Goal: Task Accomplishment & Management: Manage account settings

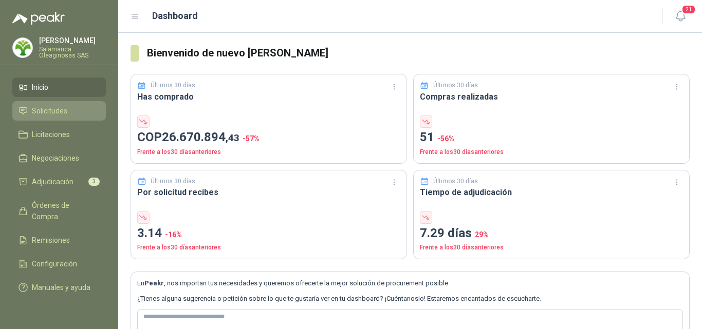
click at [65, 111] on span "Solicitudes" at bounding box center [49, 110] width 35 height 11
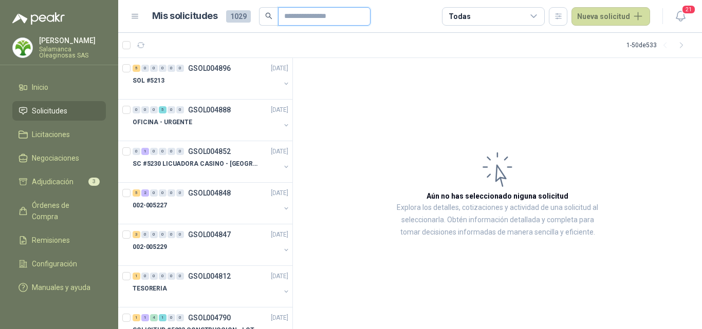
click at [294, 16] on input "text" at bounding box center [320, 16] width 72 height 17
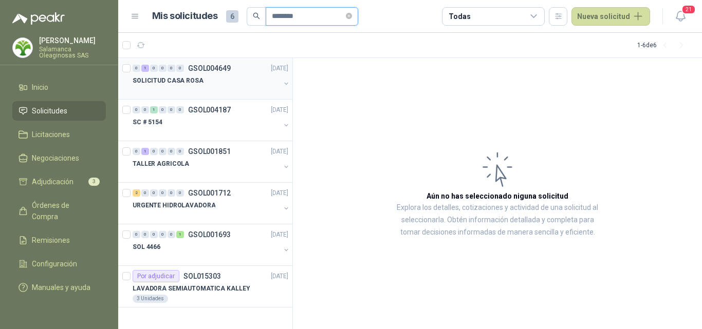
type input "********"
click at [234, 81] on div "SOLICITUD CASA ROSA" at bounding box center [206, 80] width 147 height 12
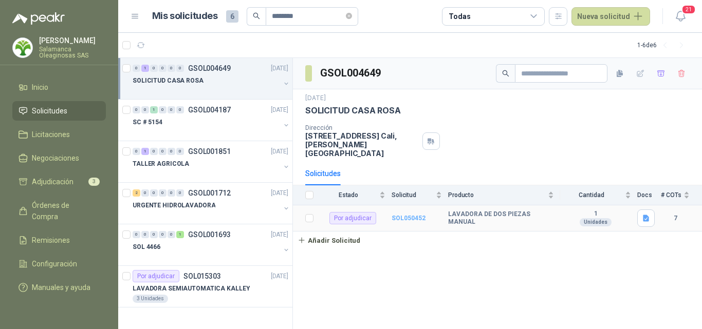
click at [419, 215] on b "SOL050452" at bounding box center [408, 218] width 34 height 7
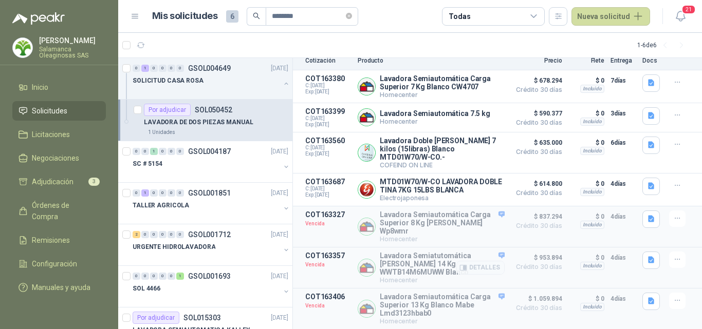
scroll to position [159, 0]
click at [648, 80] on icon "button" at bounding box center [651, 83] width 6 height 7
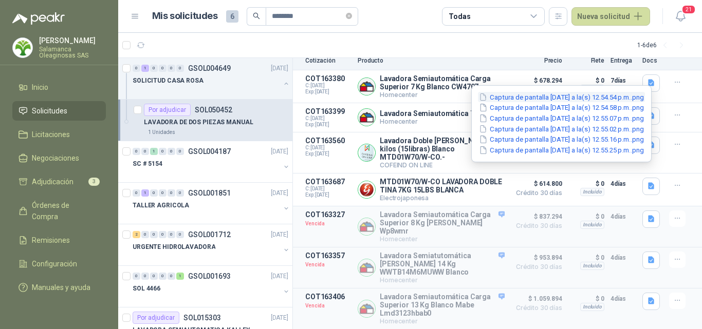
click at [529, 95] on button "Captura de pantalla 2025-07-29 a la(s) 12.54.54 p.m..png" at bounding box center [561, 97] width 167 height 11
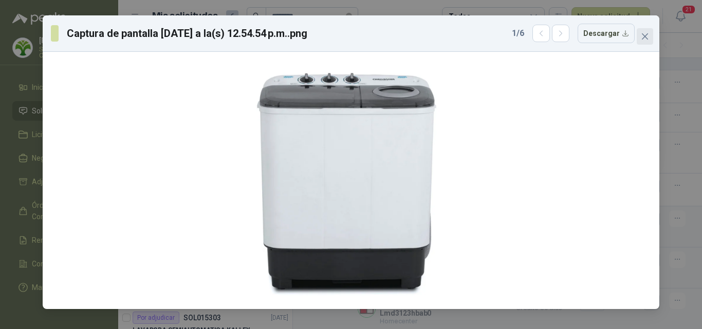
click at [643, 36] on icon "close" at bounding box center [645, 36] width 8 height 8
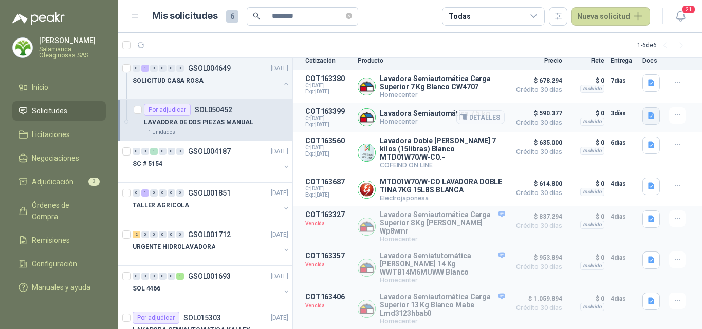
click at [648, 112] on icon "button" at bounding box center [651, 115] width 6 height 7
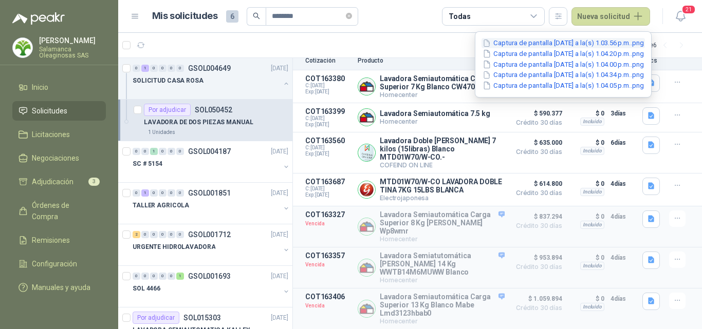
click at [514, 47] on button "Captura de pantalla 2025-07-29 a la(s) 1.03.56 p.m..png" at bounding box center [562, 43] width 163 height 11
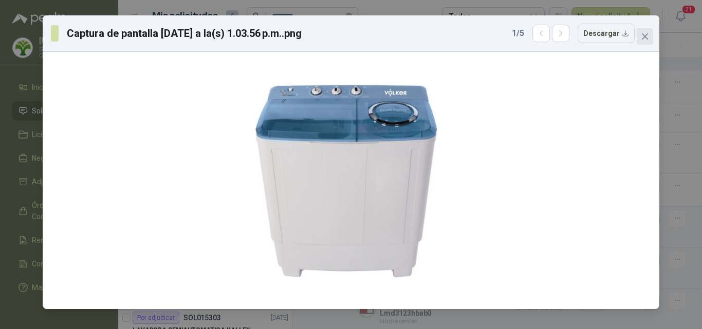
click at [642, 39] on icon "close" at bounding box center [645, 36] width 6 height 6
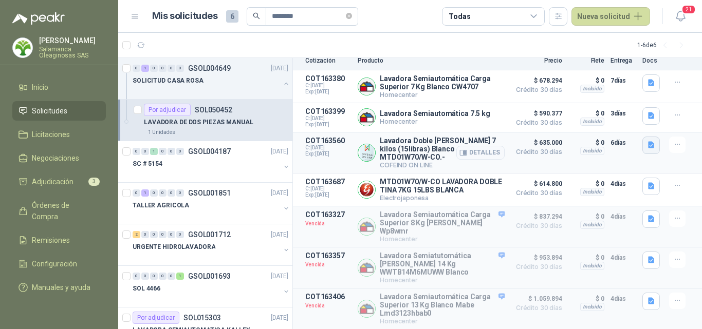
click at [647, 141] on icon "button" at bounding box center [651, 145] width 9 height 9
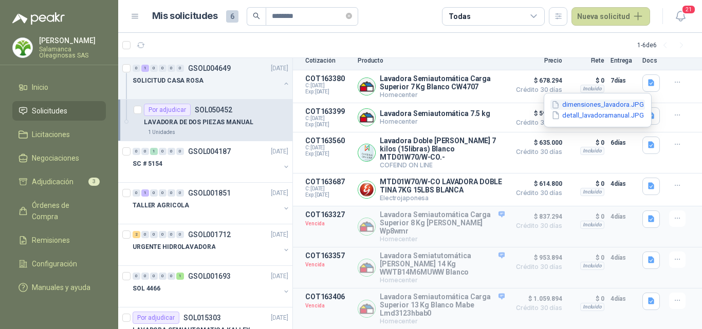
click at [586, 106] on button "dimensiones_lavadora.JPG" at bounding box center [597, 105] width 95 height 11
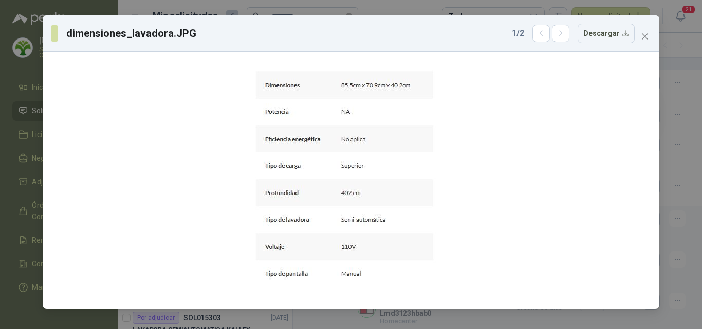
click at [645, 37] on icon "close" at bounding box center [645, 36] width 6 height 6
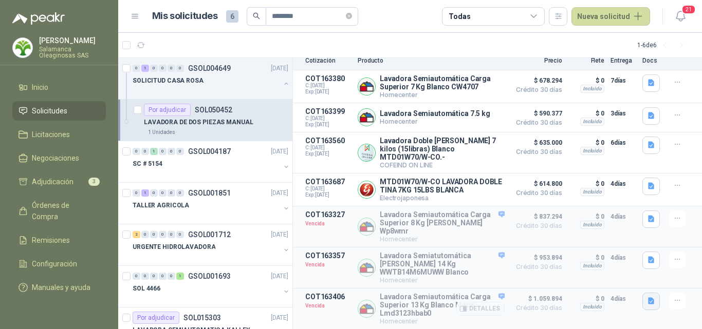
click at [648, 298] on icon "button" at bounding box center [651, 301] width 6 height 7
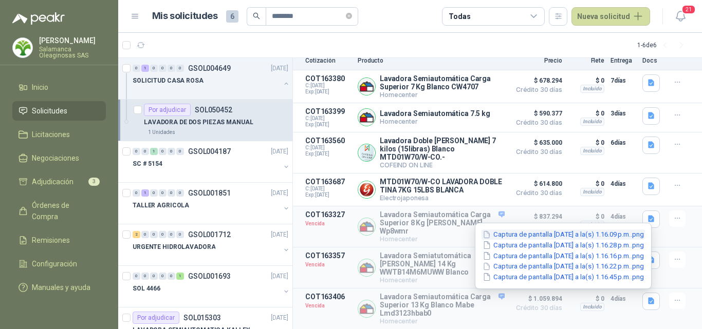
click at [574, 238] on button "Captura de pantalla 2025-07-29 a la(s) 1.16.09 p.m..png" at bounding box center [562, 235] width 163 height 11
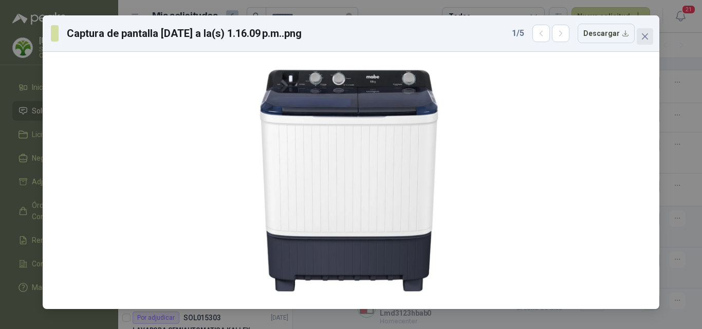
click at [647, 34] on icon "close" at bounding box center [645, 36] width 6 height 6
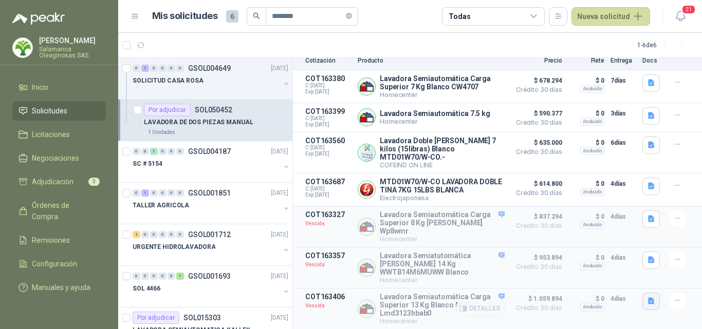
click at [647, 301] on icon "button" at bounding box center [651, 301] width 9 height 9
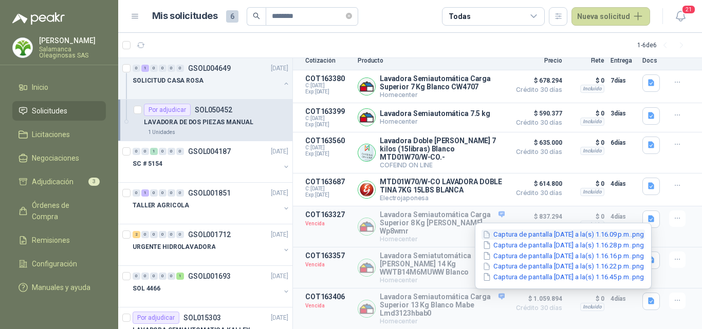
click at [529, 231] on button "Captura de pantalla 2025-07-29 a la(s) 1.16.09 p.m..png" at bounding box center [562, 235] width 163 height 11
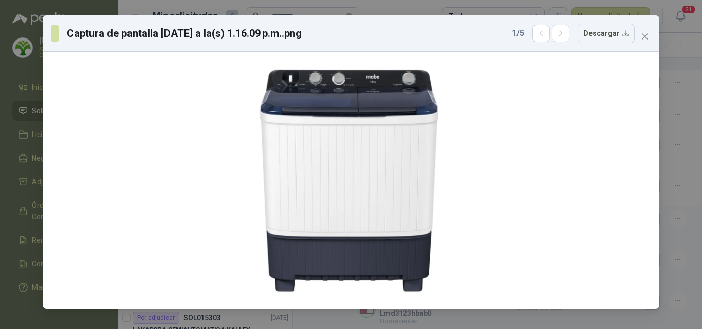
click at [529, 231] on div at bounding box center [351, 180] width 608 height 249
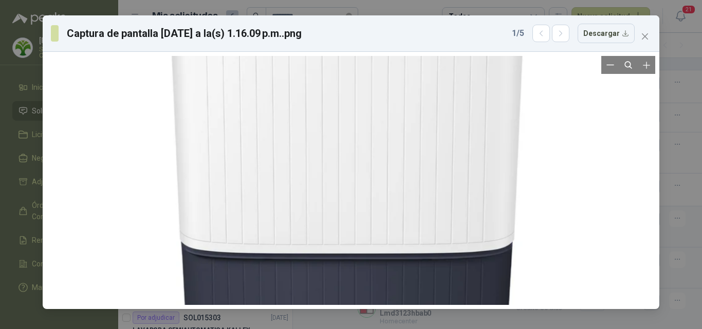
click at [529, 231] on div at bounding box center [351, 141] width 444 height 501
click at [644, 36] on icon "close" at bounding box center [645, 36] width 6 height 6
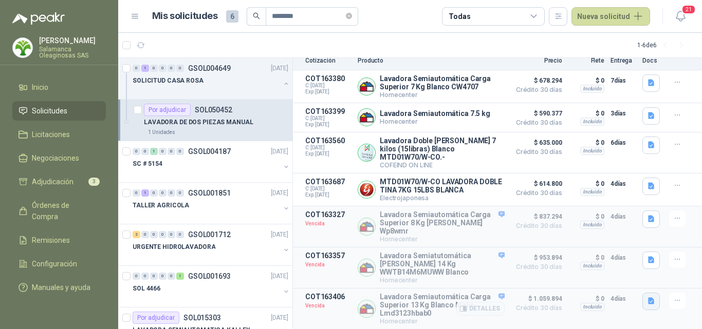
click at [647, 299] on icon "button" at bounding box center [651, 301] width 9 height 9
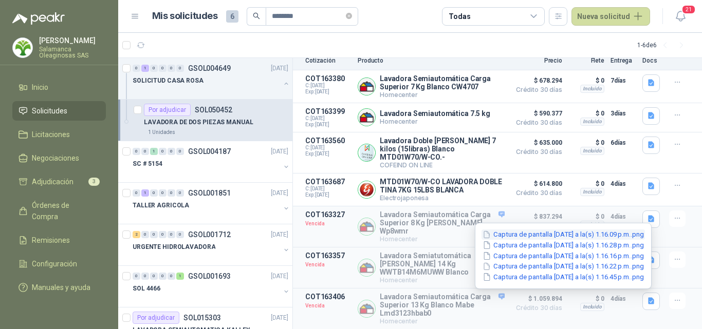
click at [528, 230] on button "Captura de pantalla 2025-07-29 a la(s) 1.16.09 p.m..png" at bounding box center [562, 235] width 163 height 11
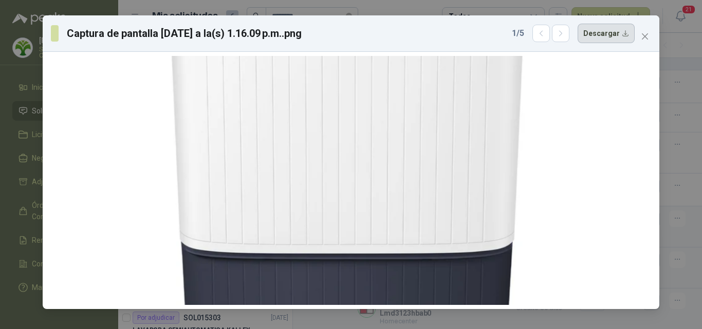
click at [618, 33] on button "Descargar" at bounding box center [605, 34] width 57 height 20
click at [694, 247] on div "Captura de pantalla 2025-07-29 a la(s) 1.16.09 p.m..png 1 / 5 Descargar" at bounding box center [351, 164] width 702 height 329
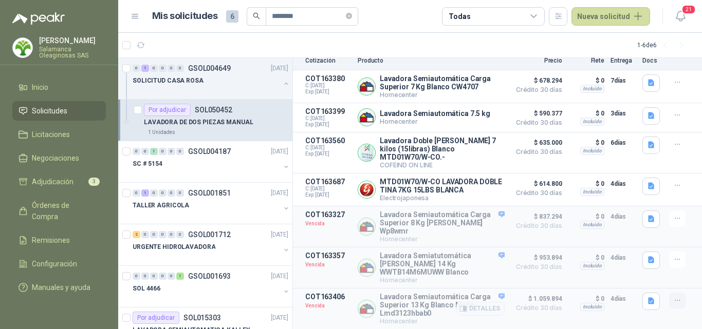
click at [673, 300] on icon "button" at bounding box center [677, 300] width 9 height 9
click at [600, 308] on article "COT163406 Vencida Lavadora Semiautomática Carga Superior 13 Kg Blanco Mabe Lmd3…" at bounding box center [497, 309] width 409 height 41
click at [647, 298] on icon "button" at bounding box center [651, 301] width 9 height 9
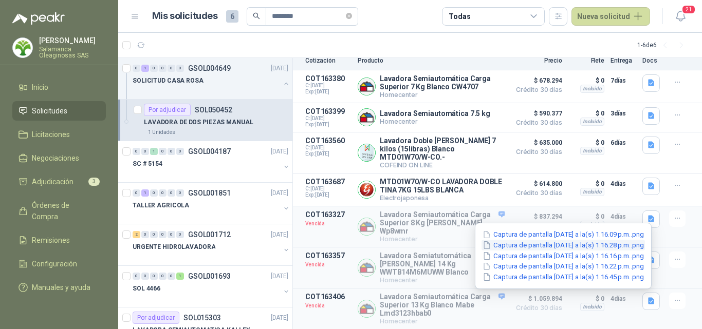
click at [580, 245] on button "Captura de pantalla 2025-07-29 a la(s) 1.16.28 p.m..png" at bounding box center [562, 245] width 163 height 11
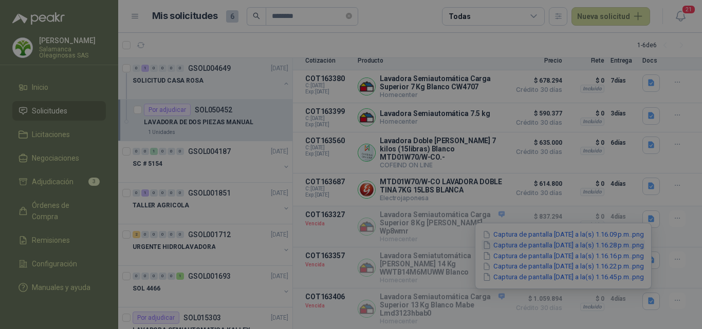
click at [580, 245] on div at bounding box center [351, 180] width 616 height 257
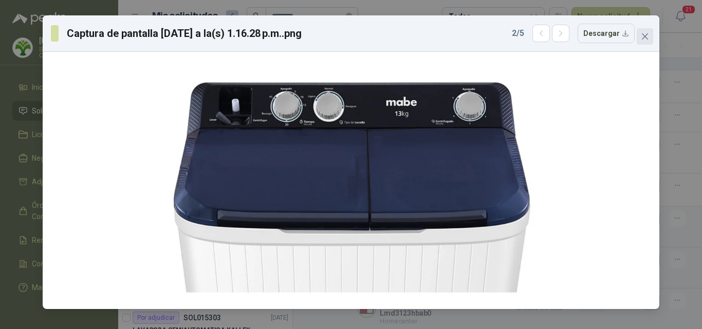
click at [647, 38] on icon "close" at bounding box center [645, 36] width 6 height 6
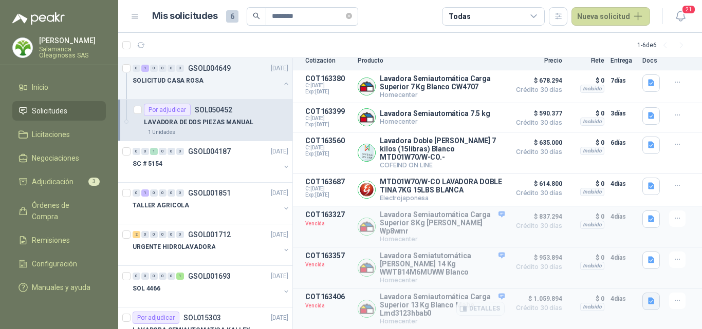
click at [647, 299] on icon "button" at bounding box center [651, 301] width 9 height 9
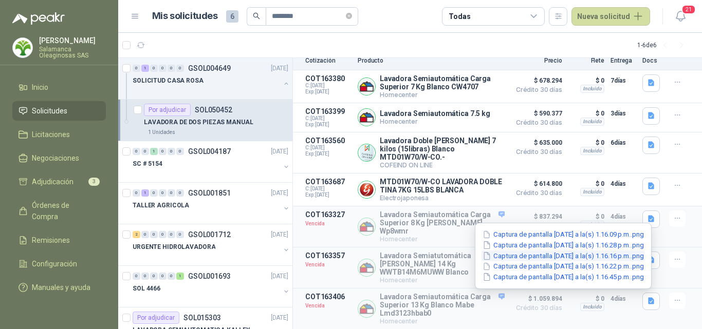
click at [592, 260] on button "Captura de pantalla 2025-07-29 a la(s) 1.16.16 p.m..png" at bounding box center [562, 256] width 163 height 11
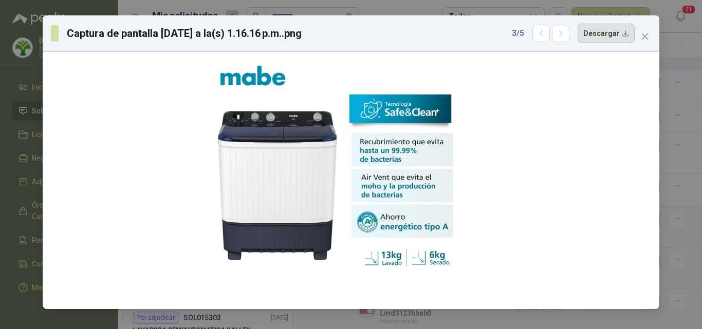
click at [614, 35] on button "Descargar" at bounding box center [605, 34] width 57 height 20
click at [687, 262] on div "Captura de pantalla 2025-07-29 a la(s) 1.16.16 p.m..png 3 / 5 Descargar" at bounding box center [351, 164] width 702 height 329
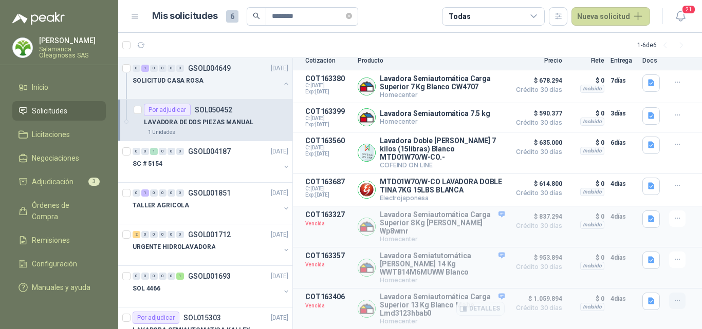
click at [669, 301] on button "button" at bounding box center [677, 301] width 16 height 16
click at [622, 302] on p "4 días" at bounding box center [623, 299] width 26 height 12
click at [648, 303] on icon "button" at bounding box center [651, 301] width 6 height 7
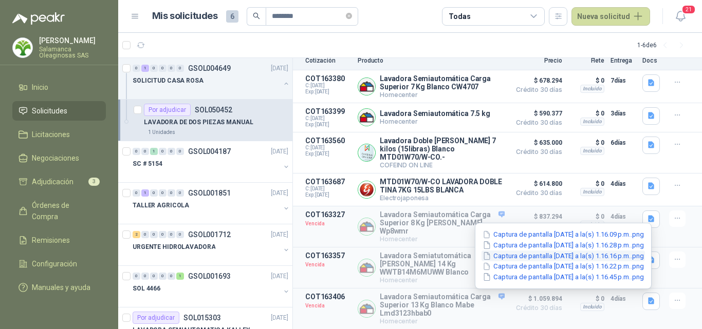
click at [584, 257] on button "Captura de pantalla 2025-07-29 a la(s) 1.16.16 p.m..png" at bounding box center [562, 256] width 163 height 11
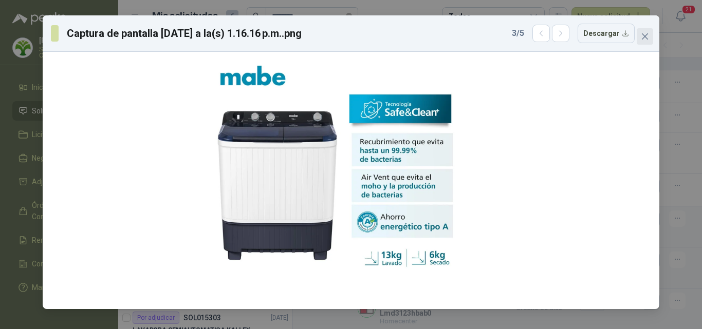
drag, startPoint x: 646, startPoint y: 32, endPoint x: 646, endPoint y: 85, distance: 53.4
click at [646, 33] on button "Close" at bounding box center [644, 36] width 16 height 16
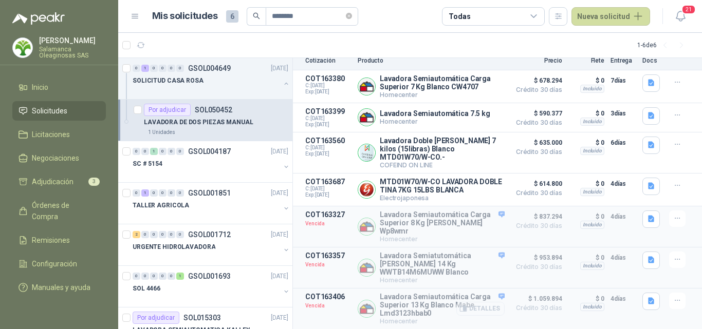
click at [481, 309] on button "Detalles" at bounding box center [480, 309] width 48 height 14
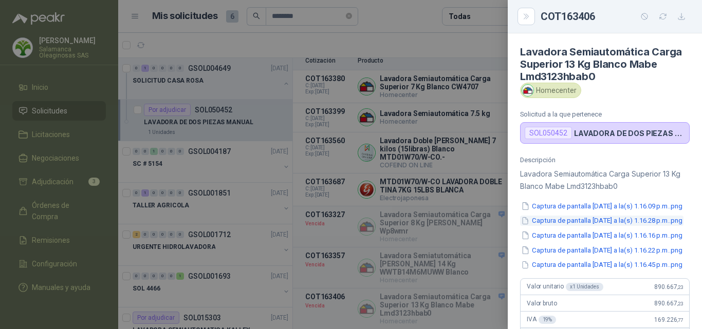
click at [576, 227] on button "Captura de pantalla 2025-07-29 a la(s) 1.16.28 p.m..png" at bounding box center [601, 221] width 163 height 11
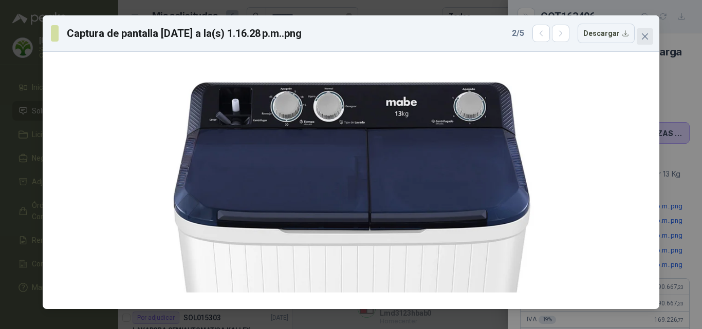
click at [652, 36] on span "Close" at bounding box center [644, 36] width 16 height 8
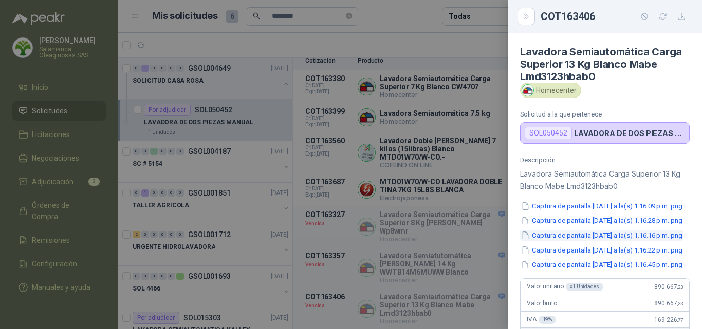
click at [637, 241] on button "Captura de pantalla 2025-07-29 a la(s) 1.16.16 p.m..png" at bounding box center [601, 235] width 163 height 11
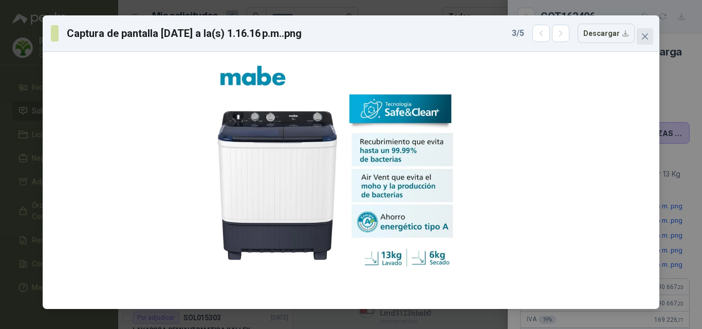
click at [646, 37] on icon "close" at bounding box center [645, 36] width 8 height 8
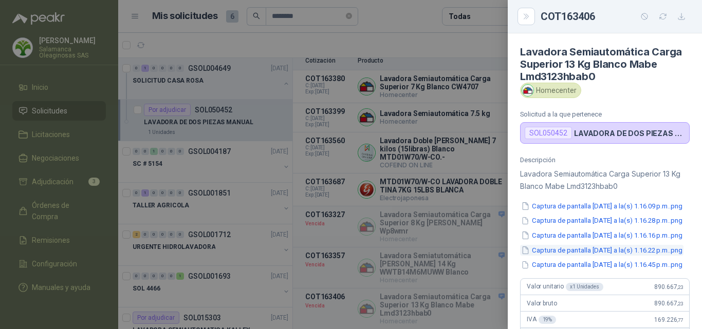
click at [635, 256] on button "Captura de pantalla 2025-07-29 a la(s) 1.16.22 p.m..png" at bounding box center [601, 250] width 163 height 11
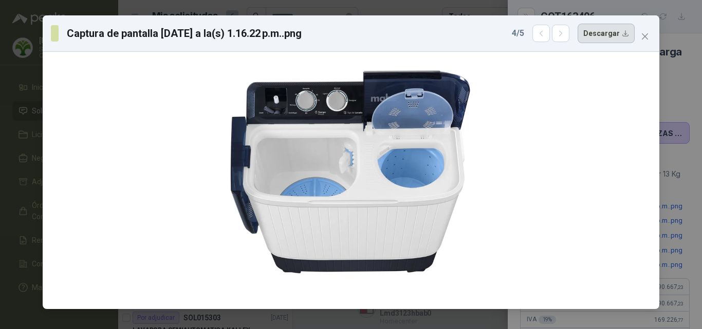
click at [614, 40] on button "Descargar" at bounding box center [605, 34] width 57 height 20
click at [690, 252] on div "Captura de pantalla 2025-07-29 a la(s) 1.16.22 p.m..png 4 / 5 Descargar" at bounding box center [351, 164] width 702 height 329
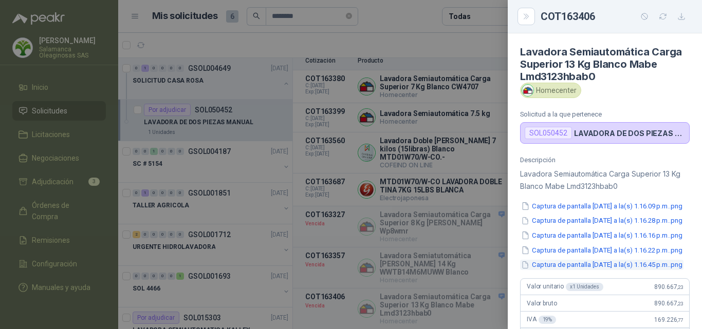
click at [652, 271] on button "Captura de pantalla 2025-07-29 a la(s) 1.16.45 p.m..png" at bounding box center [601, 265] width 163 height 11
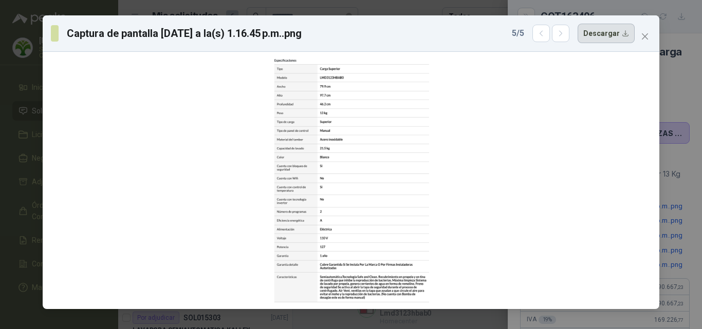
click at [611, 41] on button "Descargar" at bounding box center [605, 34] width 57 height 20
click at [644, 37] on icon "close" at bounding box center [645, 36] width 6 height 6
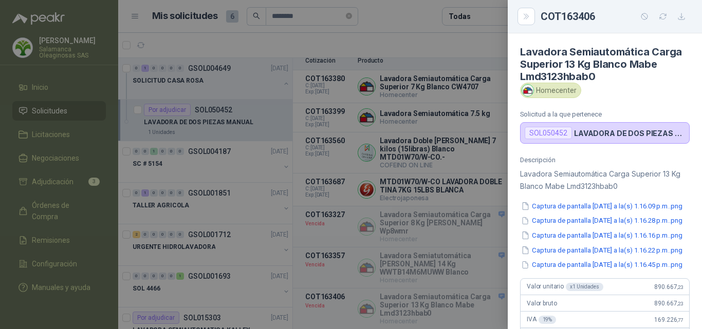
click at [499, 289] on div at bounding box center [351, 164] width 702 height 329
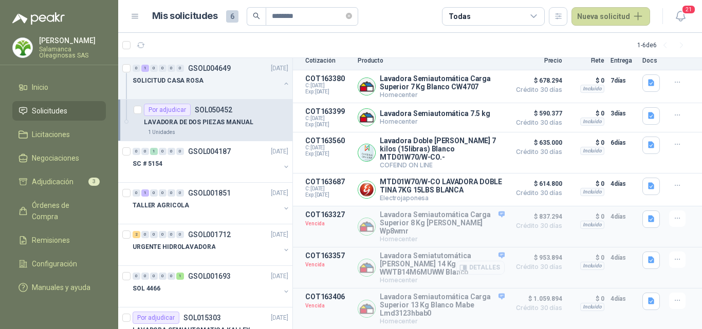
click at [467, 266] on button "Detalles" at bounding box center [480, 268] width 48 height 14
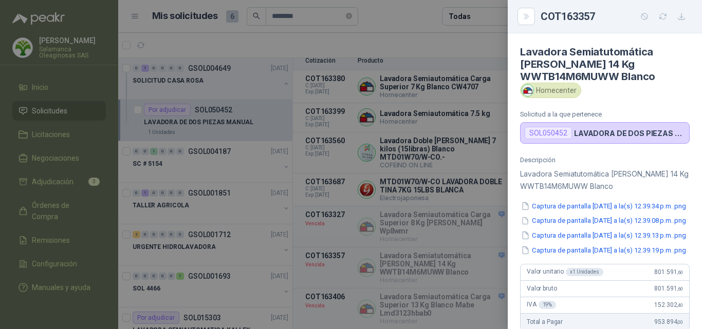
click at [472, 265] on div at bounding box center [351, 164] width 702 height 329
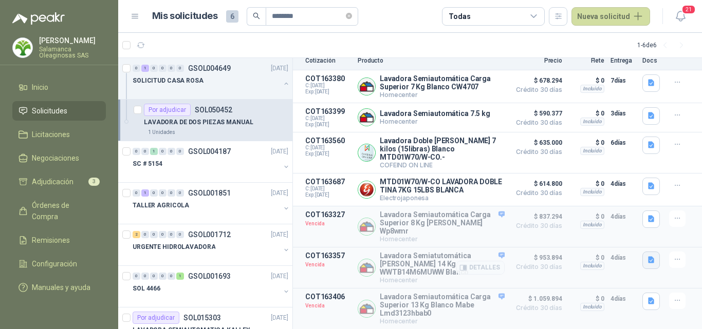
click at [648, 257] on icon "button" at bounding box center [651, 260] width 6 height 7
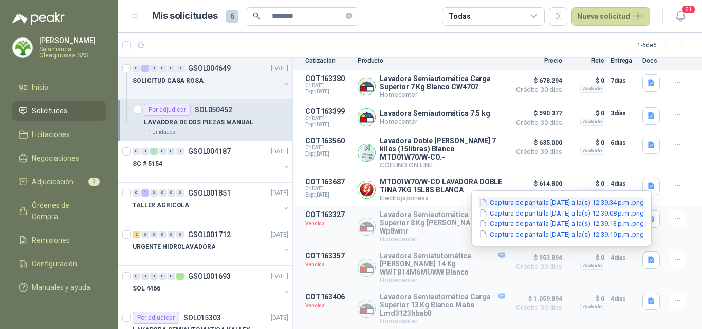
click at [555, 199] on button "Captura de pantalla 2025-07-29 a la(s) 12.39.34 p.m..png" at bounding box center [561, 202] width 167 height 11
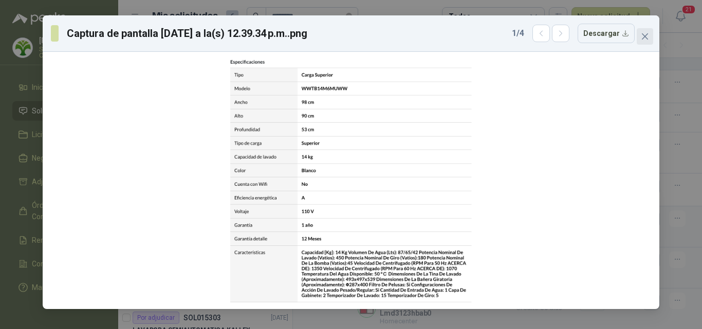
click at [641, 36] on icon "close" at bounding box center [645, 36] width 8 height 8
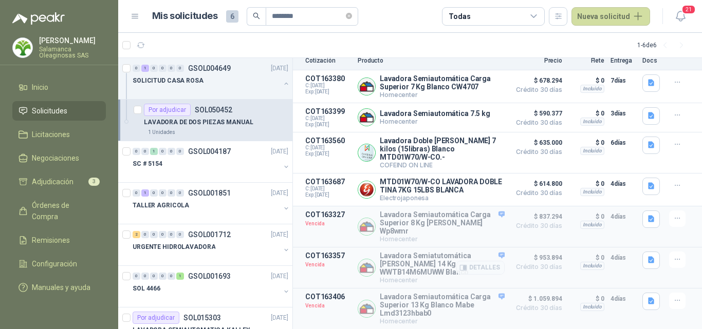
click at [518, 265] on span "Crédito 30 días" at bounding box center [536, 267] width 51 height 6
click at [474, 266] on button "Detalles" at bounding box center [480, 268] width 48 height 14
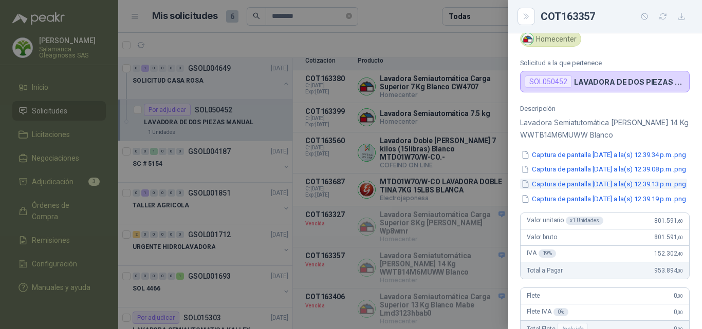
scroll to position [0, 0]
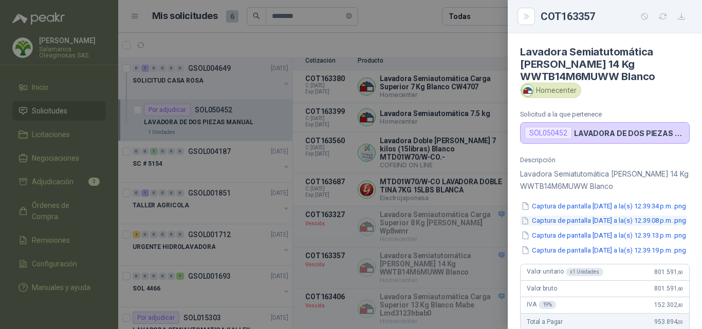
click at [590, 227] on button "Captura de pantalla 2025-07-29 a la(s) 12.39.08 p.m..png" at bounding box center [603, 221] width 167 height 11
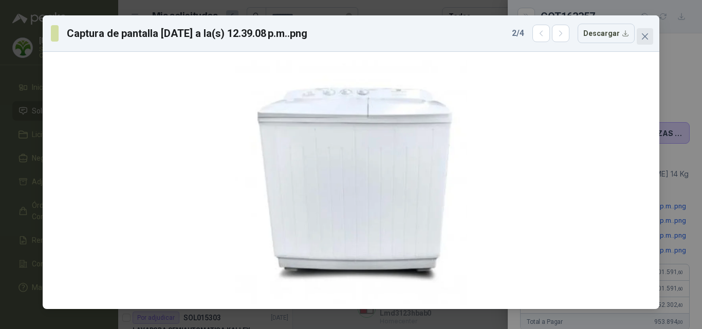
click at [645, 36] on icon "close" at bounding box center [645, 36] width 6 height 6
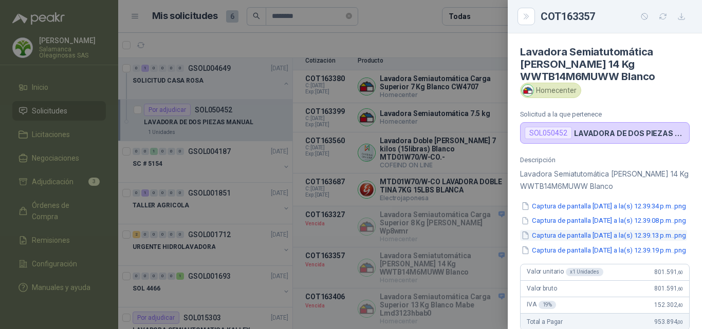
click at [630, 241] on button "Captura de pantalla 2025-07-29 a la(s) 12.39.13 p.m..png" at bounding box center [603, 235] width 167 height 11
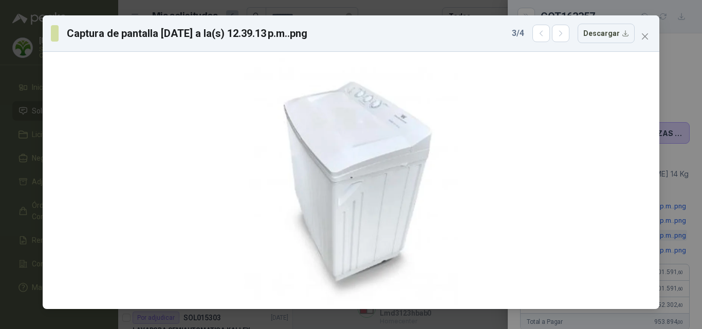
click at [630, 251] on div at bounding box center [351, 180] width 608 height 249
click at [646, 31] on button "Close" at bounding box center [644, 36] width 16 height 16
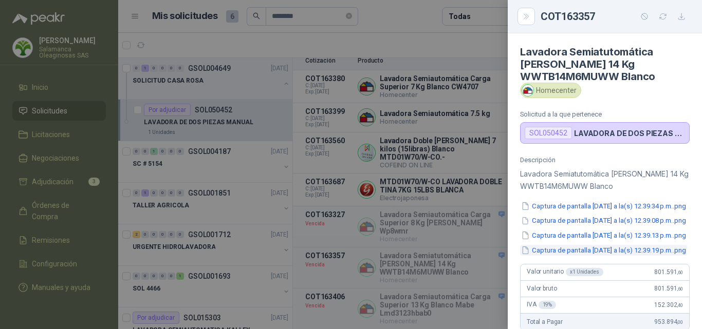
click at [631, 256] on button "Captura de pantalla 2025-07-29 a la(s) 12.39.19 p.m..png" at bounding box center [603, 250] width 167 height 11
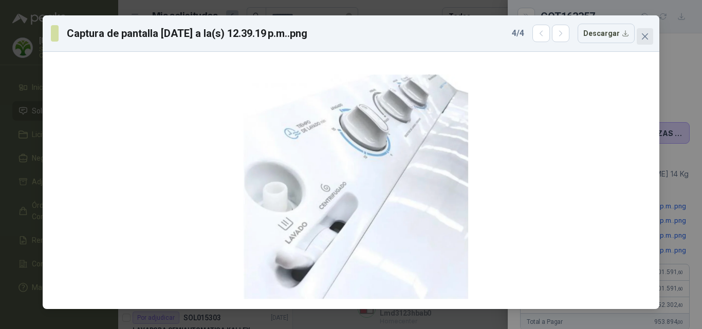
click at [647, 37] on icon "close" at bounding box center [645, 36] width 8 height 8
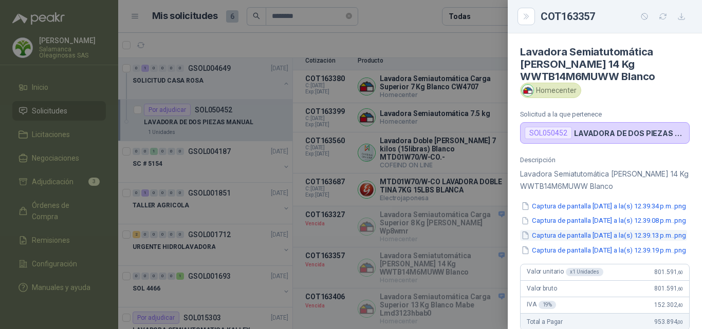
click at [632, 241] on button "Captura de pantalla 2025-07-29 a la(s) 12.39.13 p.m..png" at bounding box center [603, 235] width 167 height 11
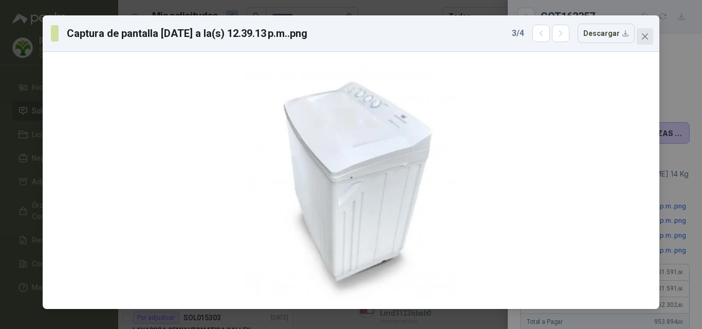
click at [648, 34] on icon "close" at bounding box center [645, 36] width 8 height 8
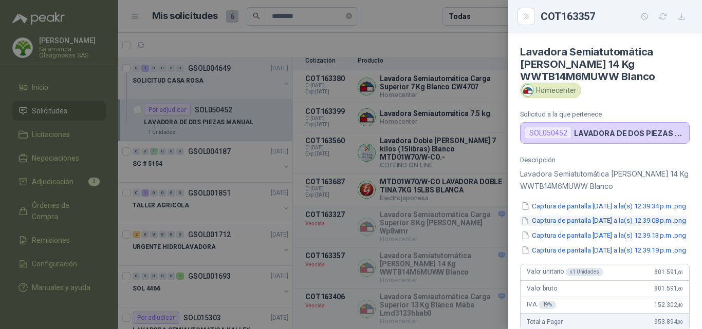
click at [631, 227] on button "Captura de pantalla 2025-07-29 a la(s) 12.39.08 p.m..png" at bounding box center [603, 221] width 167 height 11
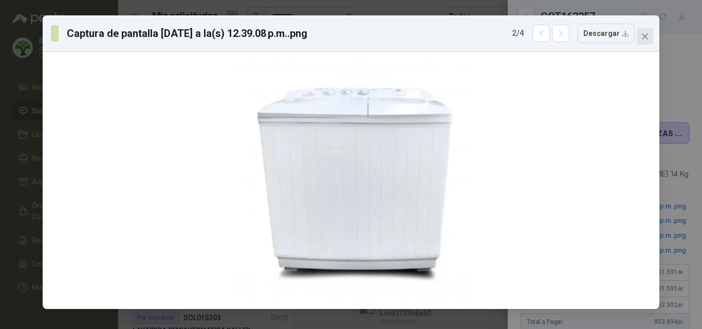
click at [643, 38] on icon "close" at bounding box center [645, 36] width 6 height 6
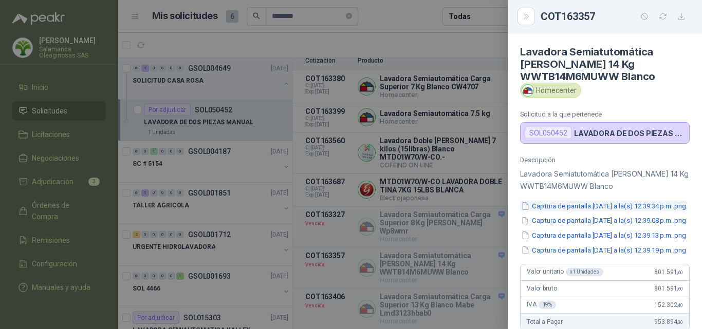
click at [628, 207] on button "Captura de pantalla 2025-07-29 a la(s) 12.39.34 p.m..png" at bounding box center [603, 206] width 167 height 11
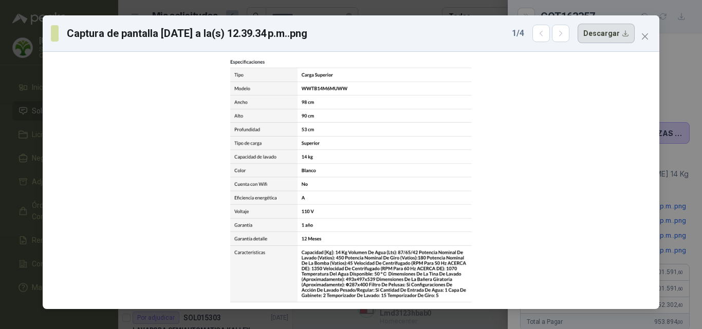
click at [627, 33] on button "Descargar" at bounding box center [605, 34] width 57 height 20
click at [686, 237] on div "Captura de pantalla 2025-07-29 a la(s) 12.39.34 p.m..png 1 / 4 Descargar" at bounding box center [351, 164] width 702 height 329
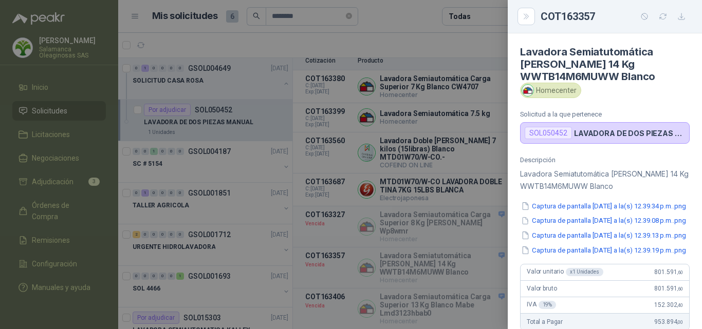
click at [496, 248] on div at bounding box center [351, 164] width 702 height 329
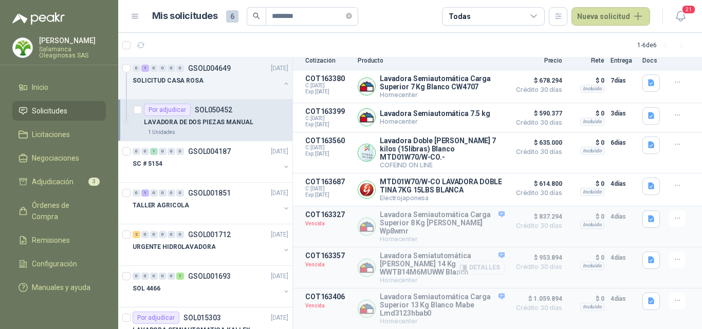
click at [489, 266] on button "Detalles" at bounding box center [480, 268] width 48 height 14
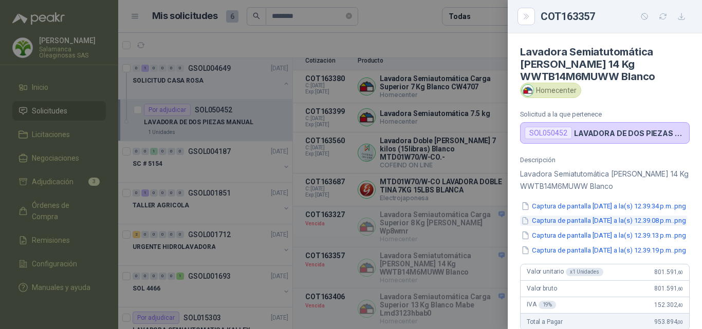
click at [609, 227] on button "Captura de pantalla 2025-07-29 a la(s) 12.39.08 p.m..png" at bounding box center [603, 221] width 167 height 11
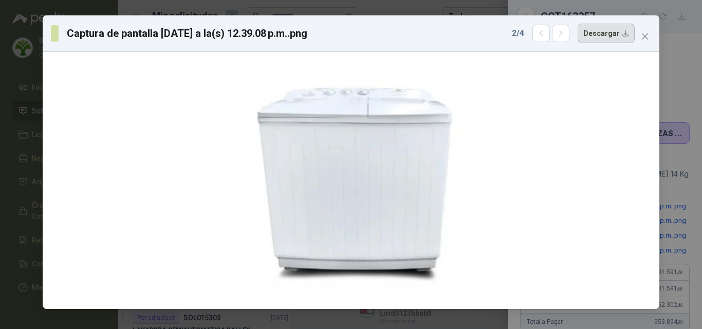
click at [611, 41] on button "Descargar" at bounding box center [605, 34] width 57 height 20
click at [681, 218] on div "Captura de pantalla 2025-07-29 a la(s) 12.39.08 p.m..png 2 / 4 Descargar" at bounding box center [351, 164] width 702 height 329
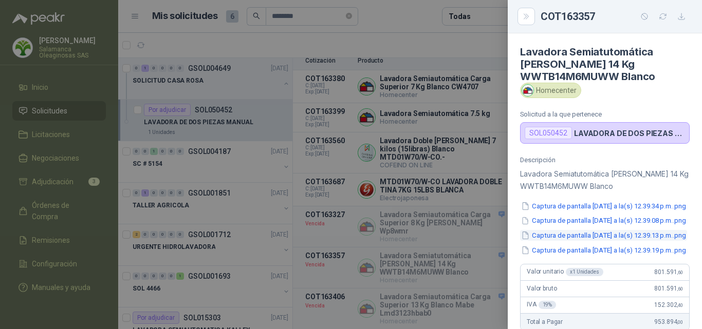
click at [631, 241] on button "Captura de pantalla 2025-07-29 a la(s) 12.39.13 p.m..png" at bounding box center [603, 235] width 167 height 11
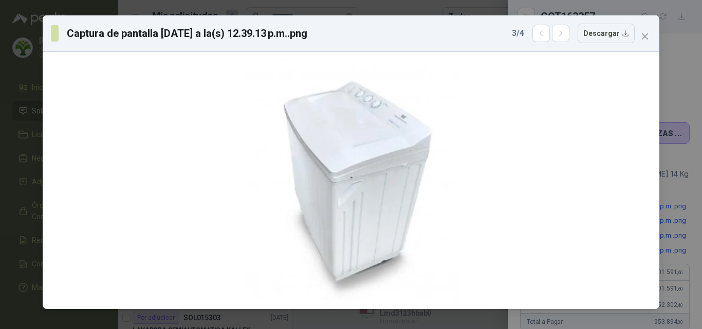
click at [689, 239] on div "Captura de pantalla 2025-07-29 a la(s) 12.39.13 p.m..png 3 / 4 Descargar" at bounding box center [351, 164] width 702 height 329
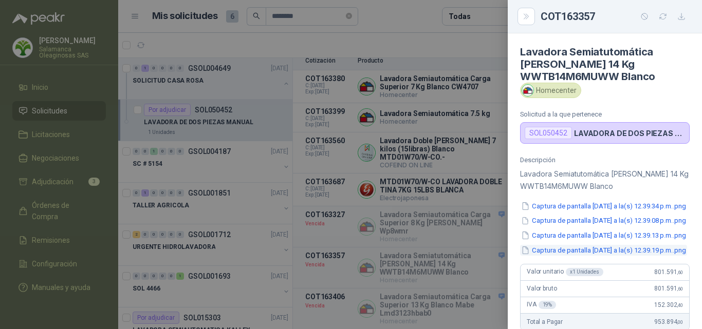
click at [631, 256] on button "Captura de pantalla 2025-07-29 a la(s) 12.39.19 p.m..png" at bounding box center [603, 250] width 167 height 11
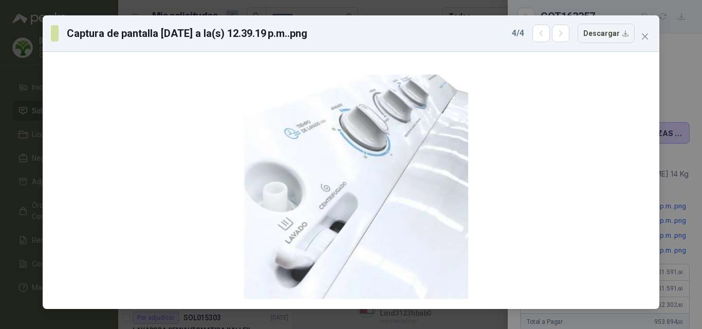
click at [676, 196] on div "Captura de pantalla 2025-07-29 a la(s) 12.39.19 p.m..png 4 / 4 Descargar" at bounding box center [351, 164] width 702 height 329
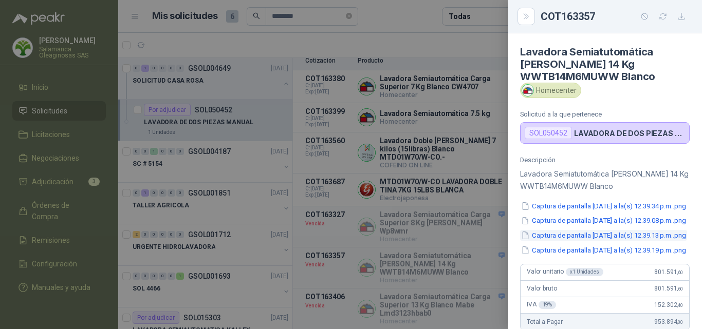
click at [644, 241] on button "Captura de pantalla 2025-07-29 a la(s) 12.39.13 p.m..png" at bounding box center [603, 235] width 167 height 11
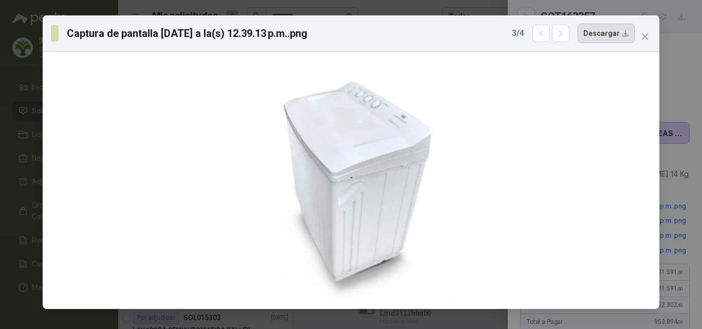
click at [613, 33] on button "Descargar" at bounding box center [605, 34] width 57 height 20
click at [671, 218] on div "Captura de pantalla 2025-07-29 a la(s) 12.39.13 p.m..png 3 / 4 Descargar" at bounding box center [351, 164] width 702 height 329
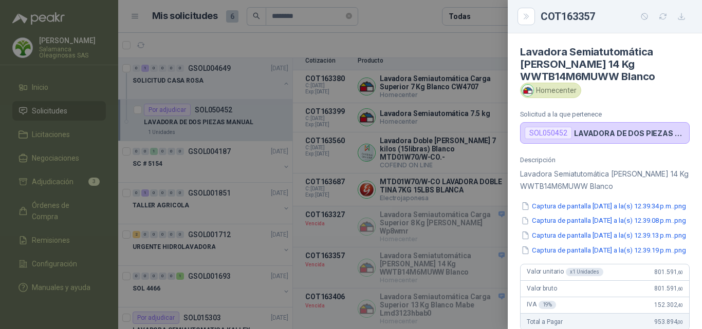
click at [444, 160] on div at bounding box center [351, 164] width 702 height 329
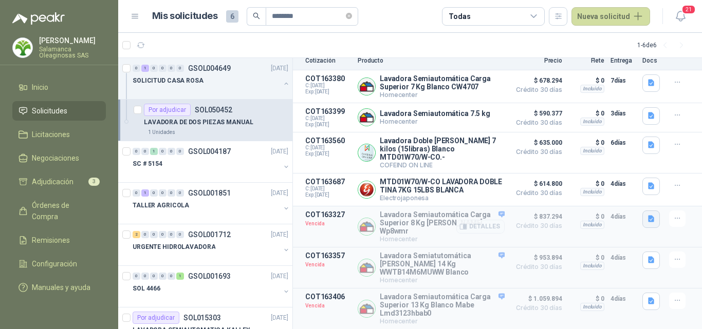
click at [647, 215] on icon "button" at bounding box center [651, 219] width 9 height 9
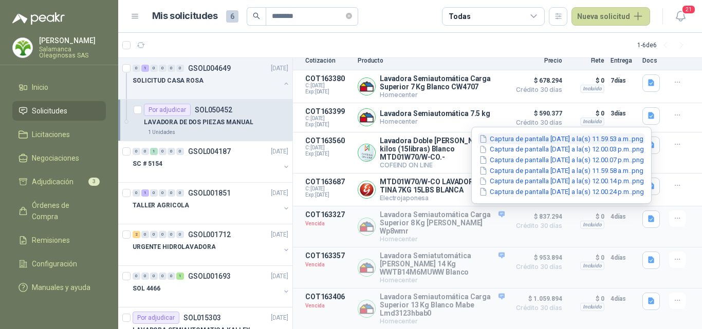
click at [535, 139] on button "Captura de pantalla 2025-07-29 a la(s) 11.59.53 a.m..png" at bounding box center [561, 139] width 166 height 11
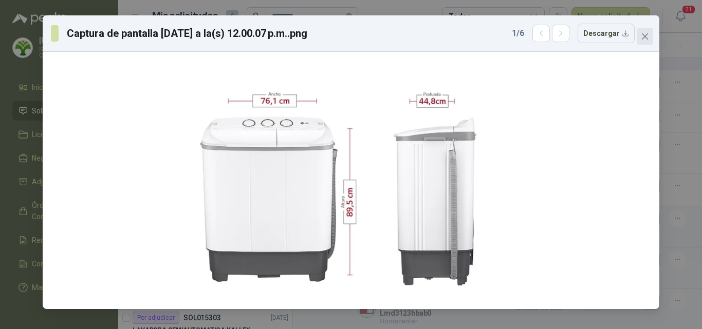
click at [643, 36] on icon "close" at bounding box center [645, 36] width 8 height 8
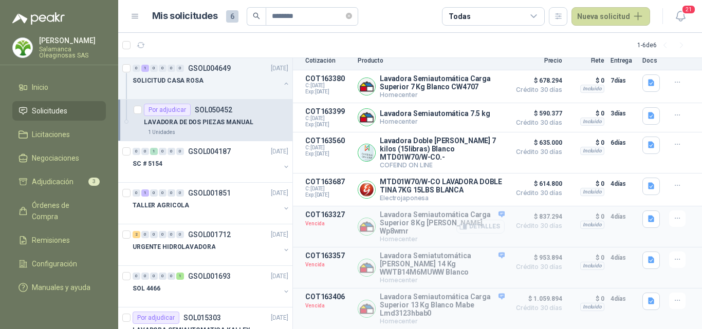
click at [486, 224] on button "Detalles" at bounding box center [480, 227] width 48 height 14
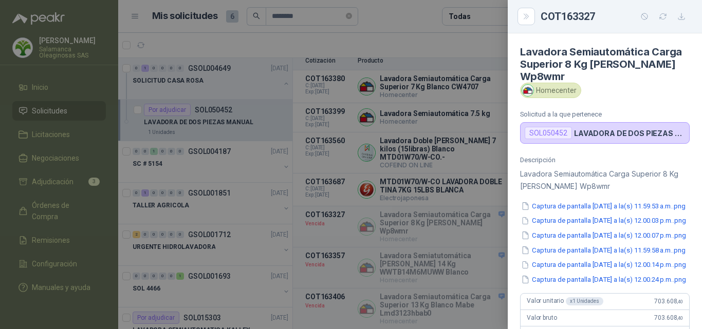
click at [493, 235] on div at bounding box center [351, 164] width 702 height 329
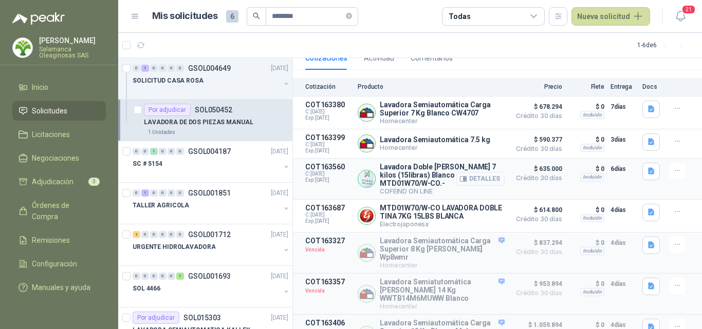
scroll to position [107, 0]
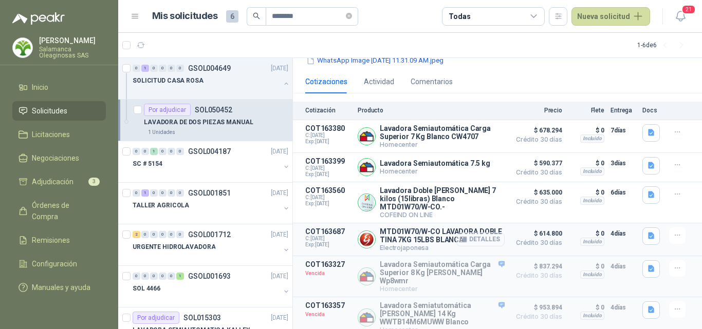
click at [480, 236] on button "Detalles" at bounding box center [480, 240] width 48 height 14
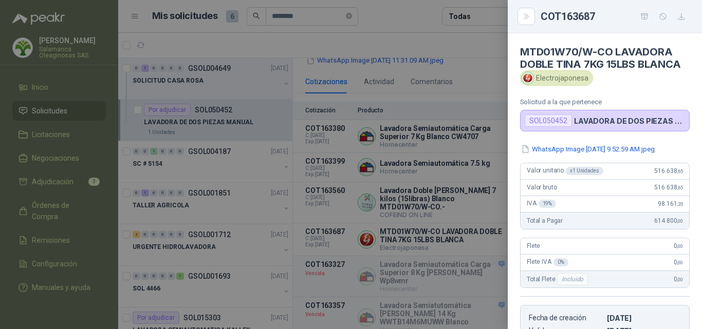
click at [464, 246] on div at bounding box center [351, 164] width 702 height 329
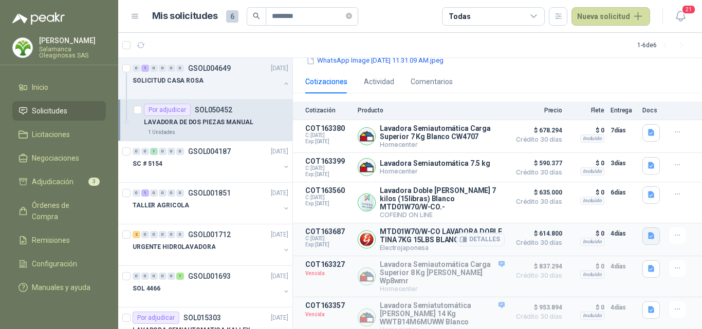
click at [648, 234] on icon "button" at bounding box center [651, 236] width 6 height 7
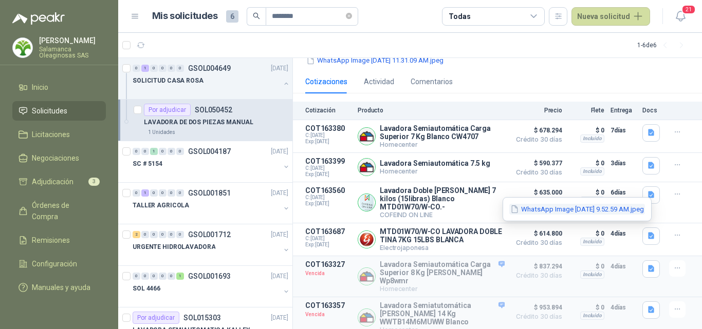
click at [548, 212] on button "WhatsApp Image 2025-07-30 at 9.52.59 AM.jpeg" at bounding box center [577, 209] width 136 height 11
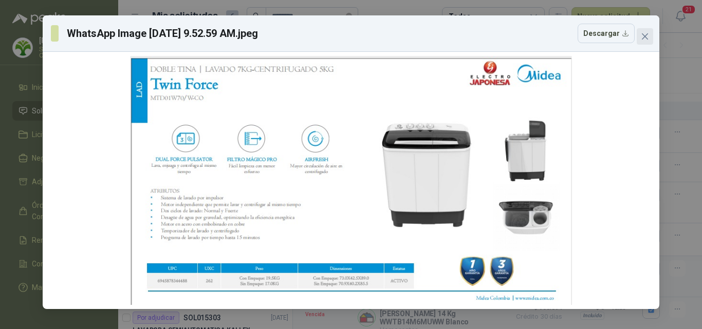
click at [646, 39] on icon "close" at bounding box center [645, 36] width 8 height 8
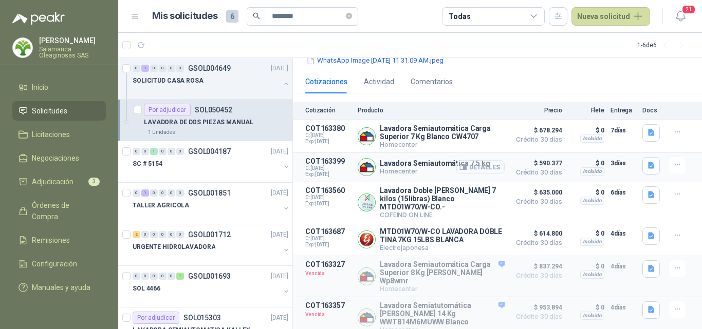
click at [483, 161] on button "Detalles" at bounding box center [480, 167] width 48 height 14
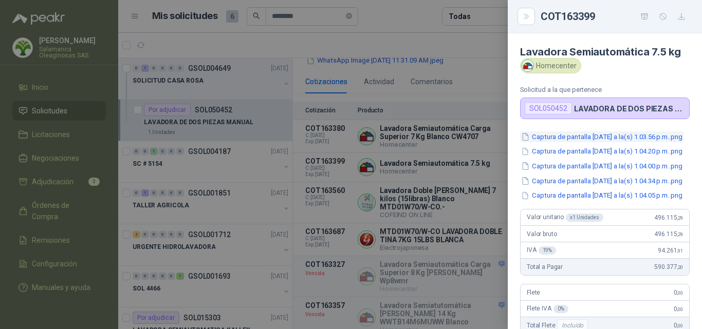
click at [565, 142] on button "Captura de pantalla 2025-07-29 a la(s) 1.03.56 p.m..png" at bounding box center [601, 137] width 163 height 11
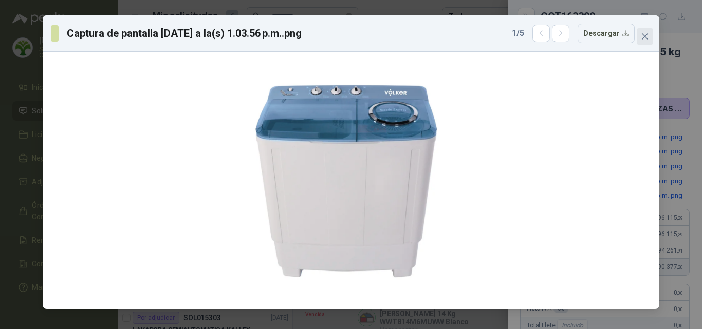
click at [642, 34] on icon "close" at bounding box center [645, 36] width 6 height 6
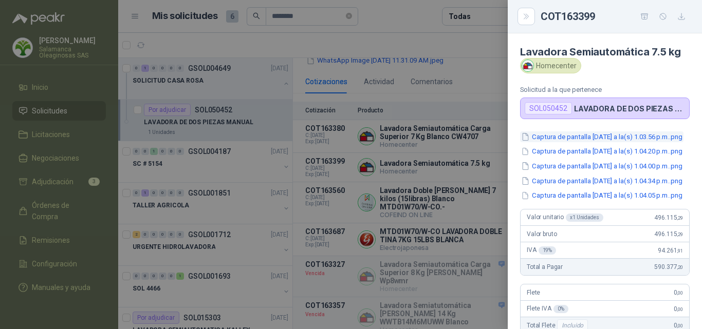
click at [623, 135] on button "Captura de pantalla 2025-07-29 a la(s) 1.03.56 p.m..png" at bounding box center [601, 137] width 163 height 11
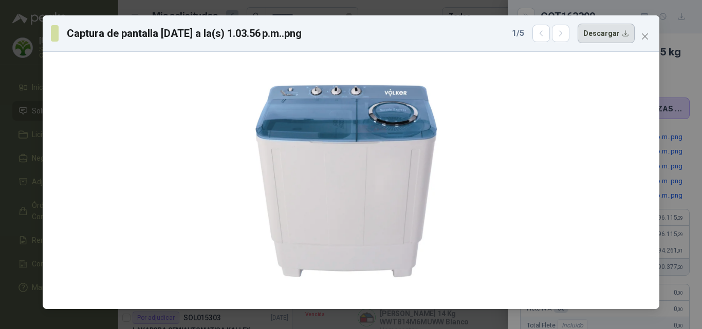
click at [614, 31] on button "Descargar" at bounding box center [605, 34] width 57 height 20
click at [699, 178] on div "Captura de pantalla 2025-07-29 a la(s) 1.03.56 p.m..png 1 / 5 Descargar" at bounding box center [351, 164] width 702 height 329
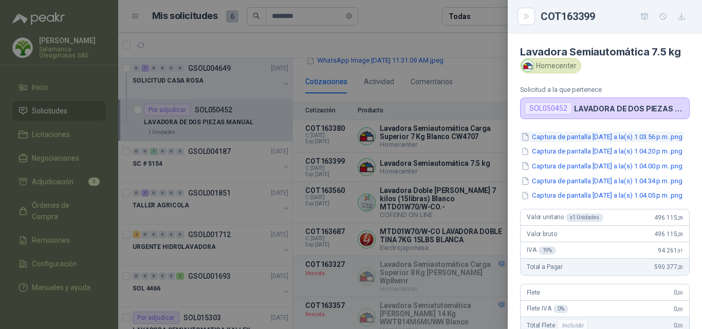
click at [620, 140] on button "Captura de pantalla 2025-07-29 a la(s) 1.03.56 p.m..png" at bounding box center [601, 137] width 163 height 11
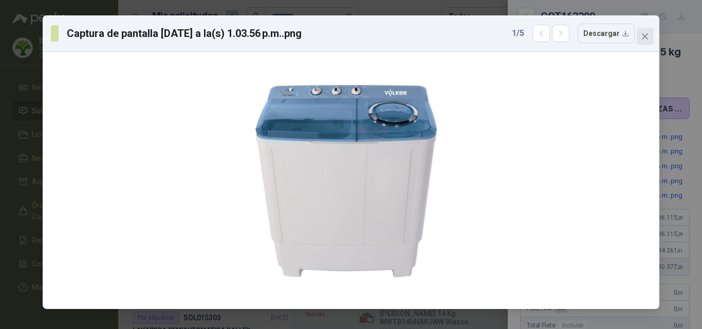
click at [638, 40] on span "Close" at bounding box center [644, 36] width 16 height 8
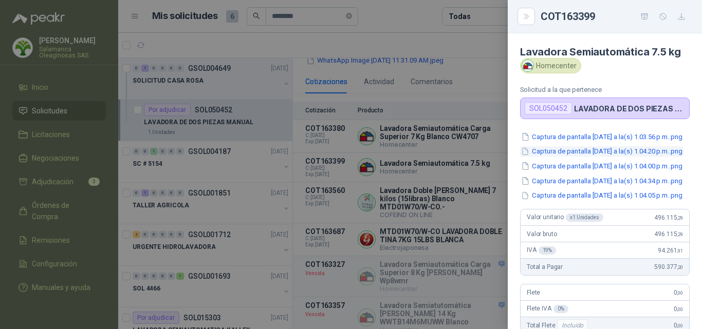
click at [640, 157] on button "Captura de pantalla 2025-07-29 a la(s) 1.04.20 p.m..png" at bounding box center [601, 151] width 163 height 11
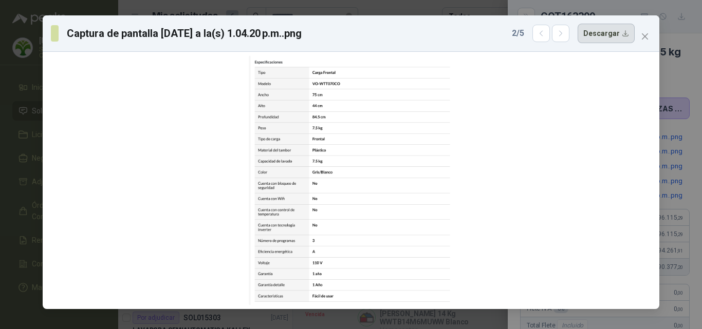
click at [605, 34] on button "Descargar" at bounding box center [605, 34] width 57 height 20
click at [650, 36] on span "Close" at bounding box center [644, 36] width 16 height 8
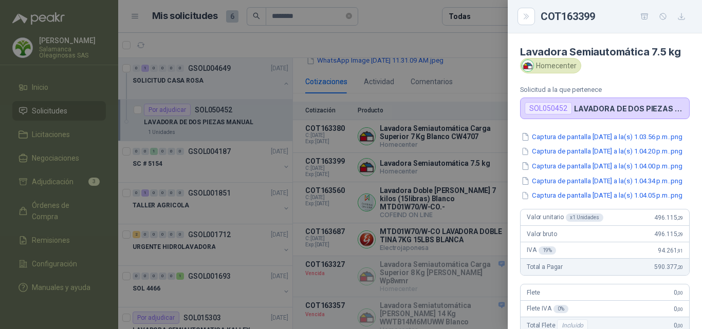
click at [428, 52] on div at bounding box center [351, 164] width 702 height 329
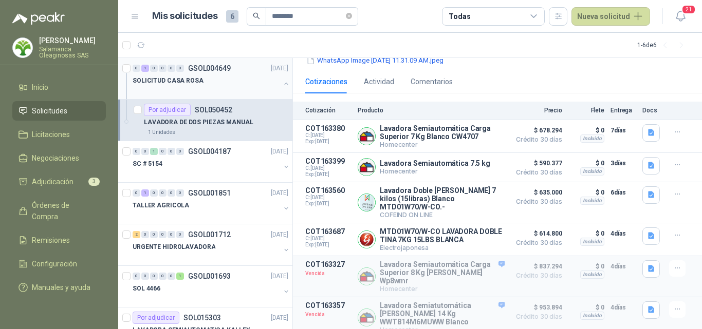
click at [240, 85] on div "SOLICITUD CASA ROSA" at bounding box center [206, 80] width 147 height 12
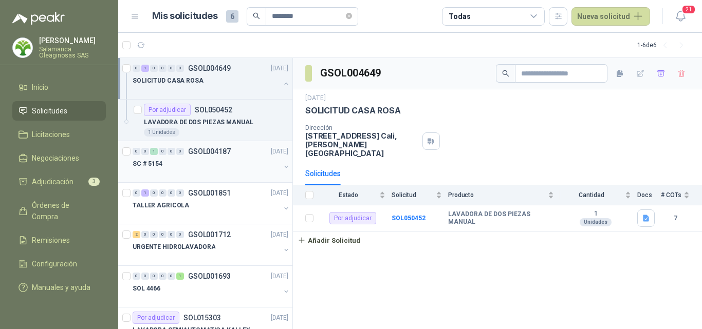
click at [234, 165] on div "SC # 5154" at bounding box center [206, 164] width 147 height 12
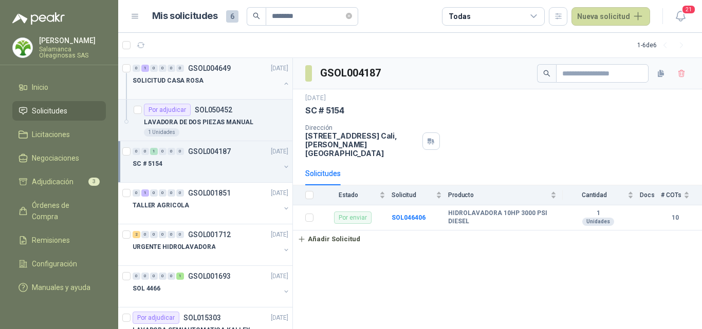
click at [242, 85] on div "SOLICITUD CASA ROSA" at bounding box center [206, 80] width 147 height 12
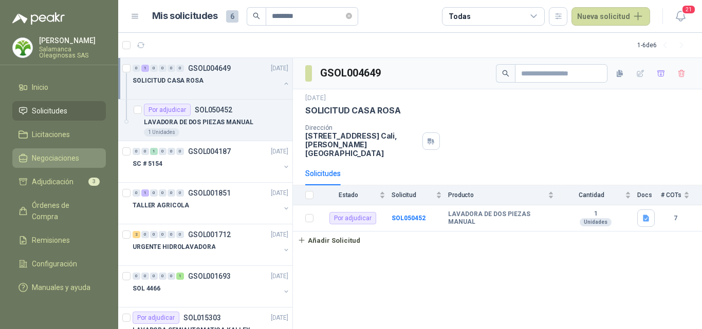
click at [74, 163] on span "Negociaciones" at bounding box center [55, 158] width 47 height 11
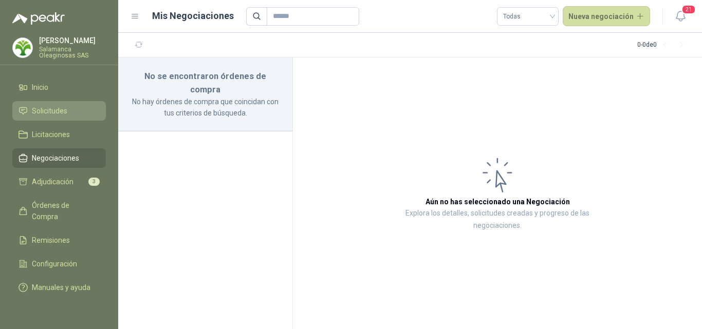
click at [71, 112] on li "Solicitudes" at bounding box center [58, 110] width 81 height 11
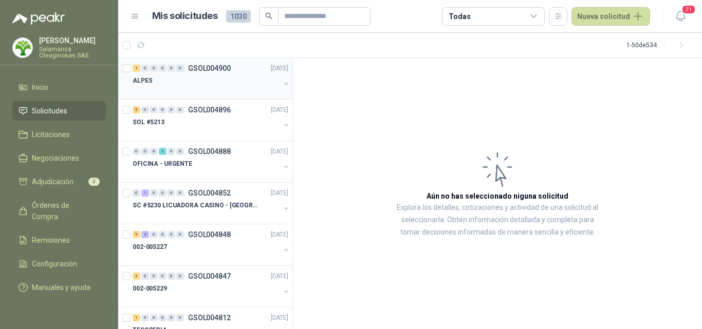
click at [196, 92] on div at bounding box center [206, 91] width 147 height 8
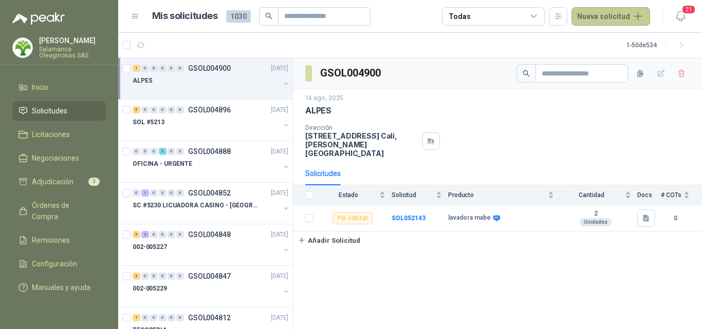
click at [632, 20] on button "Nueva solicitud" at bounding box center [610, 16] width 79 height 18
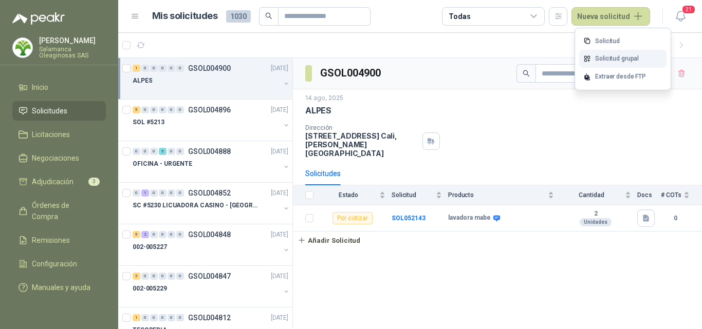
click at [636, 58] on link "Solicitud grupal" at bounding box center [622, 59] width 87 height 18
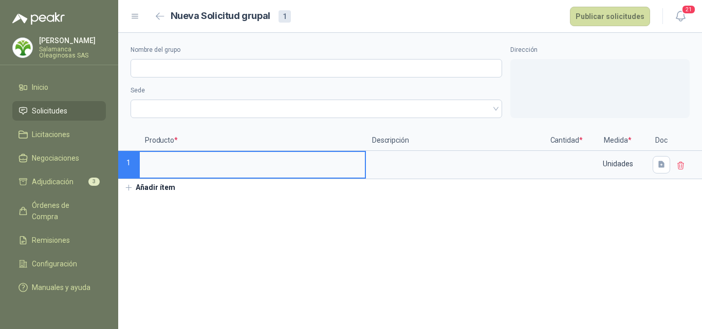
click at [243, 157] on input at bounding box center [252, 162] width 225 height 20
type input "*"
type input "**********"
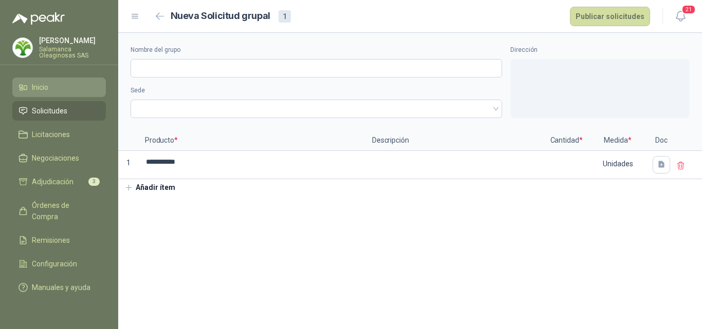
click at [64, 90] on li "Inicio" at bounding box center [58, 87] width 81 height 11
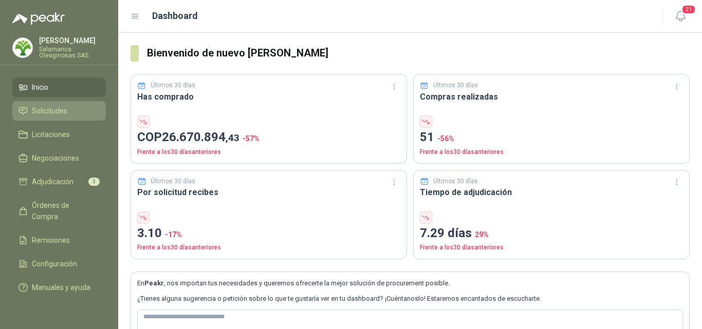
click at [73, 117] on link "Solicitudes" at bounding box center [58, 111] width 93 height 20
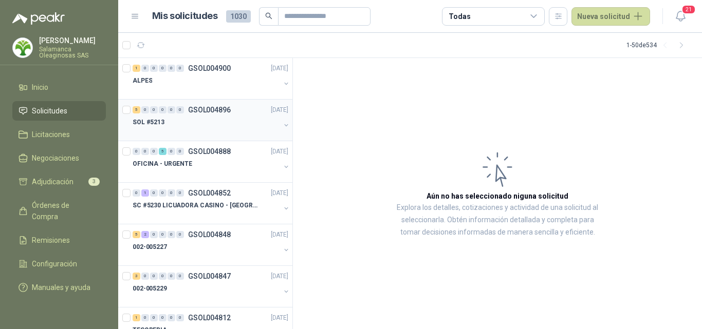
click at [208, 132] on div at bounding box center [206, 132] width 147 height 8
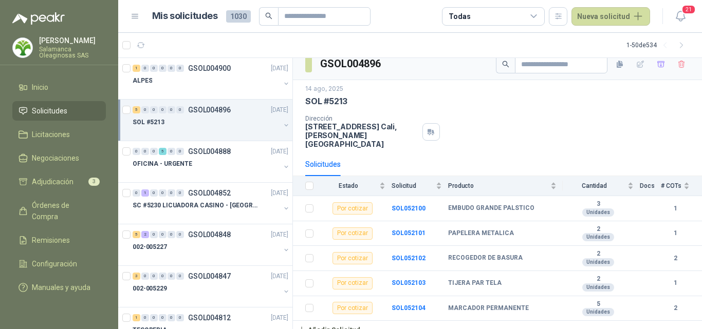
click at [70, 52] on p "Salamanca Oleaginosas SAS" at bounding box center [72, 52] width 67 height 12
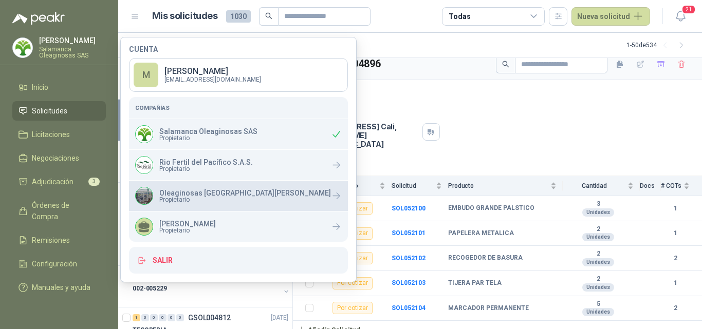
click at [183, 193] on p "Oleaginosas [GEOGRAPHIC_DATA]" at bounding box center [245, 193] width 172 height 7
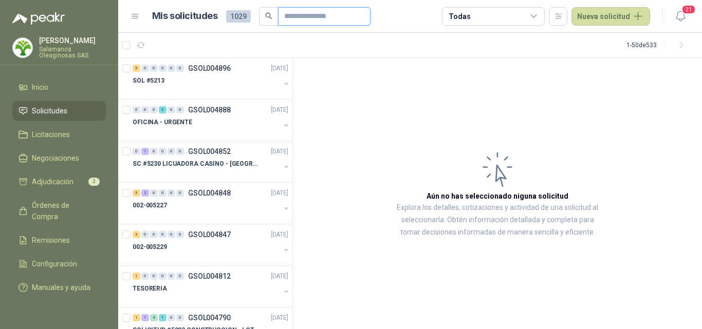
click at [296, 16] on input "text" at bounding box center [320, 16] width 72 height 17
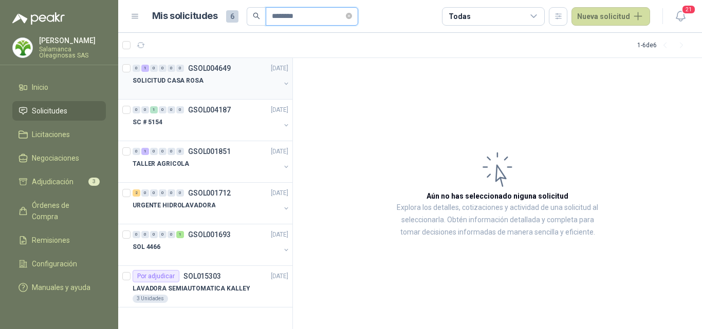
type input "********"
click at [223, 92] on div at bounding box center [206, 91] width 147 height 8
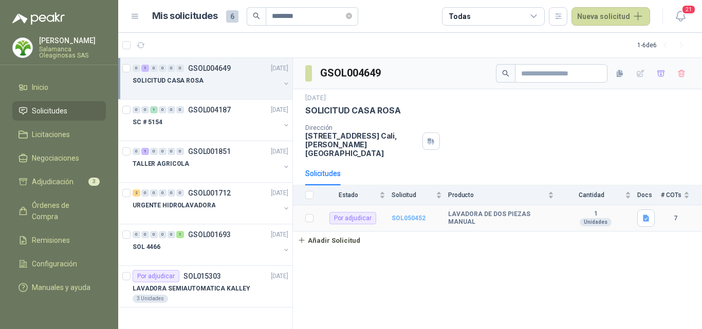
click at [415, 215] on b "SOL050452" at bounding box center [408, 218] width 34 height 7
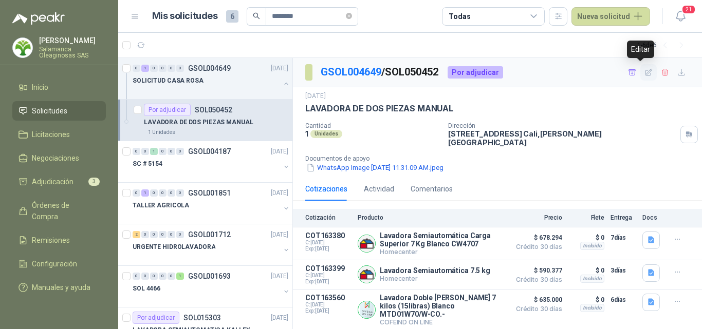
click at [644, 73] on icon "button" at bounding box center [648, 72] width 9 height 9
type input "**********"
type input "*"
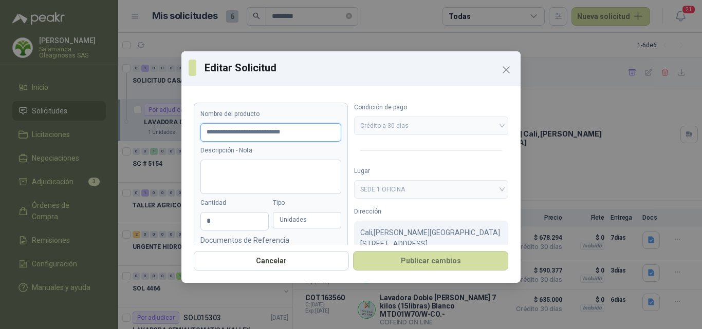
click at [316, 131] on input "**********" at bounding box center [270, 132] width 141 height 18
click at [502, 74] on icon "Close" at bounding box center [506, 70] width 12 height 12
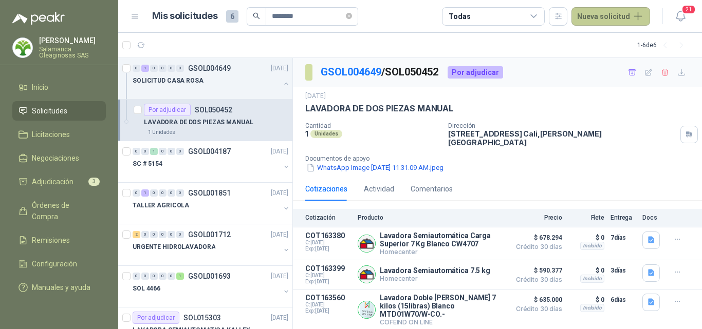
click at [609, 21] on button "Nueva solicitud" at bounding box center [610, 16] width 79 height 18
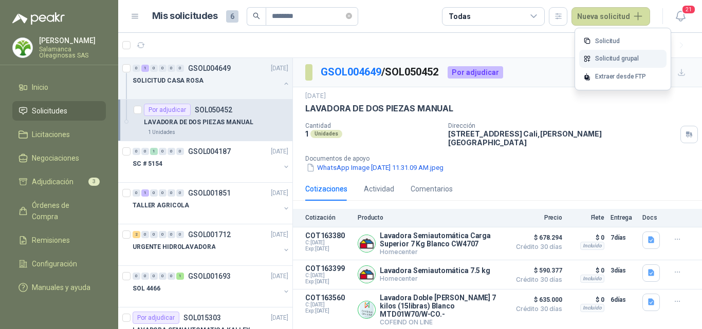
click at [612, 61] on link "Solicitud grupal" at bounding box center [622, 59] width 87 height 18
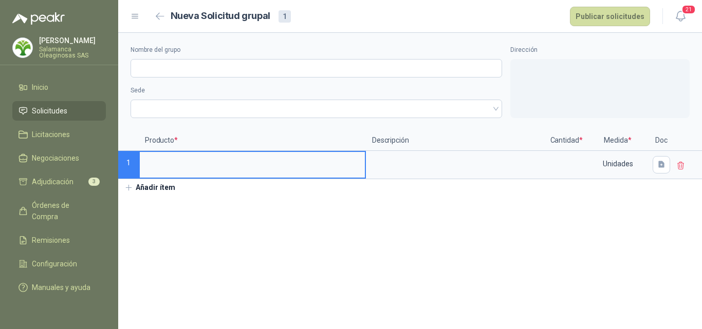
click at [199, 162] on input at bounding box center [252, 162] width 225 height 20
click at [577, 173] on label at bounding box center [566, 165] width 39 height 26
click at [365, 172] on input "**********" at bounding box center [252, 162] width 225 height 20
type input "**********"
click at [568, 167] on input at bounding box center [566, 162] width 39 height 20
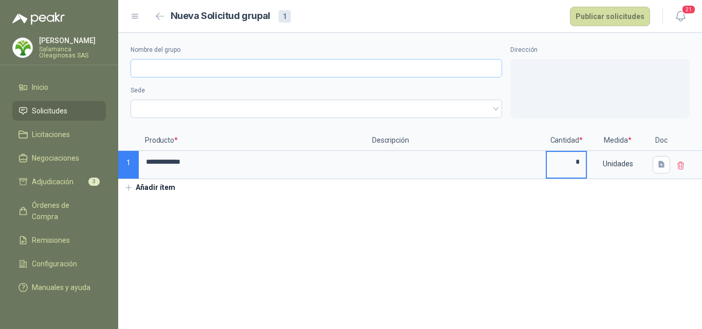
type input "*"
click at [172, 65] on input "Nombre del grupo" at bounding box center [315, 68] width 371 height 18
type input "*"
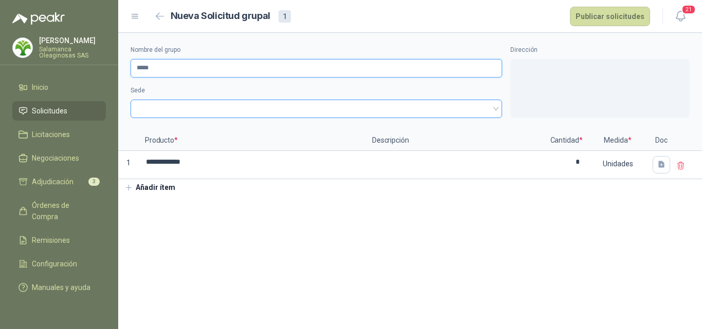
click at [169, 105] on span at bounding box center [316, 108] width 359 height 15
type input "*****"
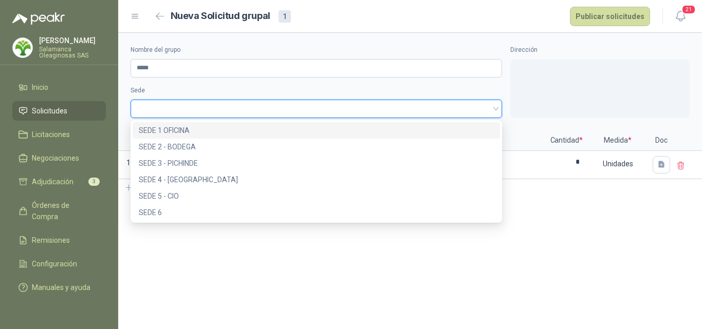
click at [179, 127] on div "SEDE 1 OFICINA" at bounding box center [316, 130] width 355 height 11
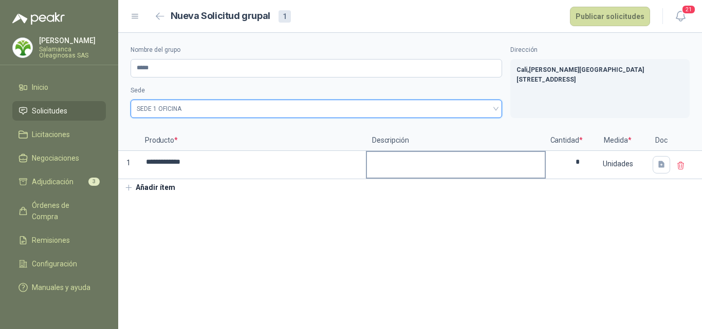
click at [403, 167] on textarea at bounding box center [456, 164] width 178 height 24
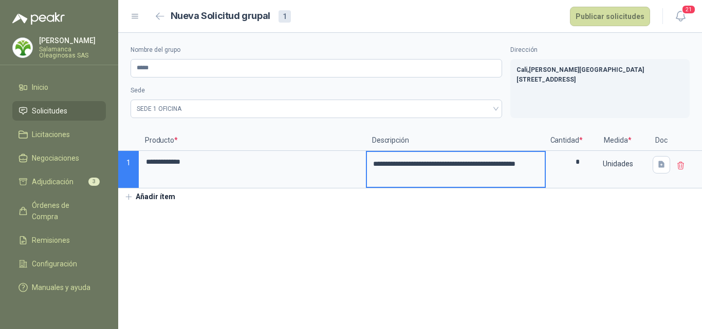
click at [404, 164] on textarea "**********" at bounding box center [456, 169] width 178 height 35
type textarea "**********"
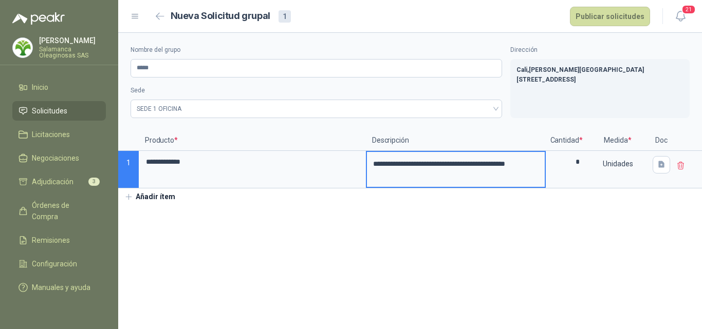
type textarea "**********"
click at [464, 255] on section "**********" at bounding box center [410, 181] width 584 height 296
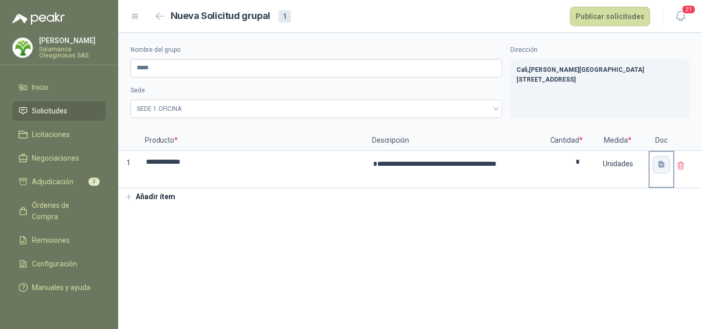
click at [655, 163] on button "button" at bounding box center [660, 164] width 17 height 17
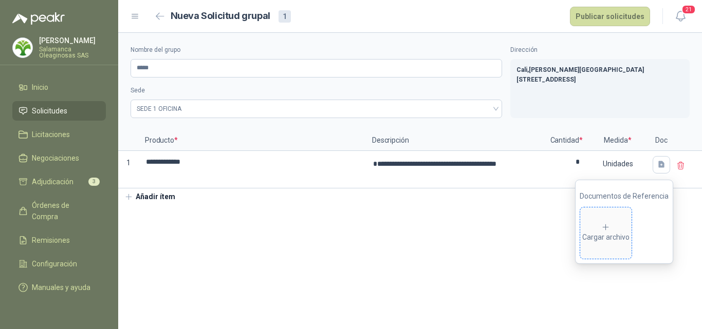
drag, startPoint x: 613, startPoint y: 225, endPoint x: 616, endPoint y: 236, distance: 11.2
click at [614, 232] on div "Cargar archivo" at bounding box center [605, 233] width 47 height 21
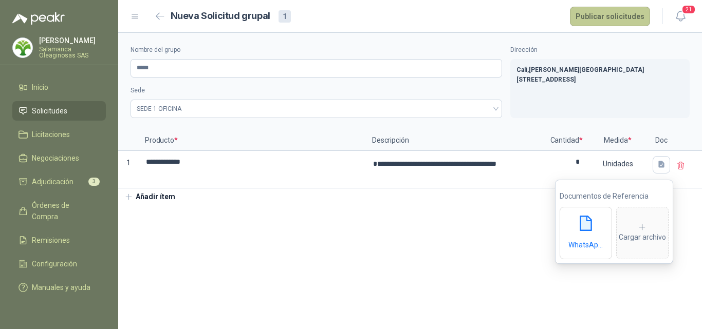
click at [599, 22] on button "Publicar solicitudes" at bounding box center [610, 17] width 80 height 20
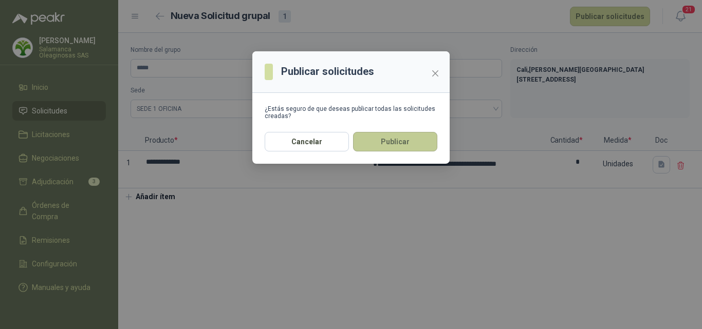
click at [419, 140] on button "Publicar" at bounding box center [395, 142] width 84 height 20
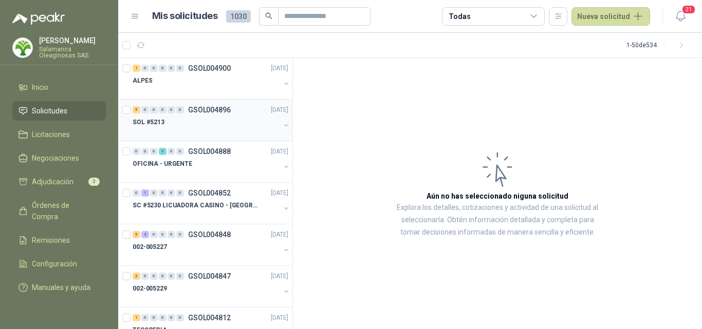
click at [229, 134] on div at bounding box center [206, 132] width 147 height 8
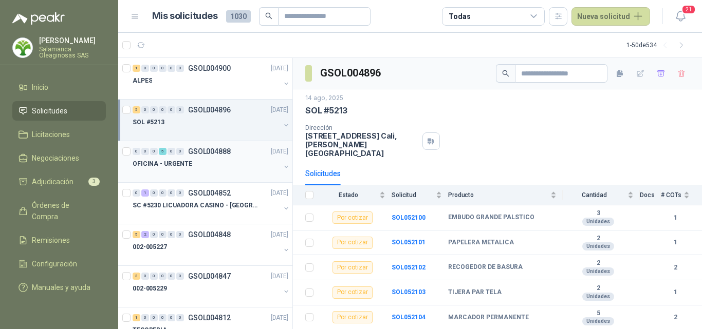
click at [193, 167] on div "OFICINA - URGENTE" at bounding box center [206, 164] width 147 height 12
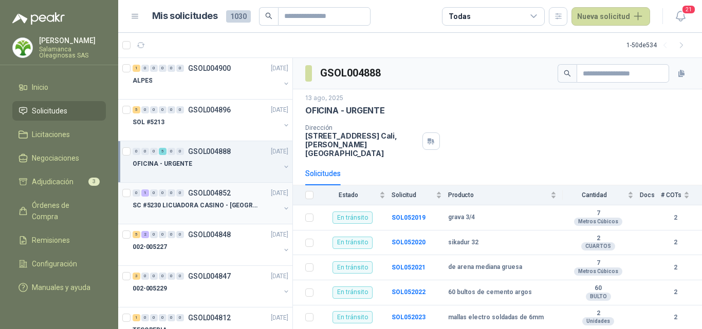
click at [199, 220] on div "0 1 0 0 0 0 GSOL004852 12/08/25 SC #5230 LICUADORA CASINO - TUMACO" at bounding box center [205, 204] width 174 height 42
click at [199, 217] on div at bounding box center [206, 216] width 147 height 8
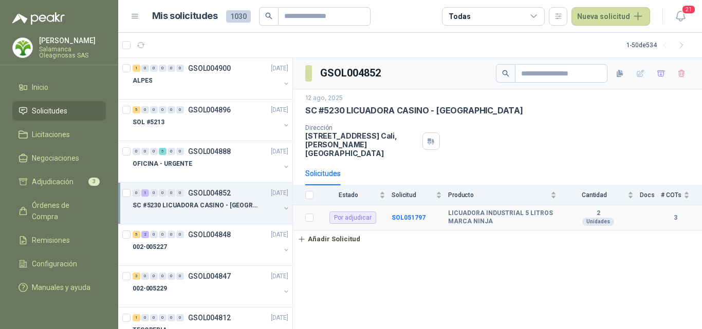
click at [417, 205] on td "SOL051797" at bounding box center [419, 217] width 57 height 25
click at [414, 214] on b "SOL051797" at bounding box center [408, 217] width 34 height 7
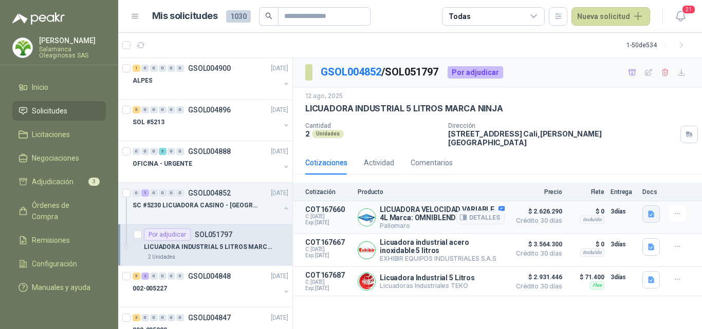
click at [653, 211] on icon "button" at bounding box center [651, 214] width 6 height 7
click at [636, 184] on button "image.png" at bounding box center [630, 184] width 45 height 11
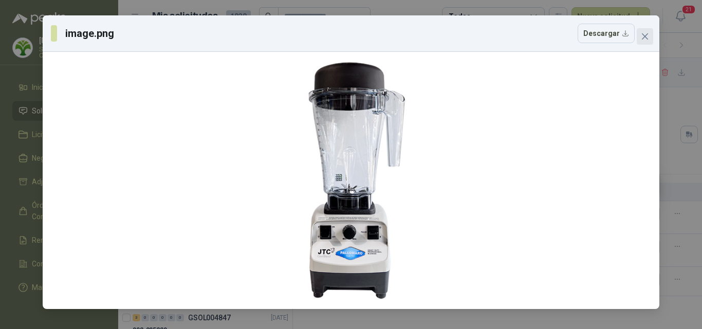
click at [641, 41] on button "Close" at bounding box center [644, 36] width 16 height 16
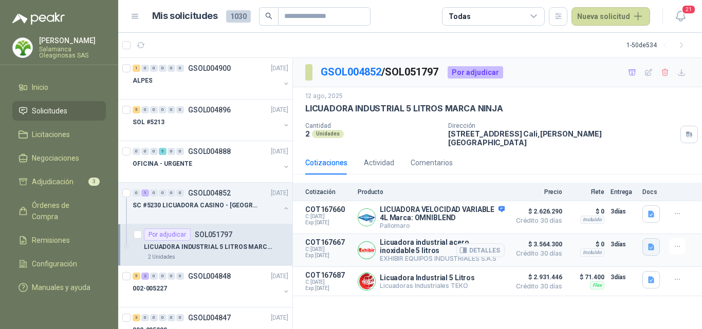
click at [649, 245] on icon "button" at bounding box center [651, 247] width 9 height 9
click at [624, 208] on button "image.png" at bounding box center [630, 207] width 45 height 11
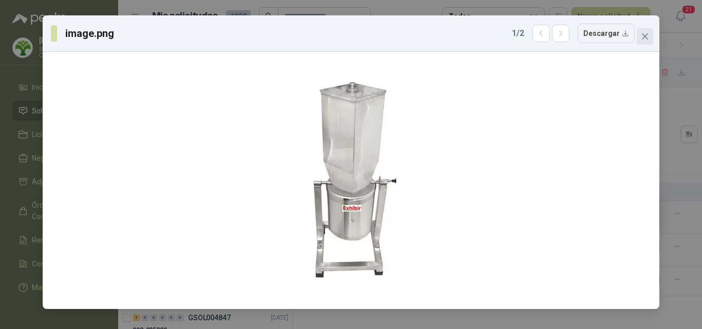
click at [644, 39] on icon "close" at bounding box center [645, 36] width 8 height 8
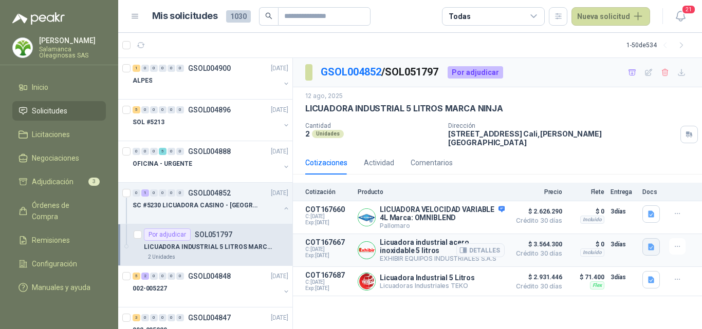
click at [654, 243] on icon "button" at bounding box center [651, 247] width 9 height 9
click at [636, 219] on button "image.png" at bounding box center [630, 218] width 45 height 11
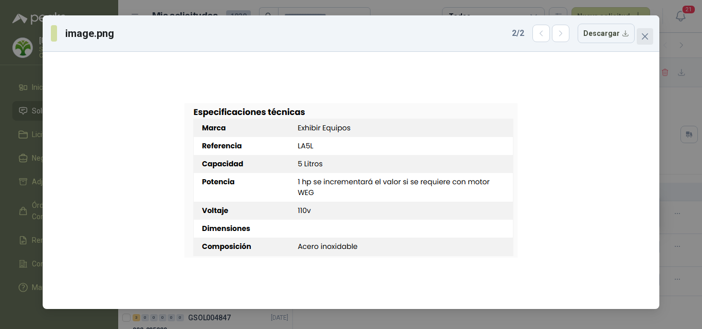
click at [649, 39] on span "Close" at bounding box center [644, 36] width 16 height 8
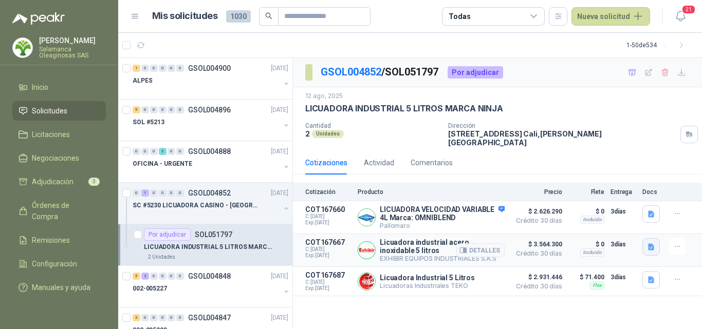
click at [648, 244] on icon "button" at bounding box center [651, 246] width 6 height 7
click at [624, 209] on button "image.png" at bounding box center [630, 207] width 45 height 11
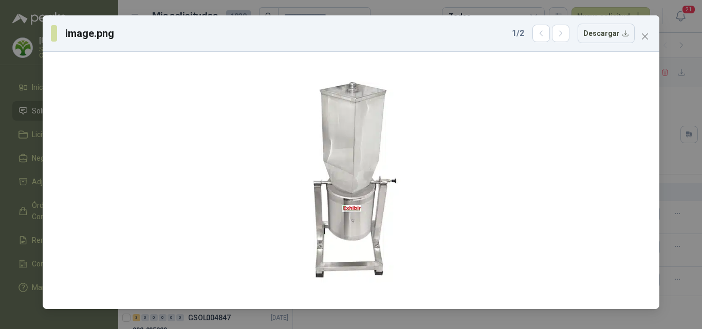
click at [646, 37] on icon "close" at bounding box center [645, 36] width 8 height 8
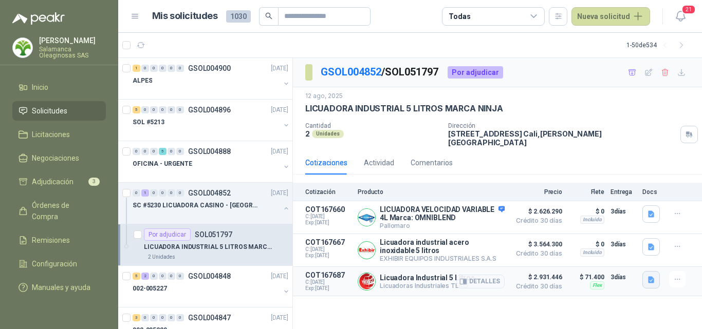
click at [648, 278] on icon "button" at bounding box center [651, 279] width 6 height 7
click at [629, 243] on button "image.png" at bounding box center [630, 241] width 45 height 11
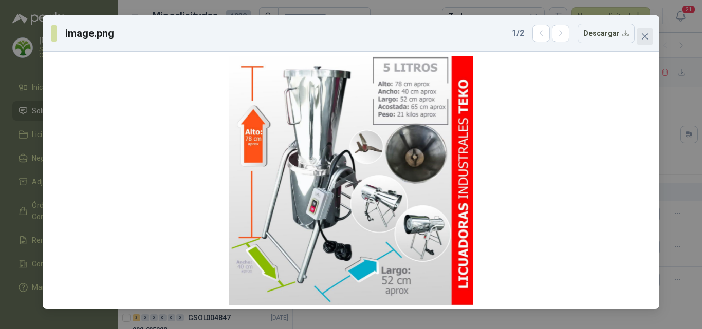
click at [644, 36] on icon "close" at bounding box center [645, 36] width 6 height 6
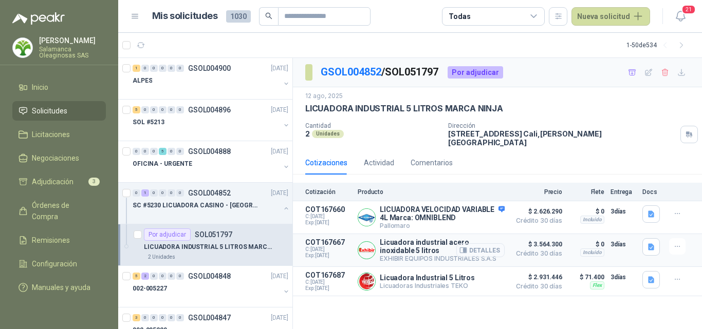
click at [485, 245] on button "Detalles" at bounding box center [480, 250] width 48 height 14
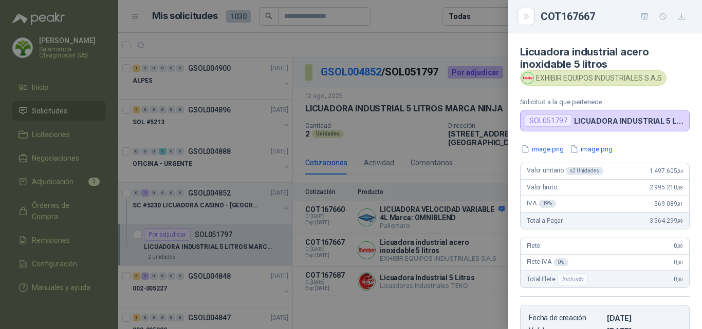
click at [485, 245] on div at bounding box center [351, 164] width 702 height 329
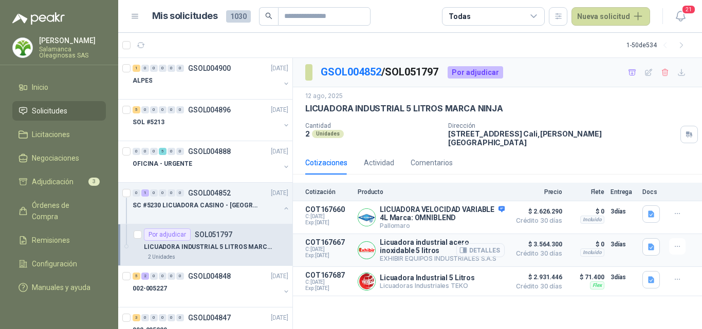
click at [497, 243] on button "Detalles" at bounding box center [480, 250] width 48 height 14
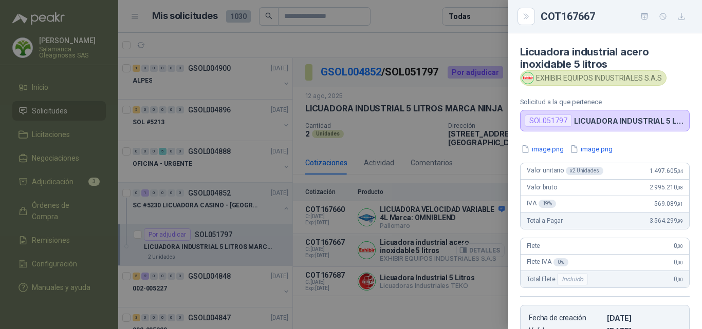
click at [497, 241] on div at bounding box center [351, 164] width 702 height 329
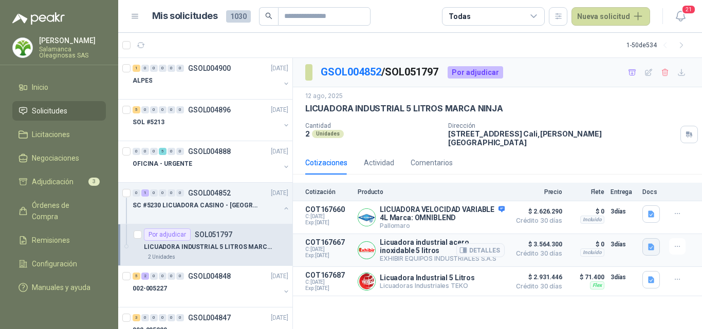
click at [652, 243] on icon "button" at bounding box center [651, 246] width 6 height 7
click at [628, 209] on button "image.png" at bounding box center [630, 207] width 45 height 11
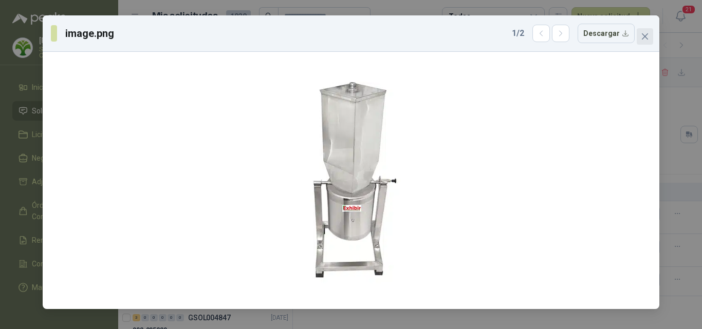
click at [647, 39] on icon "close" at bounding box center [645, 36] width 6 height 6
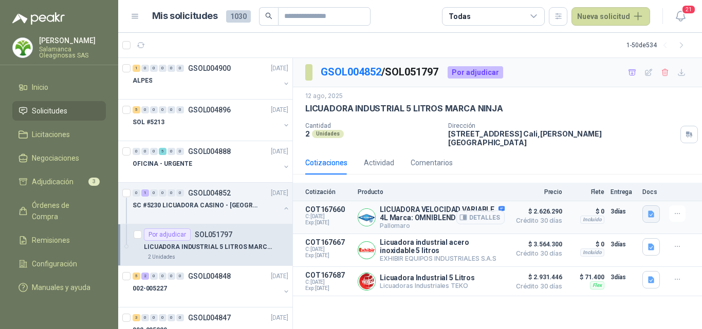
click at [649, 211] on icon "button" at bounding box center [651, 214] width 6 height 7
click at [618, 185] on button "image.png" at bounding box center [630, 184] width 45 height 11
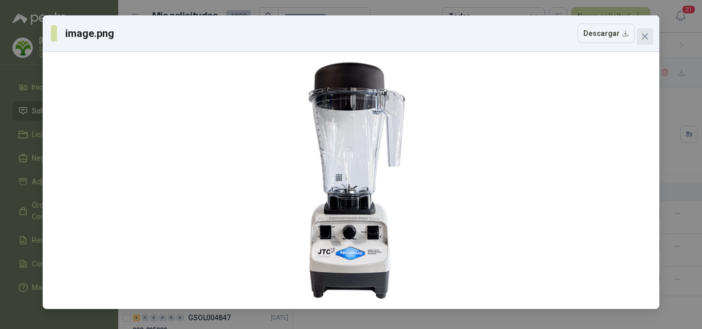
click at [645, 40] on icon "close" at bounding box center [645, 36] width 8 height 8
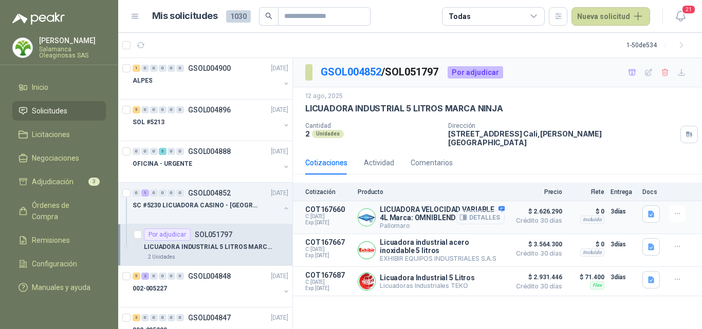
click at [475, 211] on button "Detalles" at bounding box center [480, 218] width 48 height 14
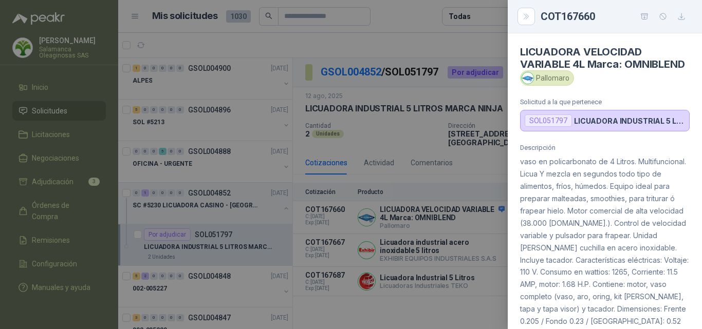
scroll to position [51, 0]
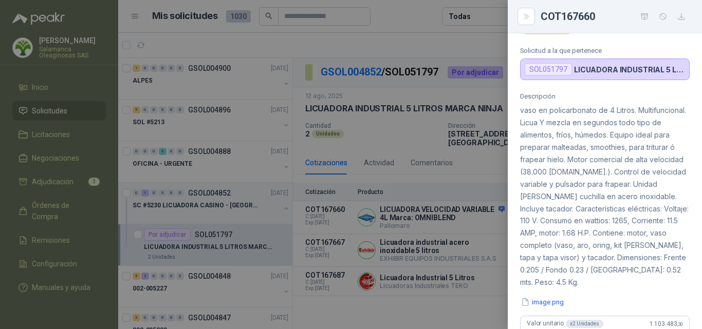
click at [467, 249] on div at bounding box center [351, 164] width 702 height 329
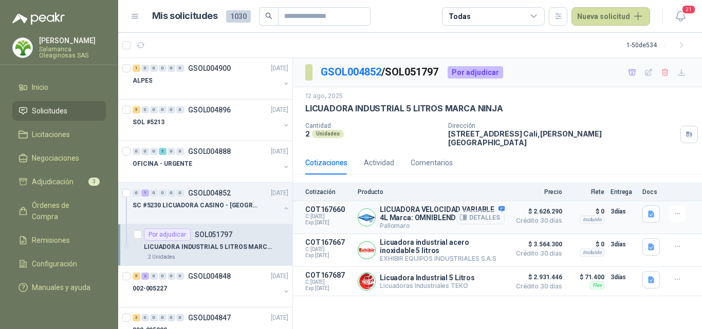
click at [497, 211] on button "Detalles" at bounding box center [480, 218] width 48 height 14
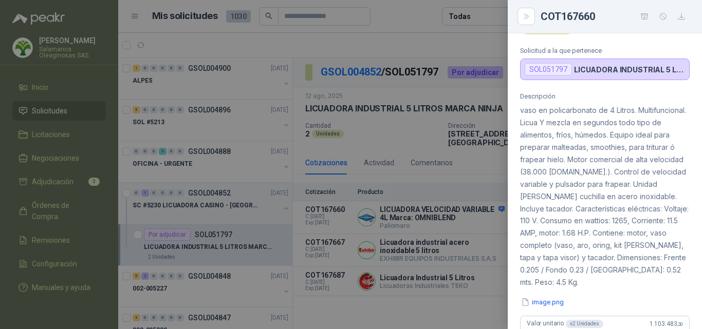
click at [493, 208] on div at bounding box center [351, 164] width 702 height 329
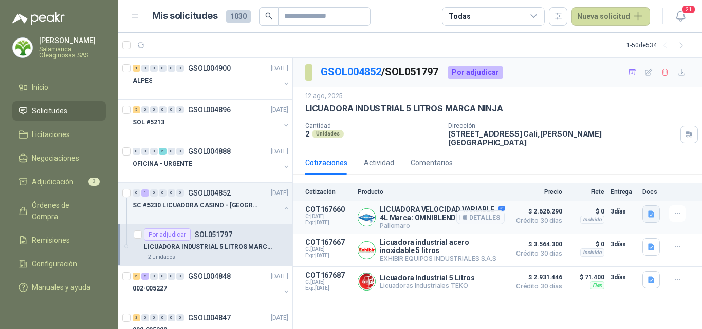
click at [651, 210] on icon "button" at bounding box center [651, 214] width 9 height 9
click at [637, 185] on button "image.png" at bounding box center [630, 184] width 45 height 11
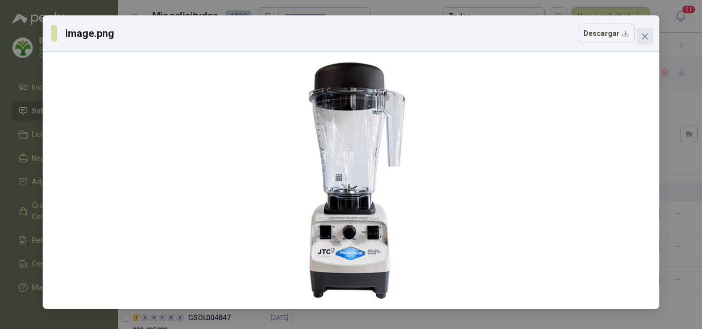
click at [646, 34] on icon "close" at bounding box center [645, 36] width 8 height 8
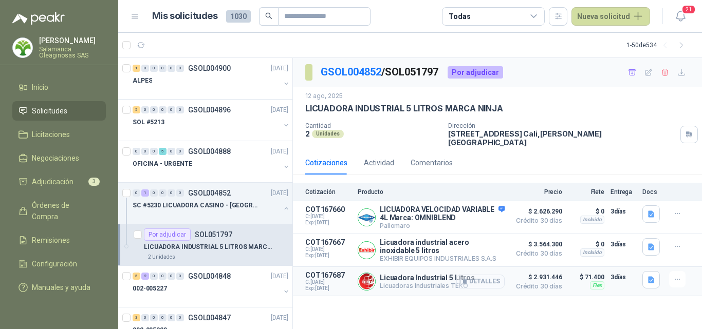
click at [487, 278] on button "Detalles" at bounding box center [480, 282] width 48 height 14
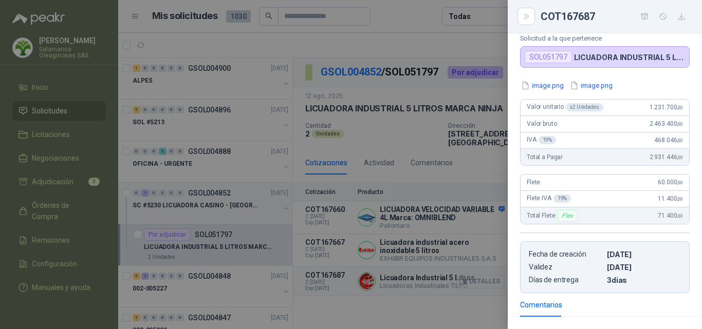
scroll to position [27, 0]
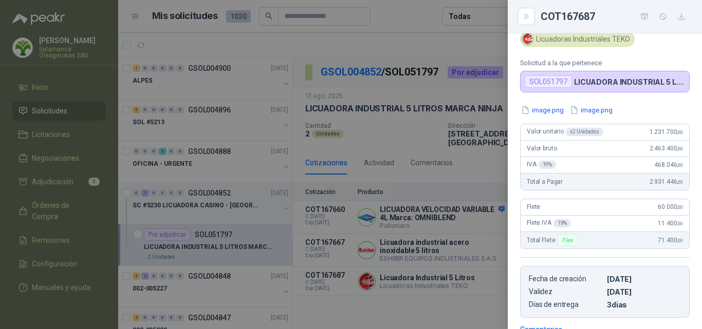
click at [436, 281] on div at bounding box center [351, 164] width 702 height 329
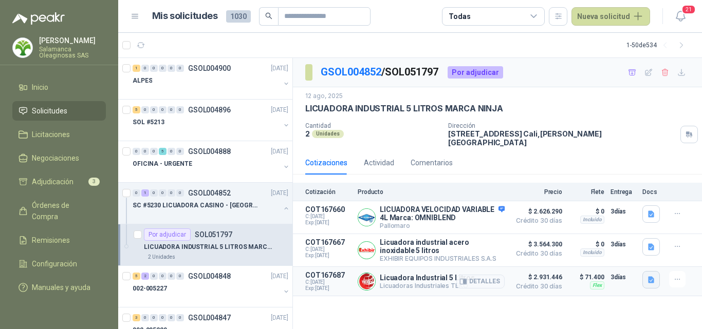
click at [647, 279] on icon "button" at bounding box center [651, 280] width 9 height 9
click at [633, 245] on button "image.png" at bounding box center [630, 241] width 45 height 11
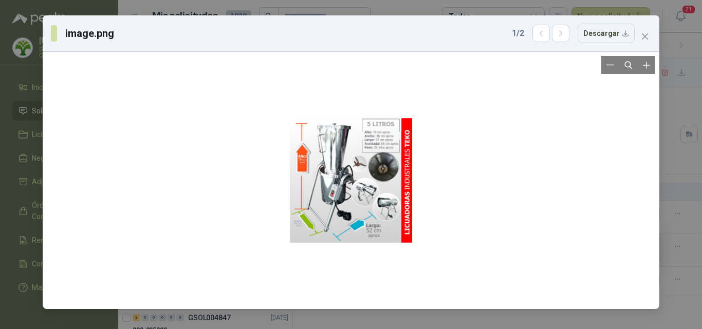
click at [551, 194] on div at bounding box center [351, 180] width 608 height 249
click at [647, 43] on button "Close" at bounding box center [644, 36] width 16 height 16
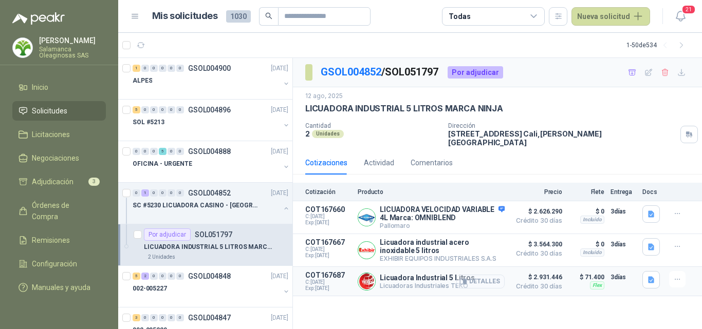
click at [492, 276] on button "Detalles" at bounding box center [480, 282] width 48 height 14
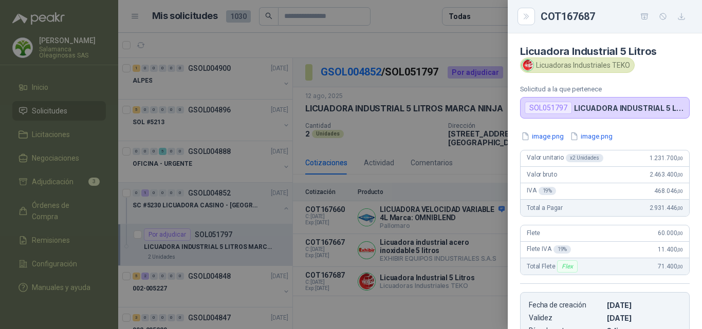
scroll to position [0, 0]
click at [458, 277] on div at bounding box center [351, 164] width 702 height 329
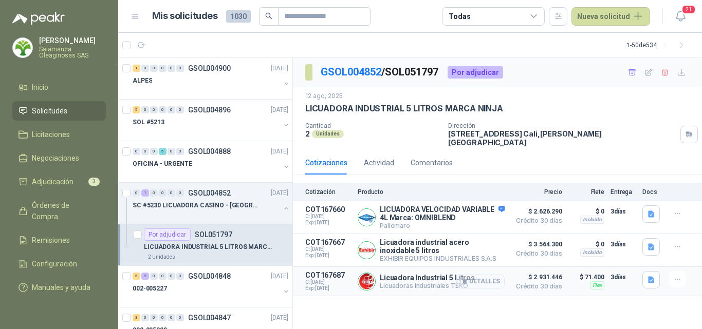
click at [481, 276] on button "Detalles" at bounding box center [480, 282] width 48 height 14
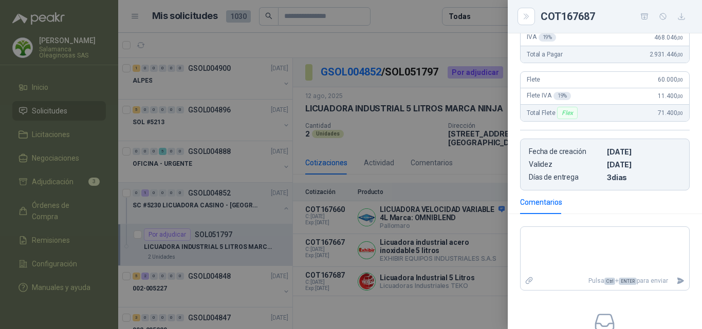
scroll to position [252, 0]
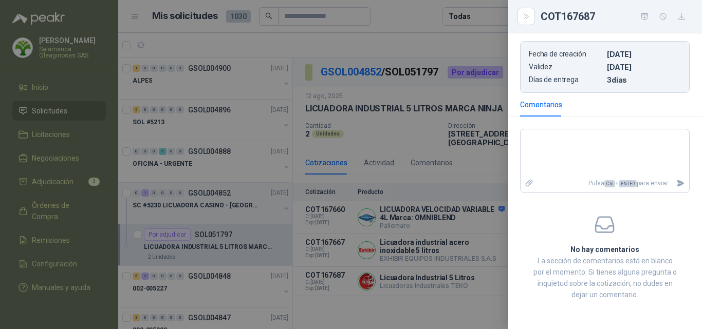
click at [415, 276] on div at bounding box center [351, 164] width 702 height 329
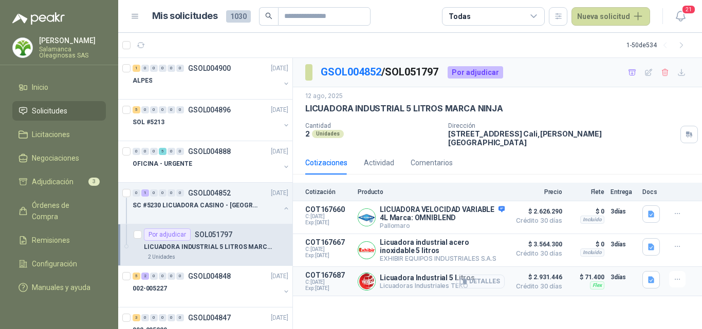
click at [484, 280] on button "Detalles" at bounding box center [480, 282] width 48 height 14
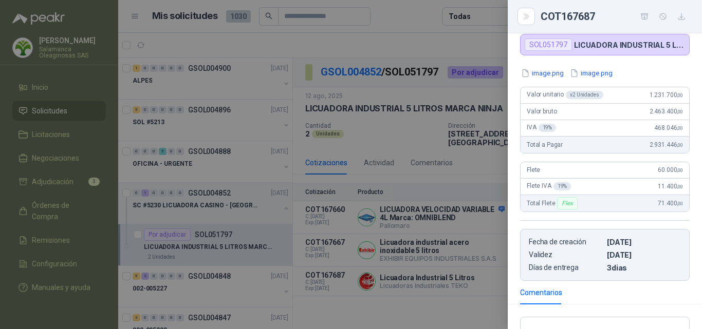
scroll to position [0, 0]
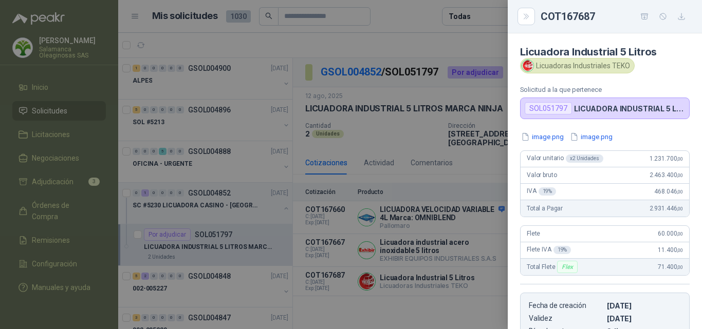
click at [443, 279] on div at bounding box center [351, 164] width 702 height 329
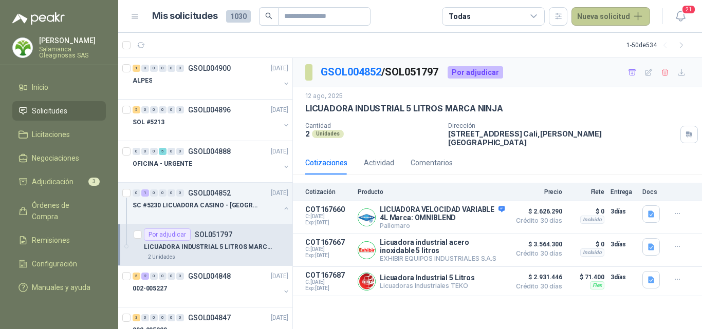
click at [618, 13] on button "Nueva solicitud" at bounding box center [610, 16] width 79 height 18
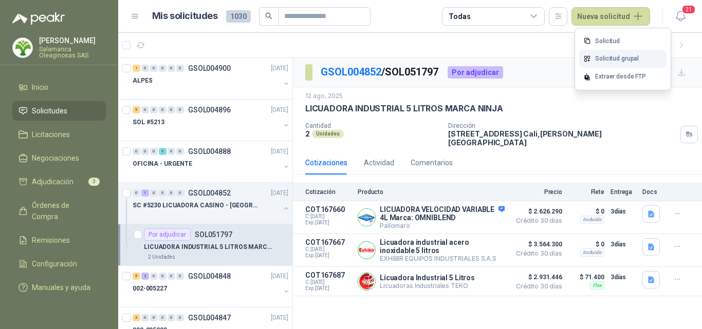
click at [614, 60] on link "Solicitud grupal" at bounding box center [622, 59] width 87 height 18
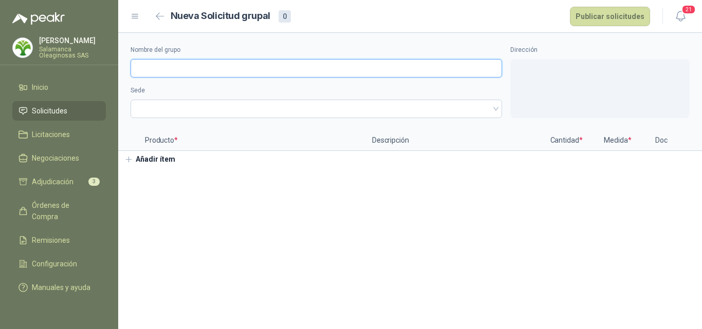
click at [182, 70] on input "Nombre del grupo" at bounding box center [315, 68] width 371 height 18
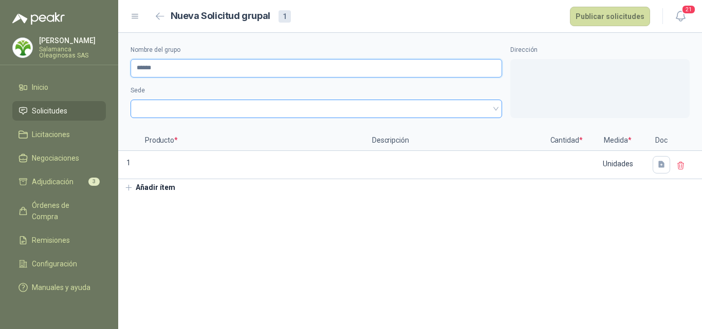
click at [184, 111] on span at bounding box center [316, 108] width 359 height 15
type input "******"
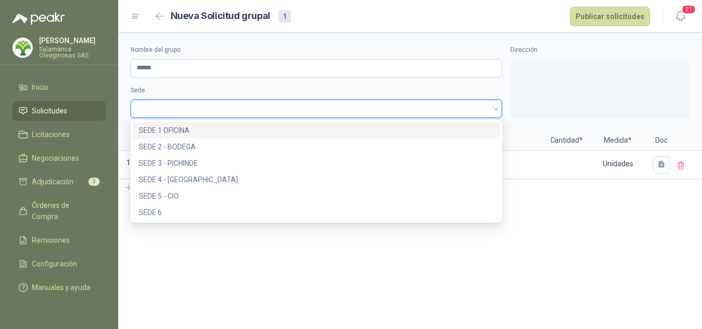
click at [184, 123] on div "SEDE 1 OFICINA" at bounding box center [316, 130] width 367 height 16
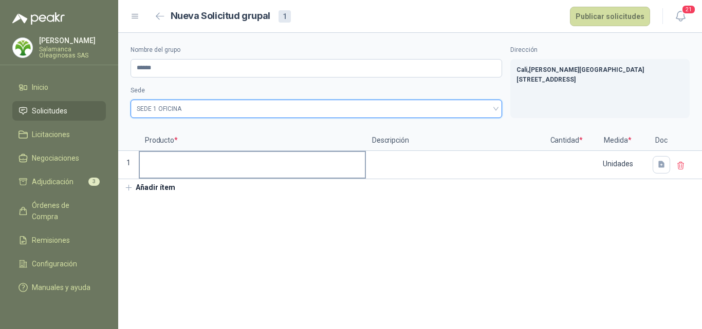
click at [182, 161] on input at bounding box center [252, 162] width 225 height 20
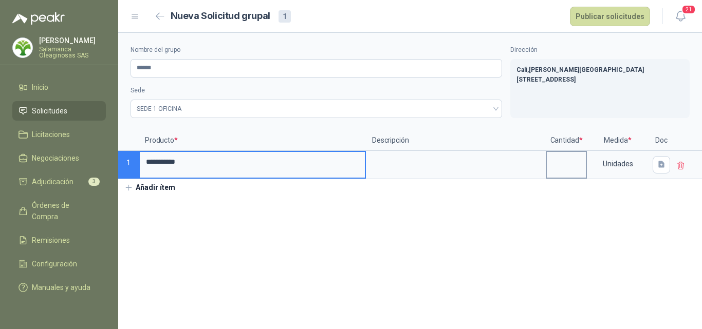
type input "**********"
click at [552, 171] on input at bounding box center [566, 162] width 39 height 20
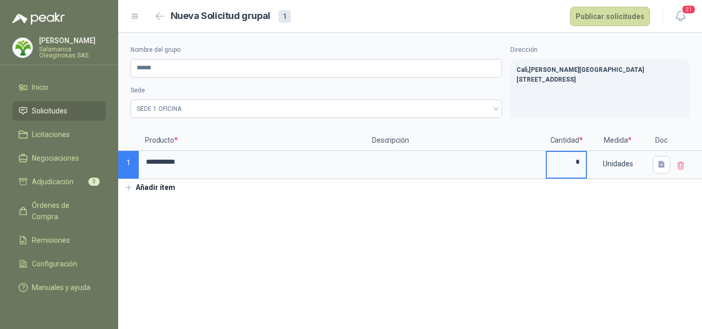
type input "*"
click at [183, 160] on input "**********" at bounding box center [252, 162] width 225 height 20
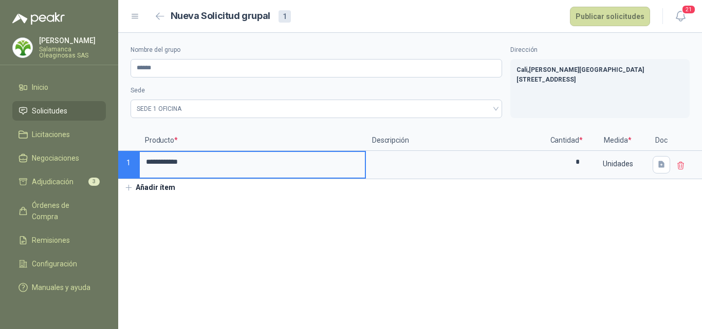
type input "**********"
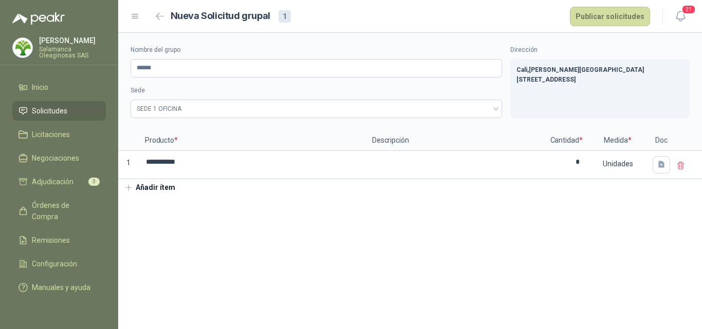
click at [354, 226] on section "**********" at bounding box center [410, 181] width 584 height 296
click at [613, 27] on header "Nueva Solicitud grupal 1 Publicar solicitudes 21" at bounding box center [410, 16] width 584 height 33
click at [613, 22] on button "Publicar solicitudes" at bounding box center [610, 17] width 80 height 20
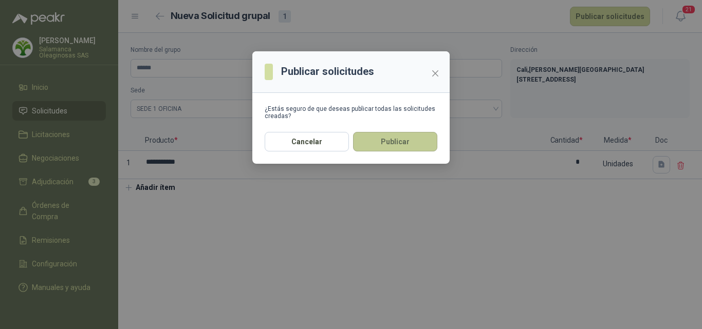
click at [394, 146] on button "Publicar" at bounding box center [395, 142] width 84 height 20
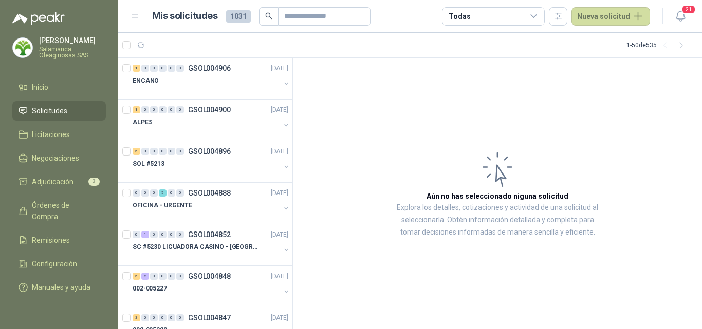
click at [81, 41] on p "[PERSON_NAME]" at bounding box center [72, 40] width 67 height 7
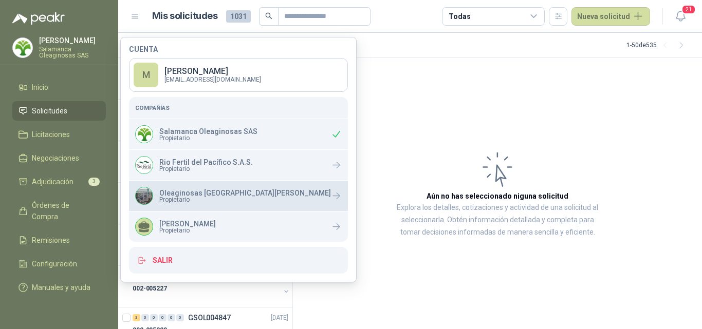
click at [236, 197] on span "Propietario" at bounding box center [245, 200] width 172 height 6
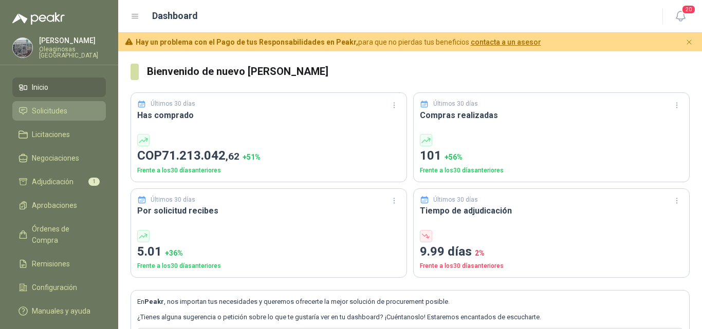
click at [55, 106] on span "Solicitudes" at bounding box center [49, 110] width 35 height 11
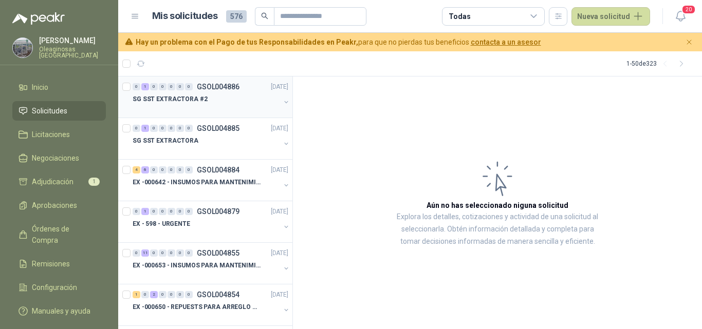
click at [214, 111] on div at bounding box center [206, 109] width 147 height 8
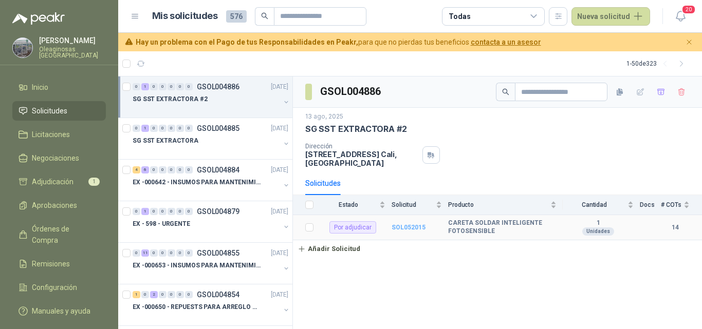
click at [405, 228] on b "SOL052015" at bounding box center [408, 227] width 34 height 7
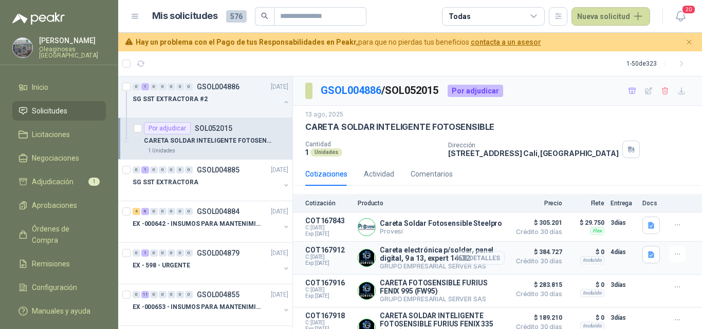
click at [470, 257] on button "Detalles" at bounding box center [480, 258] width 48 height 14
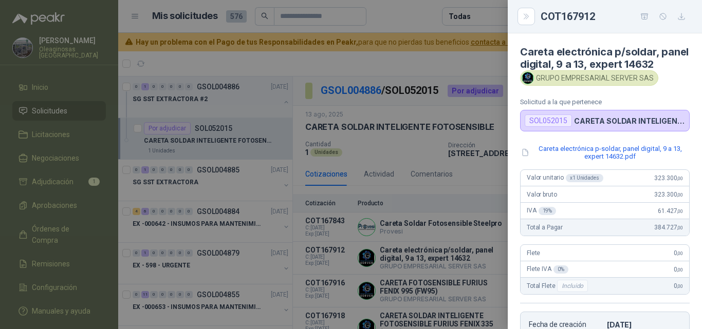
click at [444, 256] on div at bounding box center [351, 164] width 702 height 329
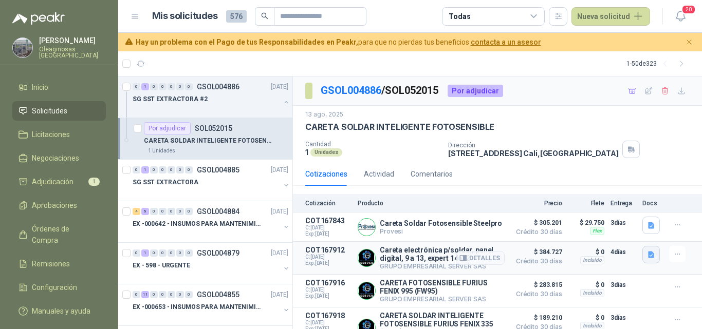
click at [648, 254] on icon "button" at bounding box center [651, 254] width 6 height 7
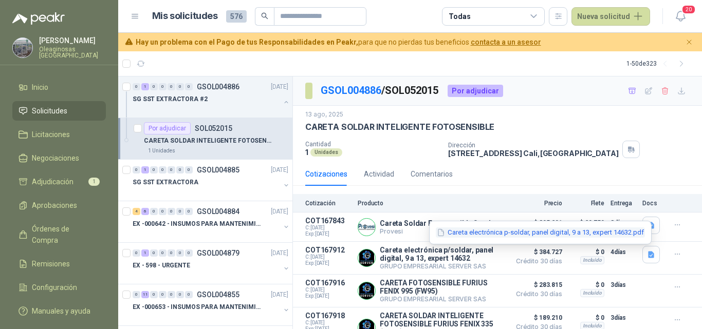
click at [597, 232] on button "Careta electrónica p-soldar, panel digital, 9 a 13, expert 14632.pdf" at bounding box center [540, 233] width 209 height 11
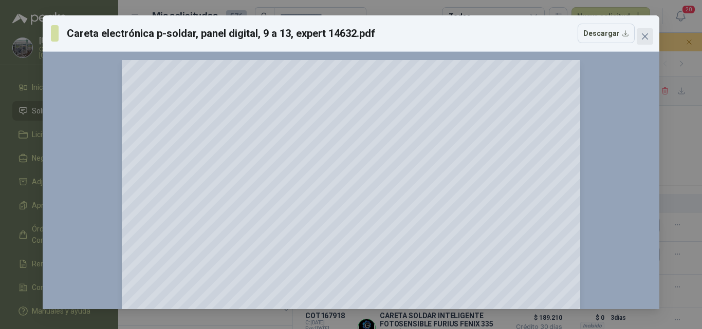
click at [649, 39] on span "Close" at bounding box center [644, 36] width 16 height 8
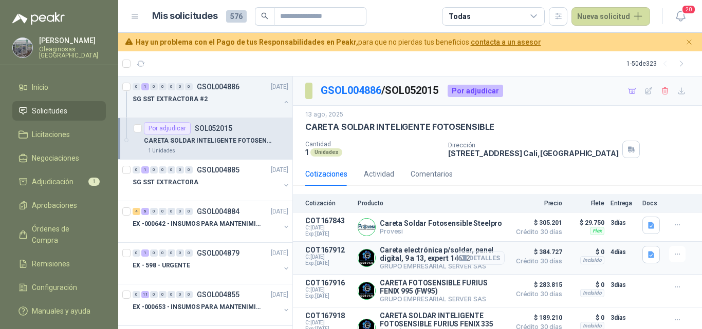
click at [473, 263] on button "Detalles" at bounding box center [480, 258] width 48 height 14
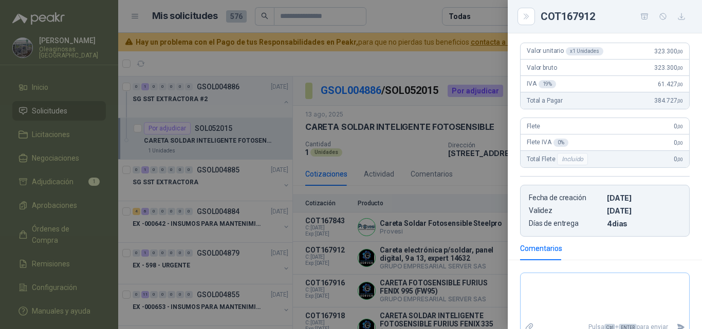
scroll to position [103, 0]
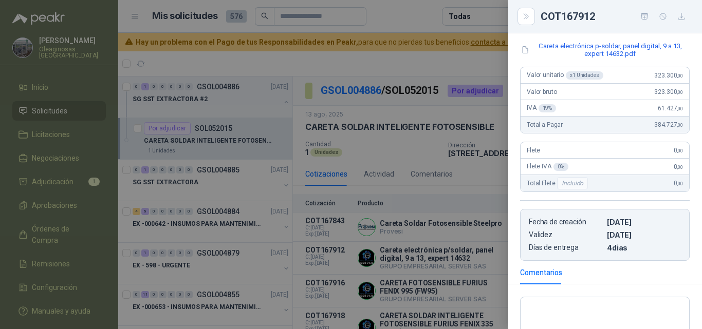
click at [467, 253] on div at bounding box center [351, 164] width 702 height 329
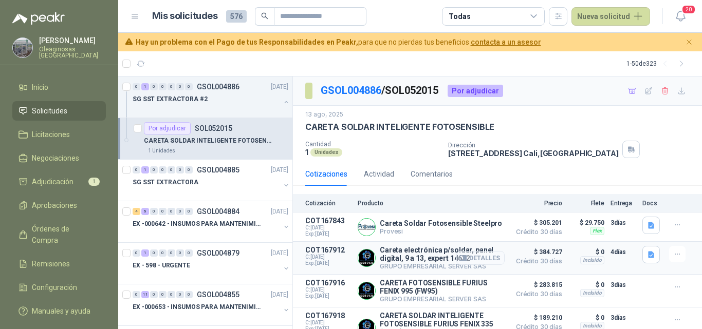
click at [476, 257] on button "Detalles" at bounding box center [480, 258] width 48 height 14
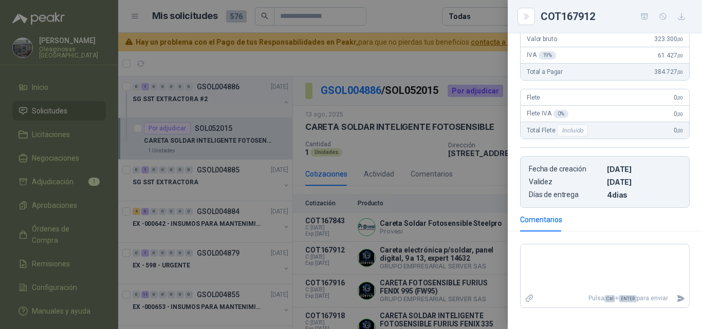
scroll to position [205, 0]
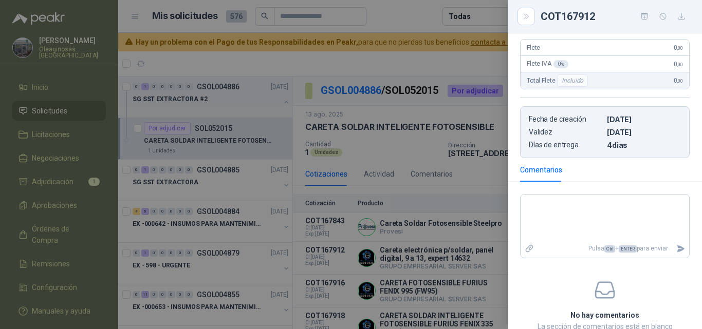
click at [449, 264] on div at bounding box center [351, 164] width 702 height 329
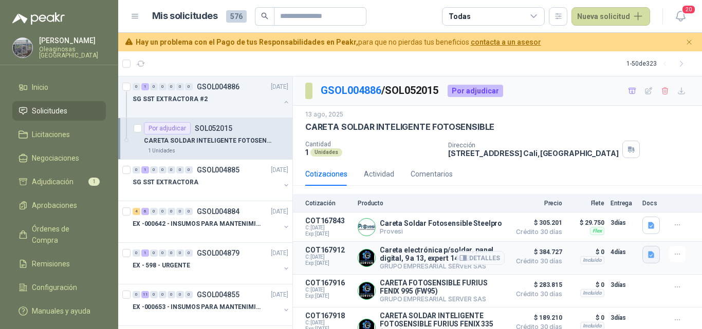
click at [647, 257] on icon "button" at bounding box center [651, 255] width 9 height 9
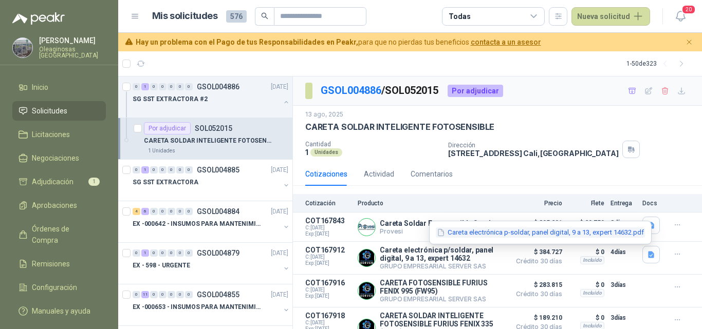
click at [558, 233] on button "Careta electrónica p-soldar, panel digital, 9 a 13, expert 14632.pdf" at bounding box center [540, 233] width 209 height 11
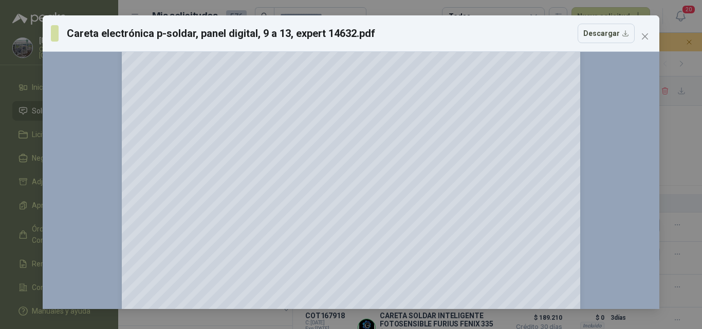
scroll to position [925, 0]
click at [645, 30] on button "Close" at bounding box center [644, 36] width 16 height 16
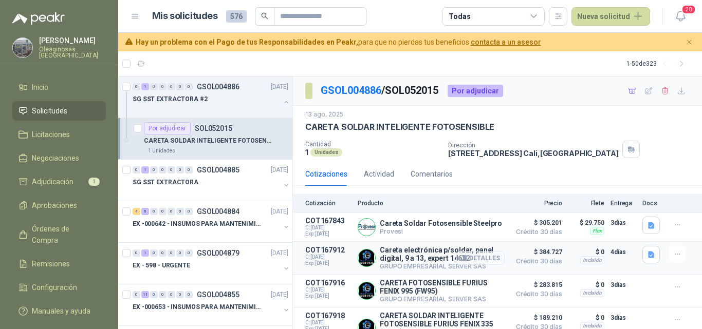
click at [487, 260] on button "Detalles" at bounding box center [480, 258] width 48 height 14
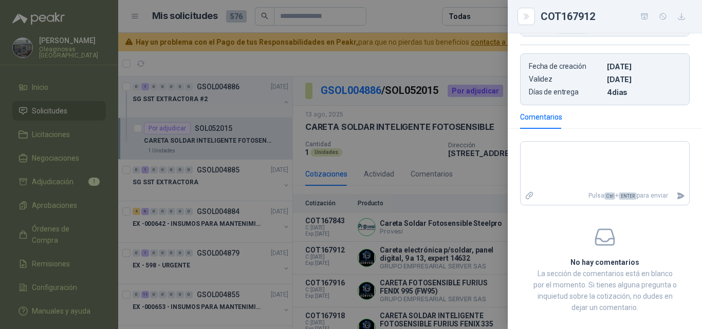
scroll to position [259, 0]
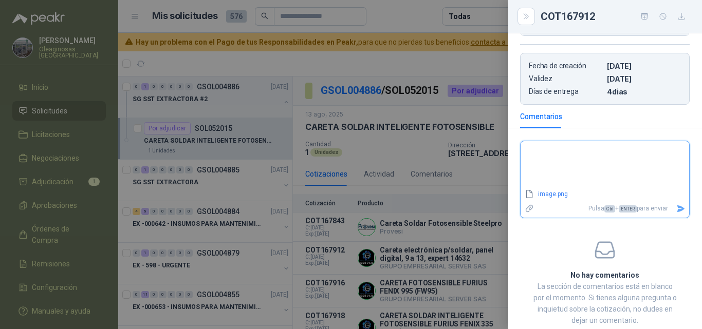
click at [539, 170] on textarea at bounding box center [604, 164] width 168 height 43
type textarea "*"
type textarea "**"
type textarea "***"
type textarea "**"
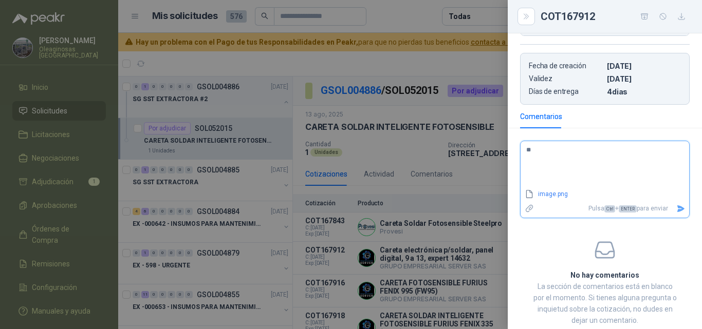
type textarea "*"
type textarea "**"
type textarea "****"
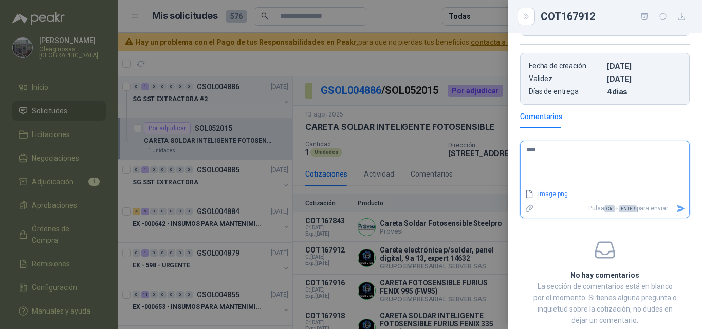
type textarea "*****"
type textarea "******"
type textarea "*****"
type textarea "****"
type textarea "**"
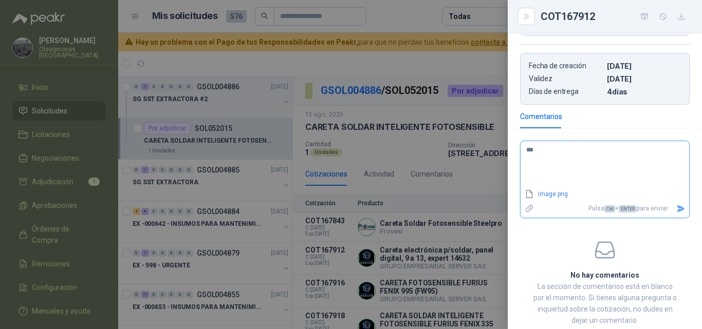
type textarea "**"
type textarea "*"
type textarea "**"
type textarea "***"
type textarea "****"
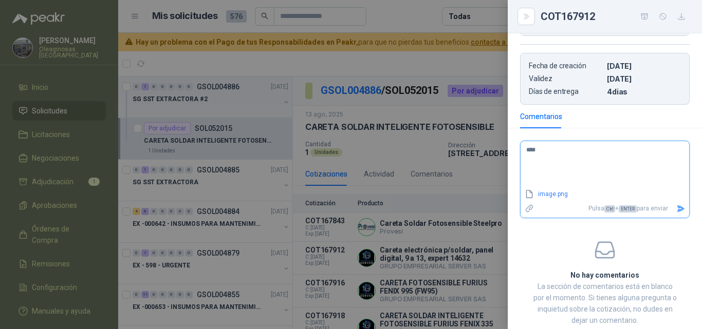
type textarea "***"
type textarea "****"
type textarea "***"
type textarea "****"
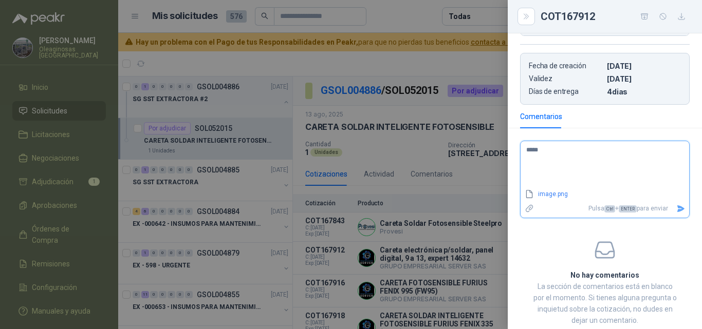
type textarea "******"
type textarea "*******"
type textarea "********"
type textarea "*********"
type textarea "**********"
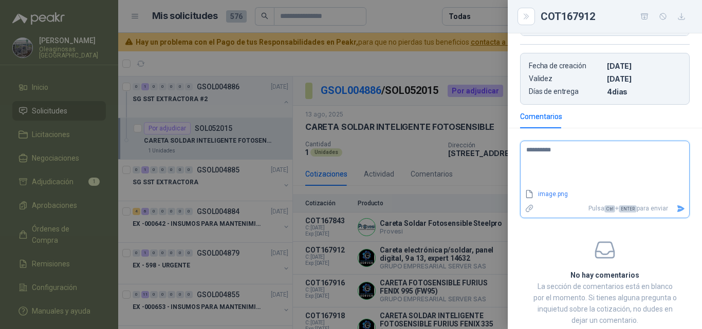
type textarea "**********"
type textarea "*********"
type textarea "********"
type textarea "*******"
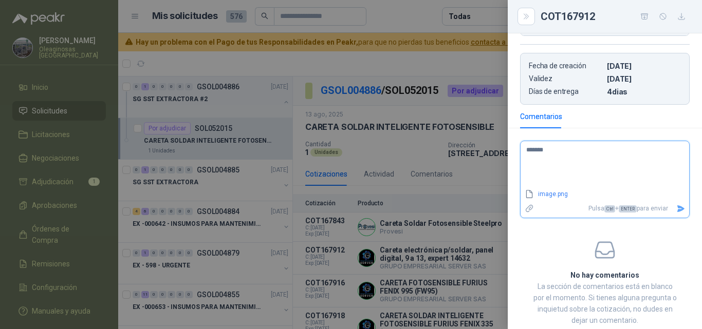
type textarea "******"
type textarea "****"
type textarea "***"
type textarea "*"
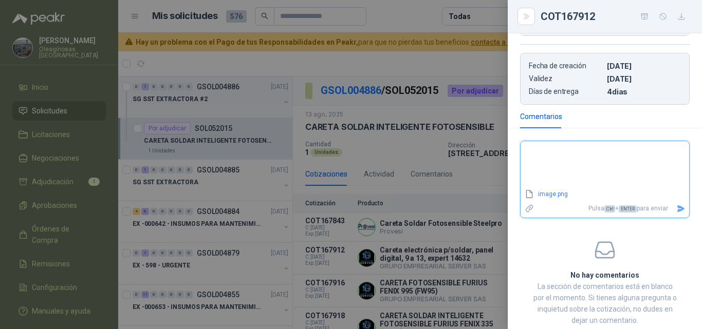
type textarea "*"
type textarea "**"
type textarea "***"
type textarea "****"
type textarea "*****"
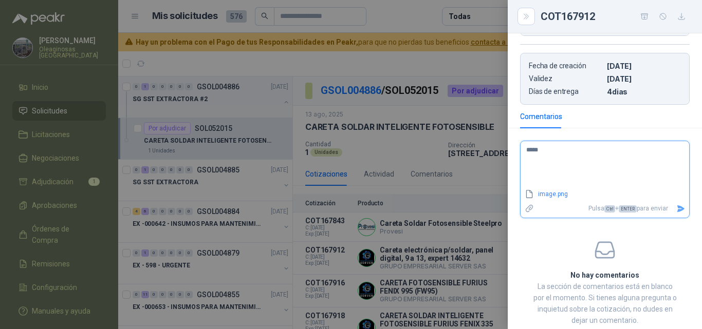
type textarea "******"
type textarea "********"
type textarea "*********"
type textarea "**********"
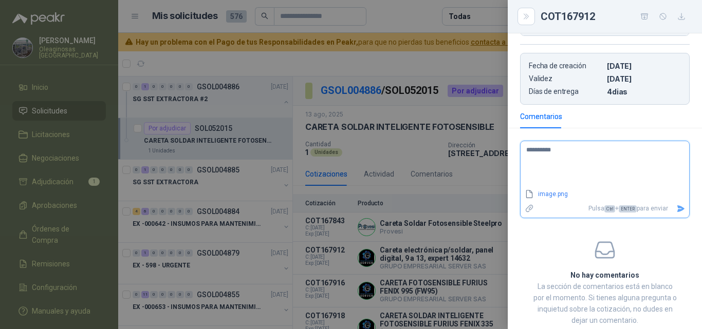
type textarea "**********"
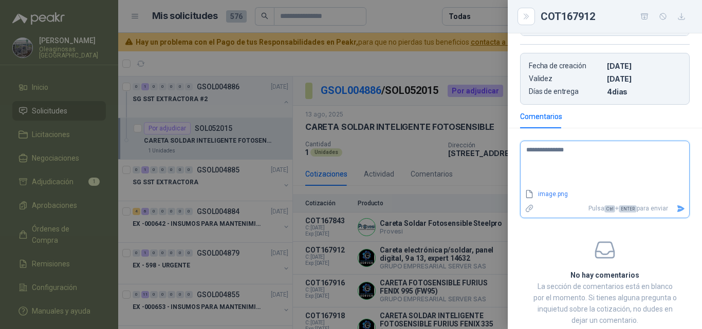
type textarea "**********"
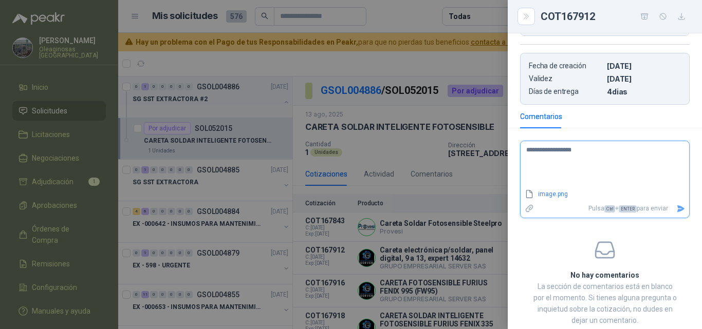
type textarea "**********"
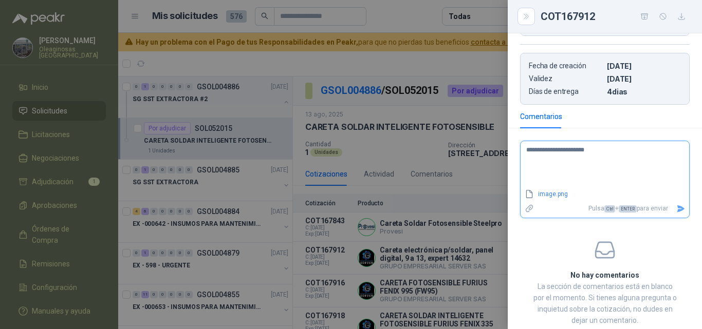
type textarea "**********"
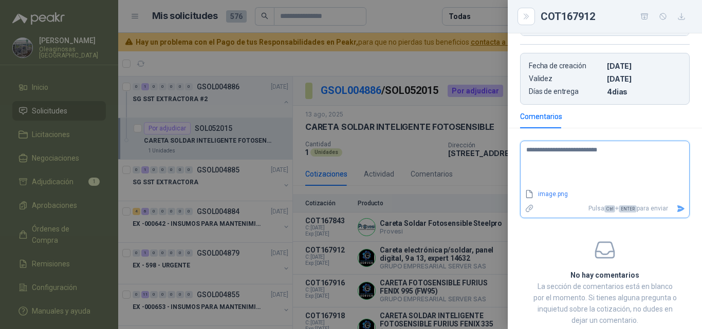
type textarea "**********"
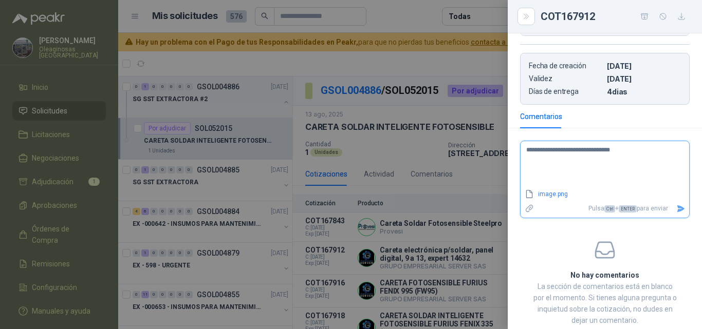
type textarea "**********"
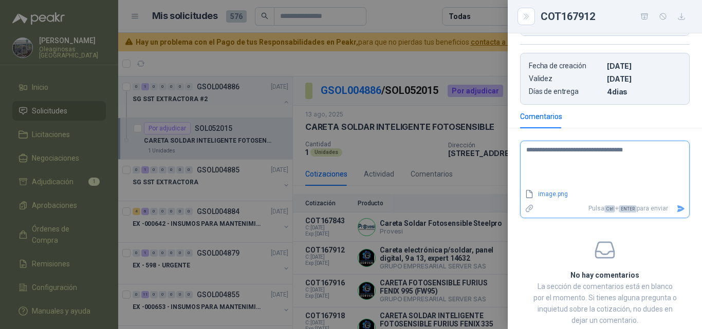
type textarea "**********"
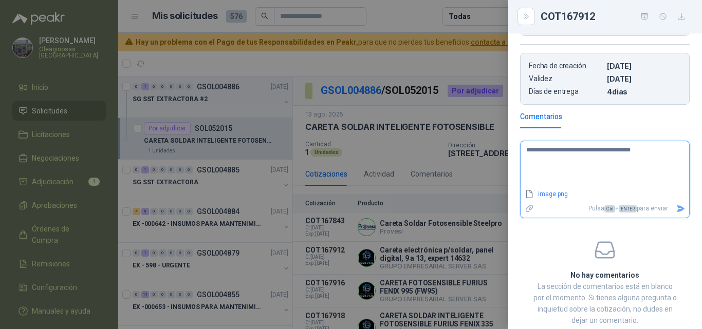
type textarea "**********"
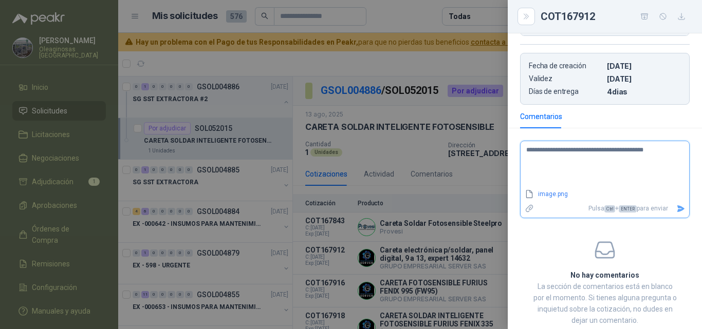
type textarea "**********"
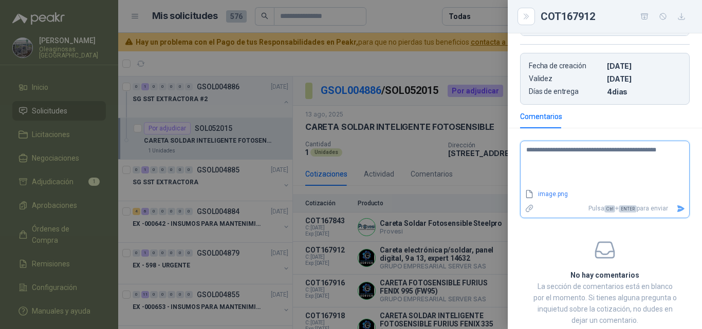
type textarea "**********"
click at [676, 213] on icon "Enviar" at bounding box center [680, 208] width 9 height 9
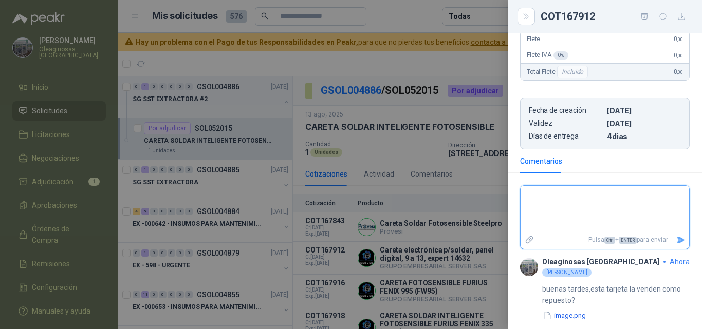
scroll to position [228, 0]
click at [562, 312] on button "image.png" at bounding box center [564, 315] width 45 height 11
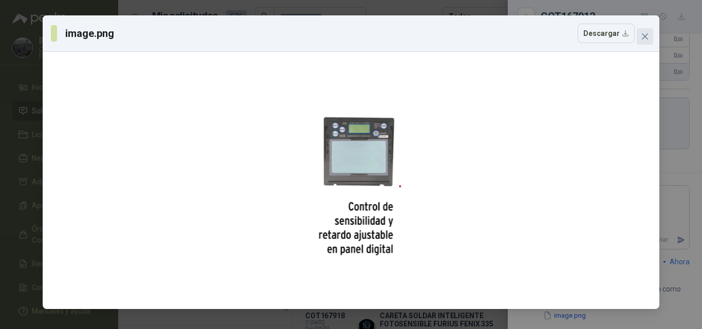
click at [651, 36] on span "Close" at bounding box center [644, 36] width 16 height 8
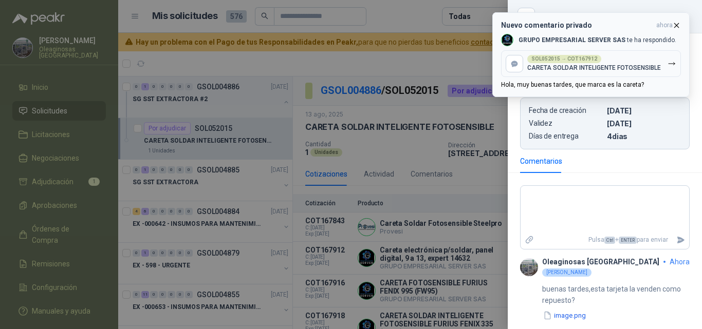
click at [618, 67] on p "CARETA SOLDAR INTELIGENTE FOTOSENSIBLE" at bounding box center [594, 67] width 134 height 7
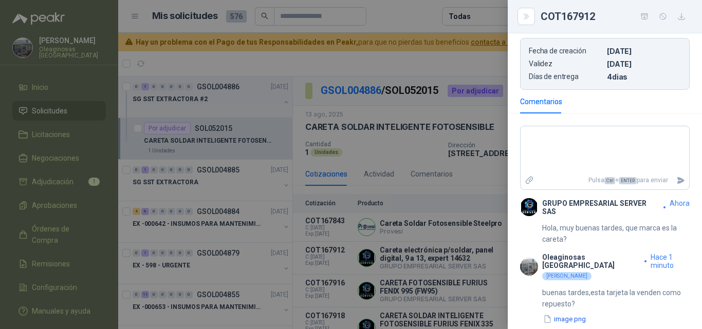
scroll to position [292, 0]
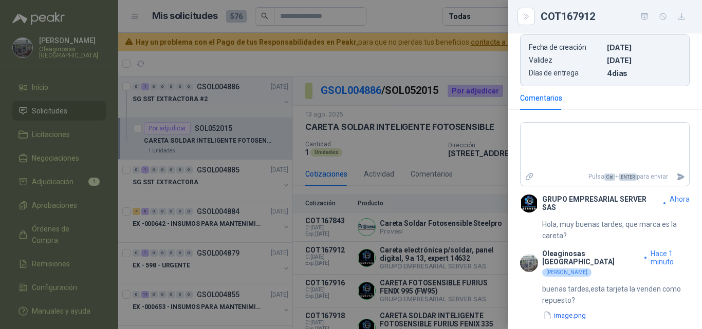
click at [468, 265] on div at bounding box center [351, 164] width 702 height 329
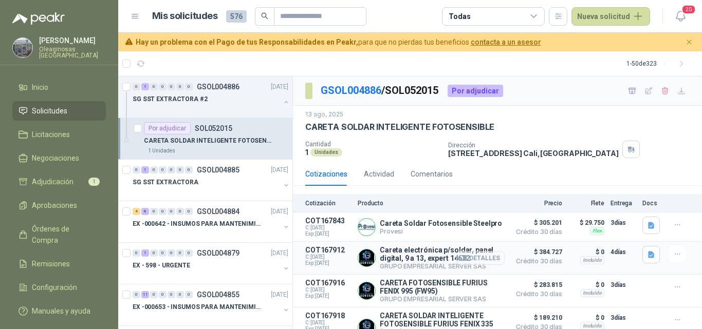
click at [489, 261] on button "Detalles" at bounding box center [480, 258] width 48 height 14
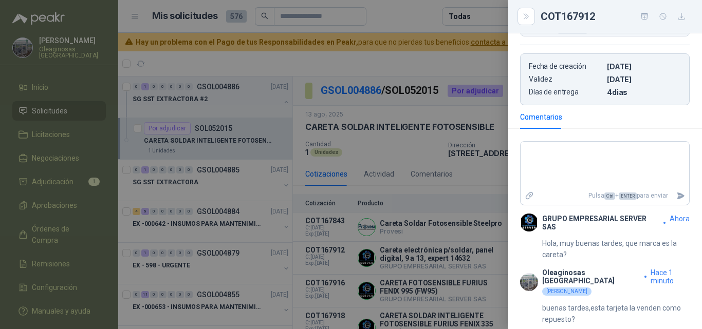
scroll to position [240, 0]
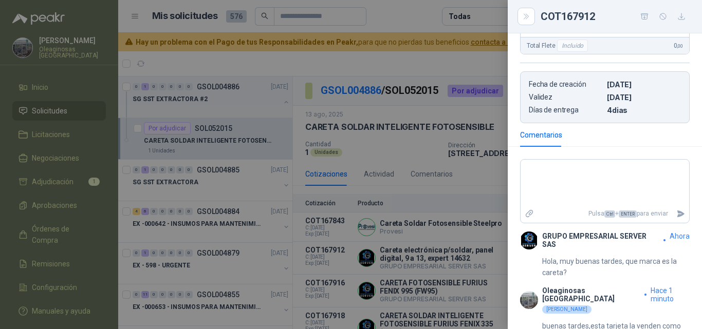
click at [464, 261] on div at bounding box center [351, 164] width 702 height 329
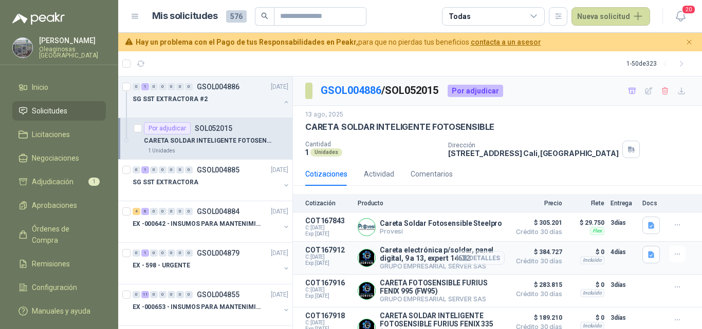
click at [468, 259] on button "Detalles" at bounding box center [480, 258] width 48 height 14
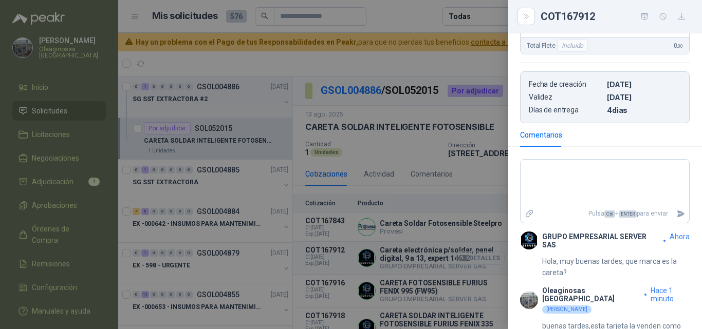
scroll to position [292, 0]
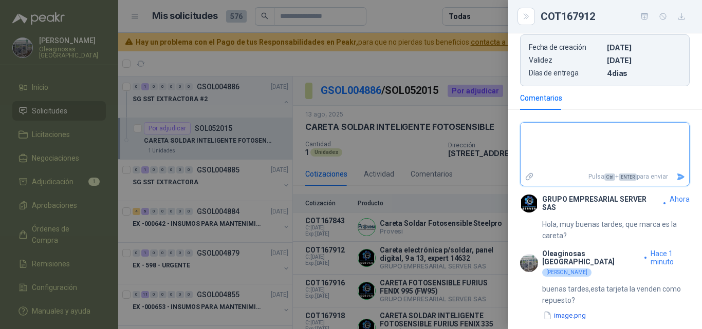
click at [582, 138] on textarea at bounding box center [600, 146] width 160 height 43
type textarea "*"
click at [562, 129] on textarea "**********" at bounding box center [600, 146] width 160 height 43
click at [677, 175] on icon "Enviar" at bounding box center [680, 177] width 7 height 7
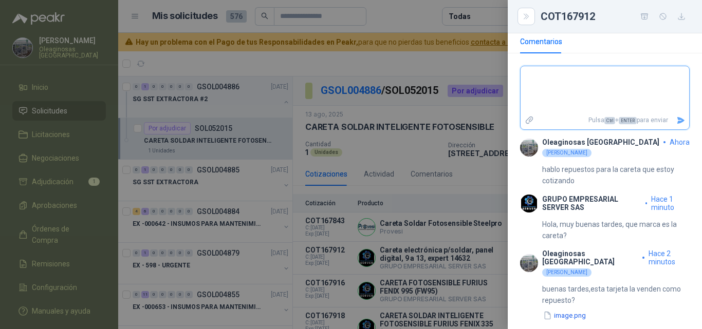
scroll to position [349, 0]
click at [475, 256] on div at bounding box center [351, 164] width 702 height 329
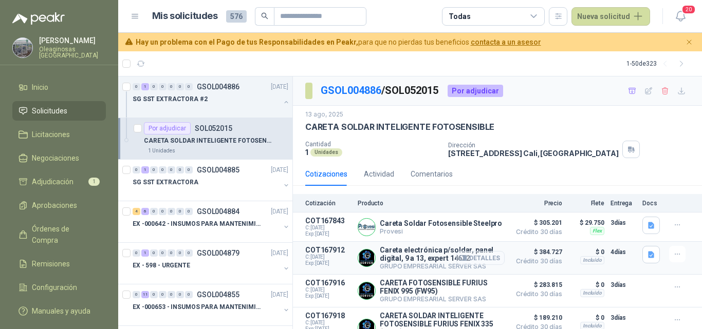
click at [479, 256] on button "Detalles" at bounding box center [480, 258] width 48 height 14
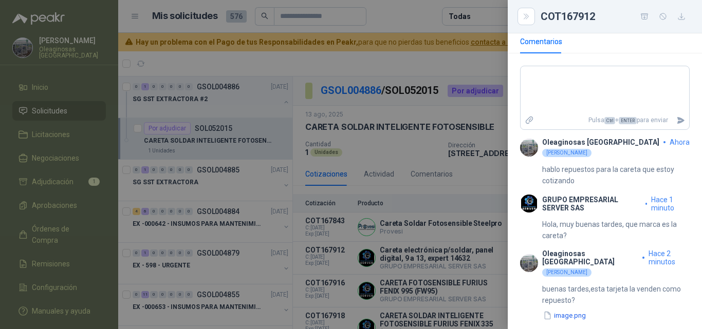
click at [478, 263] on div at bounding box center [351, 164] width 702 height 329
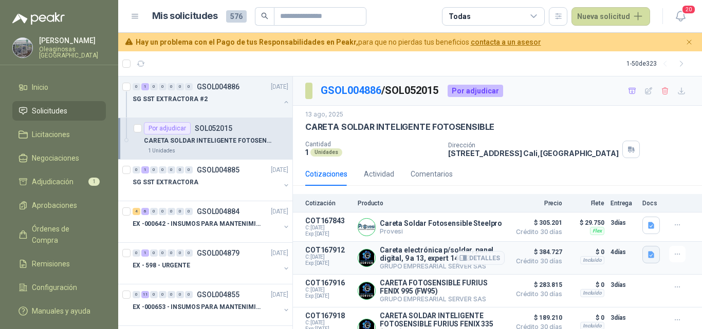
click at [648, 256] on icon "button" at bounding box center [651, 254] width 6 height 7
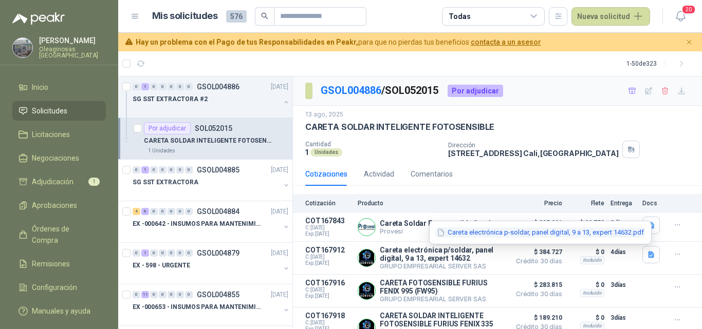
click at [616, 235] on button "Careta electrónica p-soldar, panel digital, 9 a 13, expert 14632.pdf" at bounding box center [540, 233] width 209 height 11
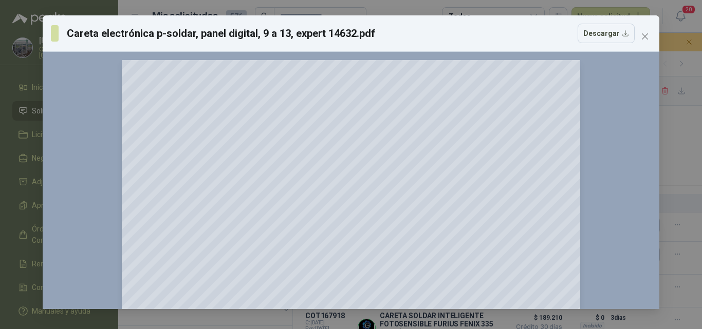
click at [670, 109] on div "Careta electrónica p-soldar, panel digital, 9 a 13, expert 14632.pdf Descargar …" at bounding box center [351, 164] width 702 height 329
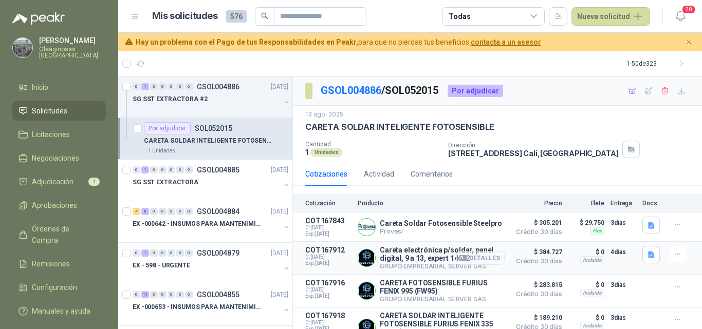
click at [486, 262] on button "Detalles" at bounding box center [480, 258] width 48 height 14
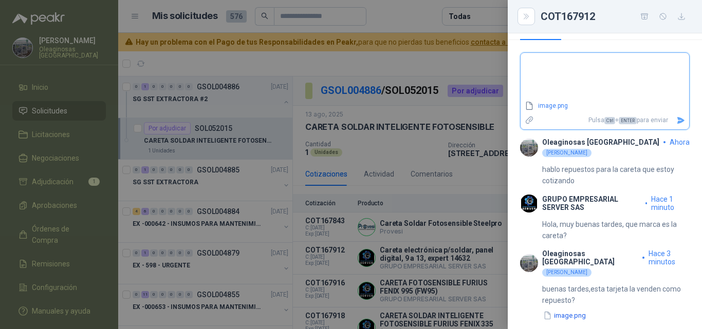
click at [676, 125] on icon "Enviar" at bounding box center [680, 120] width 9 height 9
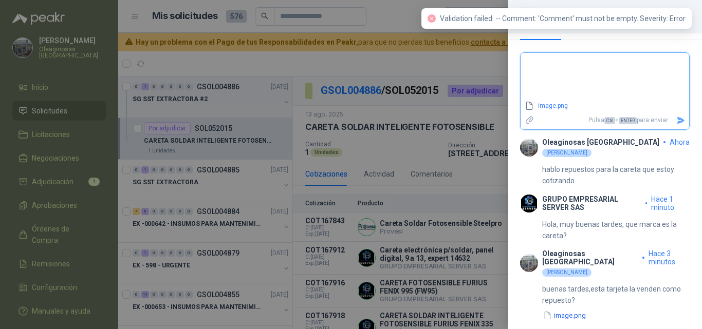
click at [579, 89] on textarea at bounding box center [600, 76] width 160 height 43
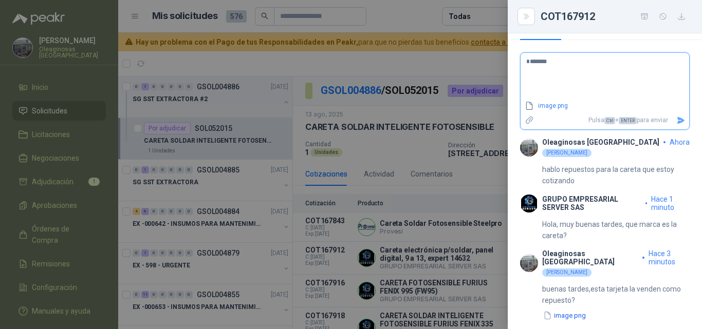
click at [676, 125] on icon "Enviar" at bounding box center [680, 120] width 9 height 9
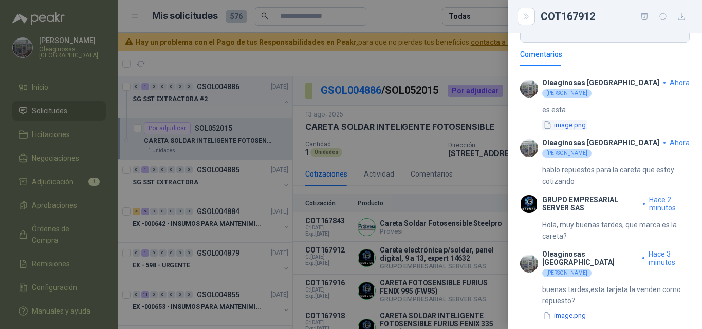
click at [578, 121] on button "image.png" at bounding box center [564, 125] width 45 height 11
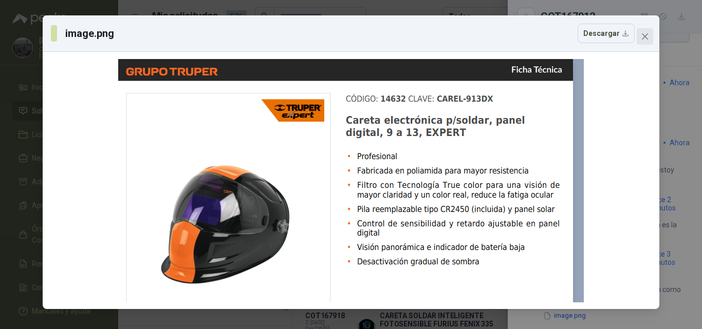
click at [644, 37] on icon "close" at bounding box center [645, 36] width 6 height 6
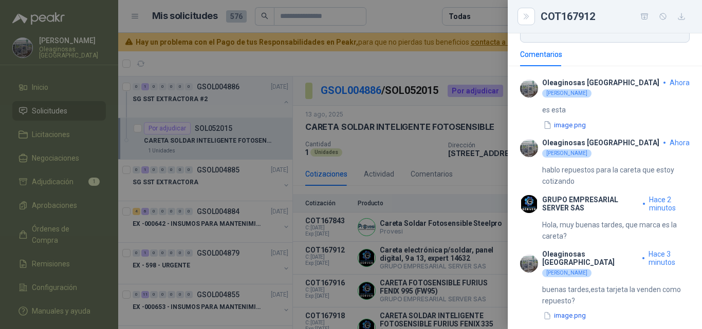
click at [209, 211] on div at bounding box center [351, 164] width 702 height 329
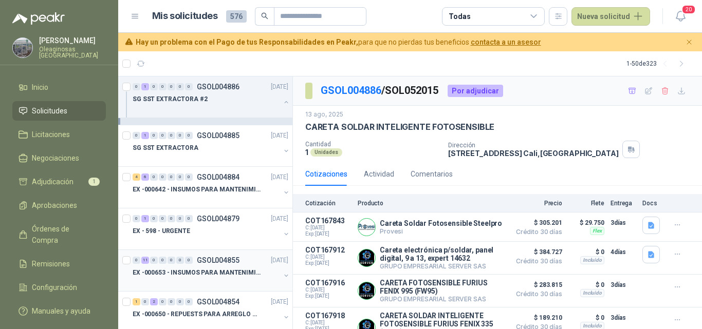
scroll to position [51, 0]
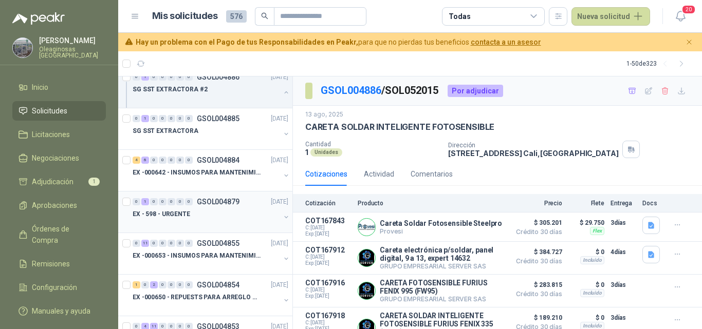
click at [229, 221] on div at bounding box center [206, 224] width 147 height 8
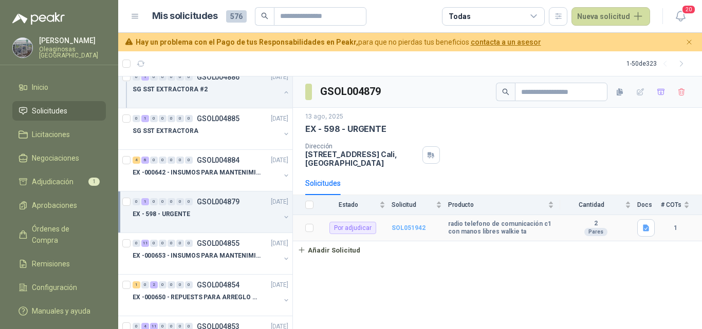
click at [411, 226] on b "SOL051942" at bounding box center [408, 227] width 34 height 7
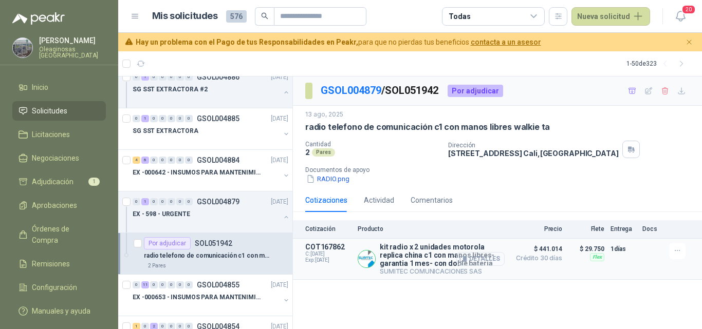
click at [492, 257] on button "Detalles" at bounding box center [480, 259] width 48 height 14
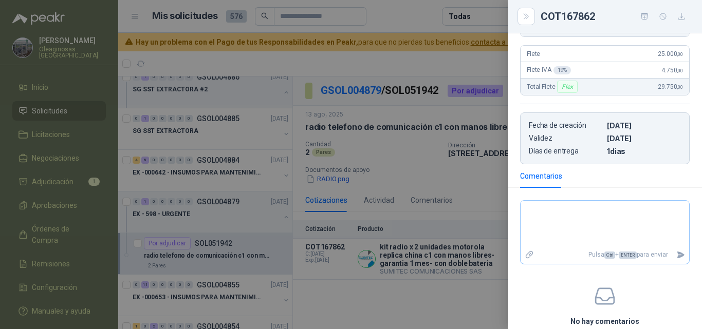
scroll to position [205, 0]
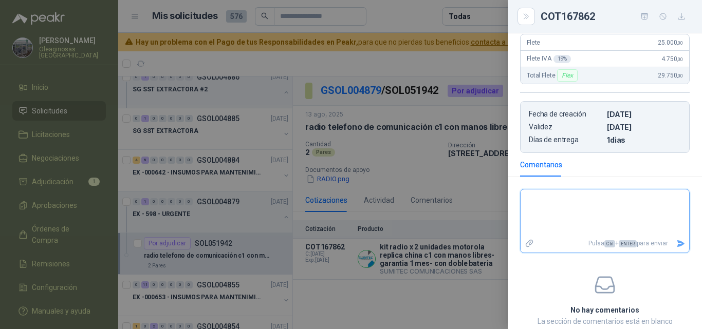
click at [561, 220] on textarea at bounding box center [604, 213] width 168 height 43
click at [676, 248] on icon "Enviar" at bounding box center [680, 243] width 9 height 9
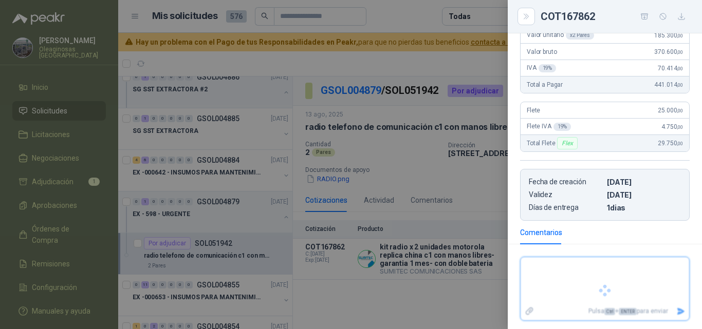
scroll to position [196, 0]
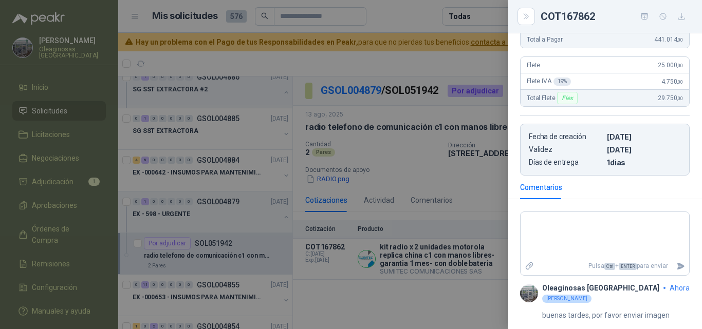
click at [504, 279] on div at bounding box center [351, 164] width 702 height 329
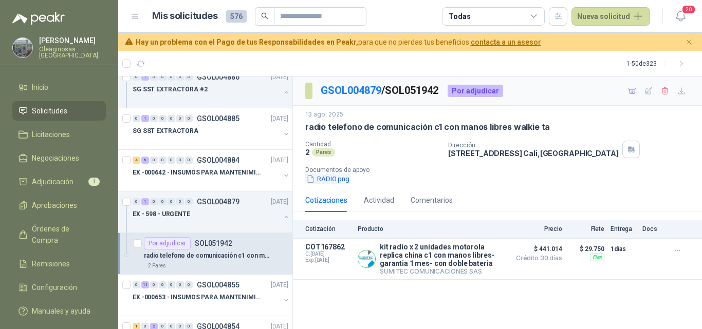
click at [316, 179] on button "RADIO.png" at bounding box center [327, 179] width 45 height 11
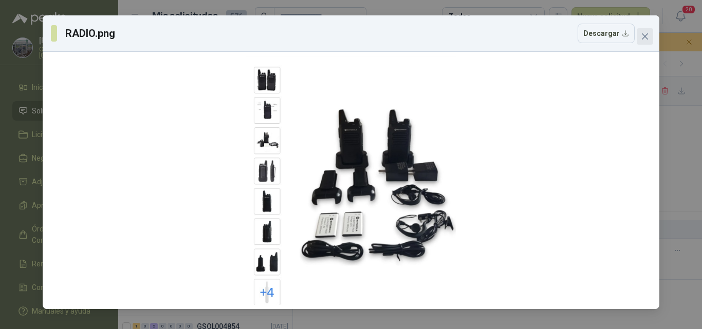
click at [645, 38] on icon "close" at bounding box center [645, 36] width 8 height 8
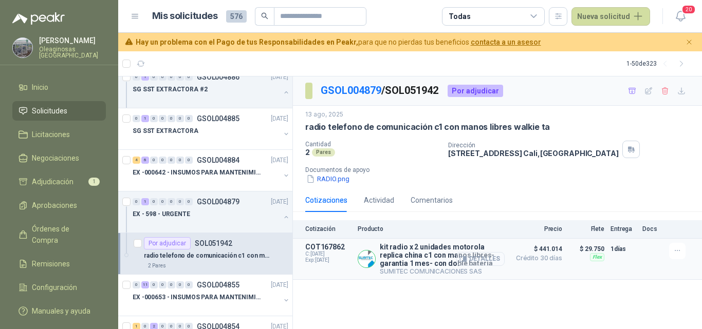
click at [486, 257] on button "Detalles" at bounding box center [480, 259] width 48 height 14
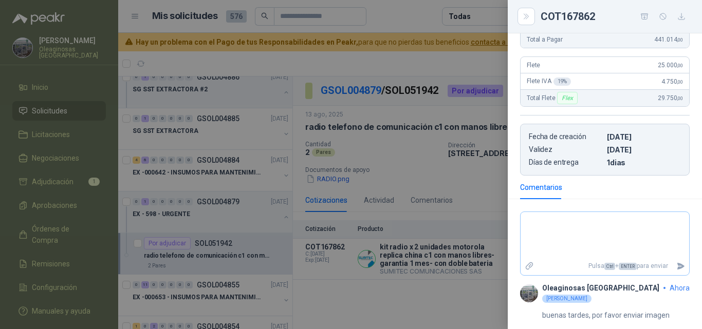
scroll to position [93, 0]
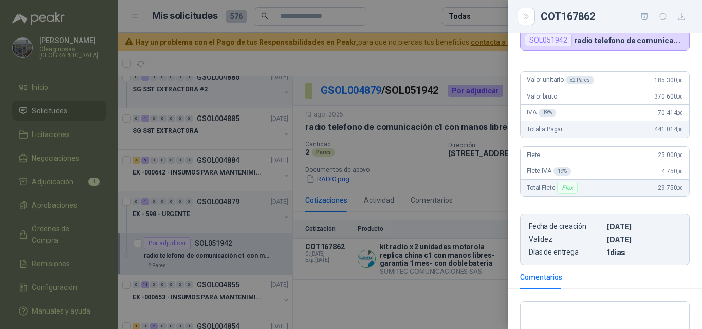
click at [445, 270] on div at bounding box center [351, 164] width 702 height 329
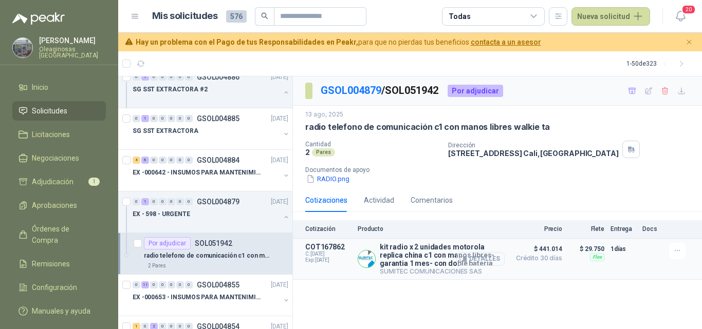
click at [482, 259] on button "Detalles" at bounding box center [480, 259] width 48 height 14
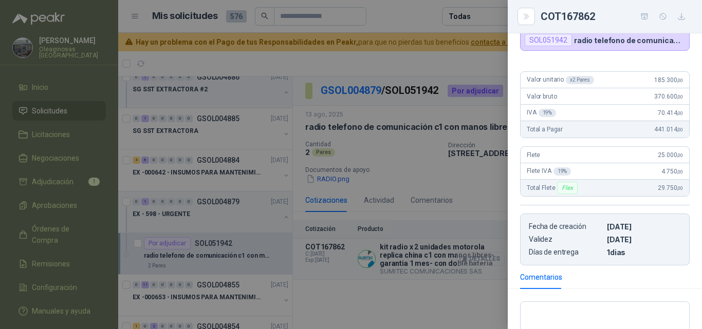
click at [482, 259] on div at bounding box center [351, 164] width 702 height 329
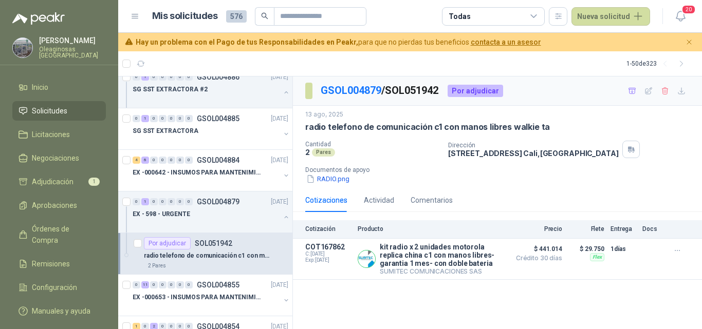
scroll to position [103, 0]
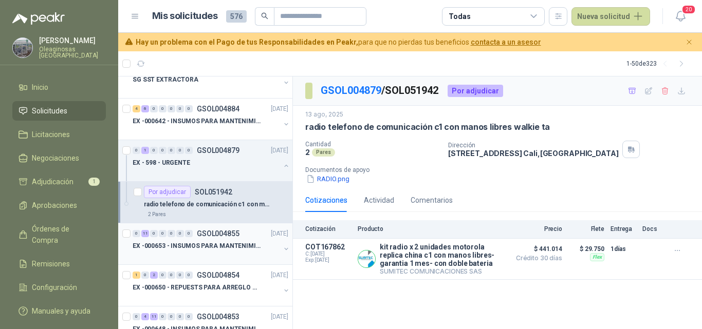
click at [205, 254] on div at bounding box center [206, 256] width 147 height 8
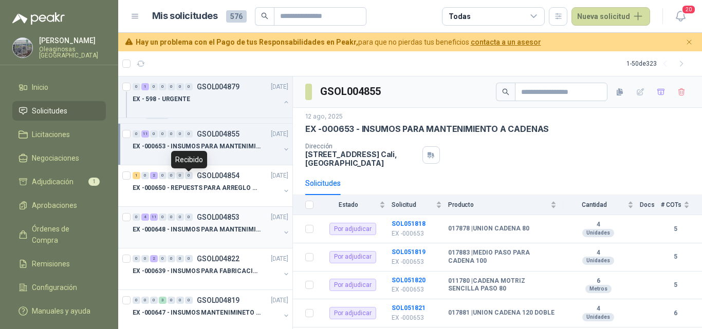
scroll to position [205, 0]
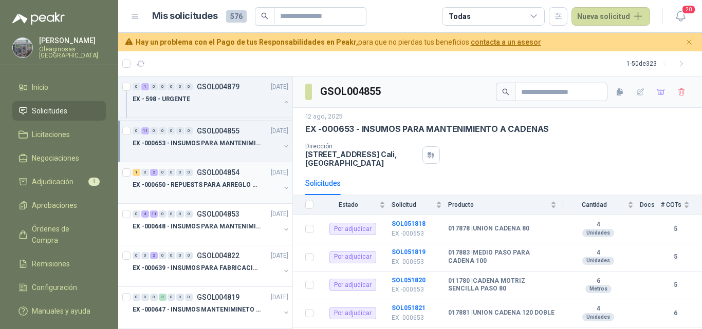
click at [195, 193] on div at bounding box center [206, 195] width 147 height 8
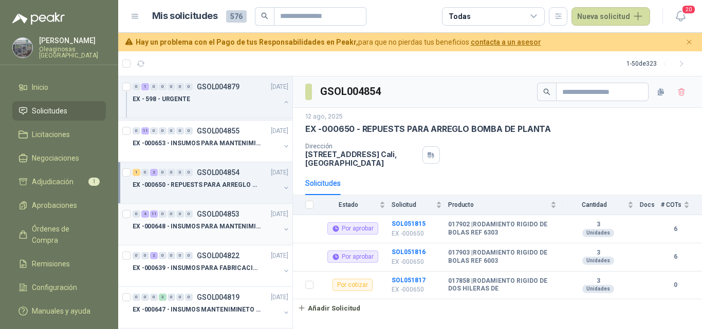
click at [203, 237] on div at bounding box center [206, 237] width 147 height 8
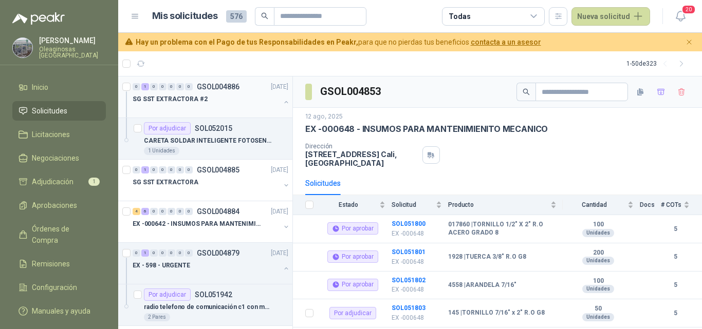
click at [203, 106] on div at bounding box center [206, 109] width 147 height 8
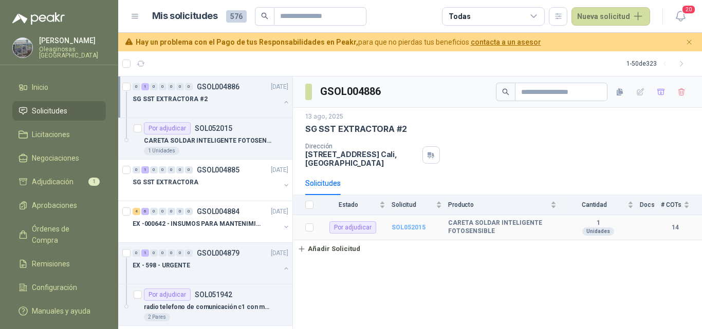
click at [405, 228] on b "SOL052015" at bounding box center [408, 227] width 34 height 7
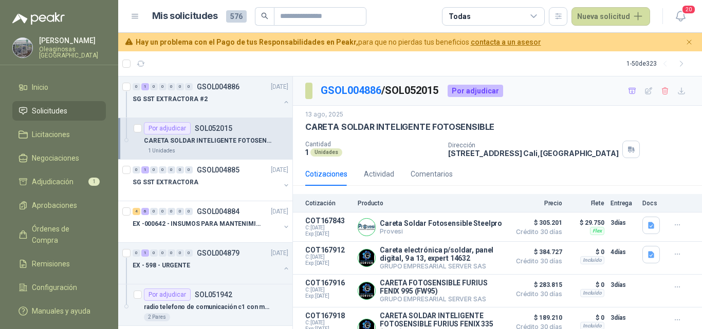
click at [215, 143] on p "CARETA SOLDAR INTELIGENTE FOTOSENSIBLE" at bounding box center [208, 141] width 128 height 10
click at [214, 105] on div at bounding box center [206, 109] width 147 height 8
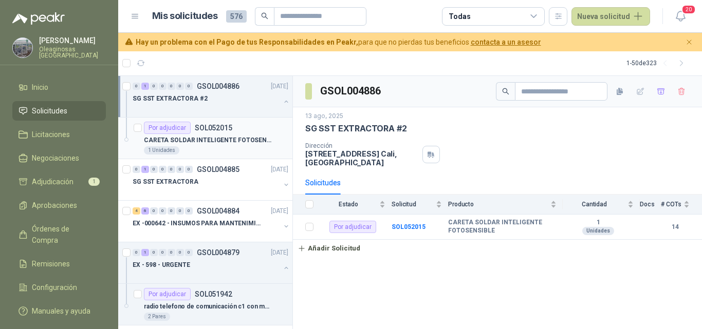
click at [220, 140] on p "CARETA SOLDAR INTELIGENTE FOTOSENSIBLE" at bounding box center [208, 141] width 128 height 10
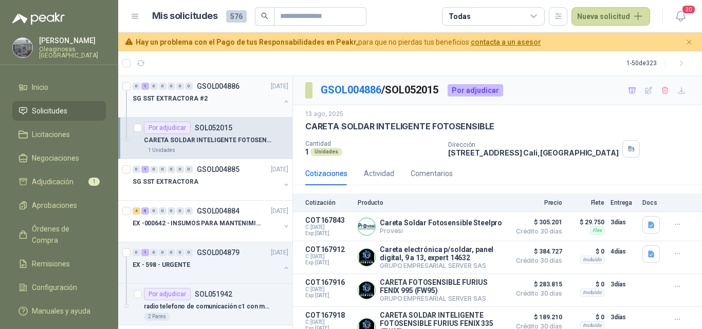
click at [219, 107] on div at bounding box center [206, 109] width 147 height 8
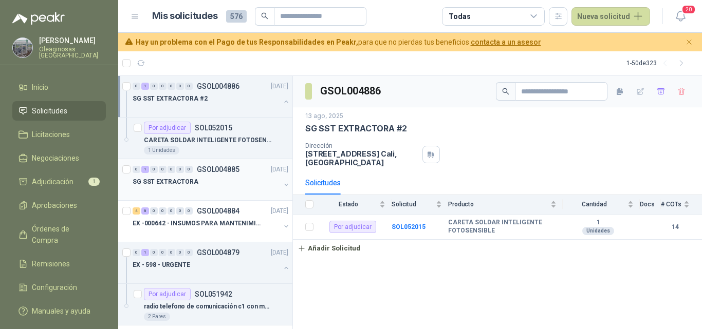
click at [220, 177] on div "SG SST EXTRACTORA" at bounding box center [206, 182] width 147 height 12
click at [209, 115] on div "0 1 0 0 0 0 0 GSOL004886 13/08/25 SG SST EXTRACTORA #2" at bounding box center [205, 97] width 174 height 42
click at [410, 228] on b "SOL052014" at bounding box center [408, 227] width 34 height 7
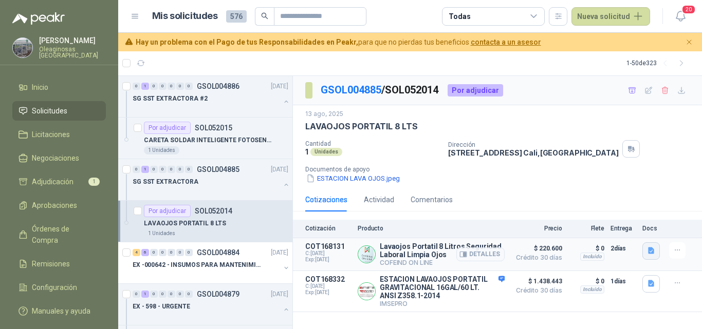
click at [650, 250] on icon "button" at bounding box center [651, 251] width 6 height 7
click at [608, 221] on button "lavaojos.JPG" at bounding box center [606, 218] width 52 height 11
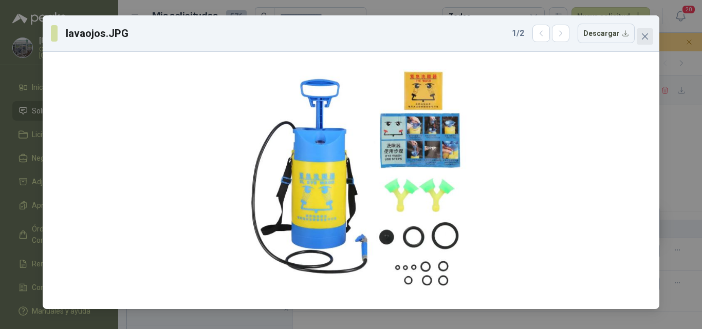
click at [649, 37] on span "Close" at bounding box center [644, 36] width 16 height 8
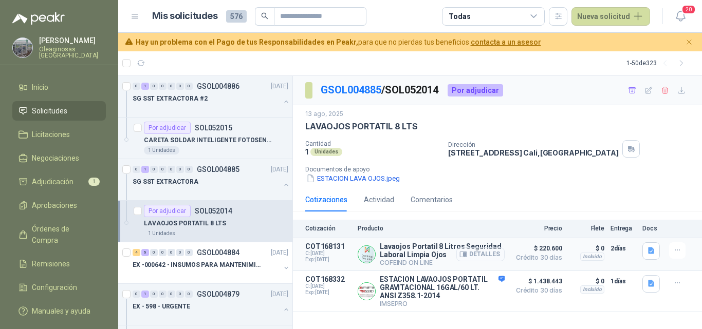
click at [487, 255] on button "Detalles" at bounding box center [480, 255] width 48 height 14
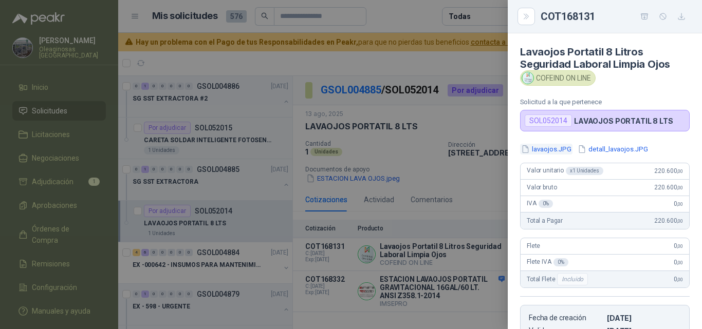
click at [556, 151] on button "lavaojos.JPG" at bounding box center [546, 149] width 52 height 11
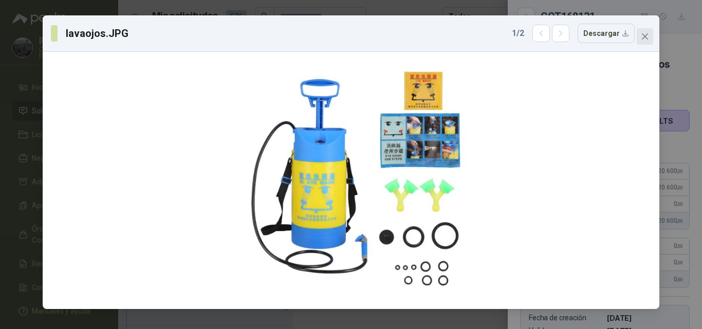
click at [646, 40] on icon "close" at bounding box center [645, 36] width 8 height 8
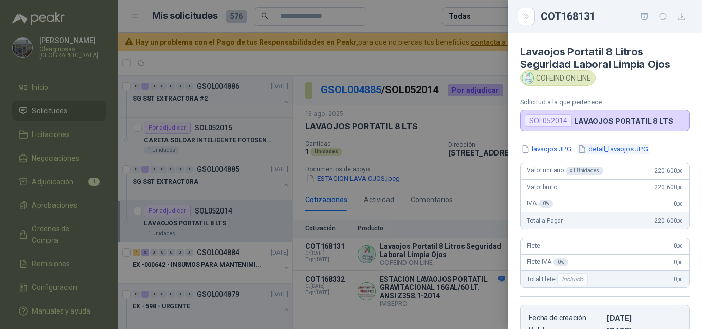
click at [613, 151] on button "detall_lavaojos.JPG" at bounding box center [612, 149] width 72 height 11
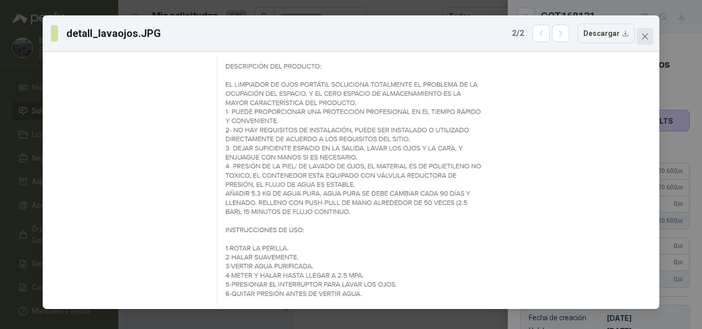
click at [647, 39] on icon "close" at bounding box center [645, 36] width 6 height 6
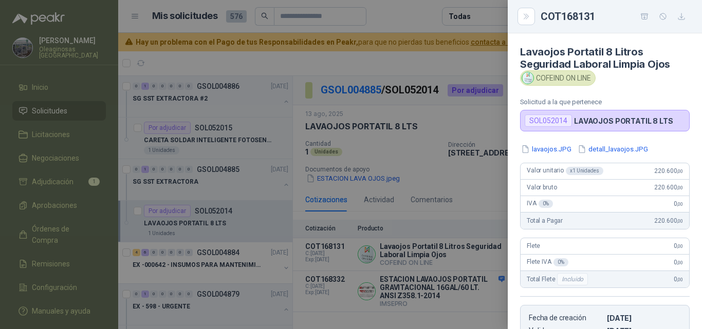
click at [486, 265] on div at bounding box center [351, 164] width 702 height 329
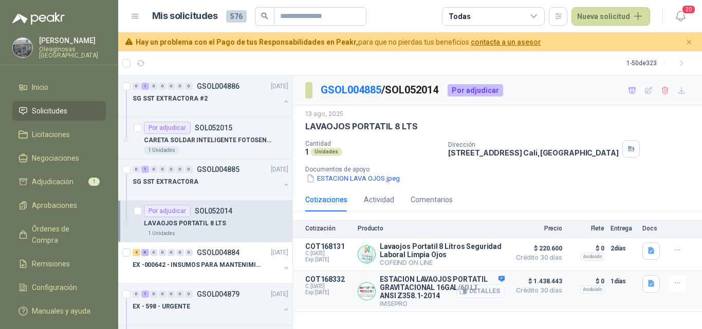
click at [491, 291] on button "Detalles" at bounding box center [480, 292] width 48 height 14
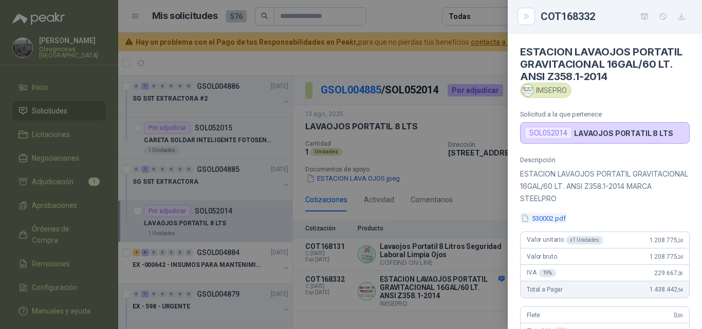
click at [545, 217] on button "530002.pdf" at bounding box center [543, 218] width 47 height 11
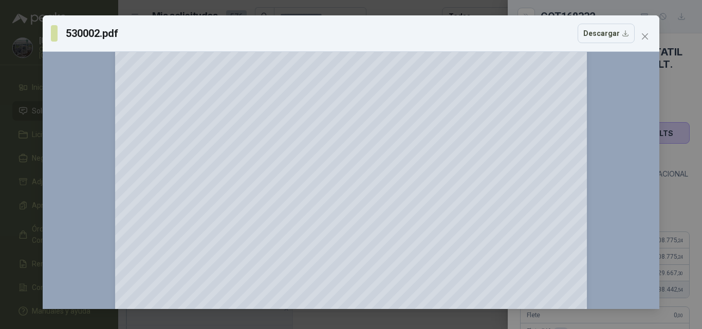
scroll to position [10, 0]
click at [644, 39] on icon "close" at bounding box center [645, 36] width 8 height 8
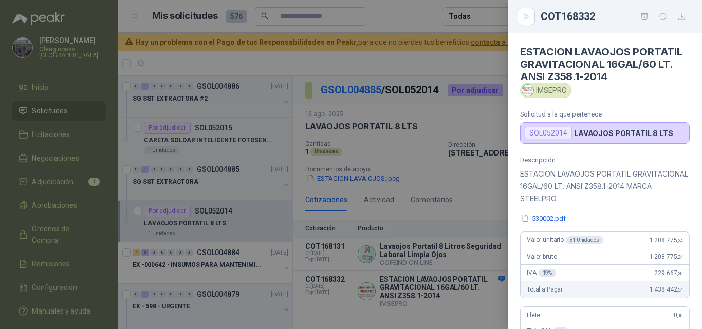
click at [433, 230] on div at bounding box center [351, 164] width 702 height 329
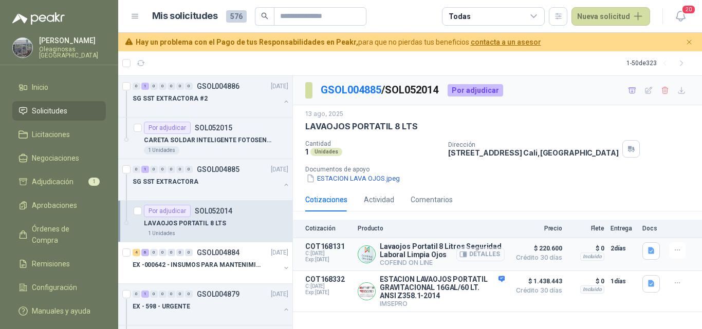
click at [488, 254] on button "Detalles" at bounding box center [480, 255] width 48 height 14
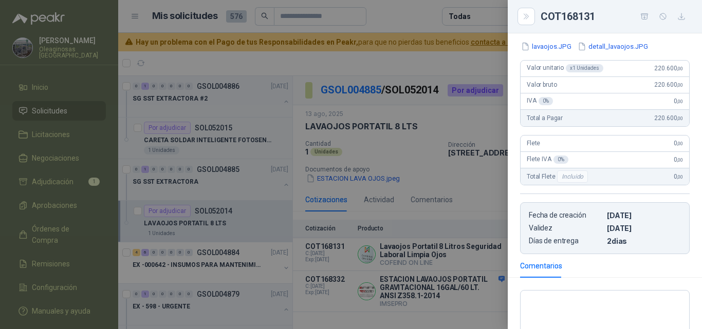
scroll to position [205, 0]
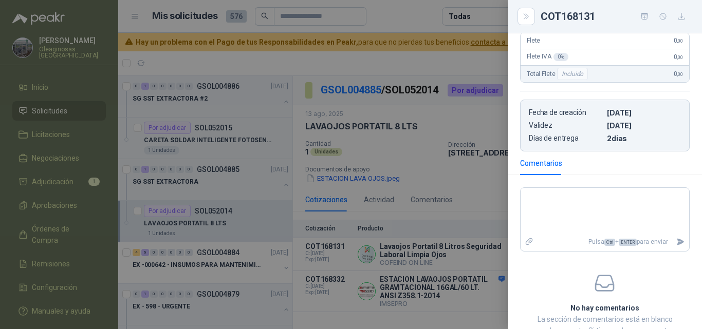
click at [461, 252] on div at bounding box center [351, 164] width 702 height 329
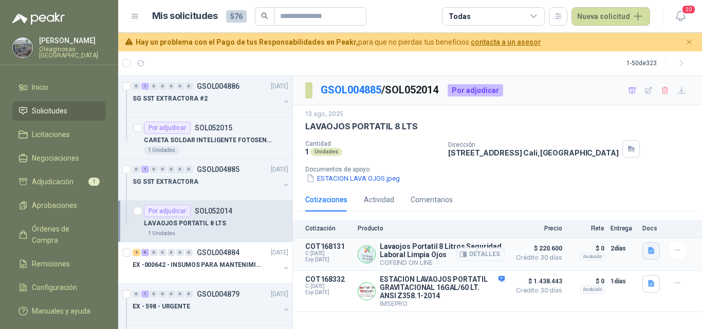
click at [650, 250] on icon "button" at bounding box center [651, 251] width 6 height 7
click at [621, 217] on button "lavaojos.JPG" at bounding box center [606, 218] width 52 height 11
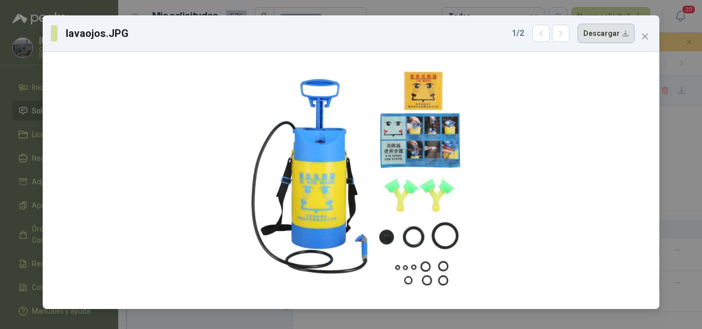
click at [608, 33] on button "Descargar" at bounding box center [605, 34] width 57 height 20
click at [637, 40] on span "Close" at bounding box center [644, 36] width 16 height 8
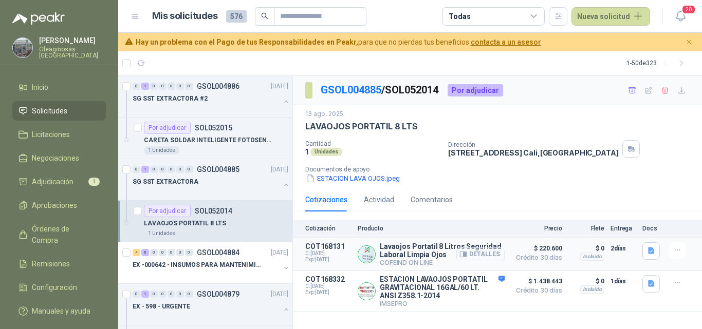
click at [494, 257] on button "Detalles" at bounding box center [480, 255] width 48 height 14
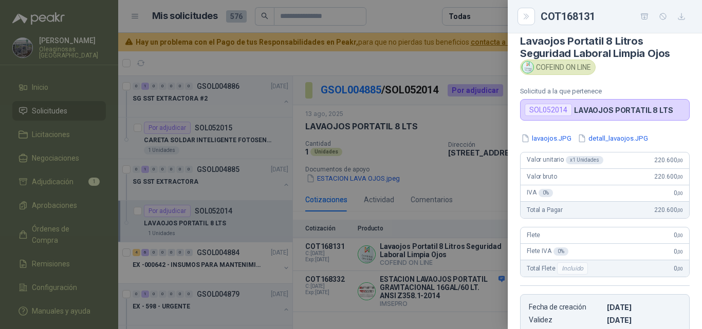
scroll to position [0, 0]
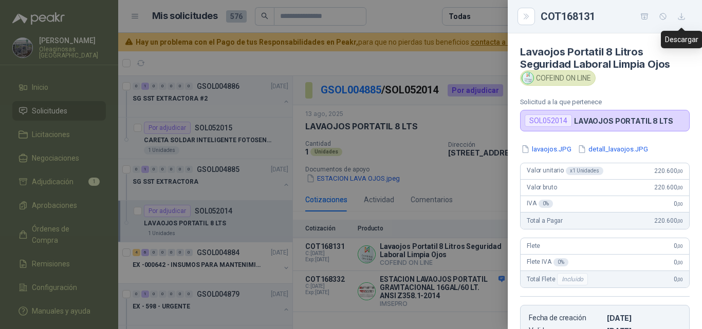
click at [685, 15] on icon "button" at bounding box center [681, 16] width 9 height 9
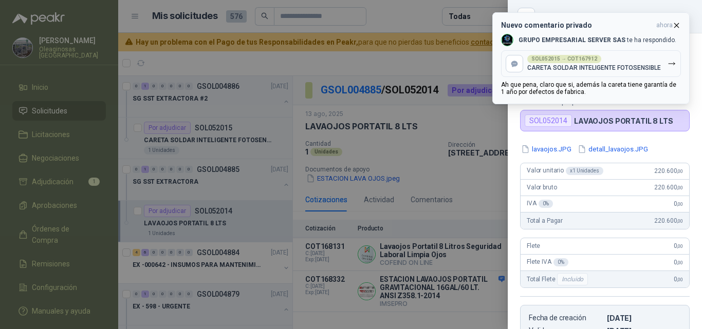
click at [613, 72] on div "SOL052015 → COT167912 CARETA SOLDAR INTELIGENTE FOTOSENSIBLE" at bounding box center [594, 63] width 134 height 17
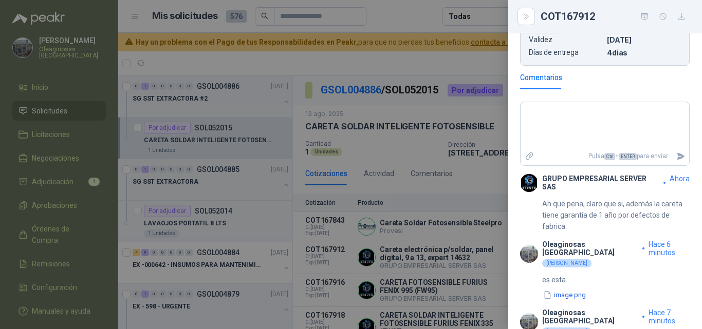
scroll to position [247, 0]
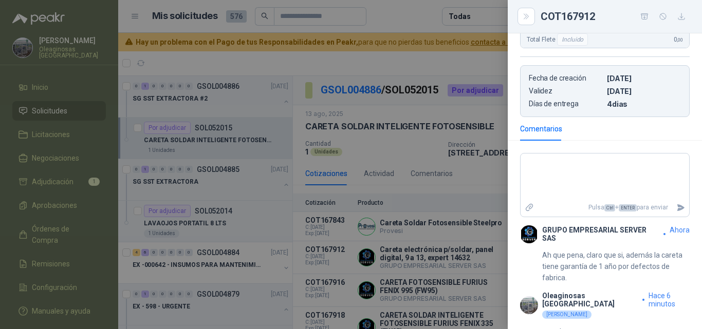
click at [444, 221] on div at bounding box center [351, 164] width 702 height 329
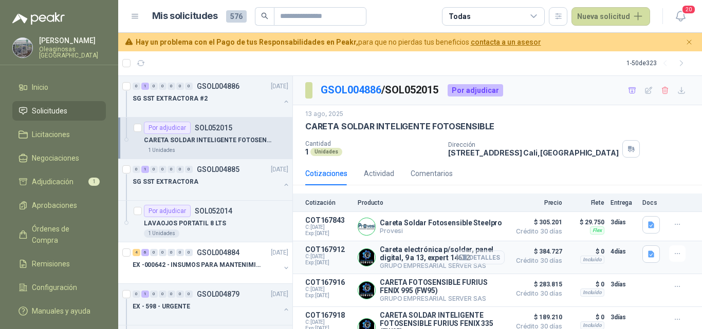
click at [482, 257] on button "Detalles" at bounding box center [480, 258] width 48 height 14
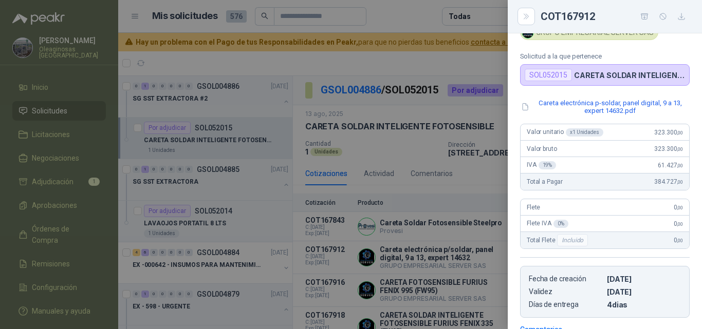
scroll to position [0, 0]
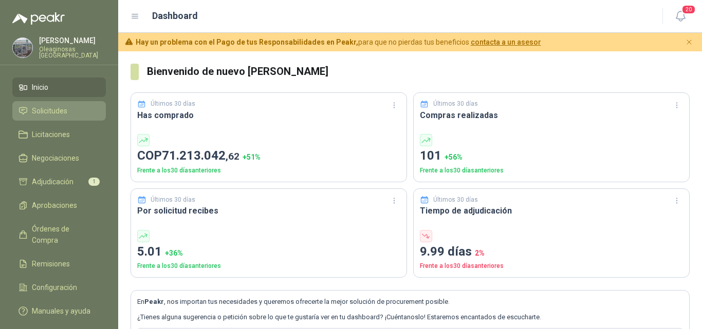
click at [66, 107] on span "Solicitudes" at bounding box center [49, 110] width 35 height 11
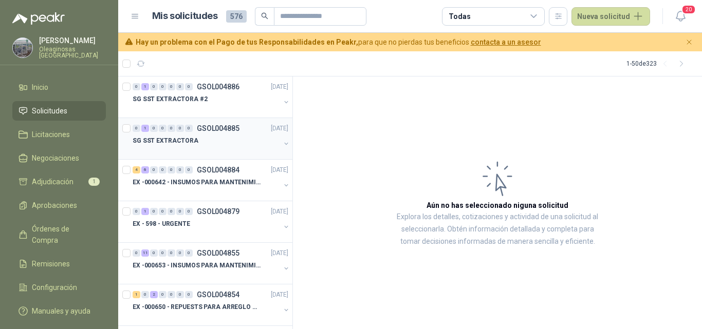
click at [170, 151] on div at bounding box center [206, 151] width 147 height 8
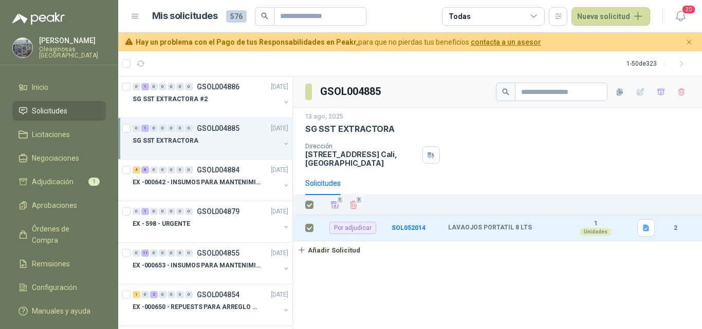
click at [176, 153] on div at bounding box center [206, 151] width 147 height 8
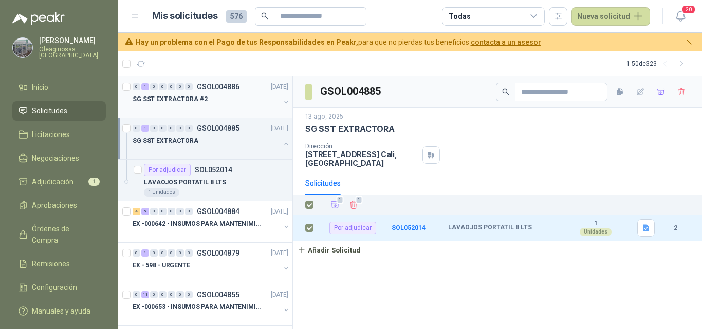
click at [187, 109] on div at bounding box center [206, 109] width 147 height 8
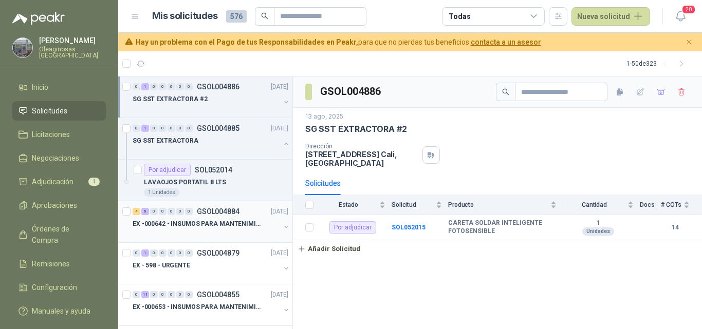
click at [189, 226] on p "EX -000642 - INSUMOS PARA MANTENIMIENTO PREVENTIVO" at bounding box center [197, 224] width 128 height 10
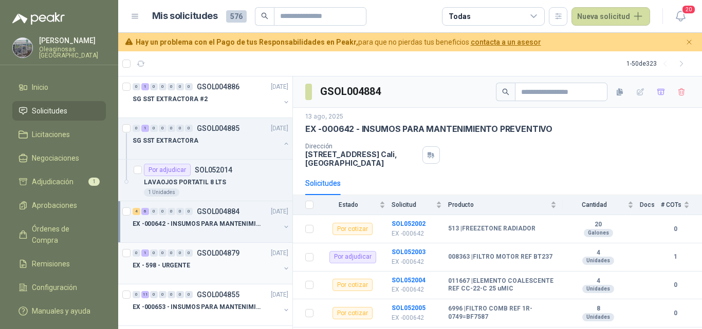
click at [197, 275] on div at bounding box center [206, 276] width 147 height 8
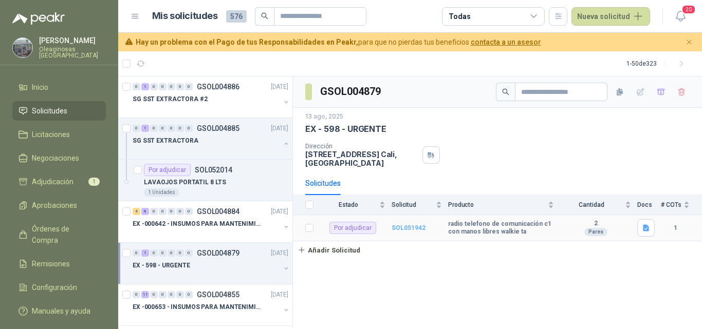
click at [399, 229] on b "SOL051942" at bounding box center [408, 227] width 34 height 7
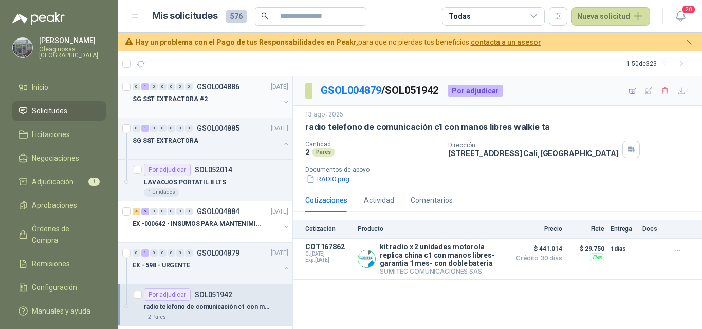
click at [213, 108] on div at bounding box center [206, 109] width 147 height 8
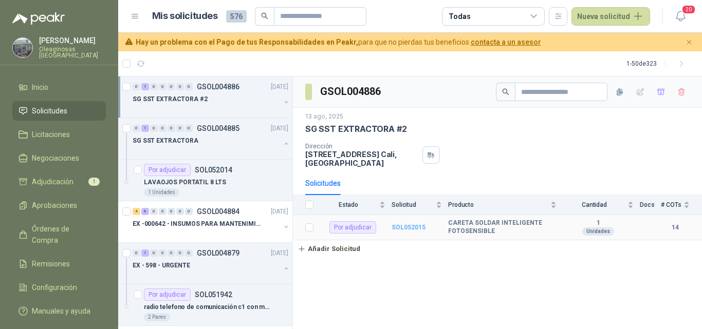
click at [406, 224] on b "SOL052015" at bounding box center [408, 227] width 34 height 7
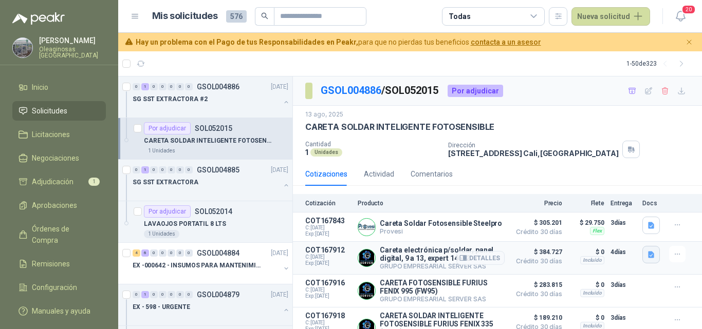
click at [648, 258] on icon "button" at bounding box center [651, 254] width 6 height 7
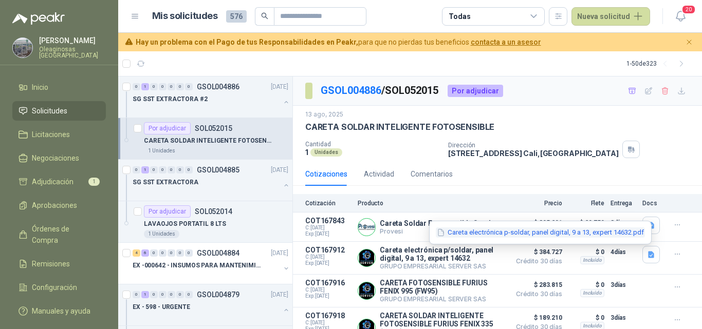
click at [598, 232] on button "Careta electrónica p-soldar, panel digital, 9 a 13, expert 14632.pdf" at bounding box center [540, 233] width 209 height 11
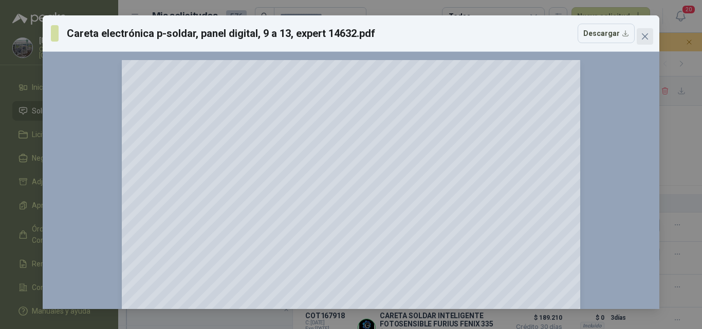
click at [643, 39] on icon "close" at bounding box center [645, 36] width 6 height 6
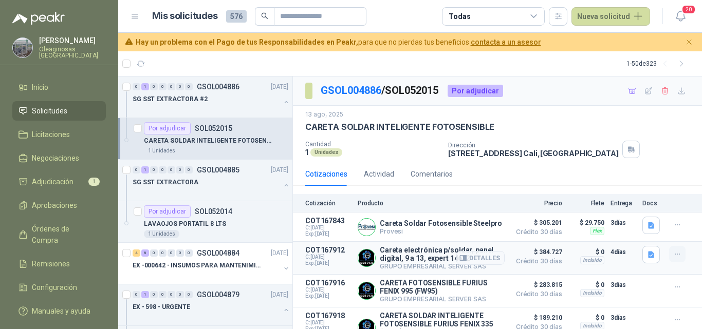
click at [673, 259] on icon "button" at bounding box center [677, 254] width 9 height 9
click at [645, 212] on button "Añadir" at bounding box center [656, 213] width 82 height 16
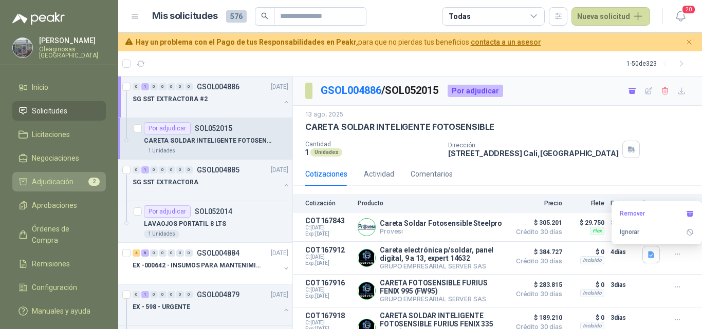
click at [61, 185] on span "Adjudicación" at bounding box center [53, 181] width 42 height 11
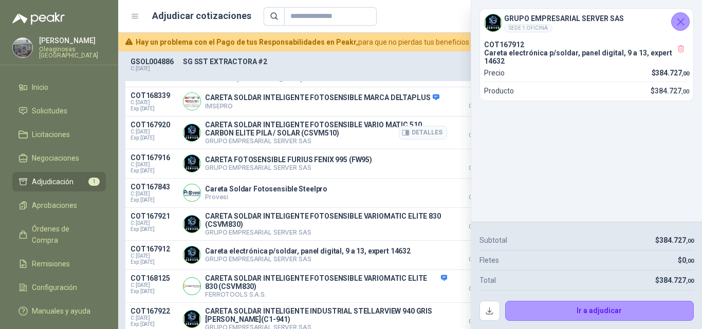
scroll to position [257, 0]
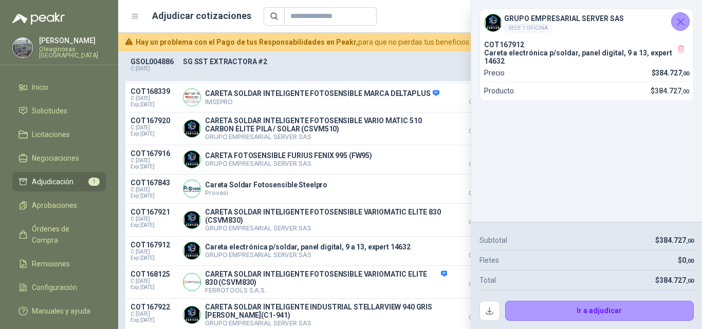
click at [679, 25] on icon "Cerrar" at bounding box center [680, 21] width 13 height 13
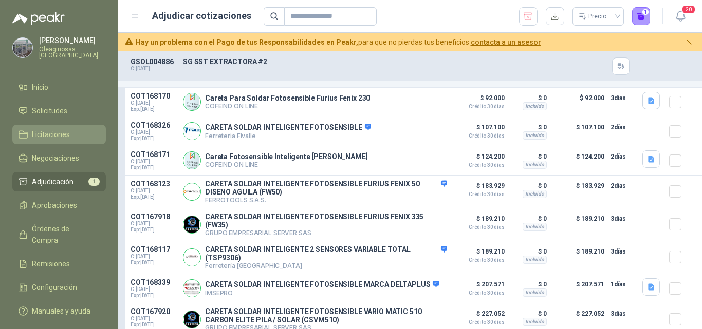
scroll to position [65, 0]
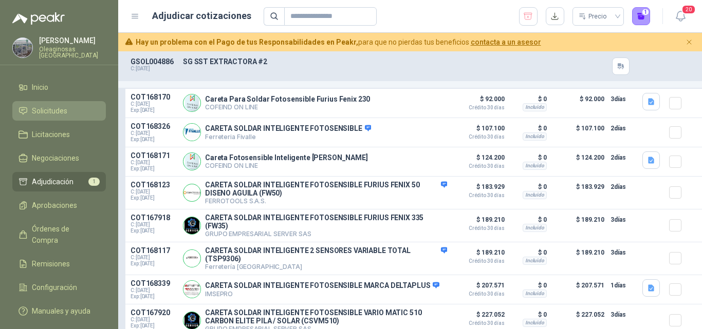
click at [52, 111] on span "Solicitudes" at bounding box center [49, 110] width 35 height 11
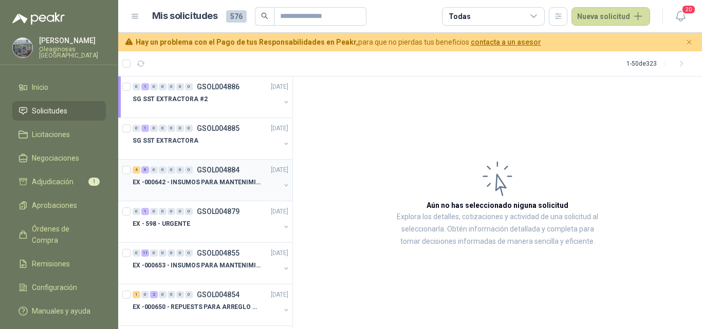
click at [216, 183] on p "EX -000642 - INSUMOS PARA MANTENIMIENTO PREVENTIVO" at bounding box center [197, 183] width 128 height 10
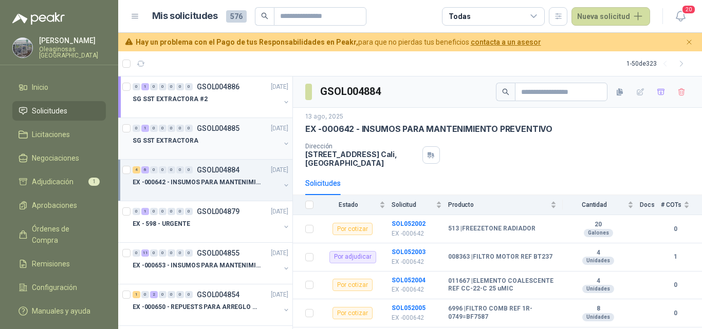
click at [216, 142] on div "SG SST EXTRACTORA" at bounding box center [206, 141] width 147 height 12
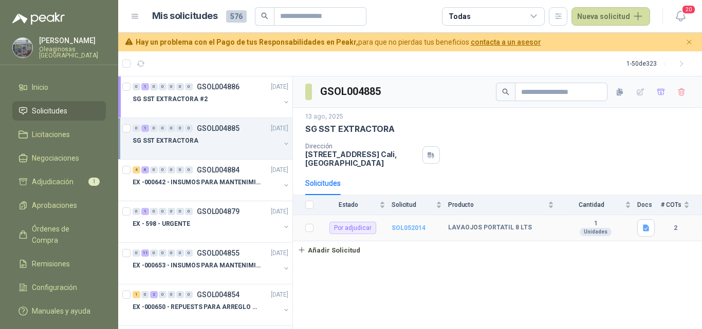
click at [416, 230] on b "SOL052014" at bounding box center [408, 227] width 34 height 7
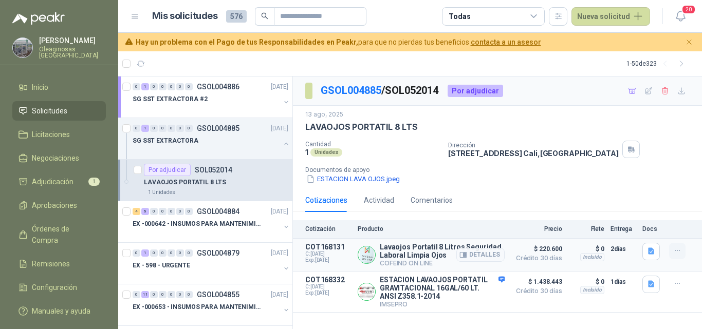
click at [678, 252] on icon "button" at bounding box center [677, 251] width 9 height 9
click at [645, 214] on button "Añadir" at bounding box center [656, 210] width 82 height 16
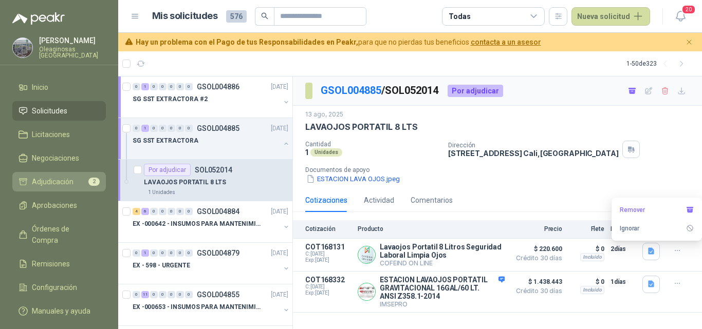
click at [60, 182] on span "Adjudicación" at bounding box center [53, 181] width 42 height 11
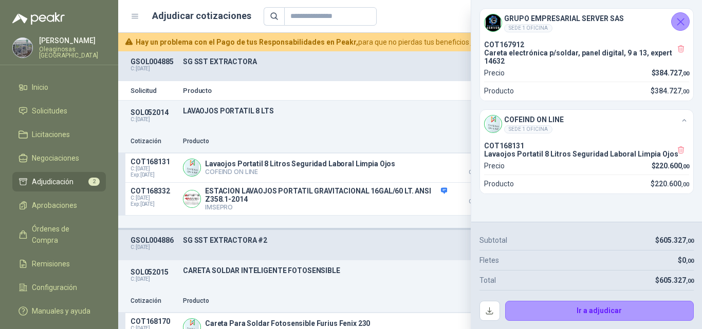
click at [682, 25] on icon "Cerrar" at bounding box center [680, 21] width 13 height 13
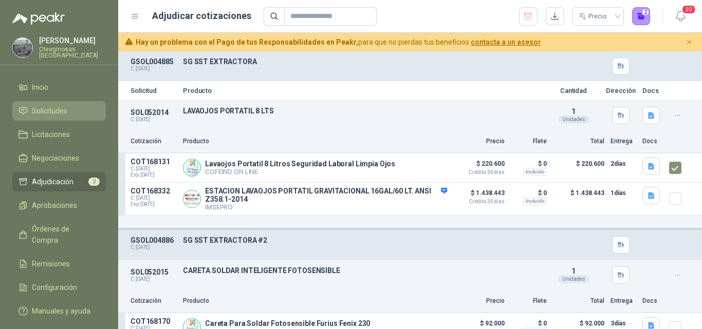
click at [67, 118] on link "Solicitudes" at bounding box center [58, 111] width 93 height 20
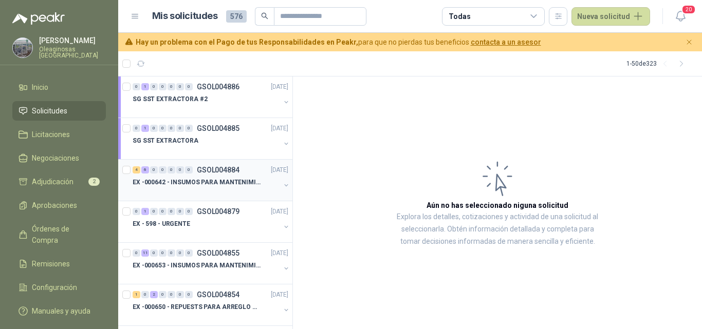
click at [205, 187] on div "EX -000642 - INSUMOS PARA MANTENIMIENTO PREVENTIVO" at bounding box center [206, 182] width 147 height 12
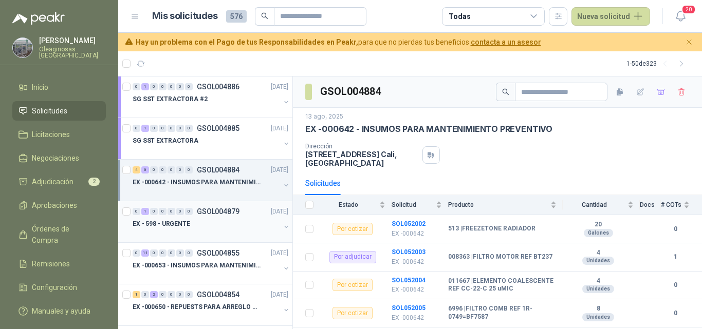
click at [208, 220] on div "EX - 598 - URGENTE" at bounding box center [206, 224] width 147 height 12
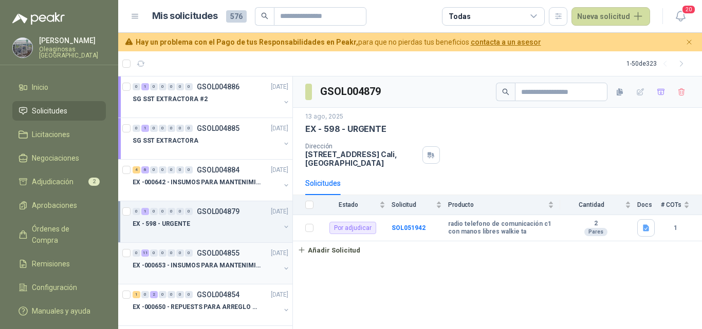
click at [205, 266] on p "EX -000653 - INSUMOS PARA MANTENIMIENTO A CADENAS" at bounding box center [197, 266] width 128 height 10
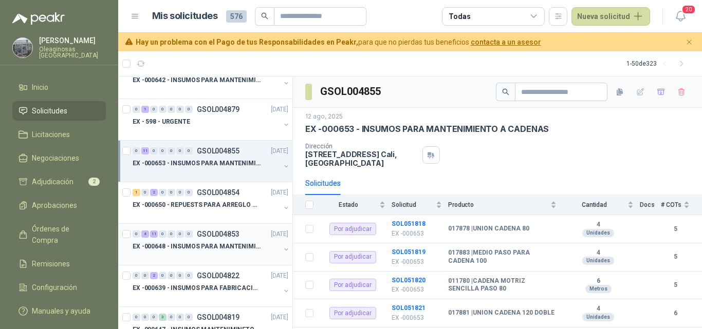
scroll to position [103, 0]
click at [211, 210] on div "EX -000650 - REPUESTS PARA ARREGLO BOMBA DE PLANTA" at bounding box center [206, 204] width 147 height 12
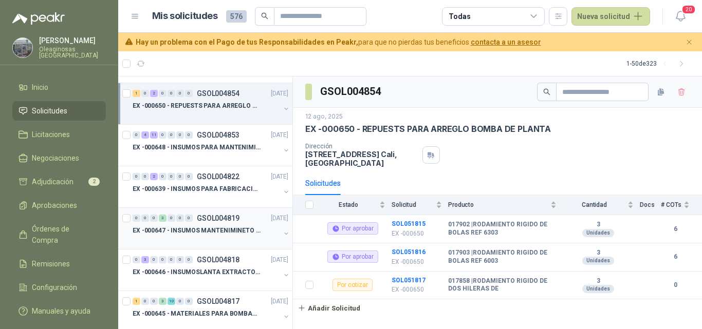
scroll to position [205, 0]
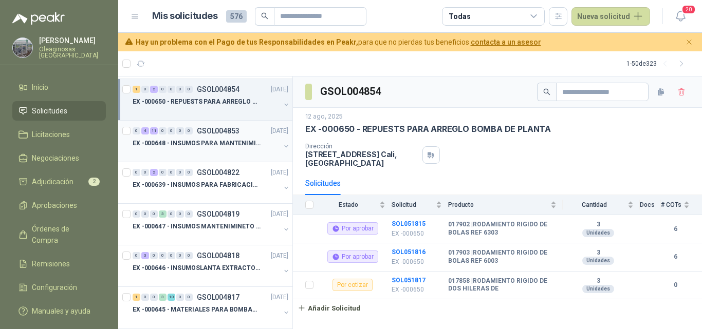
click at [217, 149] on div at bounding box center [206, 153] width 147 height 8
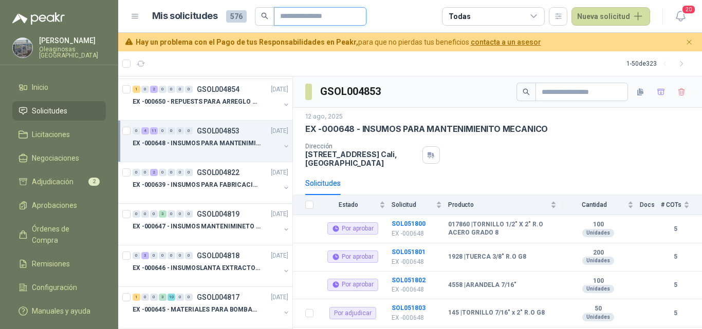
click at [310, 22] on input "text" at bounding box center [316, 16] width 72 height 17
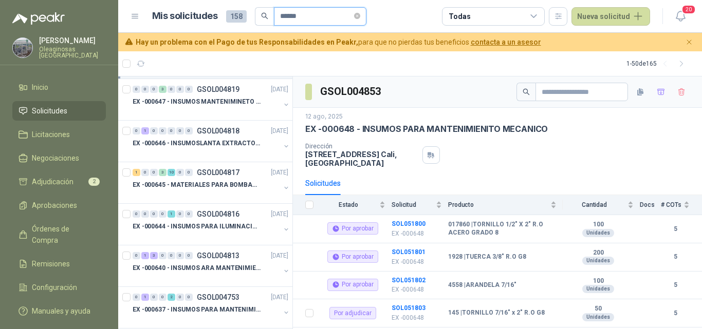
scroll to position [164, 0]
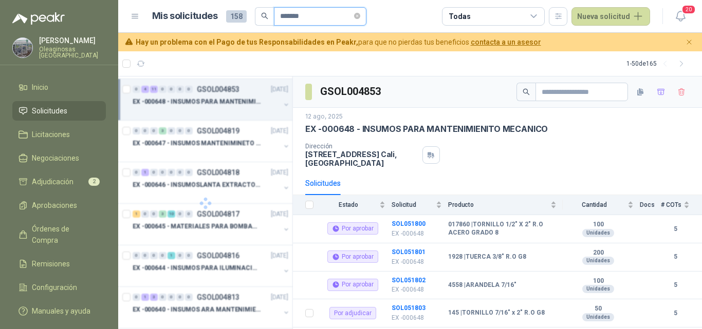
type input "*******"
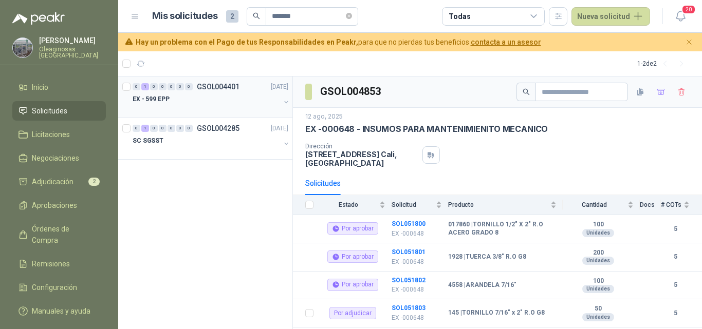
click at [209, 105] on div "EX - 599 EPP" at bounding box center [206, 99] width 147 height 12
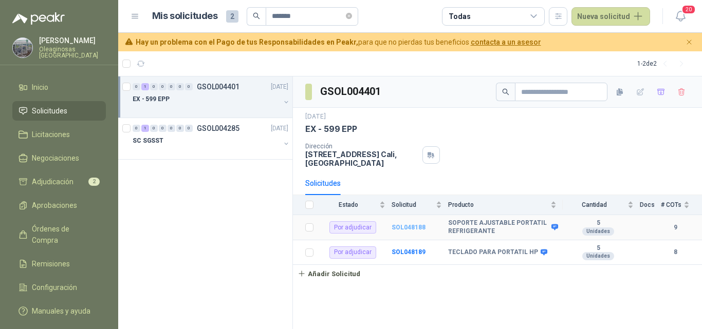
click at [395, 228] on b "SOL048188" at bounding box center [408, 227] width 34 height 7
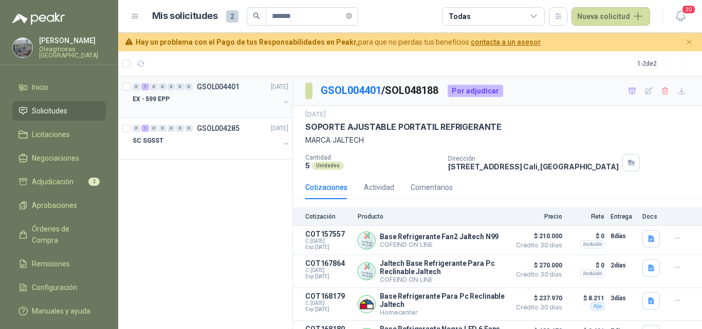
click at [165, 101] on p "EX - 599 EPP" at bounding box center [151, 100] width 37 height 10
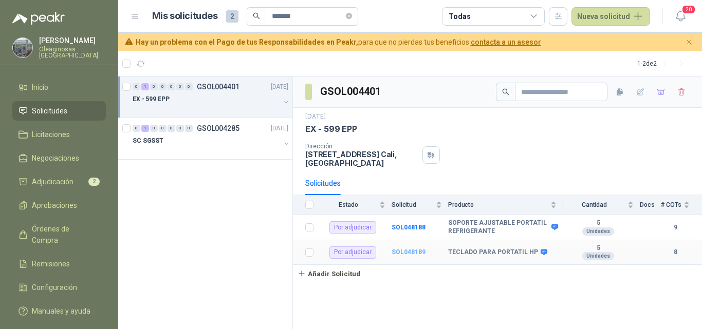
click at [401, 252] on b "SOL048189" at bounding box center [408, 252] width 34 height 7
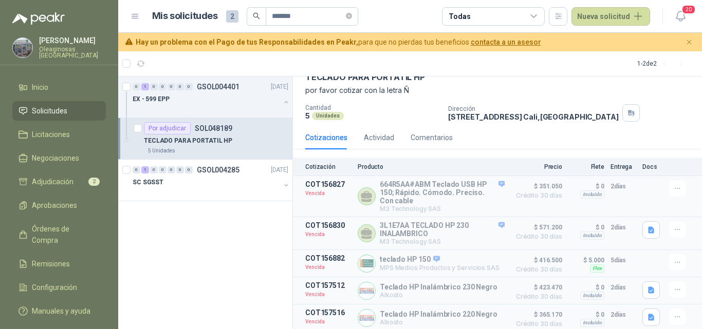
scroll to position [49, 0]
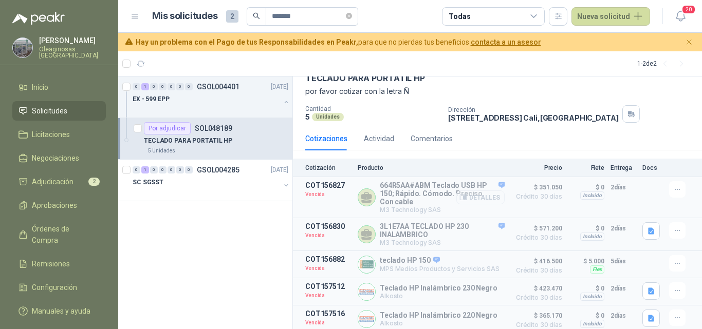
click at [476, 199] on button "Detalles" at bounding box center [480, 198] width 48 height 14
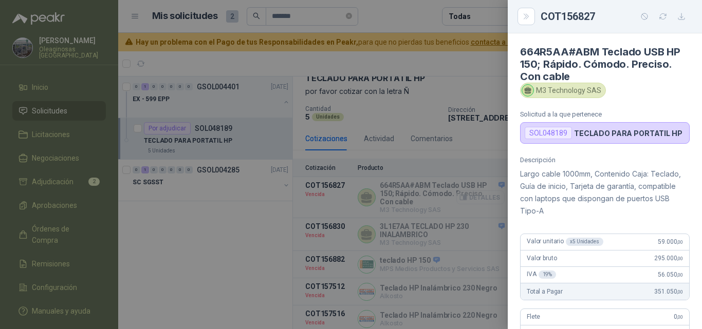
click at [476, 199] on div at bounding box center [351, 164] width 702 height 329
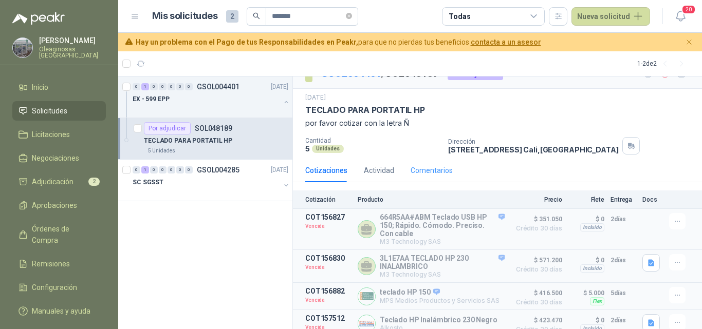
scroll to position [0, 0]
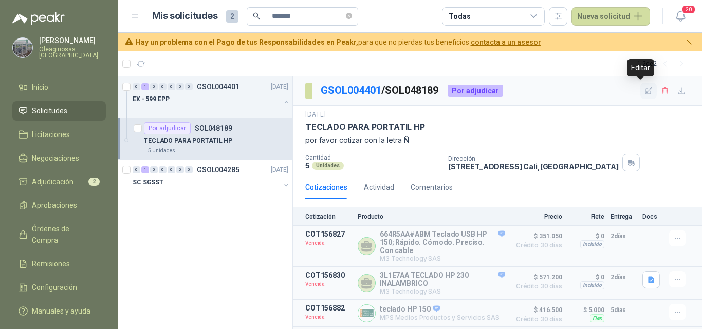
click at [644, 87] on icon "button" at bounding box center [648, 91] width 9 height 9
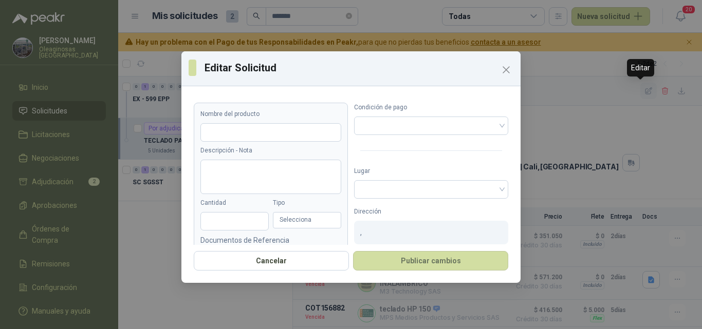
type input "**********"
type textarea "**********"
type input "*"
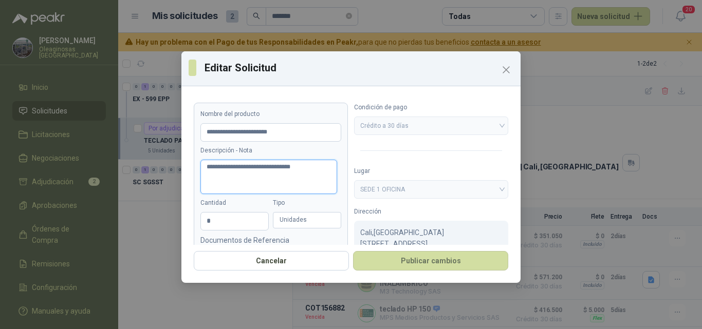
click at [298, 165] on textarea "**********" at bounding box center [268, 177] width 137 height 34
type textarea "**********"
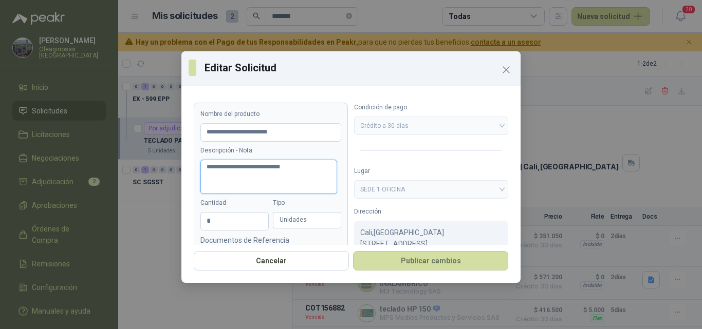
type textarea "**********"
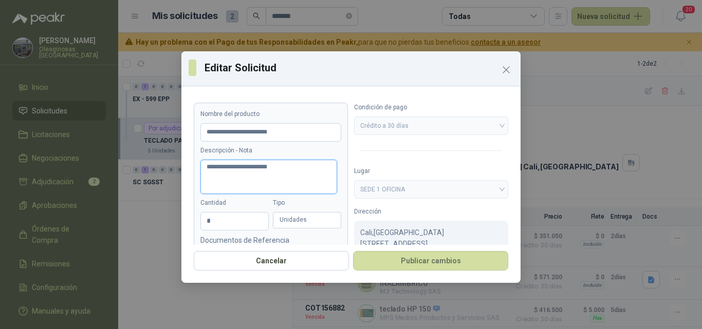
type textarea "**********"
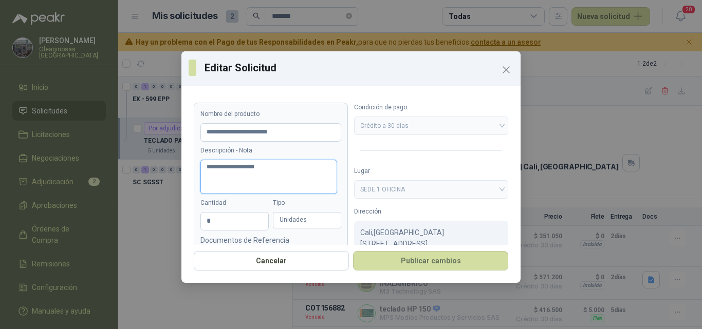
type textarea "**********"
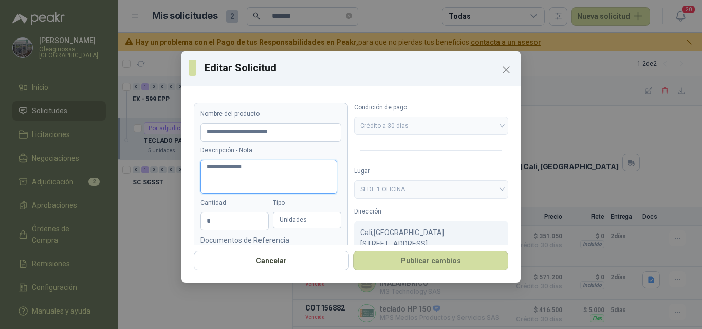
type textarea "**********"
type textarea "*********"
type textarea "********"
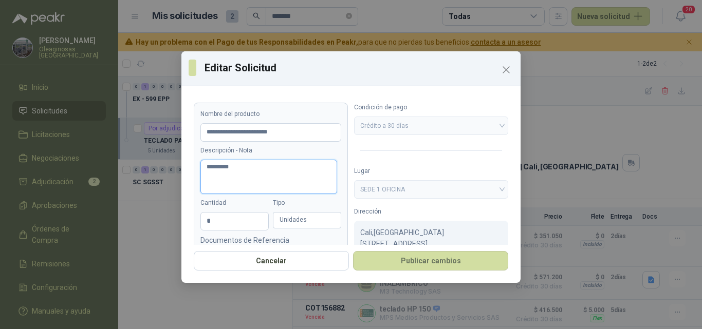
type textarea "*******"
type textarea "******"
type textarea "*****"
type textarea "***"
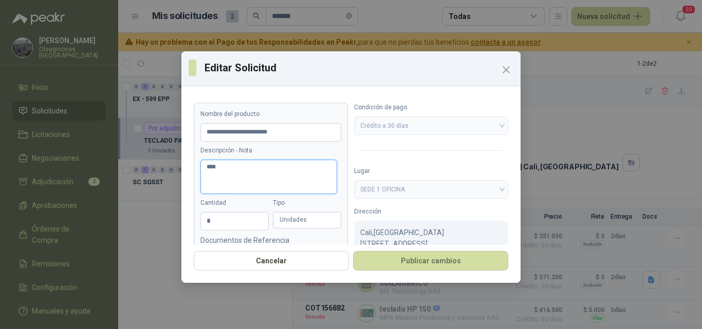
type textarea "**"
type textarea "*"
type textarea "**"
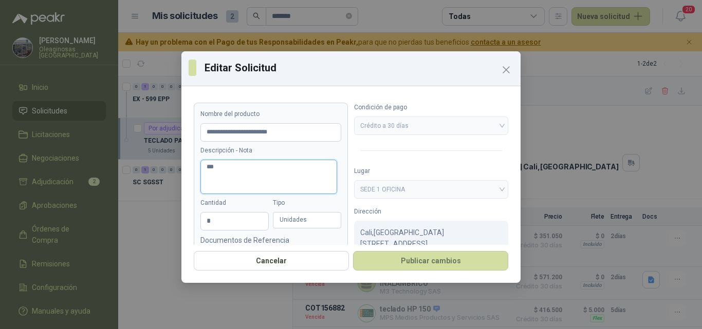
type textarea "***"
type textarea "****"
type textarea "*****"
type textarea "******"
type textarea "*******"
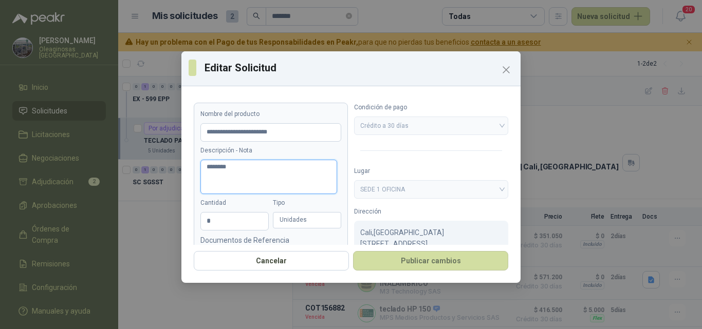
type textarea "*******"
type textarea "*********"
type textarea "**********"
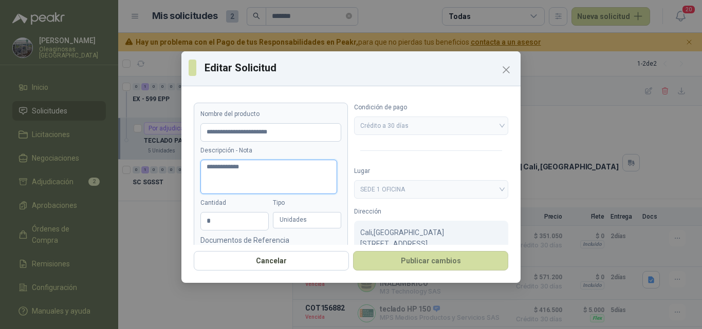
type textarea "**********"
type textarea "*********"
type textarea "*******"
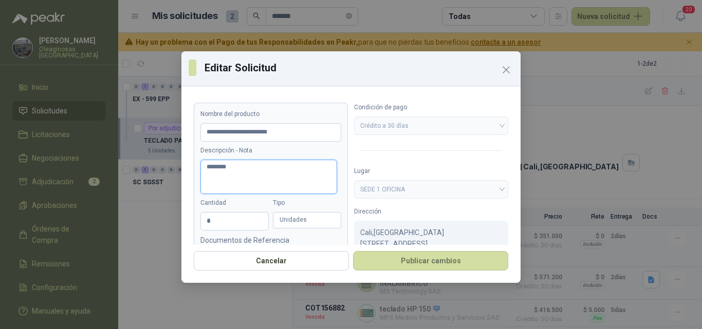
type textarea "********"
type textarea "*********"
type textarea "**********"
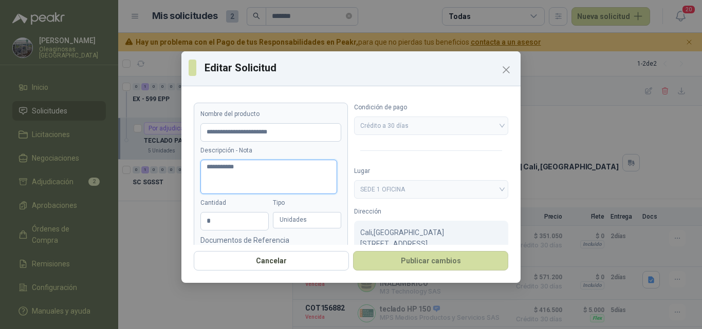
type textarea "*********"
type textarea "********"
type textarea "*******"
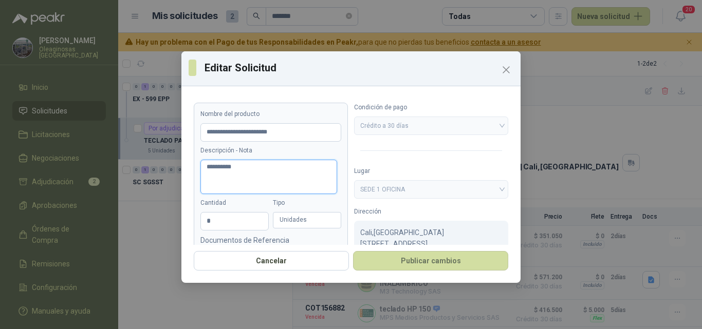
type textarea "**********"
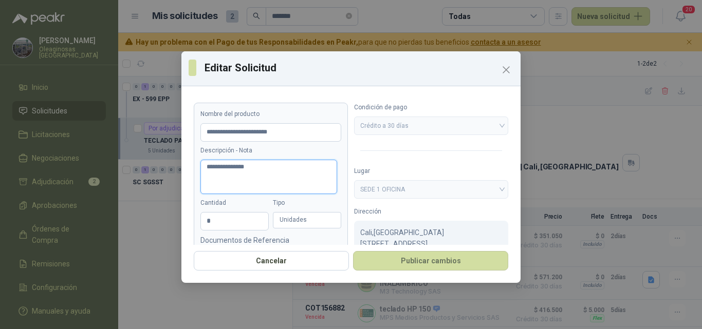
type textarea "**********"
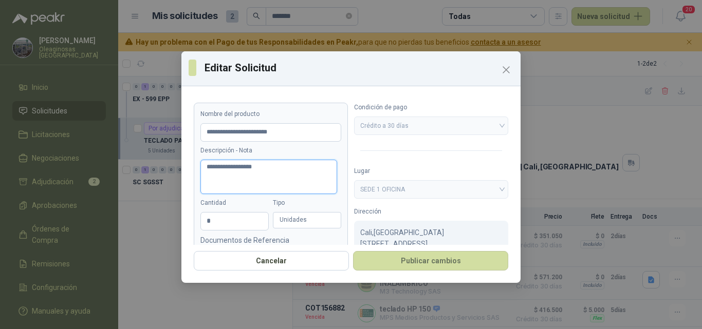
type textarea "**********"
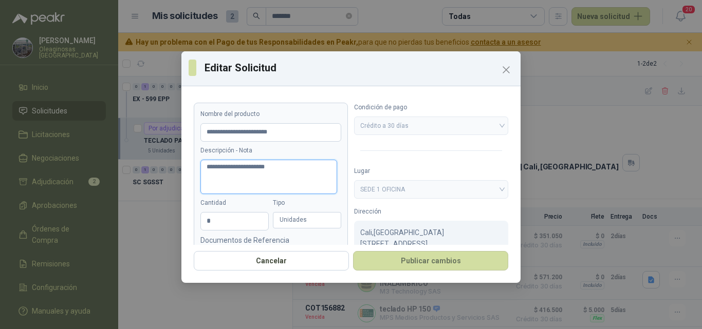
type textarea "**********"
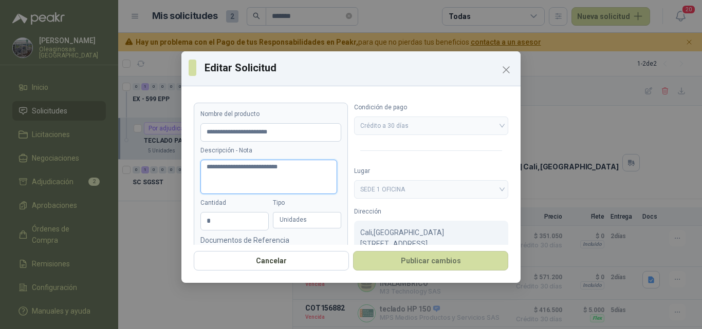
type textarea "**********"
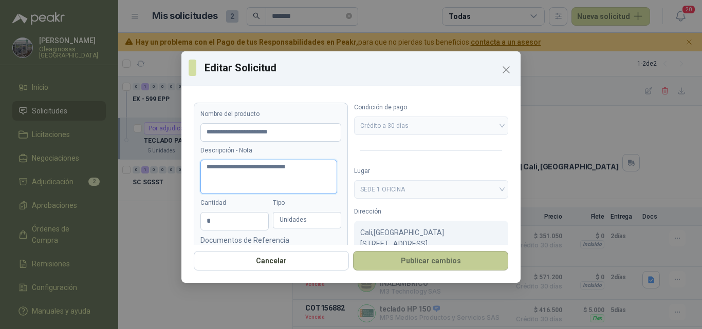
type textarea "**********"
click at [435, 256] on button "Publicar cambios" at bounding box center [430, 261] width 155 height 20
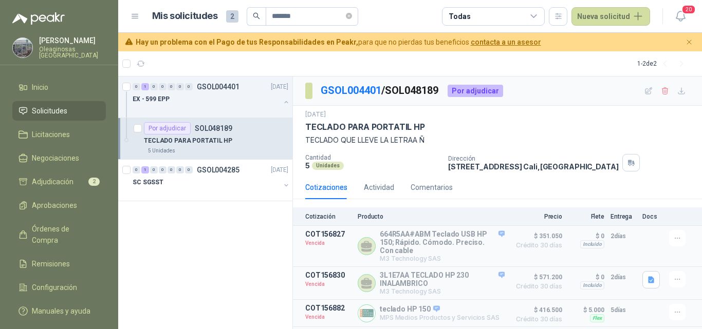
scroll to position [51, 0]
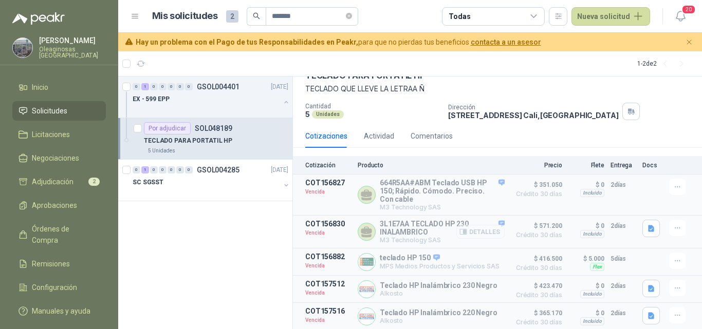
click at [493, 233] on button "Detalles" at bounding box center [480, 232] width 48 height 14
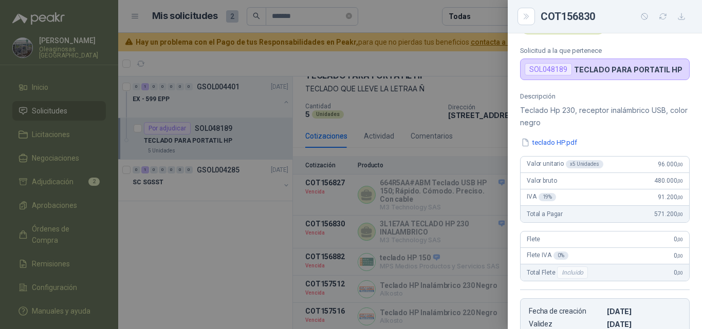
click at [487, 242] on div at bounding box center [351, 164] width 702 height 329
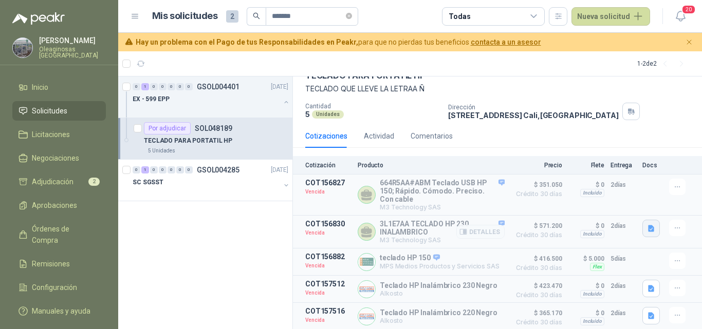
click at [648, 232] on icon "button" at bounding box center [651, 228] width 6 height 7
click at [632, 212] on button "teclado HP.pdf" at bounding box center [616, 207] width 58 height 11
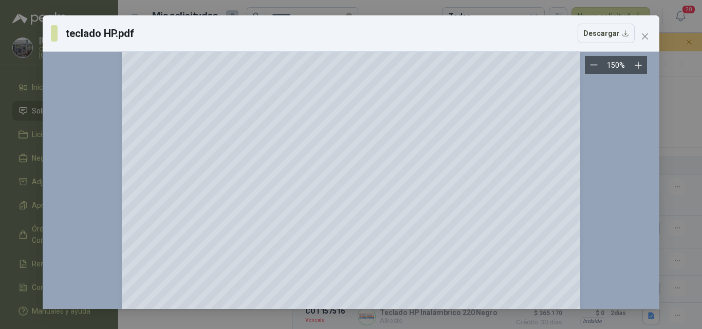
scroll to position [151, 0]
click at [645, 34] on icon "close" at bounding box center [645, 36] width 8 height 8
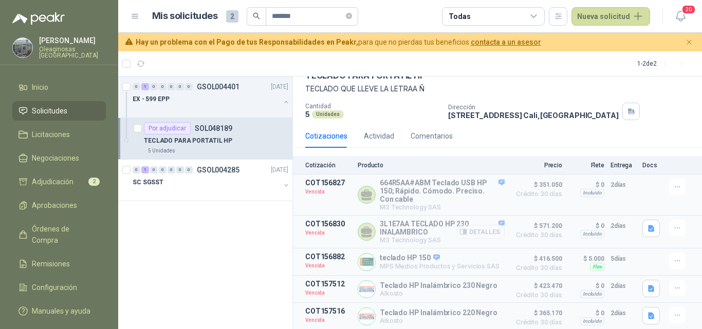
click at [488, 233] on button "Detalles" at bounding box center [480, 232] width 48 height 14
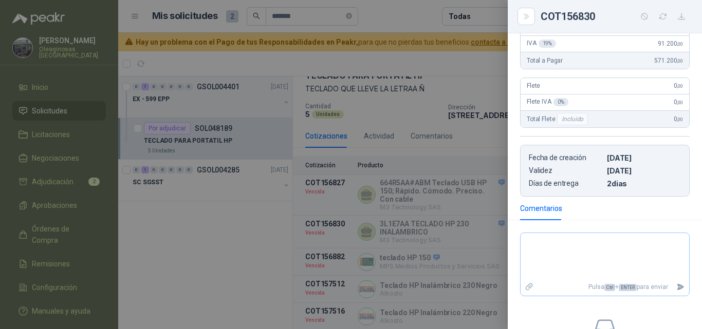
scroll to position [205, 0]
click at [553, 244] on textarea at bounding box center [604, 256] width 168 height 43
type textarea "*"
type textarea "**"
type textarea "***"
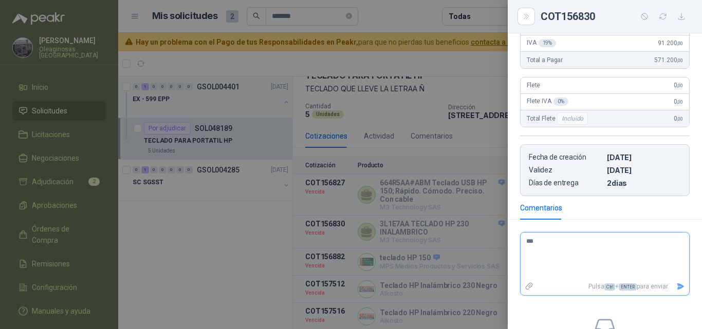
type textarea "****"
type textarea "*****"
type textarea "******"
type textarea "********"
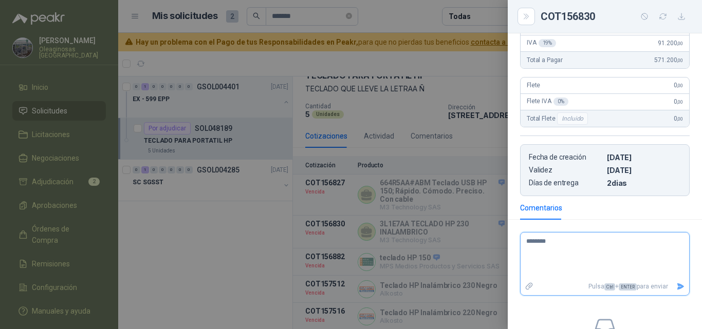
type textarea "*********"
type textarea "**********"
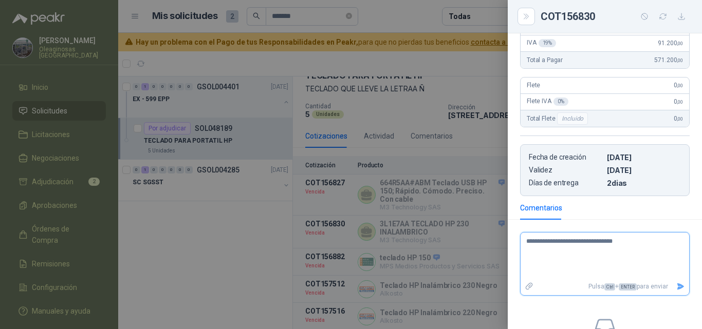
click at [676, 291] on icon "Enviar" at bounding box center [680, 287] width 9 height 9
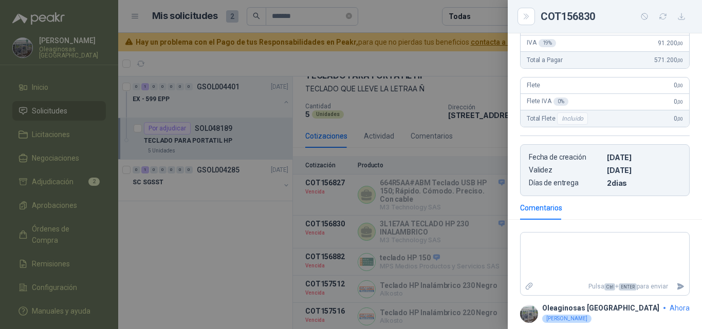
click at [450, 210] on div at bounding box center [351, 164] width 702 height 329
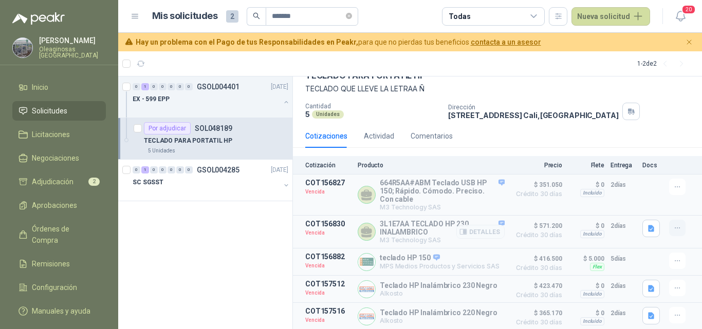
click at [673, 231] on icon "button" at bounding box center [677, 228] width 9 height 9
click at [642, 208] on button "Solicitar Recotización" at bounding box center [656, 207] width 82 height 16
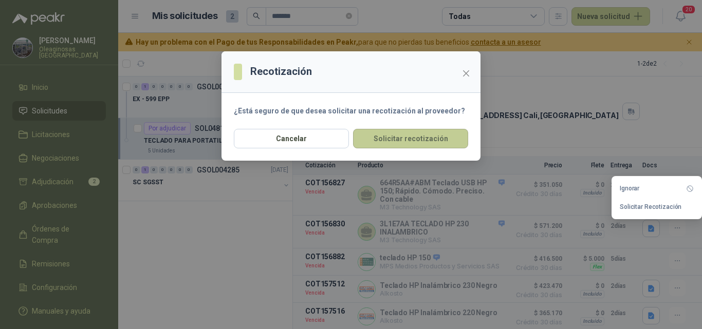
click at [433, 141] on button "Solicitar recotización" at bounding box center [410, 139] width 115 height 20
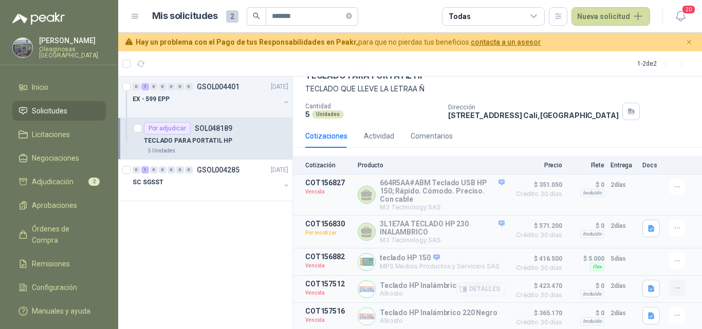
click at [669, 289] on button "button" at bounding box center [677, 288] width 16 height 16
click at [486, 303] on article "COT157512 Vencida Teclado HP Inalámbrico 230 Negro Alkosto Detalles $ 423.470 C…" at bounding box center [497, 289] width 409 height 27
click at [480, 291] on button "Detalles" at bounding box center [480, 290] width 48 height 14
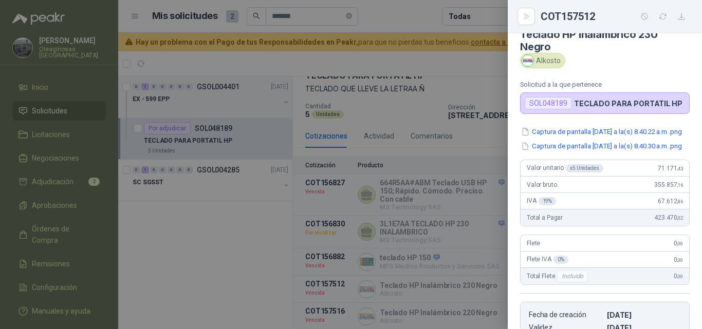
scroll to position [0, 0]
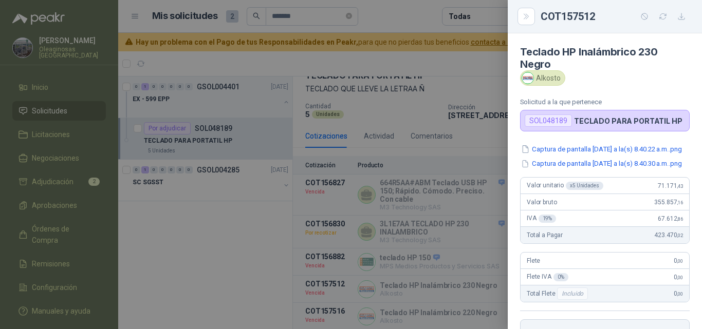
click at [460, 293] on div at bounding box center [351, 164] width 702 height 329
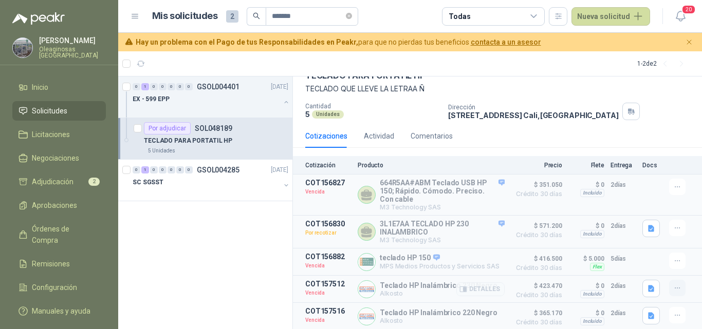
click at [673, 290] on icon "button" at bounding box center [677, 288] width 9 height 9
click at [642, 266] on button "Solicitar Recotización" at bounding box center [656, 268] width 82 height 16
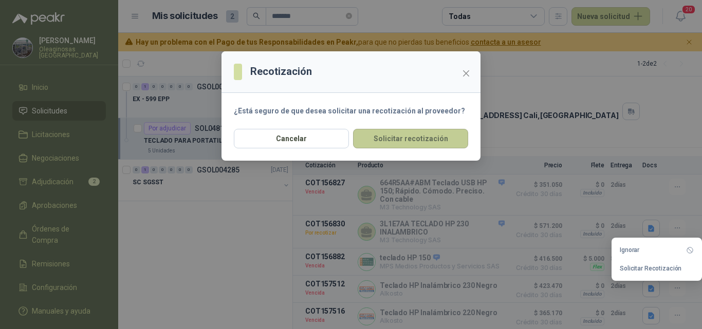
click at [407, 140] on button "Solicitar recotización" at bounding box center [410, 139] width 115 height 20
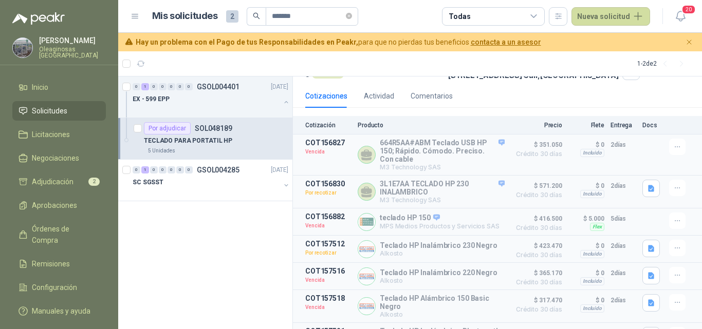
scroll to position [152, 0]
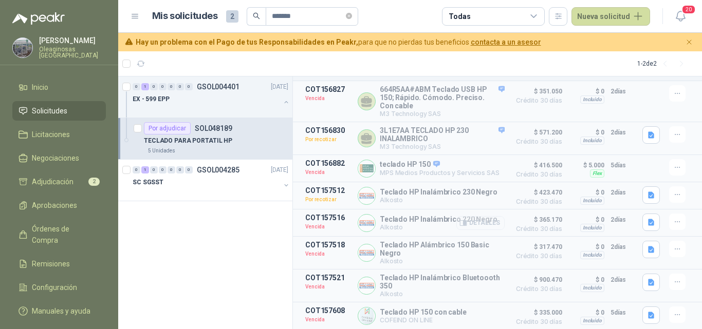
click at [487, 219] on button "Detalles" at bounding box center [480, 223] width 48 height 14
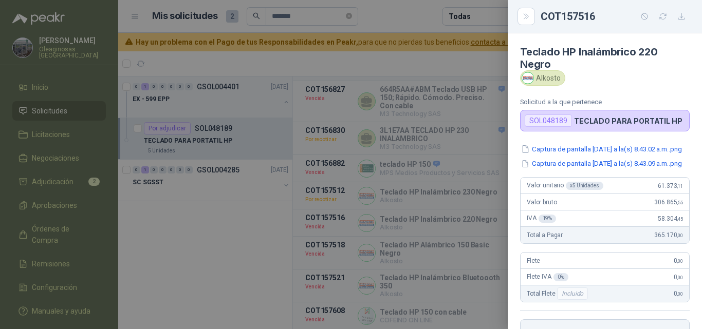
click at [576, 142] on div "Teclado HP Inalámbrico 220 Negro Alkosto Solicitud a la que pertenece SOL048189…" at bounding box center [605, 181] width 194 height 296
click at [579, 151] on button "Captura de pantalla 2025-07-11 a la(s) 8.43.02 a.m..png" at bounding box center [601, 149] width 163 height 11
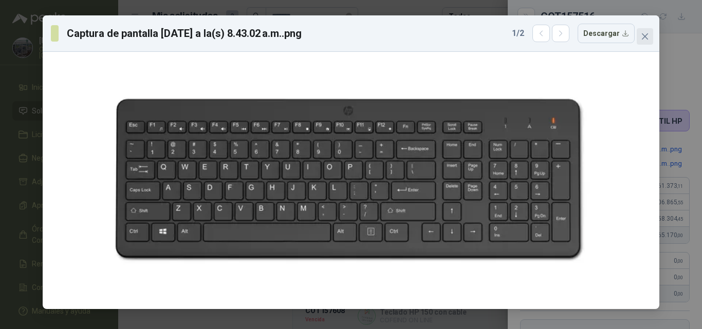
click at [647, 41] on button "Close" at bounding box center [644, 36] width 16 height 16
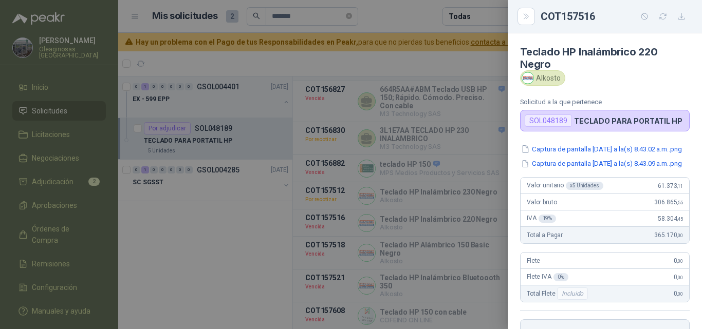
click at [438, 248] on div at bounding box center [351, 164] width 702 height 329
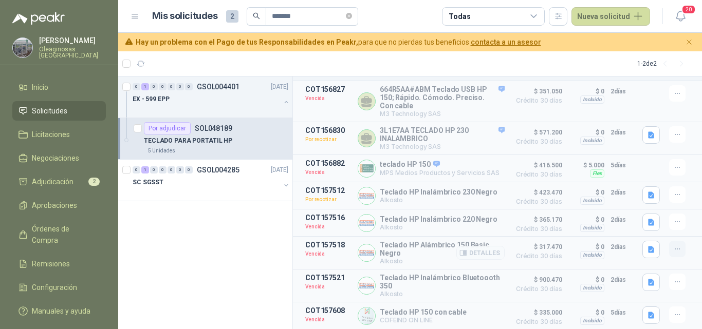
click at [673, 250] on icon "button" at bounding box center [677, 249] width 9 height 9
click at [644, 223] on button "Solicitar Recotización" at bounding box center [656, 224] width 82 height 16
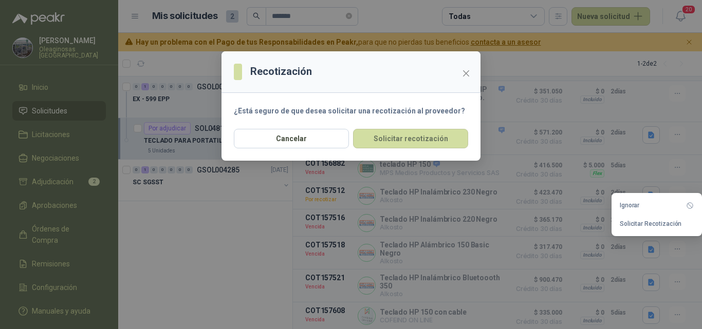
click at [435, 209] on div "Recotización ¿Está seguro de que desea solicitar una recotización al proveedor?…" at bounding box center [351, 164] width 702 height 329
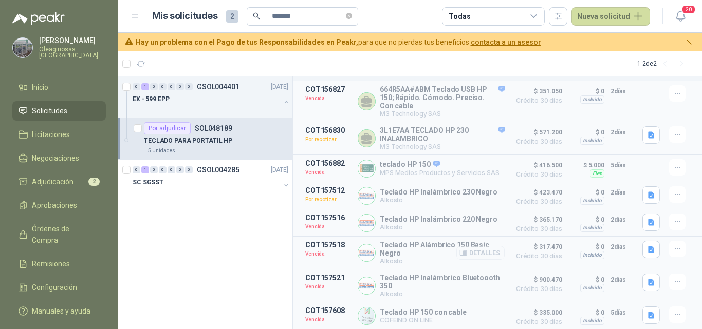
click at [466, 253] on button "Detalles" at bounding box center [480, 253] width 48 height 14
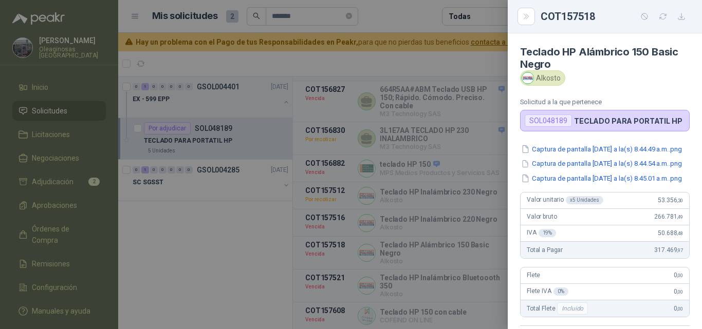
scroll to position [257, 0]
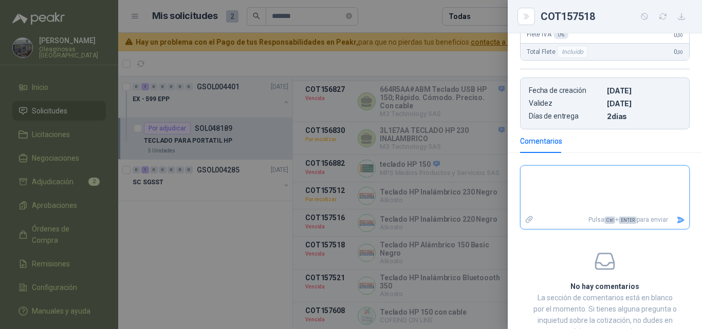
click at [538, 197] on textarea at bounding box center [600, 189] width 160 height 43
click at [676, 224] on icon "Enviar" at bounding box center [680, 220] width 9 height 9
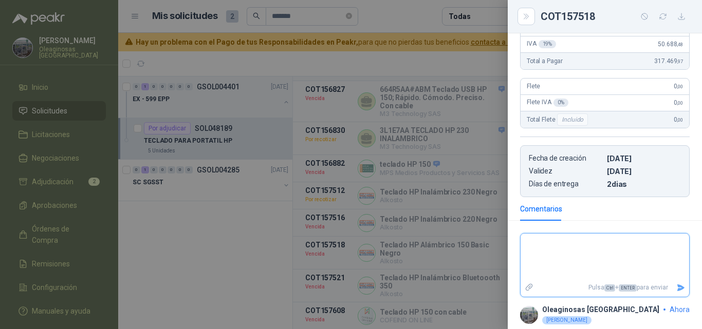
scroll to position [235, 0]
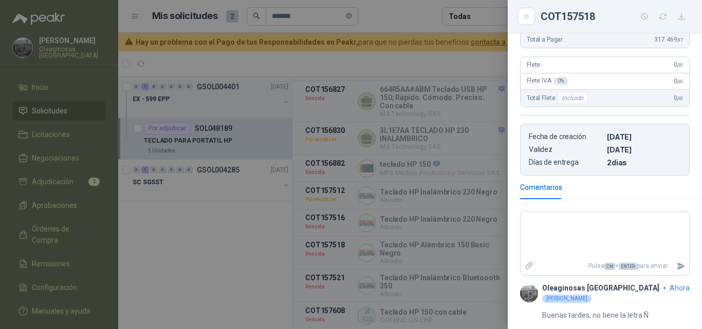
click at [449, 271] on div at bounding box center [351, 164] width 702 height 329
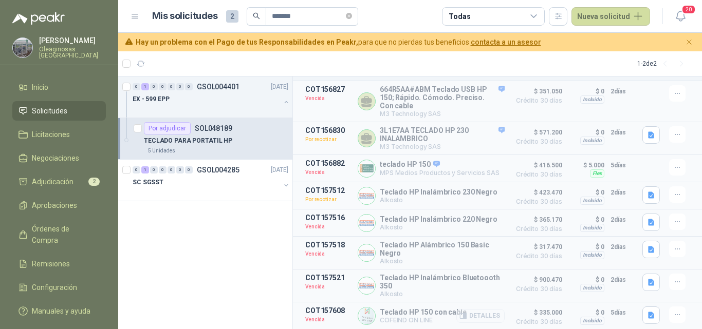
click at [493, 315] on button "Detalles" at bounding box center [480, 316] width 48 height 14
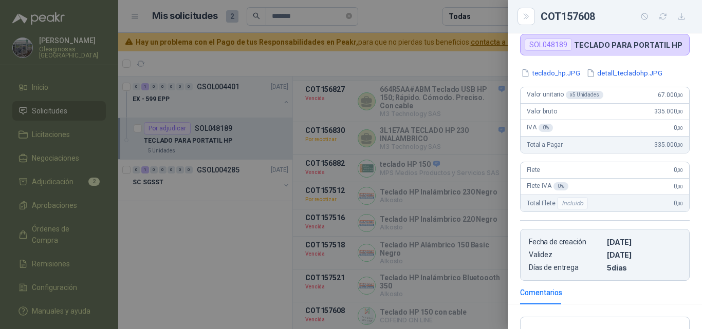
scroll to position [0, 0]
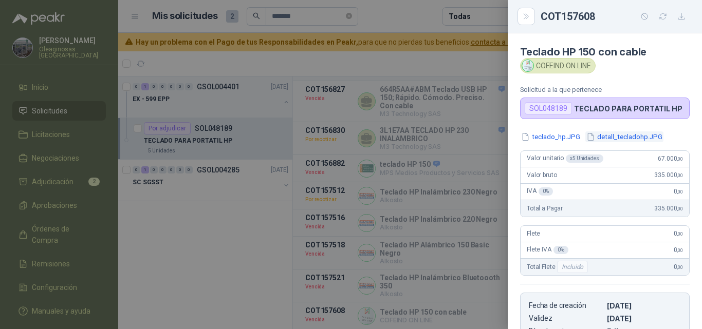
click at [620, 139] on button "detall_tecladohp.JPG" at bounding box center [624, 137] width 78 height 11
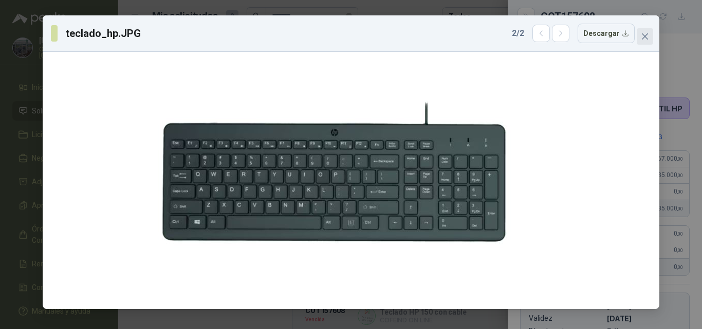
click at [647, 38] on icon "close" at bounding box center [645, 36] width 8 height 8
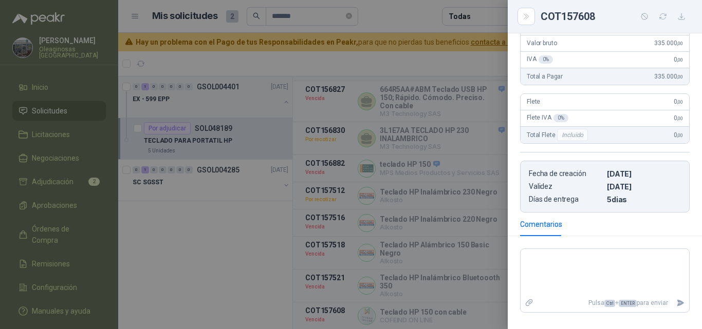
scroll to position [154, 0]
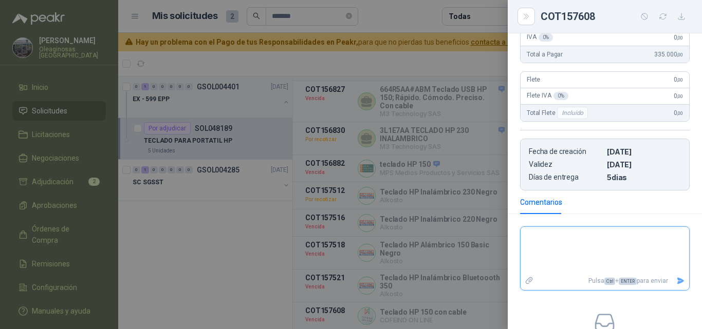
click at [569, 248] on textarea at bounding box center [600, 250] width 160 height 43
click at [676, 279] on icon "Enviar" at bounding box center [680, 281] width 9 height 9
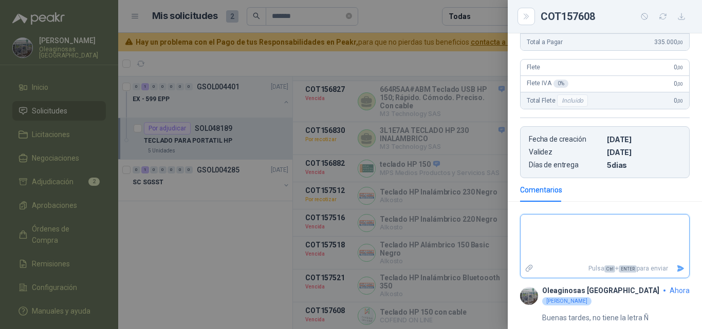
scroll to position [170, 0]
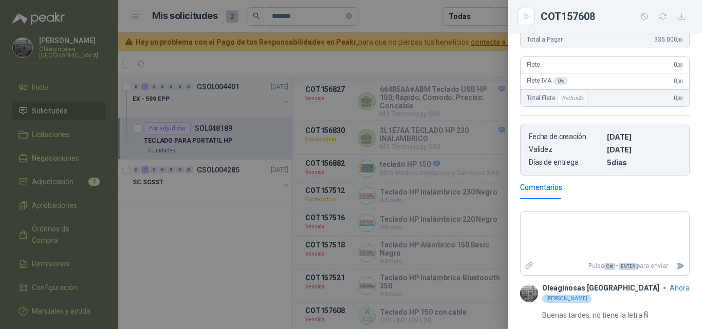
click at [453, 297] on div at bounding box center [351, 164] width 702 height 329
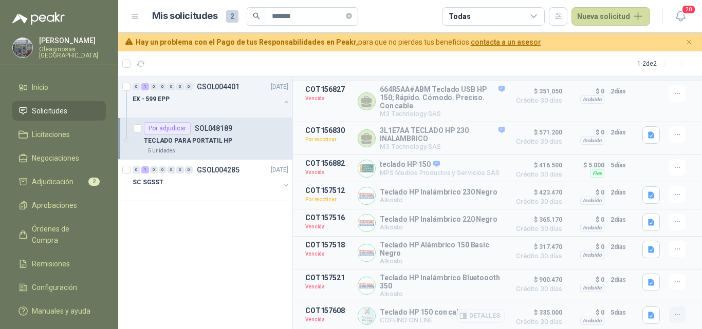
click at [673, 317] on icon "button" at bounding box center [677, 315] width 9 height 9
click at [631, 315] on article "COT157608 Vencida Teclado HP 150 con cable COFEIND ON LINE Detalles $ 335.000 C…" at bounding box center [497, 316] width 409 height 27
click at [483, 317] on button "Detalles" at bounding box center [480, 316] width 48 height 14
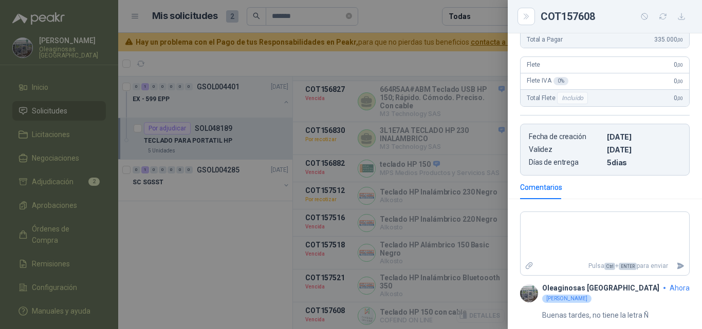
click at [483, 317] on div at bounding box center [351, 164] width 702 height 329
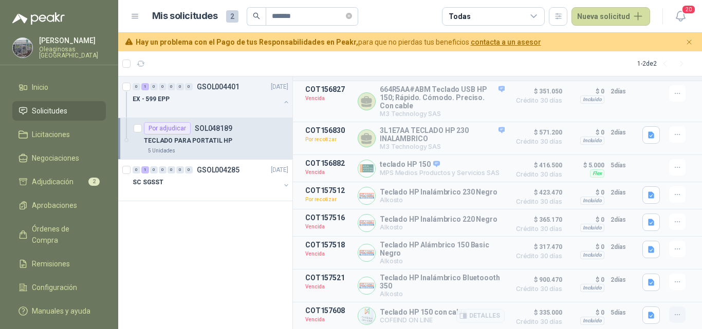
click at [673, 316] on icon "button" at bounding box center [677, 315] width 9 height 9
click at [648, 291] on button "Solicitar Recotización" at bounding box center [656, 292] width 82 height 16
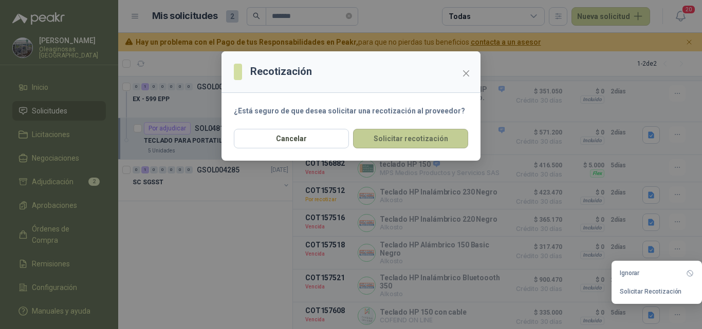
click at [401, 144] on button "Solicitar recotización" at bounding box center [410, 139] width 115 height 20
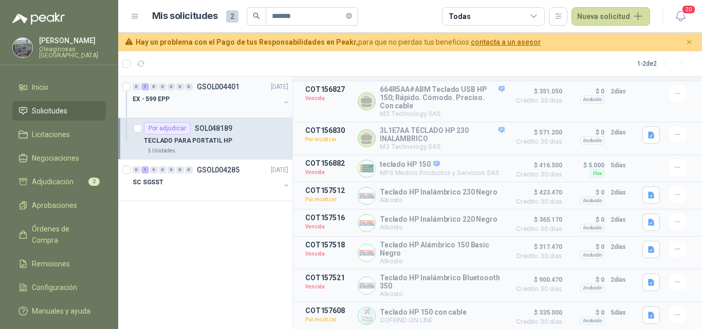
click at [205, 101] on div "EX - 599 EPP" at bounding box center [206, 99] width 147 height 12
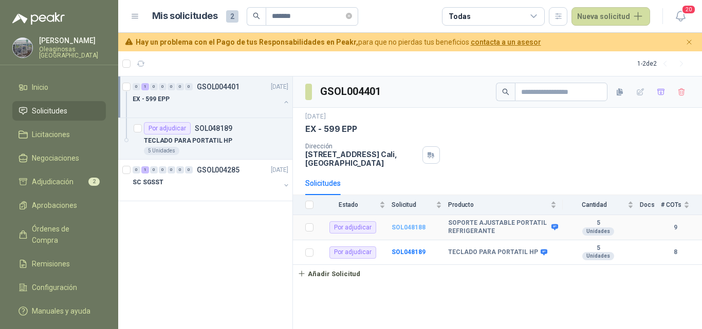
click at [407, 227] on b "SOL048188" at bounding box center [408, 227] width 34 height 7
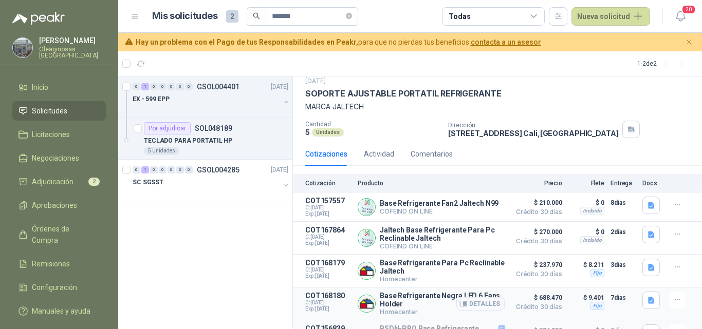
scroll to position [51, 0]
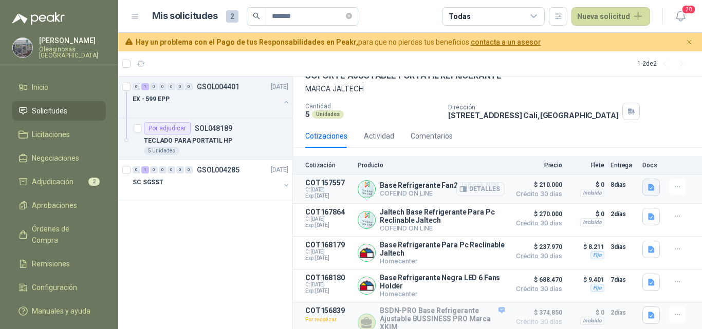
click at [647, 189] on icon "button" at bounding box center [651, 187] width 9 height 9
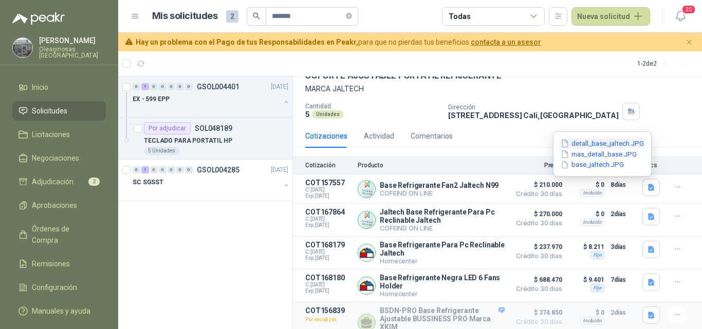
click at [600, 139] on button "detall_base_jaltech.JPG" at bounding box center [601, 143] width 85 height 11
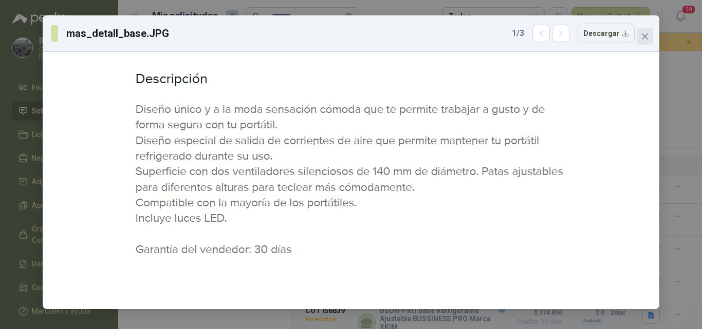
click at [639, 34] on span "Close" at bounding box center [644, 36] width 16 height 8
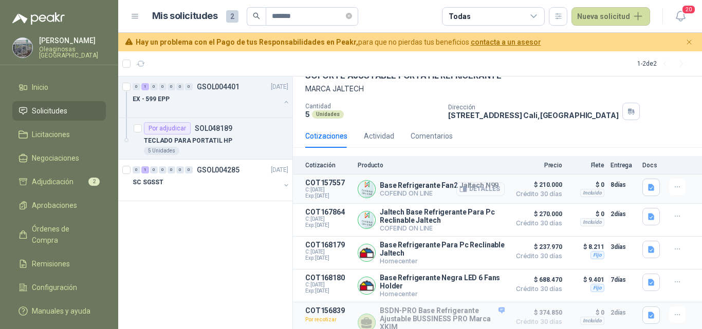
click at [483, 190] on button "Detalles" at bounding box center [480, 189] width 48 height 14
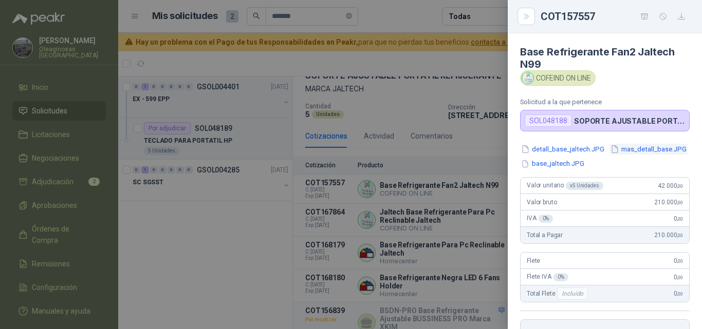
click at [609, 155] on button "mas_detall_base.JPG" at bounding box center [648, 149] width 78 height 11
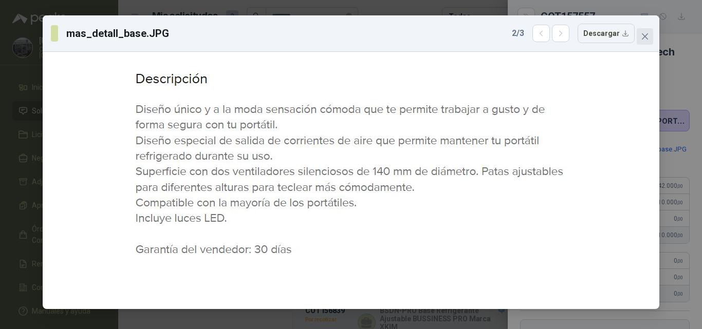
click at [639, 40] on span "Close" at bounding box center [644, 36] width 16 height 8
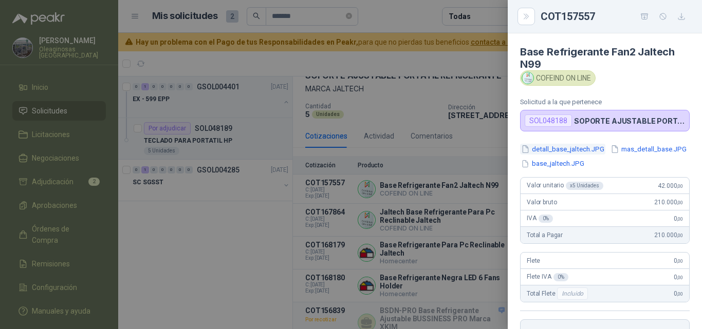
click at [580, 151] on button "detall_base_jaltech.JPG" at bounding box center [562, 149] width 85 height 11
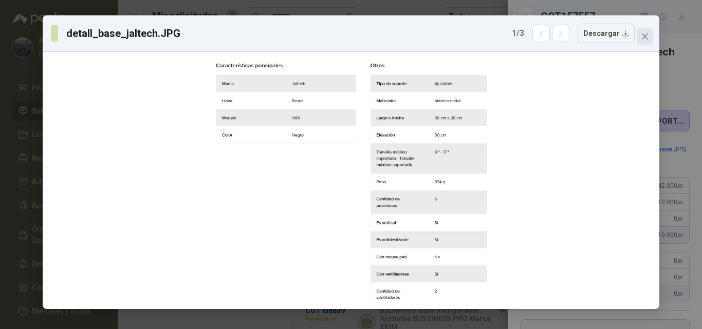
click at [643, 36] on icon "close" at bounding box center [645, 36] width 8 height 8
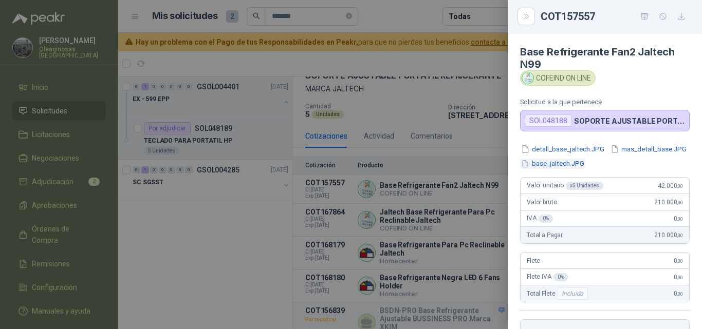
click at [585, 160] on button "base_jaltech.JPG" at bounding box center [552, 164] width 65 height 11
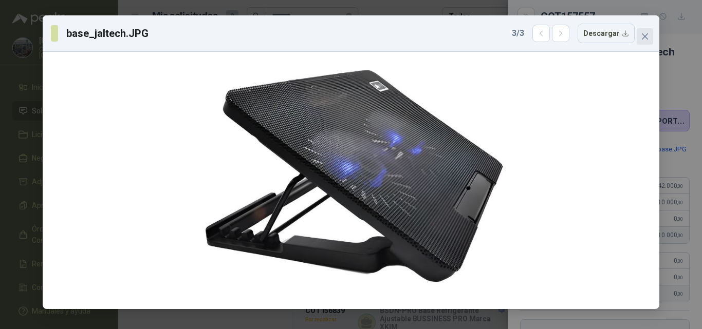
click at [643, 39] on icon "close" at bounding box center [645, 36] width 6 height 6
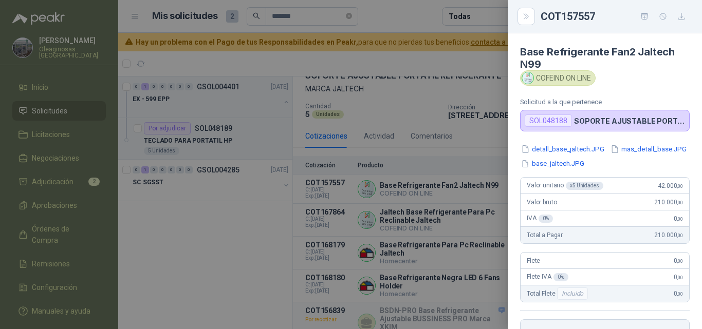
click at [473, 241] on div at bounding box center [351, 164] width 702 height 329
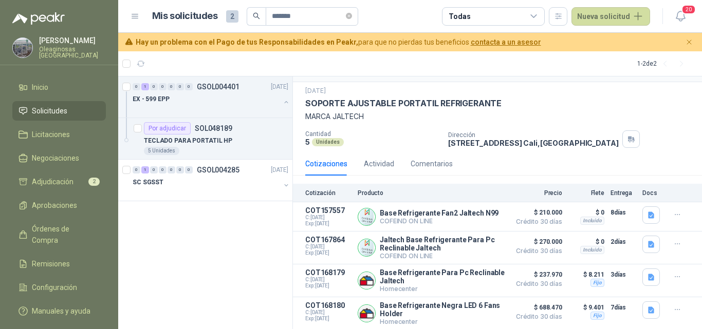
scroll to position [0, 0]
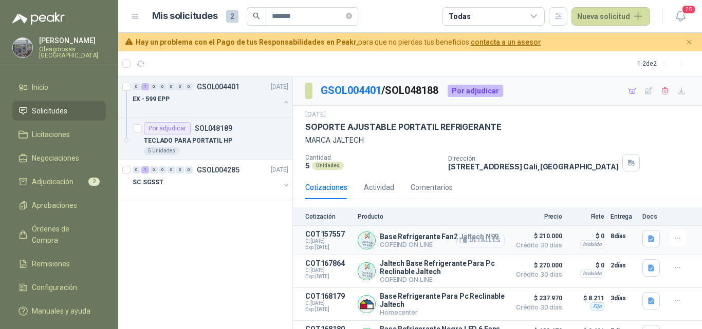
click at [465, 241] on button "Detalles" at bounding box center [480, 241] width 48 height 14
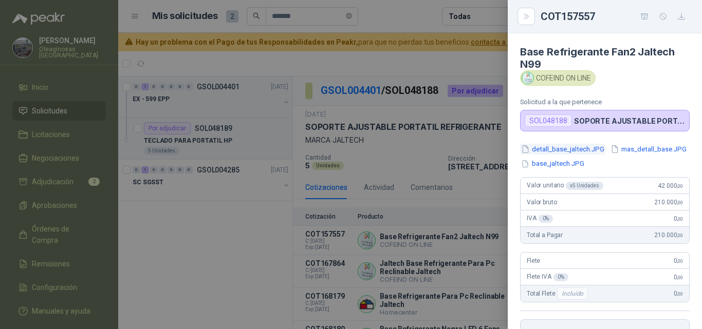
click at [583, 149] on button "detall_base_jaltech.JPG" at bounding box center [562, 149] width 85 height 11
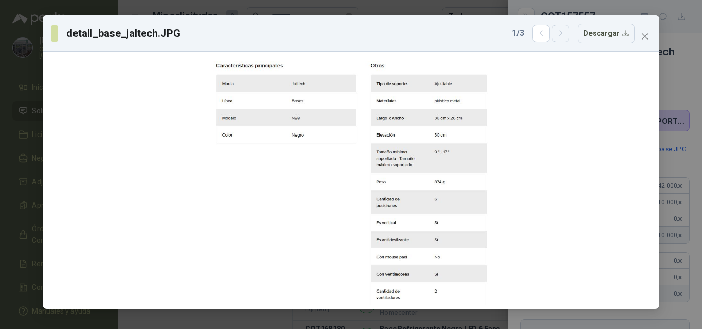
click at [561, 38] on button "button" at bounding box center [560, 33] width 17 height 17
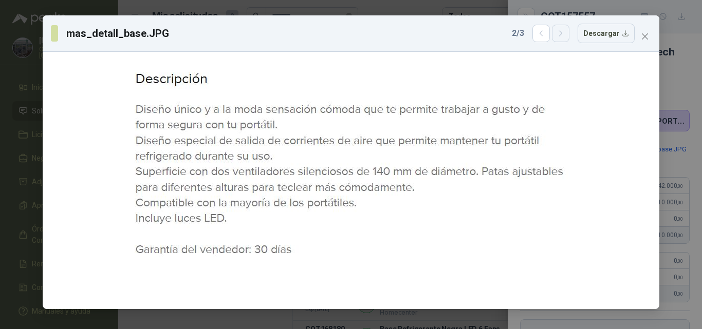
click at [561, 39] on button "button" at bounding box center [560, 33] width 17 height 17
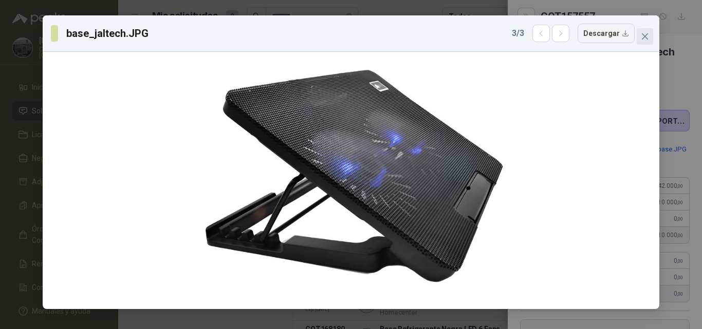
click at [645, 37] on icon "close" at bounding box center [645, 36] width 8 height 8
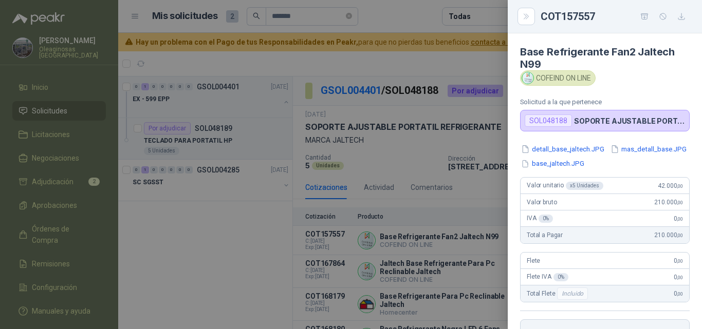
click at [483, 184] on div at bounding box center [351, 164] width 702 height 329
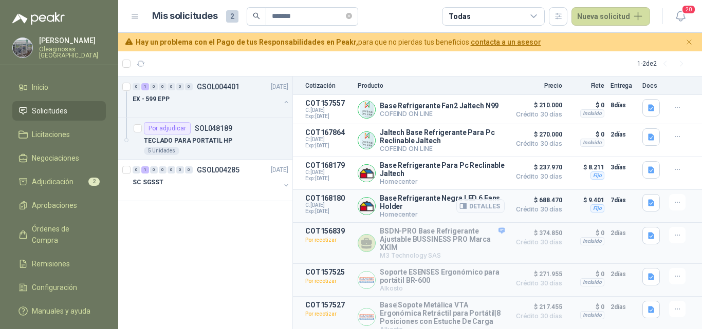
scroll to position [154, 0]
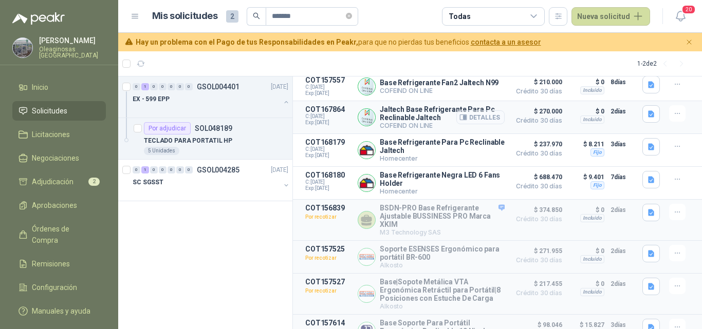
click at [485, 116] on button "Detalles" at bounding box center [480, 117] width 48 height 14
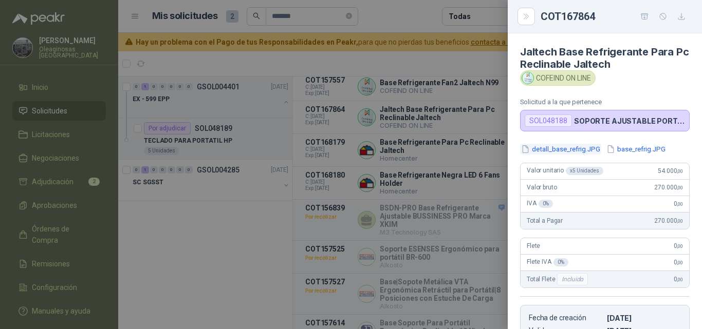
click at [567, 152] on button "detall_base_refrig.JPG" at bounding box center [560, 149] width 81 height 11
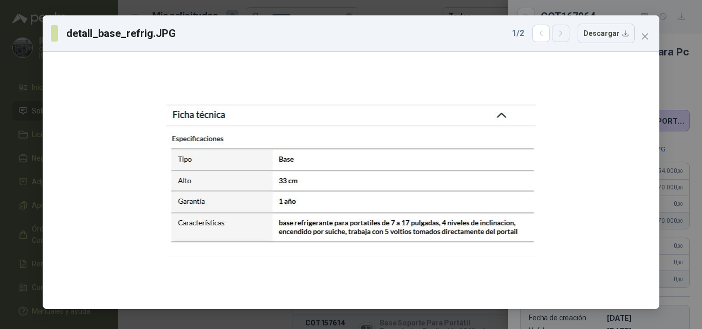
click at [564, 39] on button "button" at bounding box center [560, 33] width 17 height 17
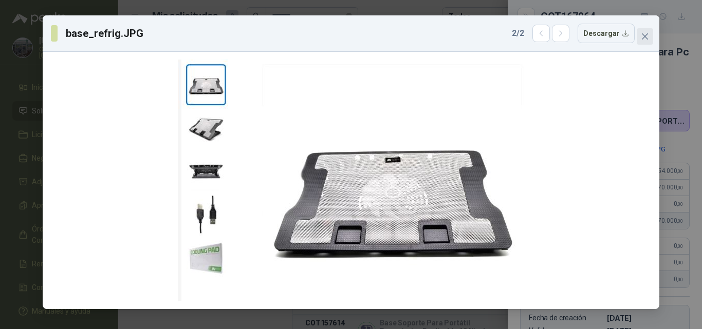
click at [646, 37] on icon "close" at bounding box center [645, 36] width 8 height 8
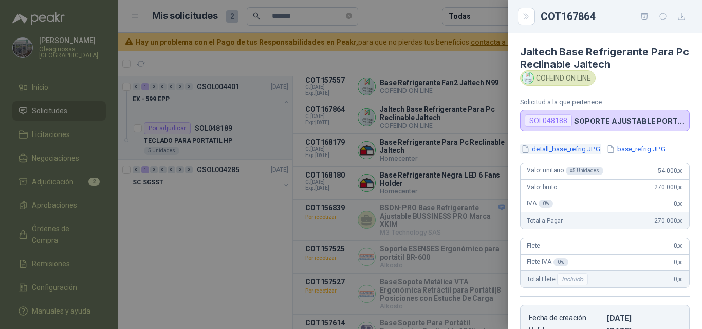
click at [570, 147] on button "detall_base_refrig.JPG" at bounding box center [560, 149] width 81 height 11
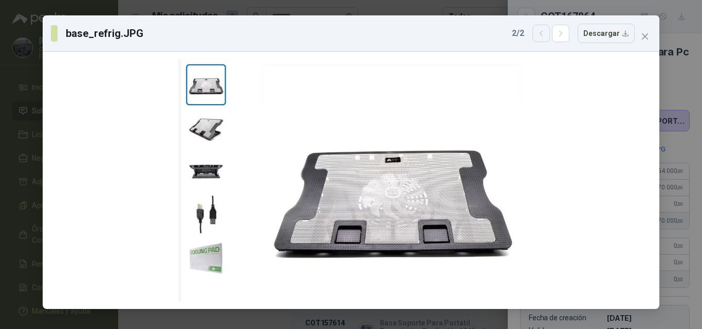
click at [541, 28] on button "button" at bounding box center [540, 33] width 17 height 17
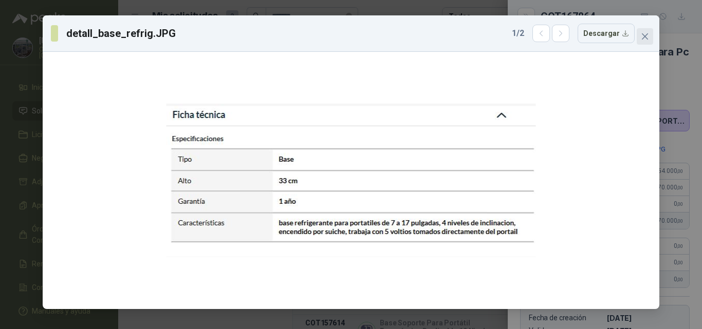
click at [643, 38] on icon "close" at bounding box center [645, 36] width 6 height 6
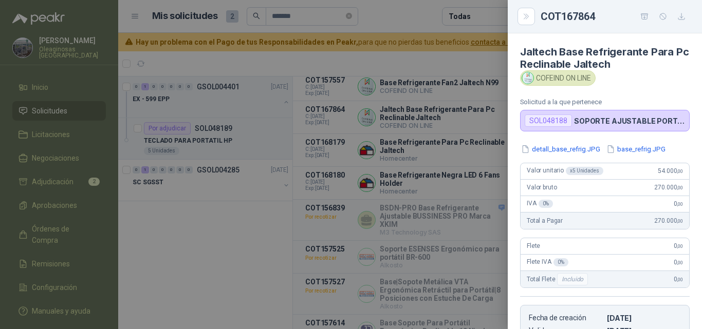
click at [468, 205] on div at bounding box center [351, 164] width 702 height 329
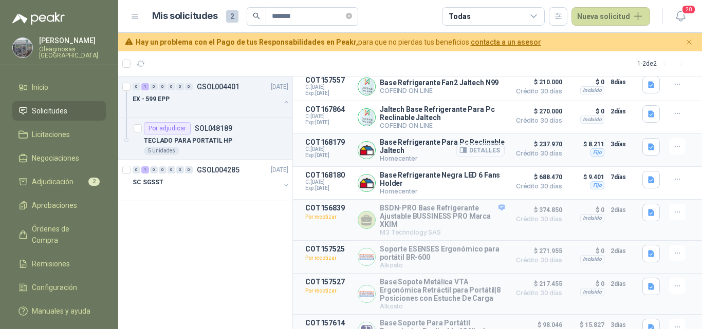
click at [479, 152] on button "Detalles" at bounding box center [480, 150] width 48 height 14
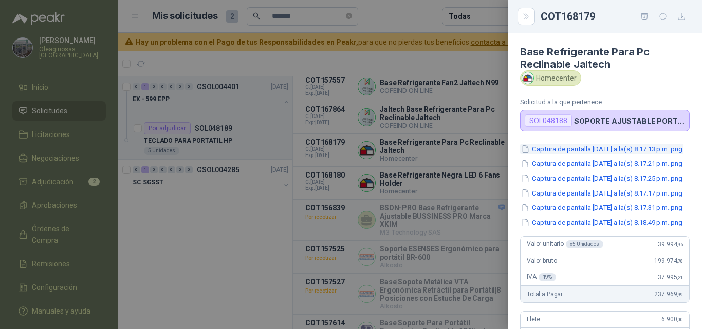
click at [561, 154] on button "Captura de pantalla 2025-08-13 a la(s) 8.17.13 p.m..png" at bounding box center [601, 149] width 163 height 11
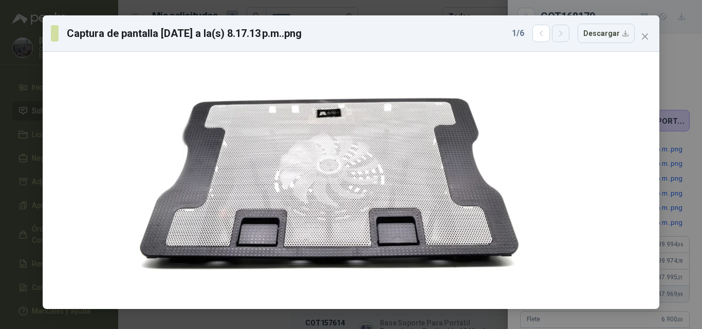
click at [558, 34] on button "button" at bounding box center [560, 33] width 17 height 17
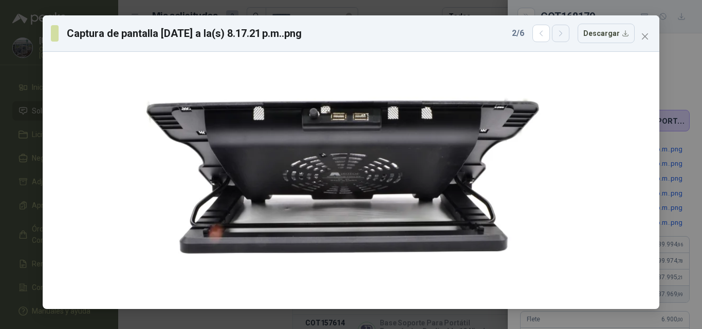
click at [559, 34] on icon "button" at bounding box center [560, 33] width 9 height 9
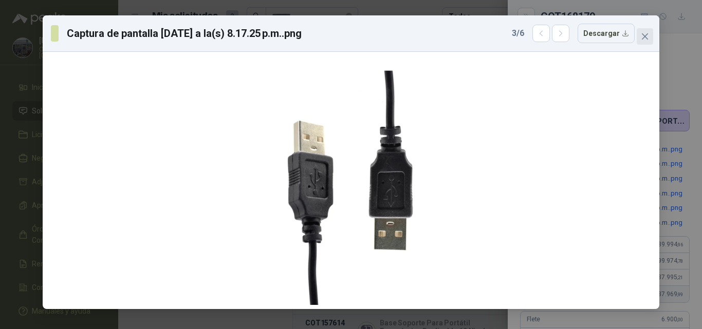
click at [647, 40] on icon "close" at bounding box center [645, 36] width 8 height 8
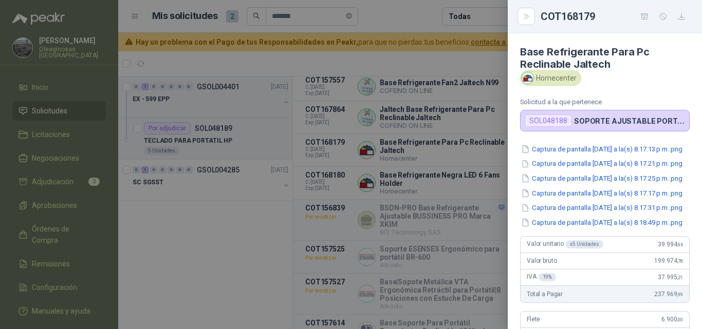
click at [489, 174] on div at bounding box center [351, 164] width 702 height 329
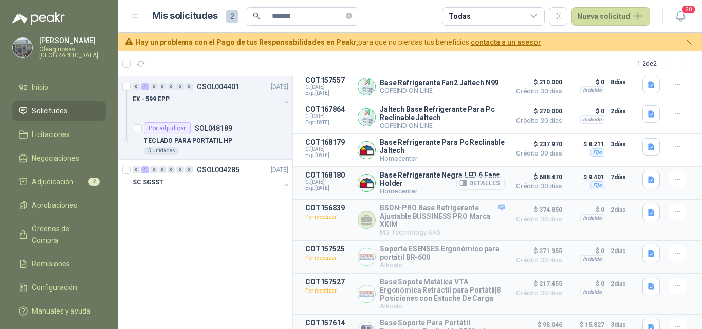
click at [484, 187] on button "Detalles" at bounding box center [480, 183] width 48 height 14
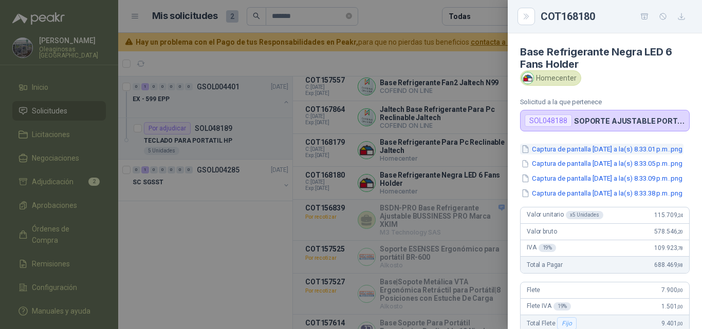
click at [559, 146] on button "Captura de pantalla 2025-08-13 a la(s) 8.33.01 p.m..png" at bounding box center [601, 149] width 163 height 11
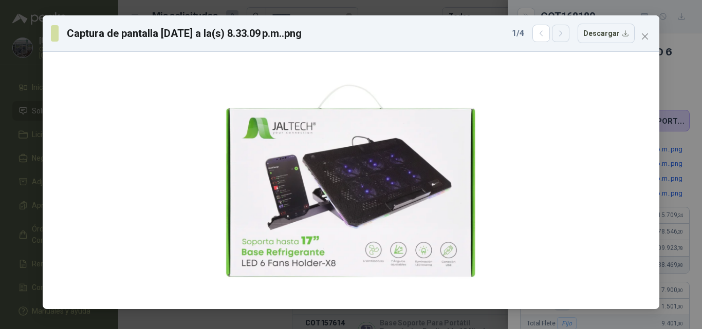
click at [559, 39] on button "button" at bounding box center [560, 33] width 17 height 17
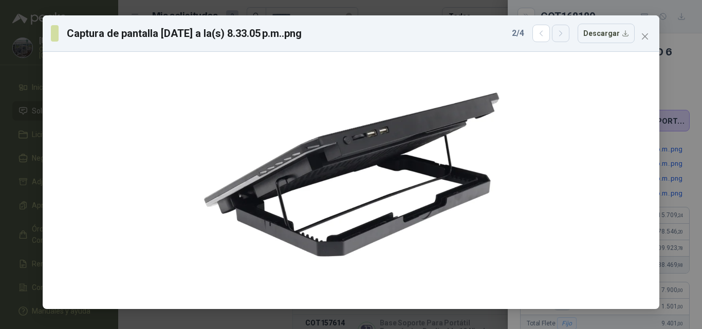
click at [559, 39] on button "button" at bounding box center [560, 33] width 17 height 17
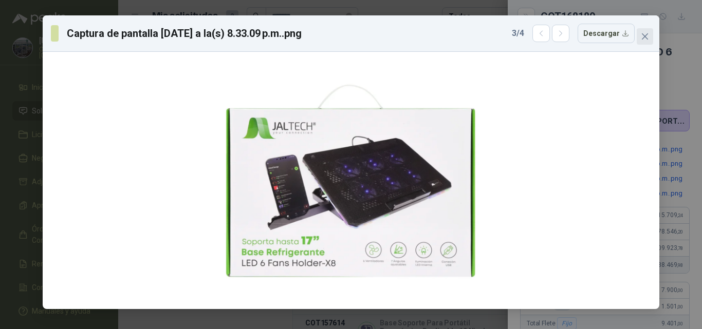
click at [651, 39] on span "Close" at bounding box center [644, 36] width 16 height 8
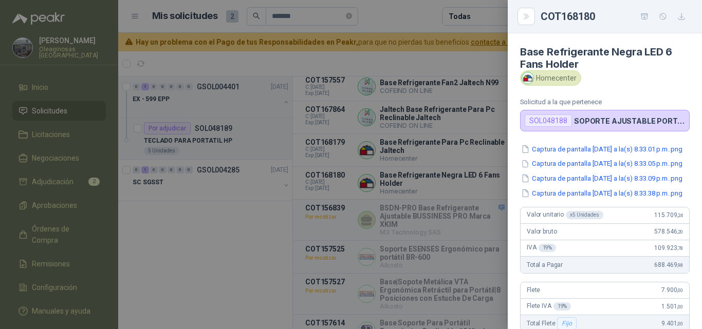
click at [453, 153] on div at bounding box center [351, 164] width 702 height 329
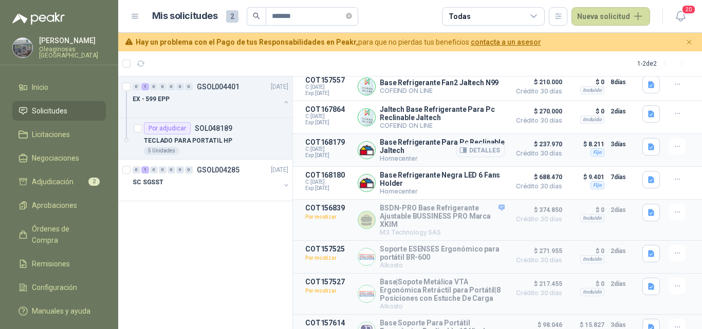
scroll to position [103, 0]
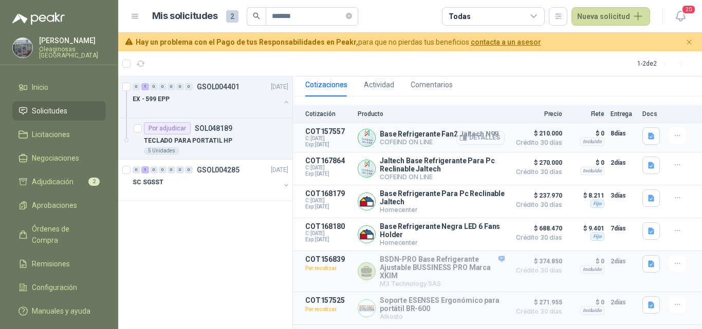
click at [490, 140] on button "Detalles" at bounding box center [480, 138] width 48 height 14
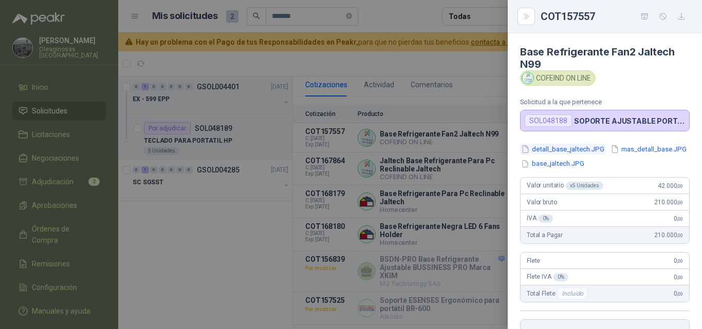
click at [560, 151] on button "detall_base_jaltech.JPG" at bounding box center [562, 149] width 85 height 11
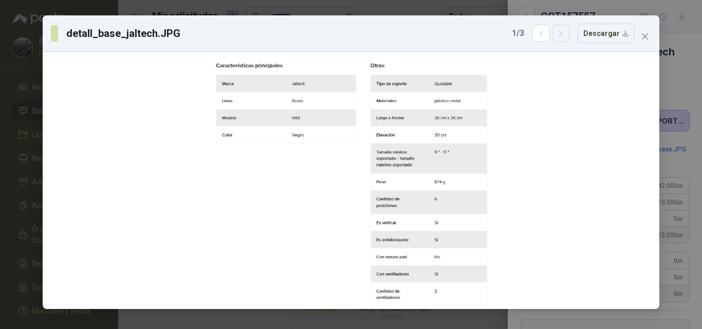
click at [566, 39] on button "button" at bounding box center [560, 33] width 17 height 17
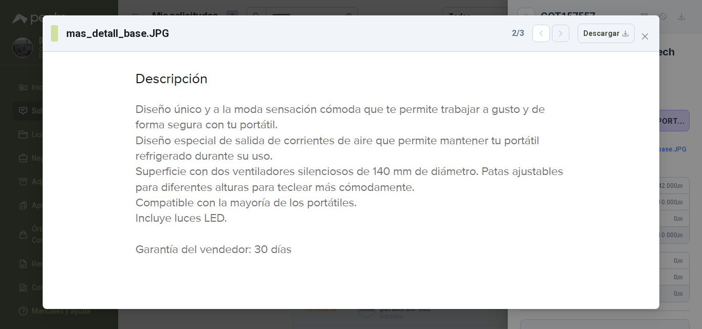
click at [564, 39] on button "button" at bounding box center [560, 33] width 17 height 17
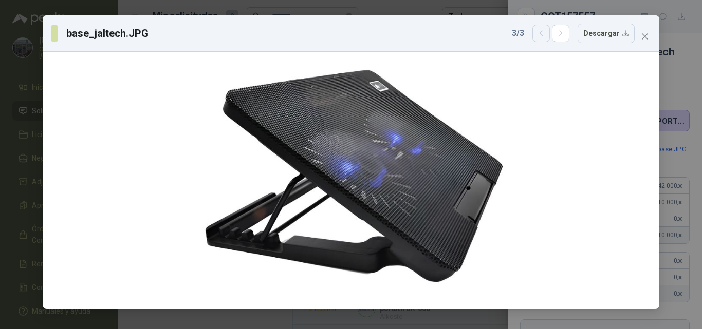
click at [549, 24] on div "3 / 3 Descargar" at bounding box center [573, 34] width 123 height 20
click at [543, 32] on icon "button" at bounding box center [541, 33] width 9 height 9
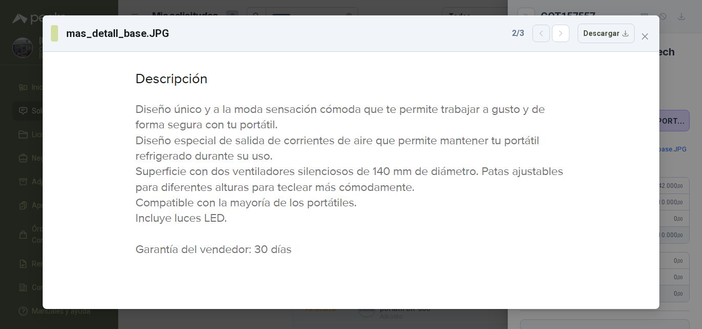
click at [541, 34] on icon "button" at bounding box center [541, 33] width 9 height 9
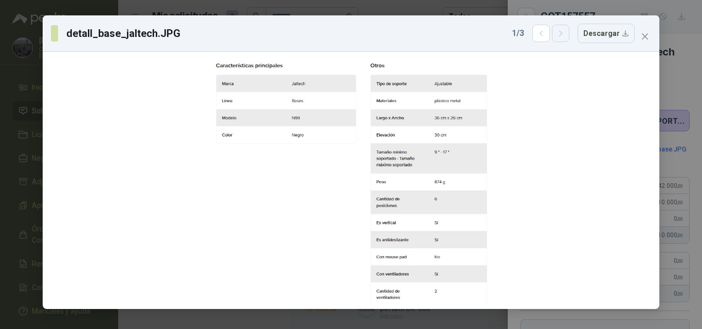
click at [569, 38] on button "button" at bounding box center [560, 33] width 17 height 17
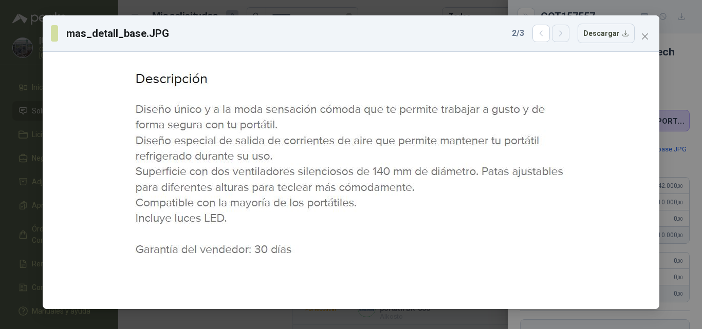
click at [569, 38] on button "button" at bounding box center [560, 33] width 17 height 17
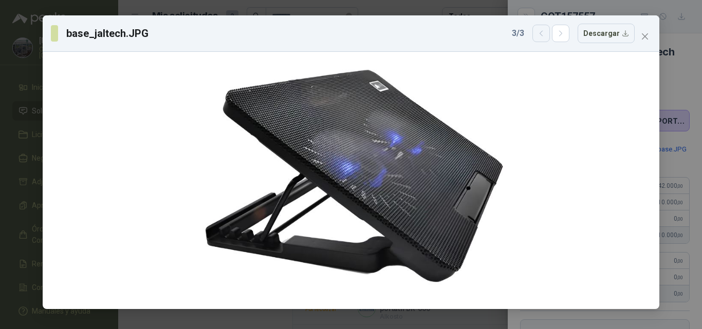
click at [546, 37] on icon "button" at bounding box center [541, 33] width 9 height 9
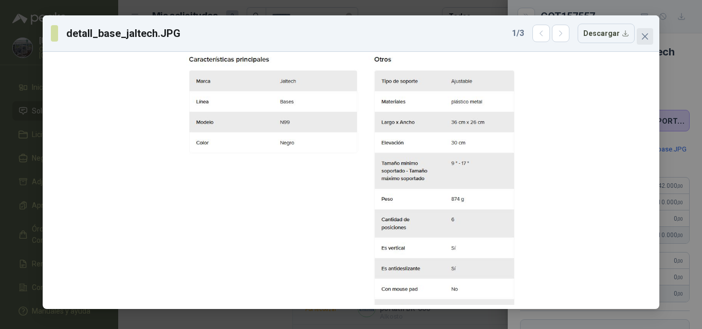
click at [647, 36] on icon "close" at bounding box center [645, 36] width 8 height 8
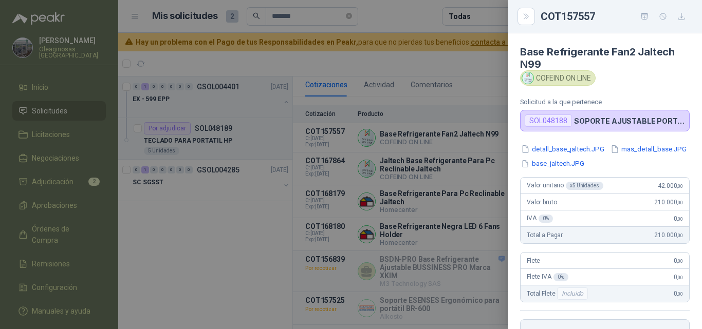
click at [454, 173] on div at bounding box center [351, 164] width 702 height 329
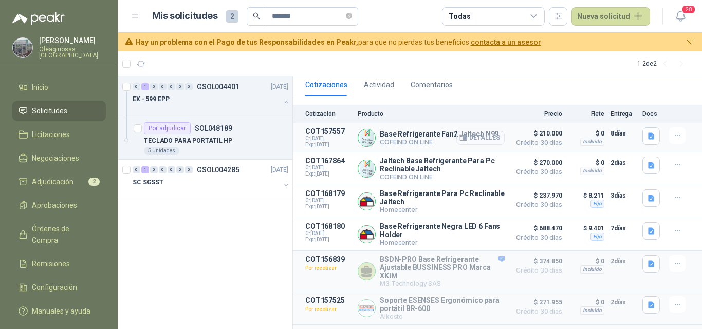
click at [473, 138] on button "Detalles" at bounding box center [480, 138] width 48 height 14
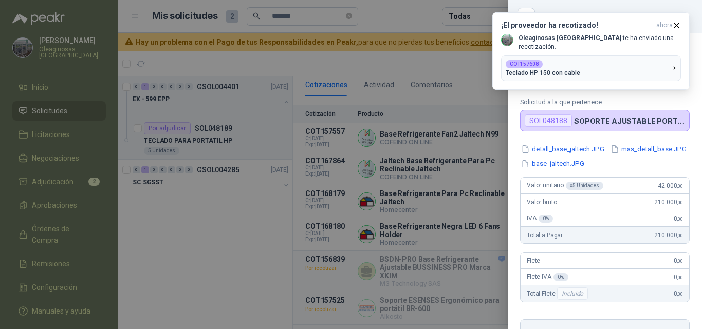
click at [413, 177] on div at bounding box center [351, 164] width 702 height 329
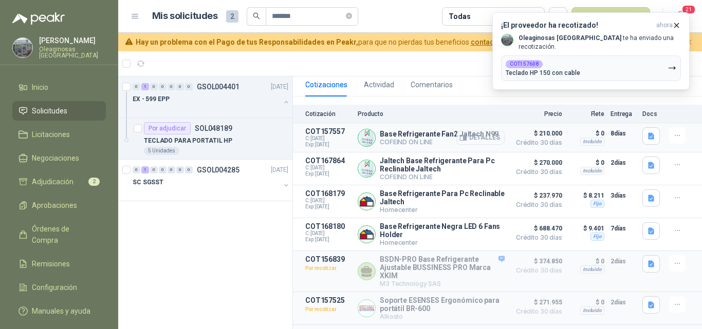
click at [467, 139] on button "Detalles" at bounding box center [480, 138] width 48 height 14
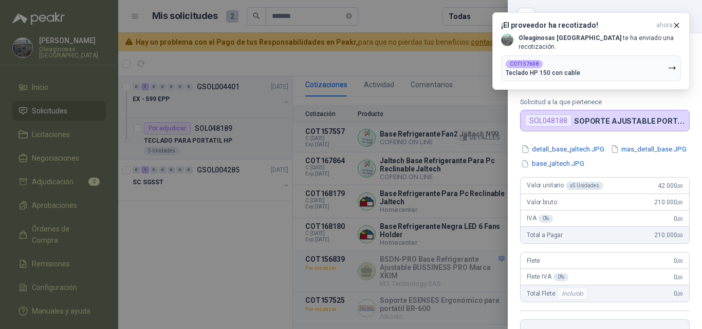
click at [467, 139] on div at bounding box center [351, 164] width 702 height 329
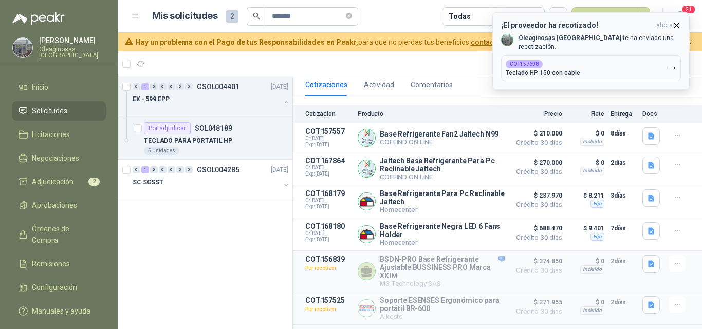
click at [676, 27] on icon "button" at bounding box center [676, 25] width 9 height 9
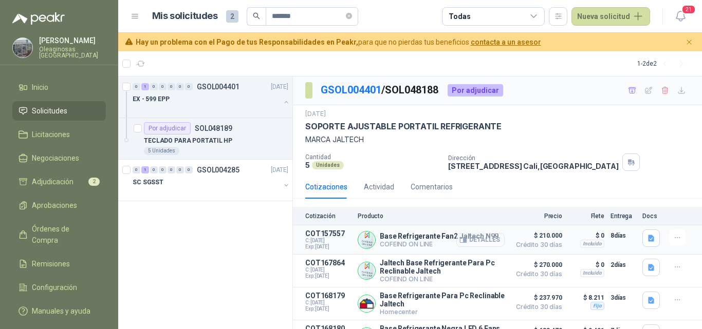
scroll to position [0, 0]
click at [469, 236] on button "Detalles" at bounding box center [480, 241] width 48 height 14
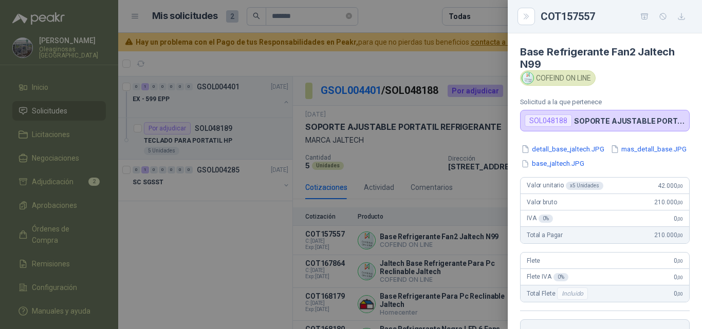
click at [482, 239] on div at bounding box center [351, 164] width 702 height 329
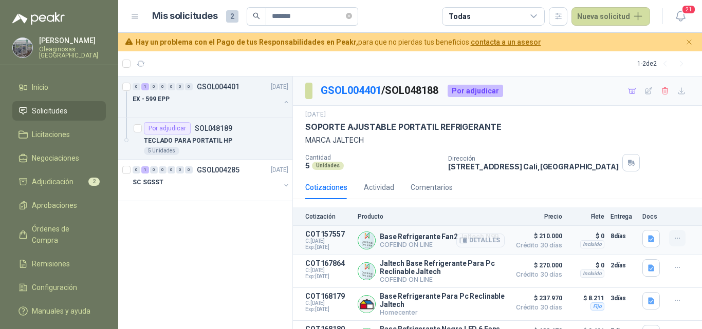
click at [673, 239] on icon "button" at bounding box center [677, 238] width 9 height 9
click at [645, 197] on button "Añadir" at bounding box center [656, 197] width 82 height 16
click at [224, 143] on p "TECLADO PARA PORTATIL HP" at bounding box center [188, 141] width 88 height 10
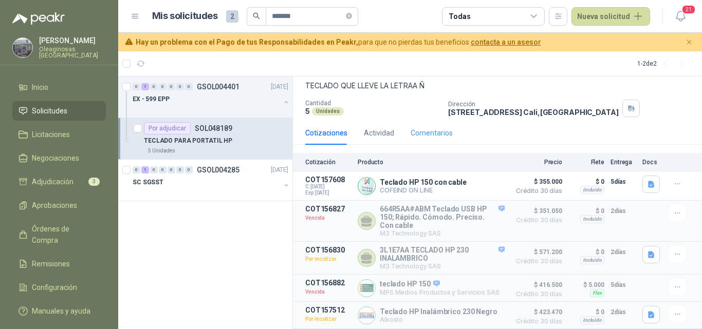
scroll to position [51, 0]
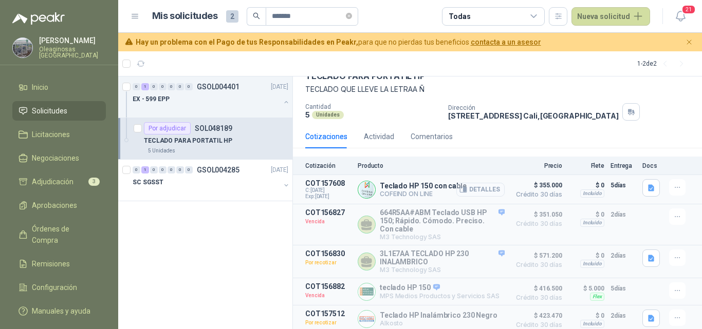
click at [476, 192] on button "Detalles" at bounding box center [480, 190] width 48 height 14
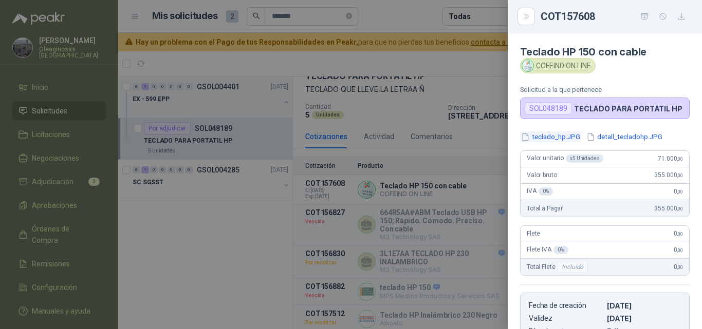
click at [561, 137] on button "teclado_hp.JPG" at bounding box center [550, 137] width 61 height 11
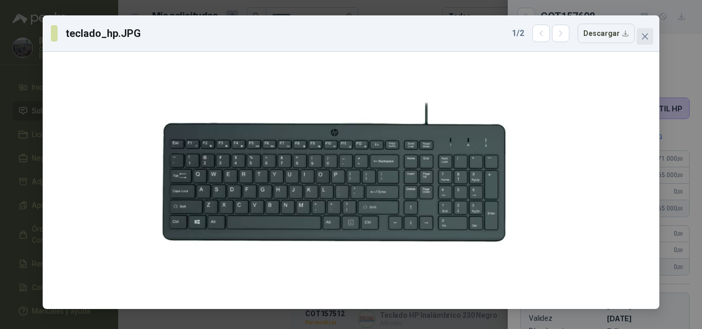
click at [642, 41] on button "Close" at bounding box center [644, 36] width 16 height 16
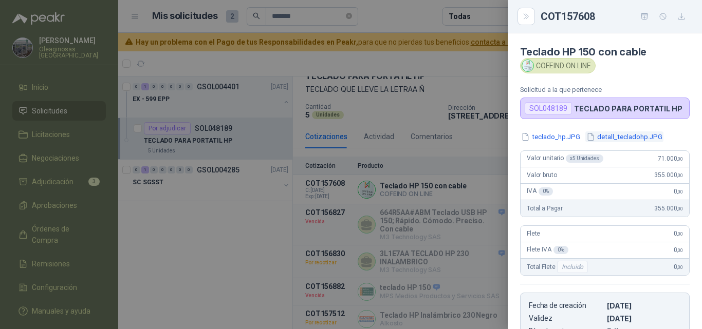
click at [613, 134] on button "detall_tecladohp.JPG" at bounding box center [624, 137] width 78 height 11
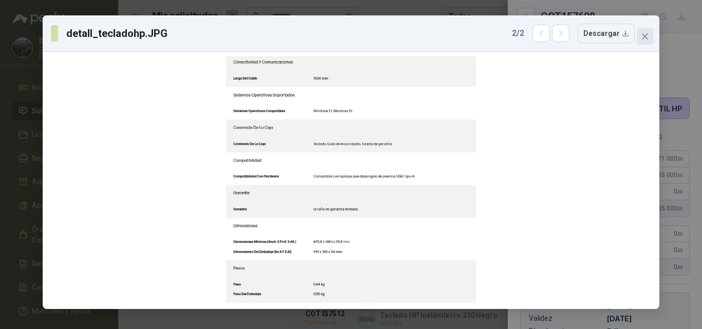
click at [646, 30] on button "Close" at bounding box center [644, 36] width 16 height 16
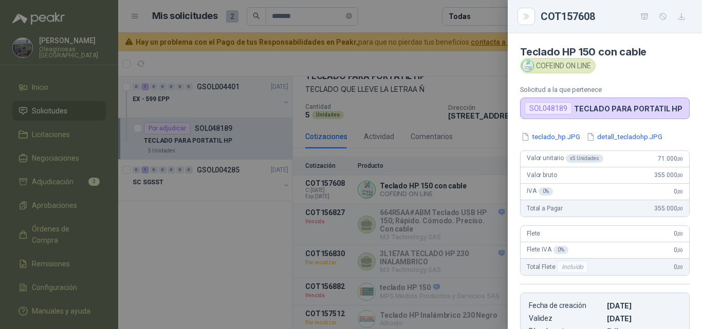
click at [408, 180] on div at bounding box center [351, 164] width 702 height 329
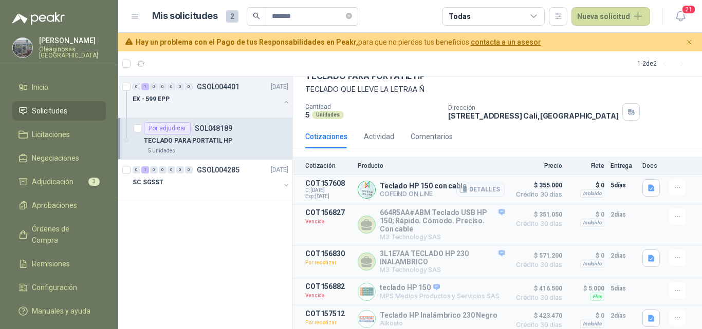
click at [483, 194] on button "Detalles" at bounding box center [480, 190] width 48 height 14
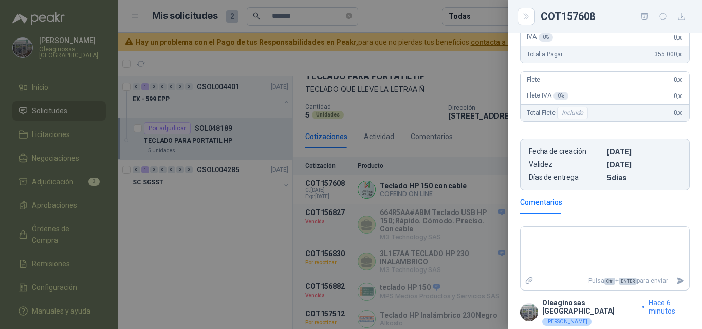
scroll to position [178, 0]
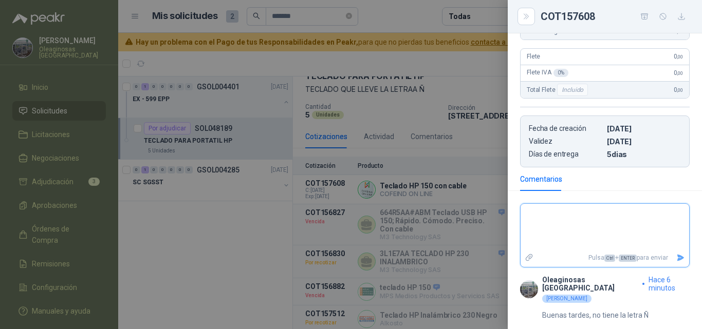
click at [551, 214] on textarea at bounding box center [604, 227] width 168 height 43
click at [368, 221] on div at bounding box center [351, 164] width 702 height 329
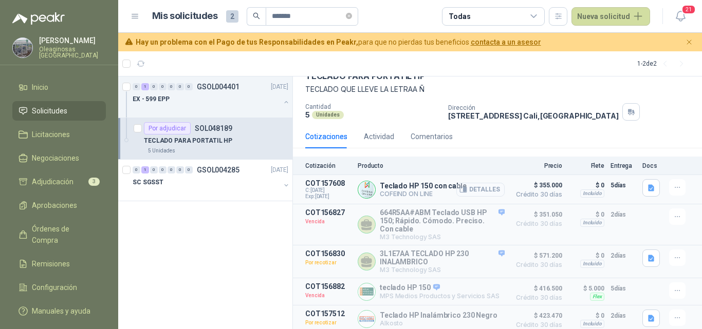
click at [479, 191] on button "Detalles" at bounding box center [480, 190] width 48 height 14
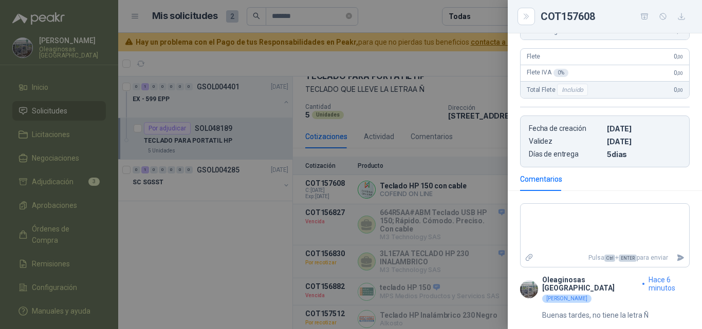
click at [476, 193] on div at bounding box center [351, 164] width 702 height 329
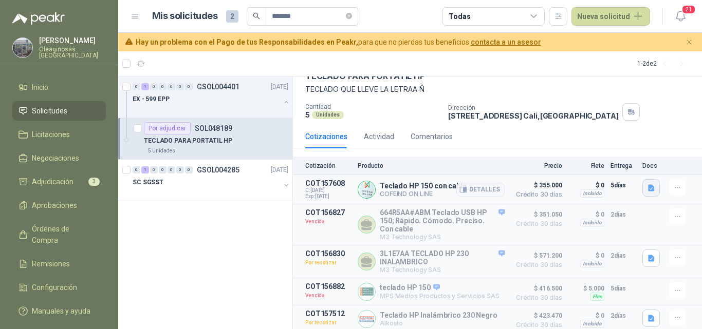
click at [648, 190] on icon "button" at bounding box center [651, 187] width 6 height 7
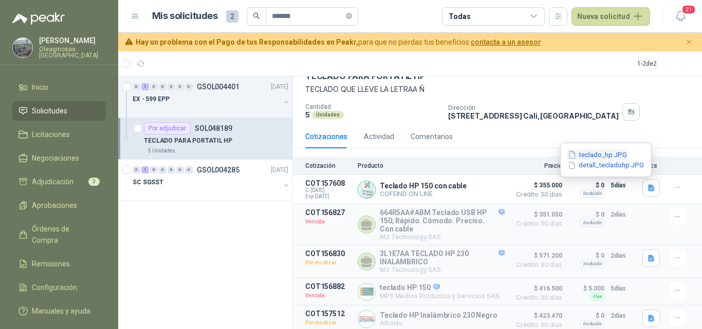
click at [609, 152] on button "teclado_hp.JPG" at bounding box center [597, 154] width 61 height 11
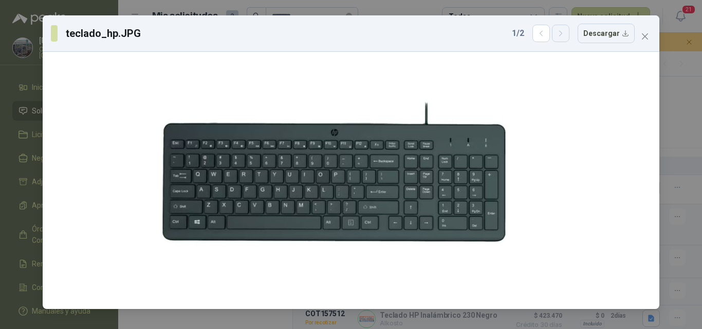
click at [561, 36] on icon "button" at bounding box center [560, 33] width 3 height 5
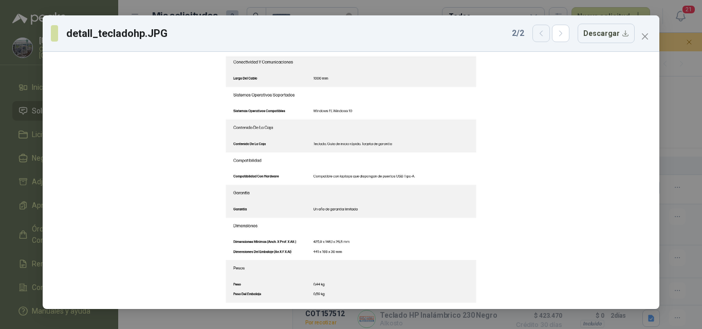
click at [545, 36] on icon "button" at bounding box center [541, 33] width 9 height 9
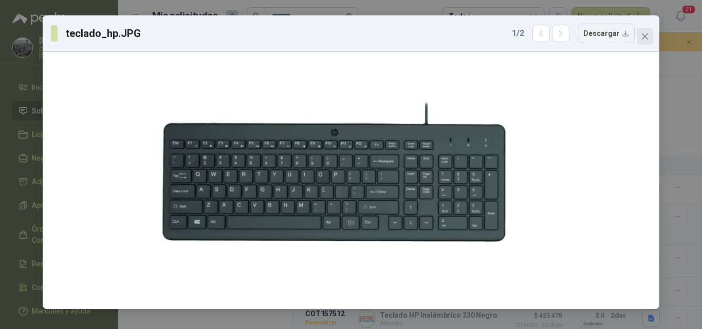
click at [648, 35] on icon "close" at bounding box center [645, 36] width 8 height 8
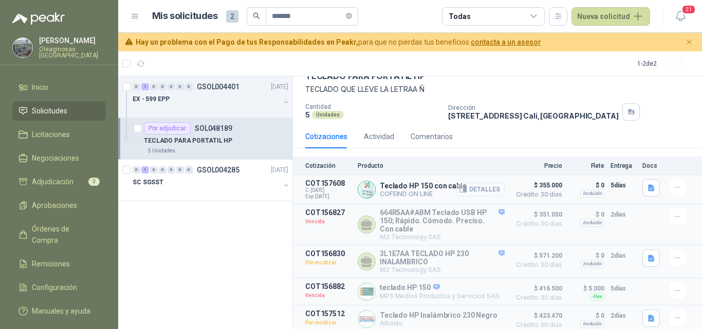
click at [476, 191] on button "Detalles" at bounding box center [480, 190] width 48 height 14
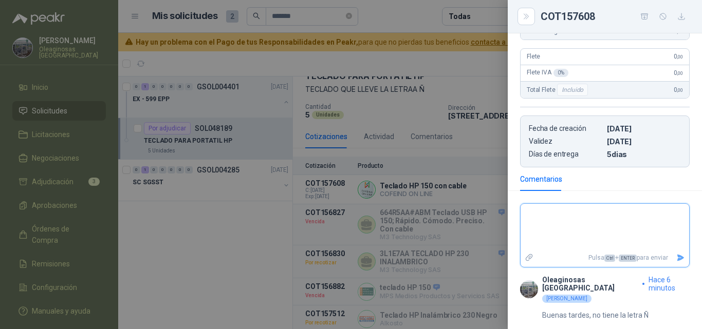
click at [579, 230] on textarea at bounding box center [604, 227] width 168 height 43
click at [672, 249] on button "Enviar" at bounding box center [680, 258] width 17 height 18
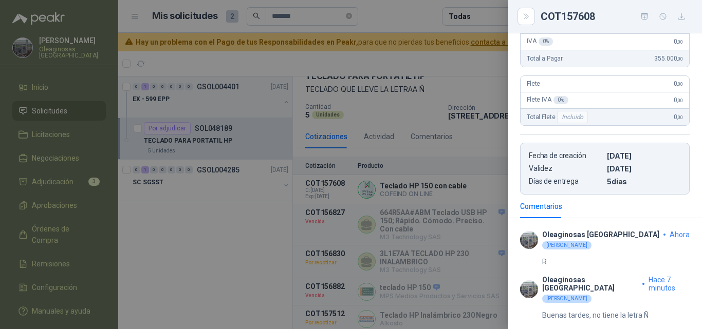
click at [562, 253] on div "R" at bounding box center [605, 258] width 170 height 17
click at [547, 261] on div "R" at bounding box center [605, 258] width 170 height 17
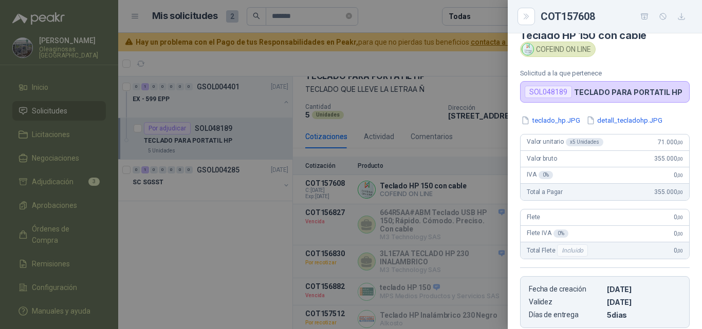
scroll to position [0, 0]
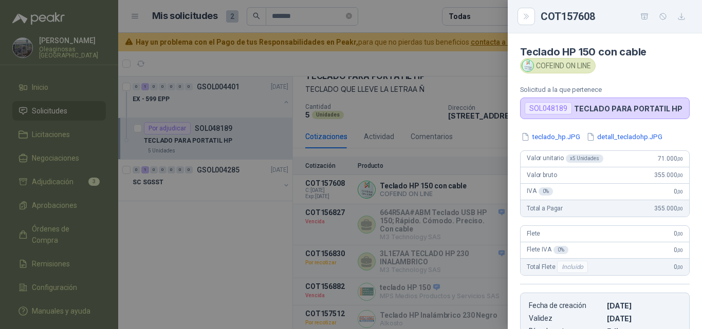
click at [453, 183] on div at bounding box center [351, 164] width 702 height 329
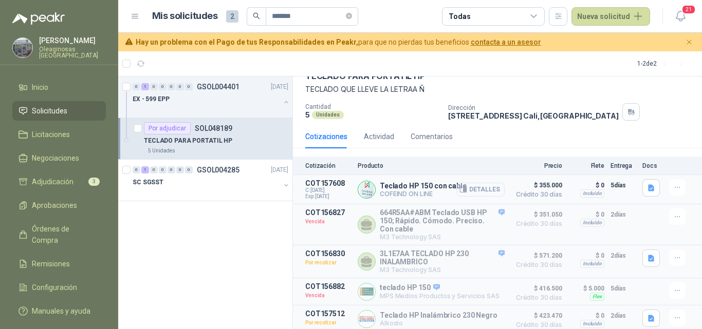
click at [471, 192] on button "Detalles" at bounding box center [480, 190] width 48 height 14
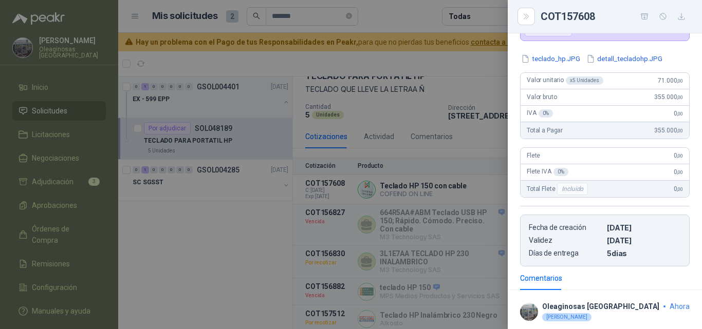
scroll to position [152, 0]
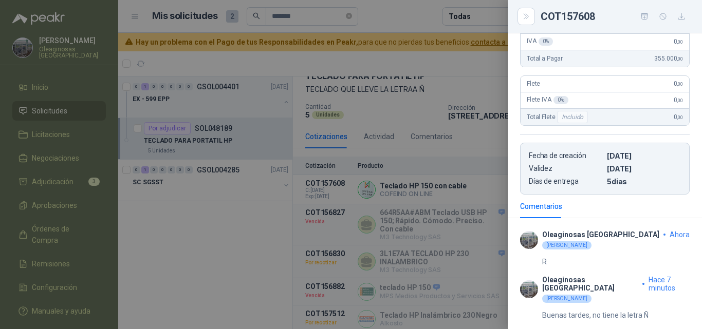
click at [556, 257] on div "R" at bounding box center [605, 258] width 170 height 17
click at [589, 316] on p "Buenas tardes, no tiene la letra Ñ" at bounding box center [595, 315] width 106 height 11
drag, startPoint x: 654, startPoint y: 314, endPoint x: 548, endPoint y: 321, distance: 107.1
click at [547, 324] on section "Oleaginosas San Fernando ahora Monica Pareja R Oleaginosas San Fernando hace 7 …" at bounding box center [605, 278] width 194 height 103
drag, startPoint x: 540, startPoint y: 314, endPoint x: 665, endPoint y: 318, distance: 124.4
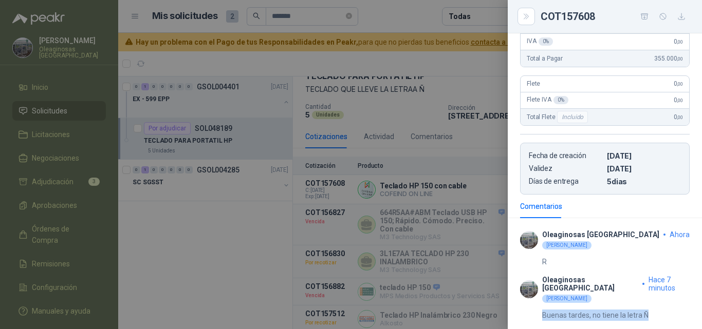
click at [665, 318] on div "Buenas tardes, no tiene la letra Ñ" at bounding box center [605, 312] width 170 height 17
copy div "Buenas tardes, no tiene la letra Ñ"
drag, startPoint x: 562, startPoint y: 260, endPoint x: 603, endPoint y: 257, distance: 40.7
drag, startPoint x: 603, startPoint y: 257, endPoint x: 570, endPoint y: 264, distance: 34.1
click at [570, 264] on div "R" at bounding box center [605, 258] width 170 height 17
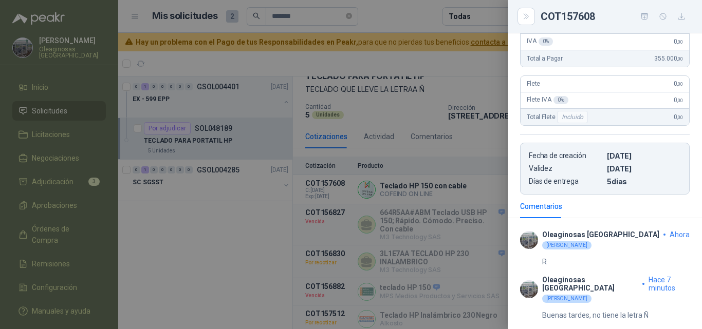
click at [567, 265] on div "R" at bounding box center [605, 258] width 170 height 17
click at [569, 259] on div "R" at bounding box center [605, 258] width 170 height 17
click at [571, 248] on div "[PERSON_NAME]" at bounding box center [566, 245] width 49 height 8
click at [633, 235] on div "Oleaginosas San Fernando ahora" at bounding box center [615, 235] width 147 height 8
click at [560, 254] on div "R" at bounding box center [605, 258] width 170 height 17
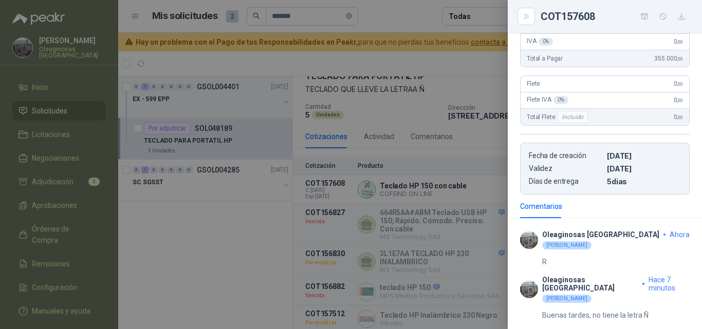
click at [558, 254] on div "R" at bounding box center [605, 258] width 170 height 17
click at [436, 191] on div at bounding box center [351, 164] width 702 height 329
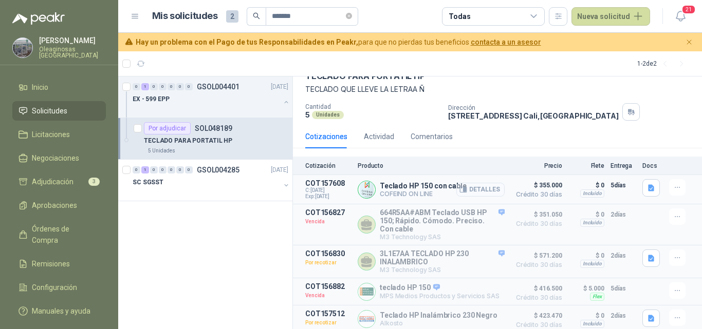
click at [476, 190] on button "Detalles" at bounding box center [480, 190] width 48 height 14
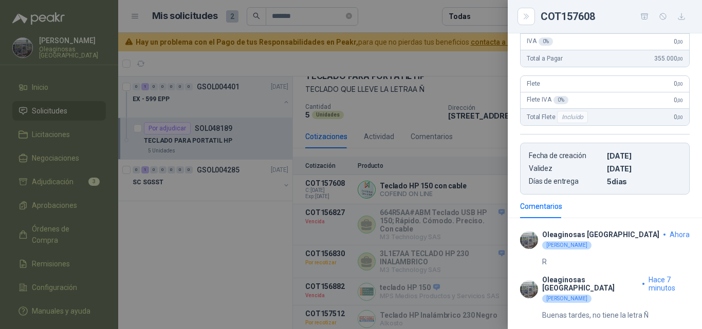
click at [439, 246] on div at bounding box center [351, 164] width 702 height 329
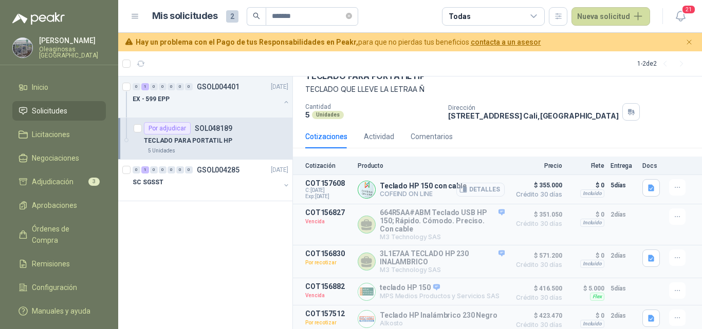
click at [479, 191] on button "Detalles" at bounding box center [480, 190] width 48 height 14
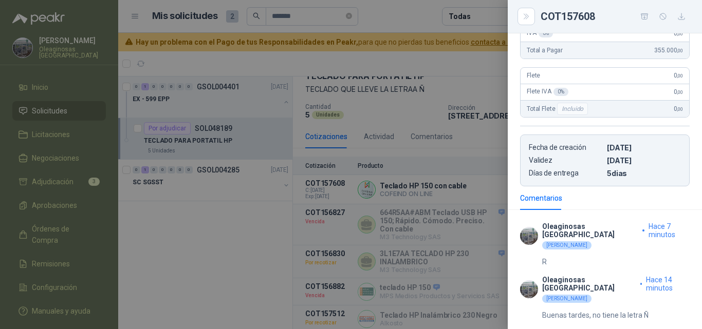
scroll to position [160, 0]
click at [569, 279] on p "Oleaginosas San Fernando" at bounding box center [589, 284] width 94 height 16
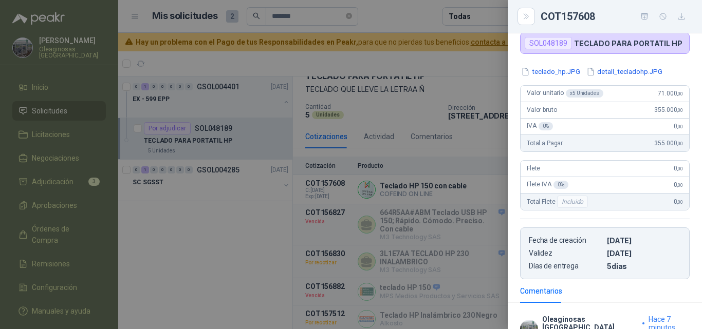
scroll to position [6, 0]
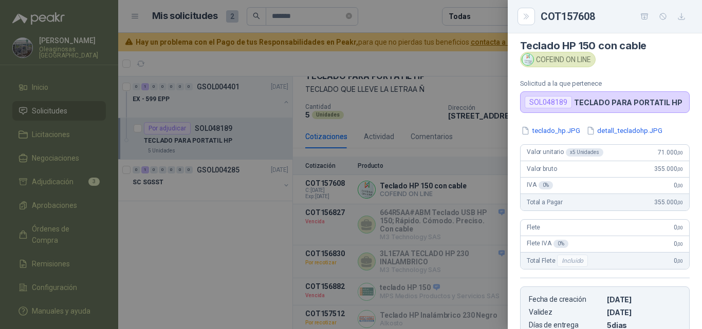
click at [450, 183] on div at bounding box center [351, 164] width 702 height 329
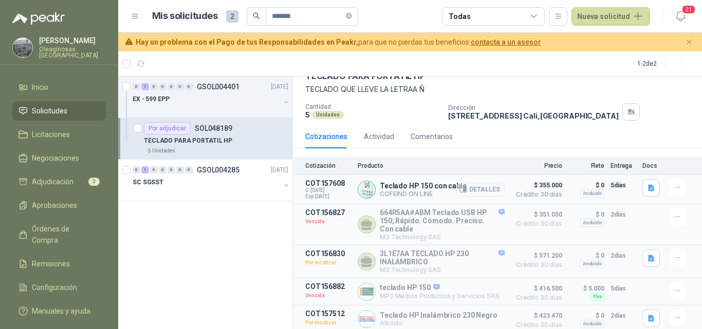
click at [475, 189] on button "Detalles" at bounding box center [480, 190] width 48 height 14
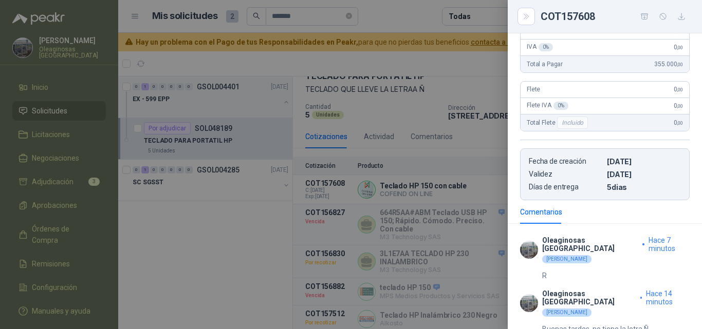
scroll to position [160, 0]
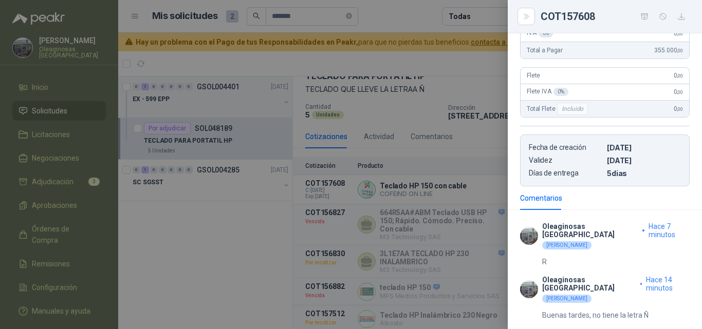
click at [588, 315] on p "Buenas tardes, no tiene la letra Ñ" at bounding box center [595, 315] width 106 height 11
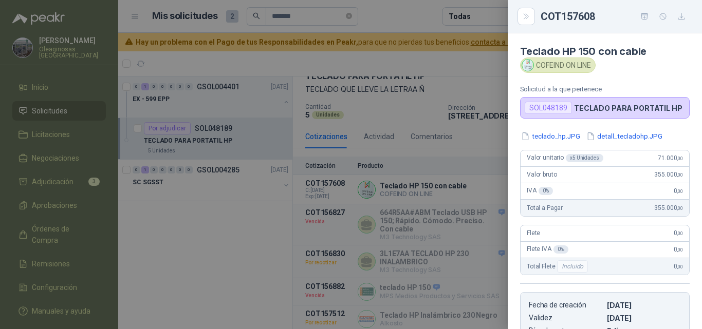
scroll to position [0, 0]
click at [476, 226] on div at bounding box center [351, 164] width 702 height 329
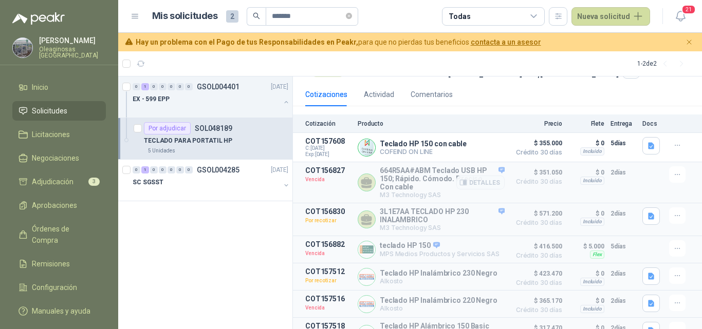
scroll to position [103, 0]
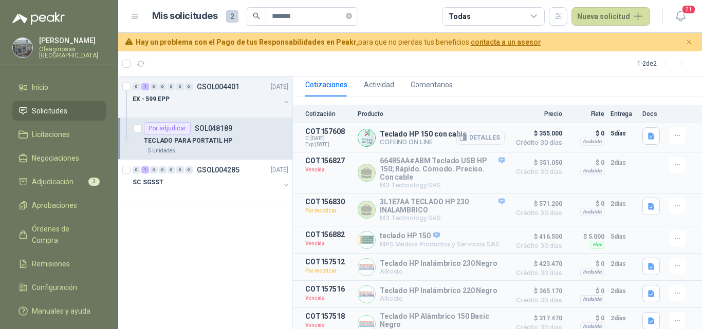
click at [478, 138] on button "Detalles" at bounding box center [480, 138] width 48 height 14
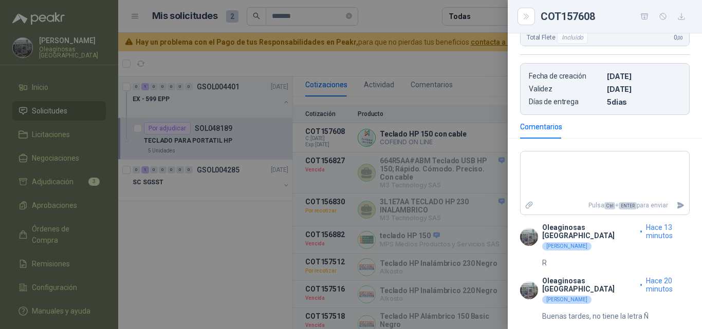
scroll to position [233, 0]
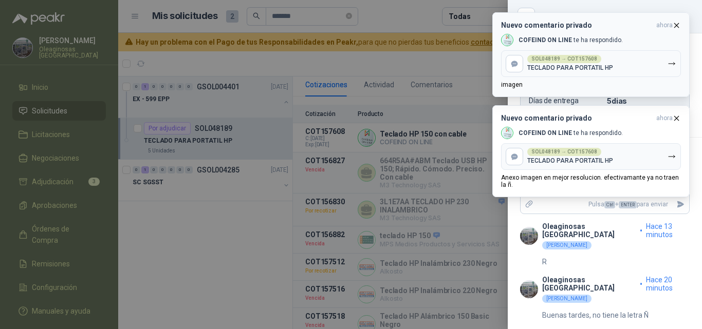
click at [610, 64] on p "TECLADO PARA PORTATIL HP" at bounding box center [570, 67] width 86 height 7
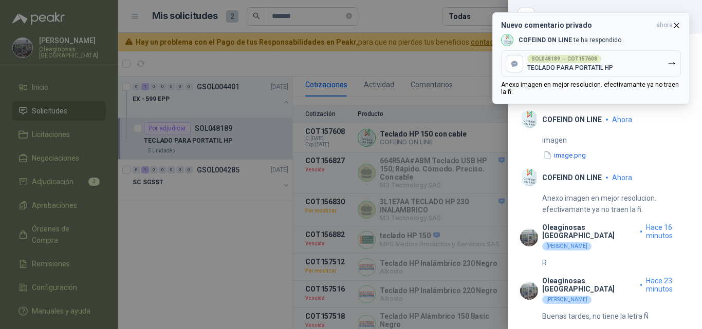
scroll to position [346, 0]
click at [609, 68] on p "TECLADO PARA PORTATIL HP" at bounding box center [570, 67] width 86 height 7
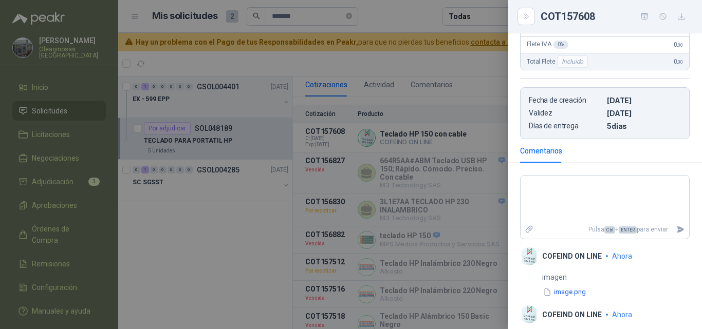
scroll to position [308, 0]
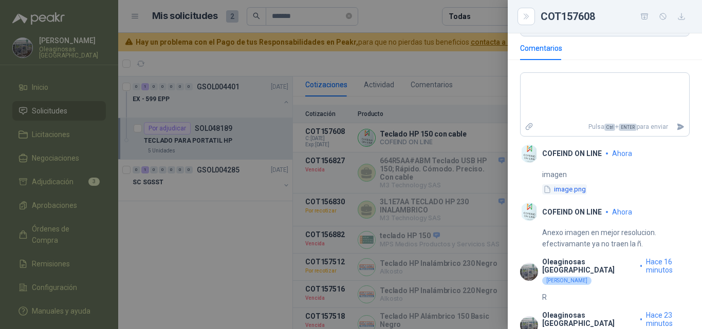
click at [577, 192] on button "image.png" at bounding box center [564, 189] width 45 height 11
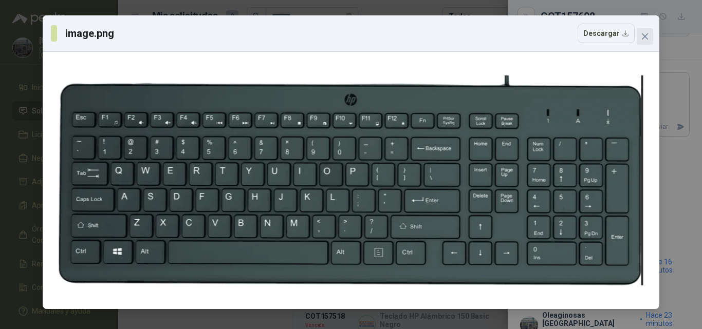
click at [650, 37] on span "Close" at bounding box center [644, 36] width 16 height 8
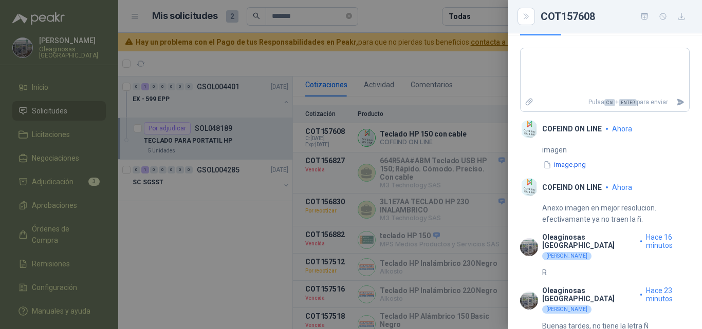
scroll to position [346, 0]
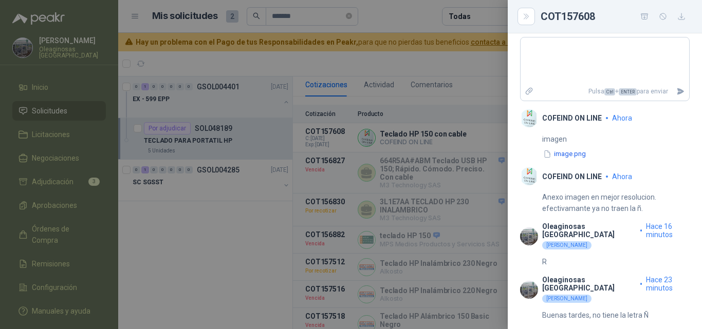
click at [437, 224] on div at bounding box center [351, 164] width 702 height 329
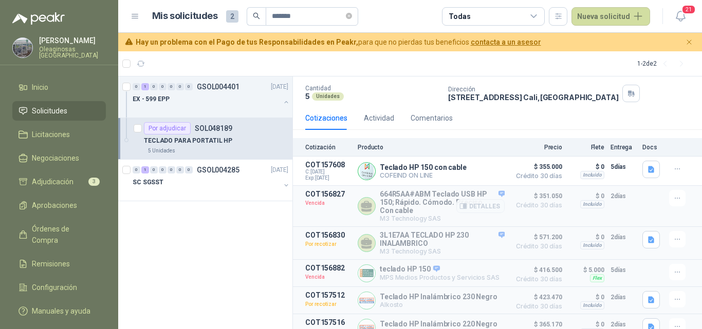
scroll to position [51, 0]
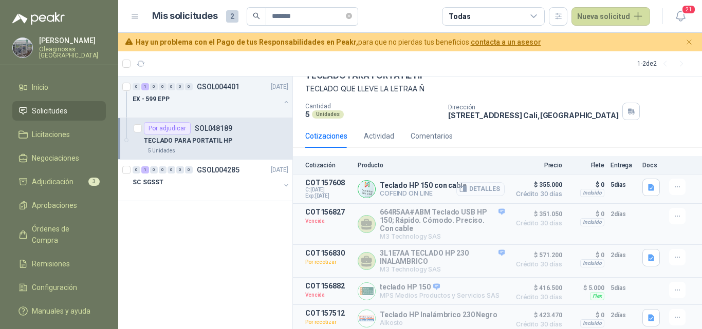
click at [474, 191] on button "Detalles" at bounding box center [480, 189] width 48 height 14
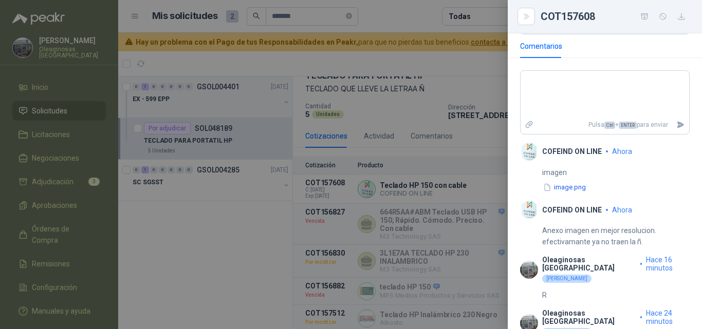
scroll to position [243, 0]
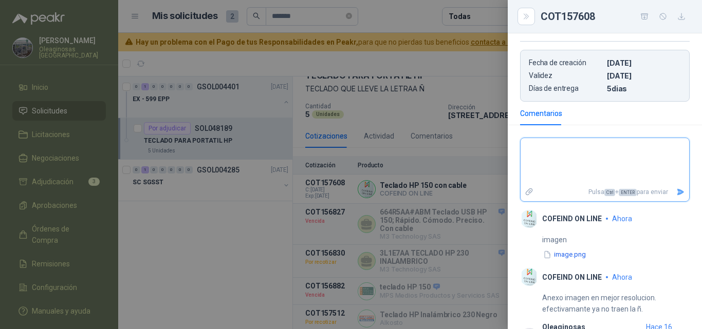
click at [568, 153] on textarea at bounding box center [604, 161] width 168 height 43
click at [677, 193] on icon "Enviar" at bounding box center [680, 192] width 7 height 7
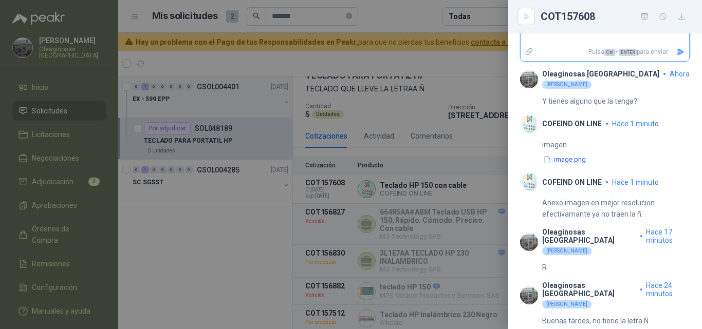
scroll to position [391, 0]
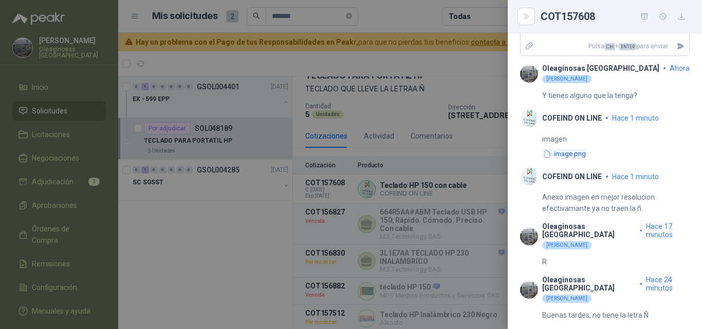
click at [560, 156] on button "image.png" at bounding box center [564, 154] width 45 height 11
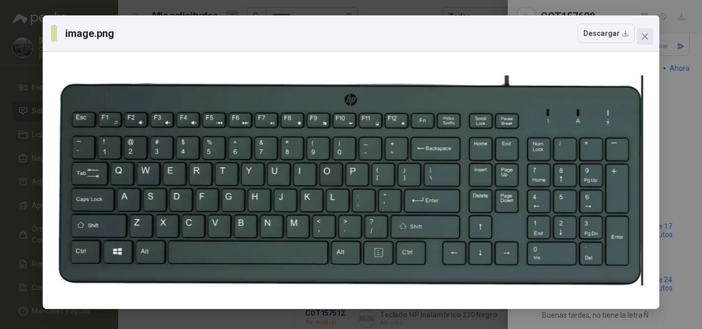
click at [641, 39] on icon "close" at bounding box center [645, 36] width 8 height 8
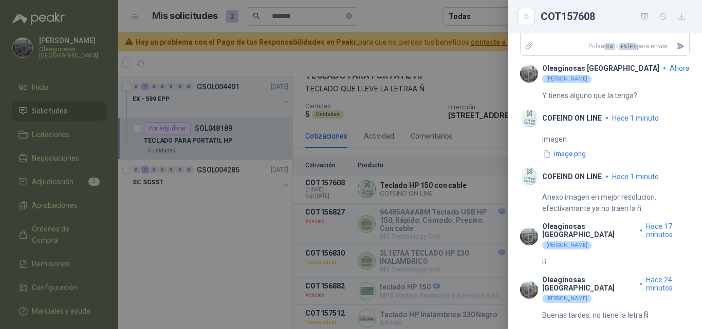
click at [456, 166] on div at bounding box center [351, 164] width 702 height 329
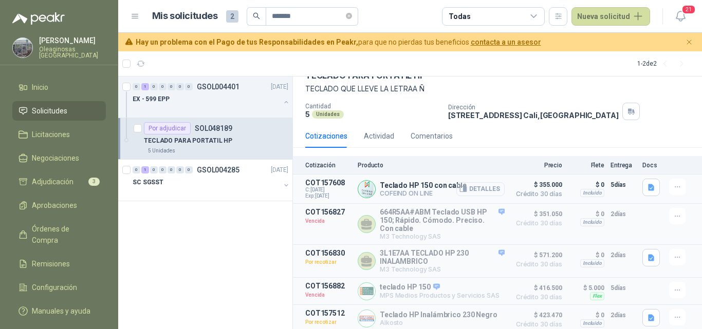
click at [486, 190] on button "Detalles" at bounding box center [480, 189] width 48 height 14
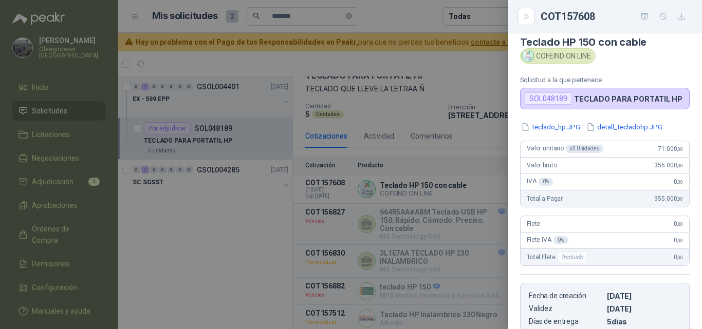
scroll to position [0, 0]
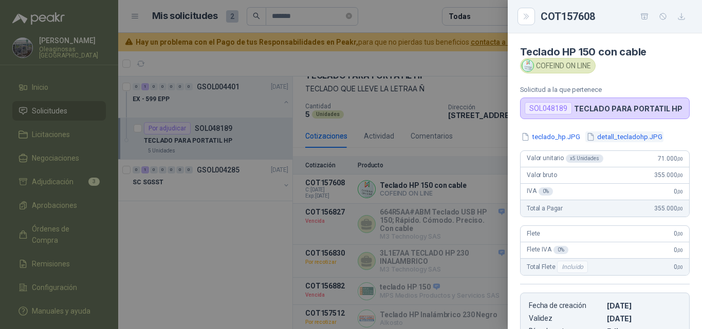
click at [614, 137] on button "detall_tecladohp.JPG" at bounding box center [624, 137] width 78 height 11
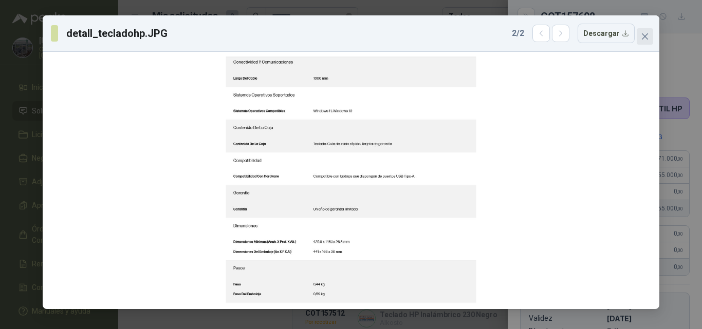
click at [648, 37] on icon "close" at bounding box center [645, 36] width 8 height 8
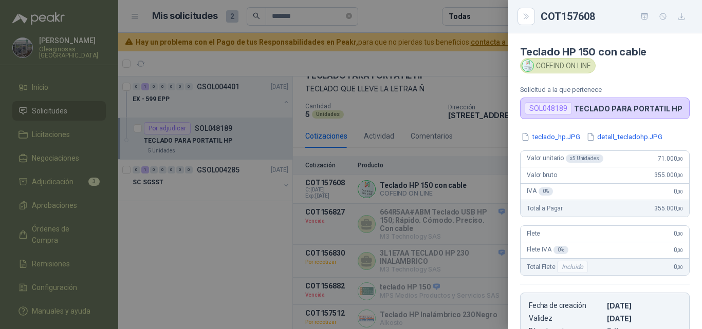
click at [475, 157] on div at bounding box center [351, 164] width 702 height 329
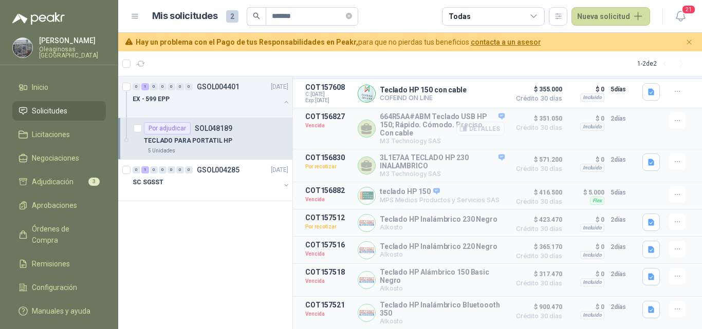
scroll to position [102, 0]
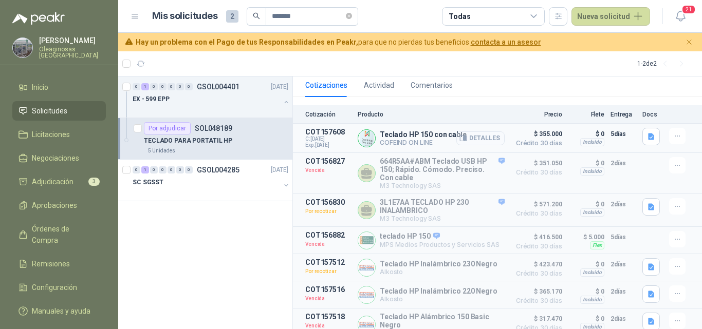
click at [483, 137] on button "Detalles" at bounding box center [480, 139] width 48 height 14
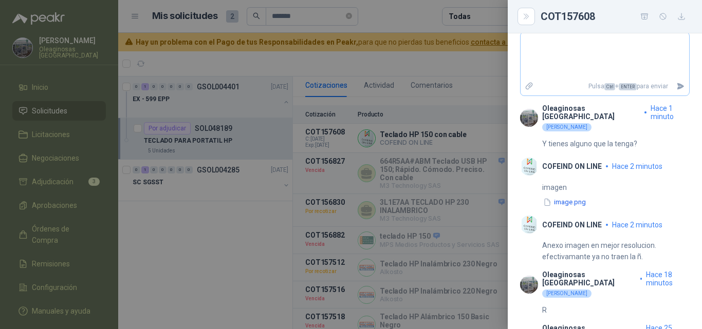
scroll to position [246, 0]
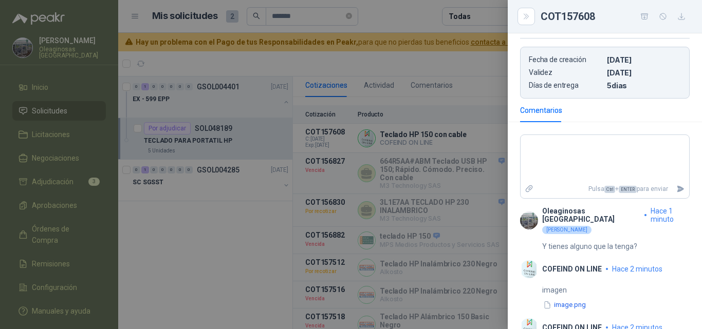
click at [484, 157] on div at bounding box center [351, 164] width 702 height 329
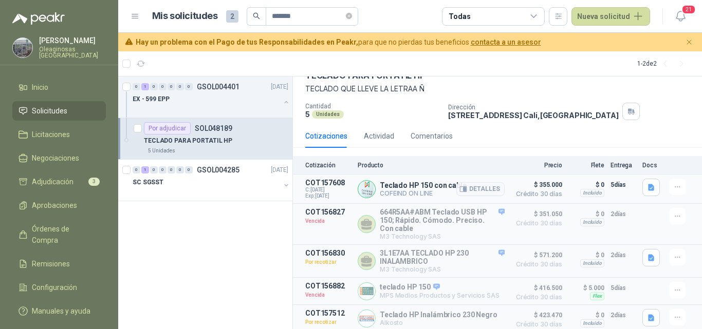
scroll to position [103, 0]
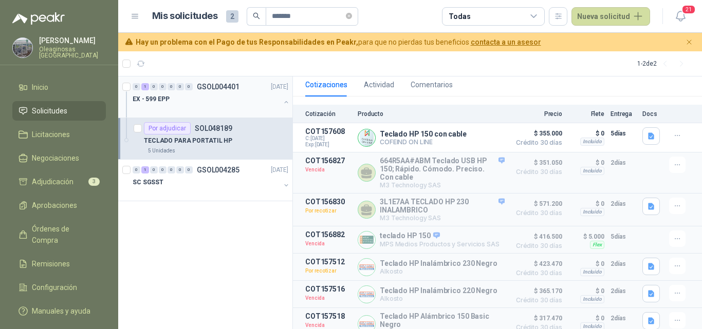
click at [230, 108] on div at bounding box center [206, 109] width 147 height 8
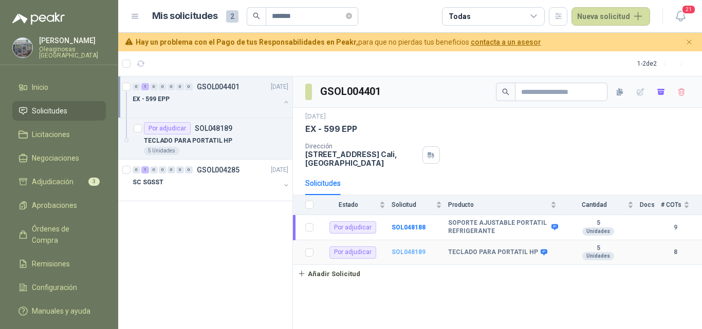
click at [408, 252] on b "SOL048189" at bounding box center [408, 252] width 34 height 7
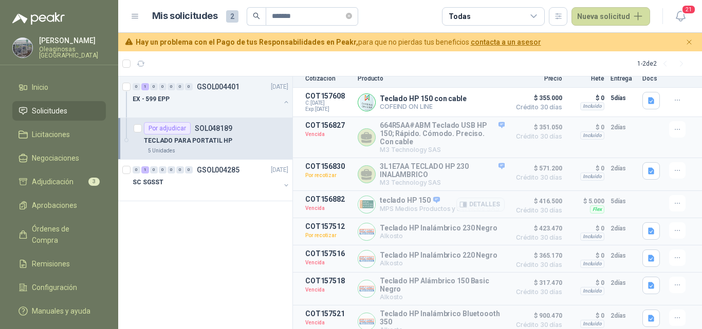
scroll to position [154, 0]
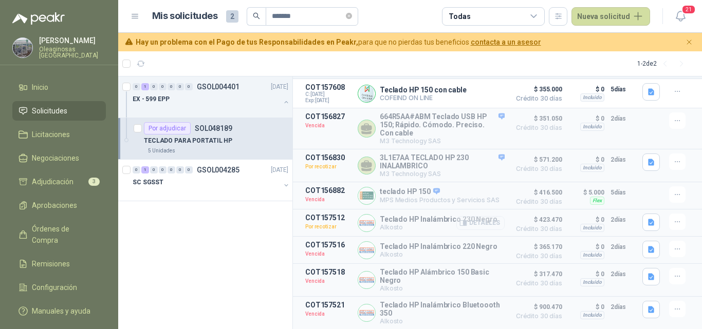
click at [468, 216] on button "Detalles" at bounding box center [480, 223] width 48 height 14
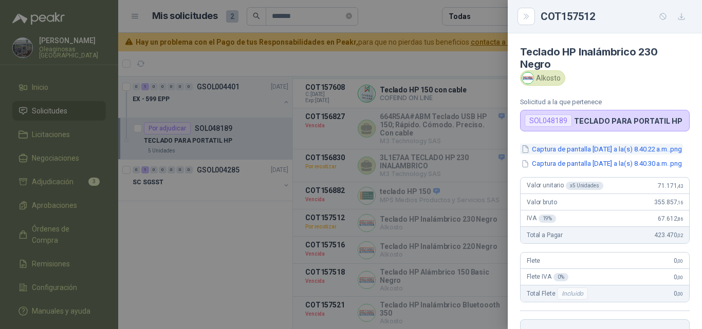
click at [588, 149] on button "Captura de pantalla 2025-07-11 a la(s) 8.40.22 a.m..png" at bounding box center [601, 149] width 163 height 11
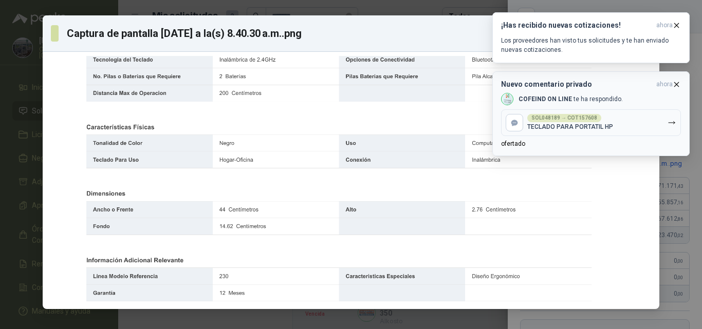
click at [594, 129] on p "TECLADO PARA PORTATIL HP" at bounding box center [570, 126] width 86 height 7
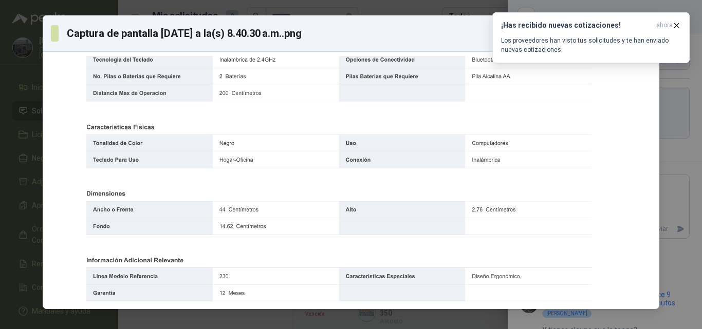
scroll to position [444, 0]
click at [690, 180] on div "Captura de pantalla 2025-07-11 a la(s) 8.40.30 a.m..png 1 / 2 Descargar" at bounding box center [351, 164] width 702 height 329
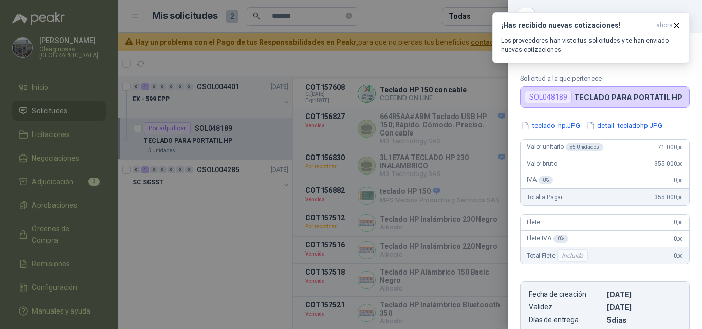
scroll to position [0, 0]
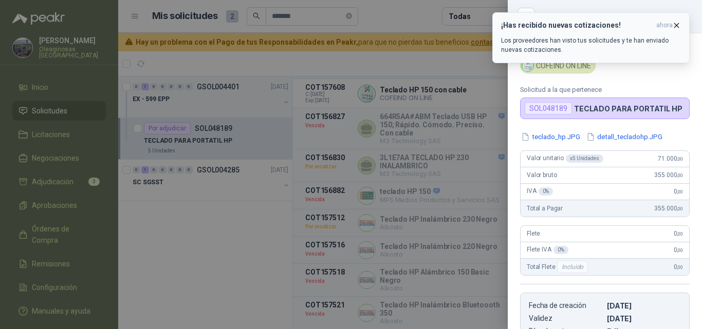
click at [675, 23] on icon "button" at bounding box center [676, 25] width 9 height 9
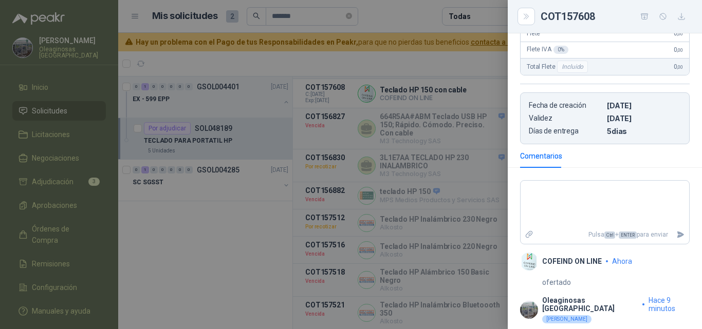
scroll to position [257, 0]
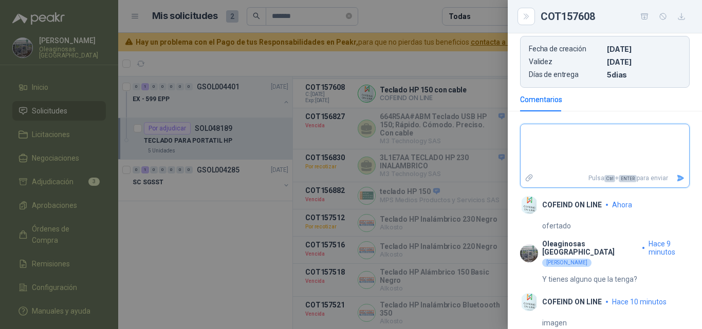
click at [560, 141] on textarea at bounding box center [604, 147] width 168 height 43
click at [677, 179] on icon "Enviar" at bounding box center [680, 178] width 7 height 7
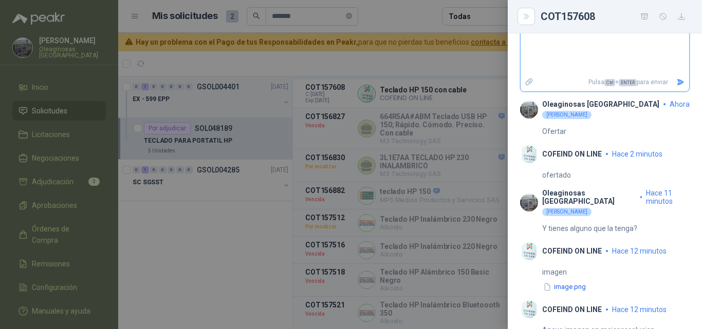
scroll to position [260, 0]
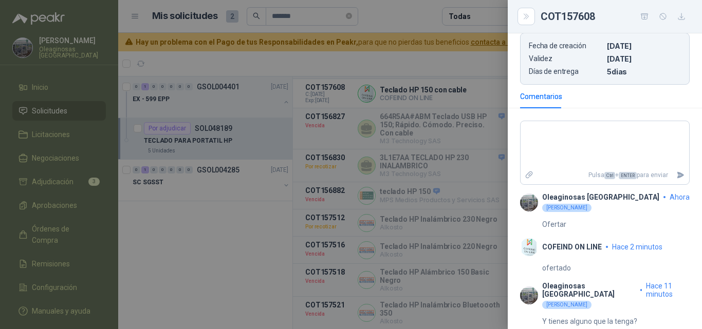
click at [462, 160] on div at bounding box center [351, 164] width 702 height 329
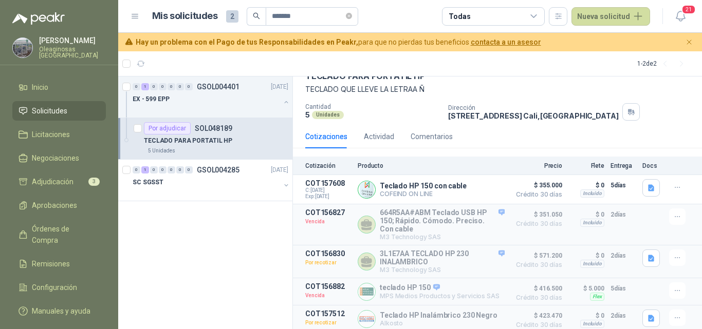
scroll to position [0, 0]
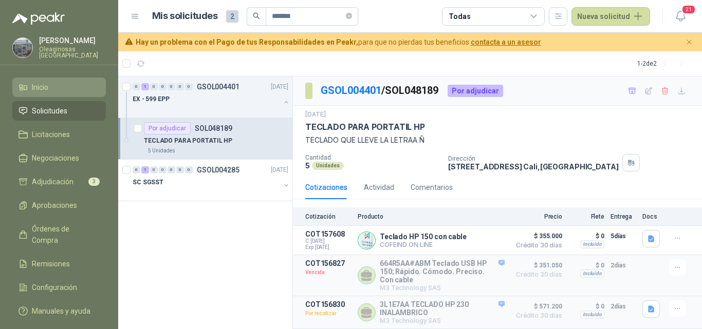
click at [60, 91] on li "Inicio" at bounding box center [58, 87] width 81 height 11
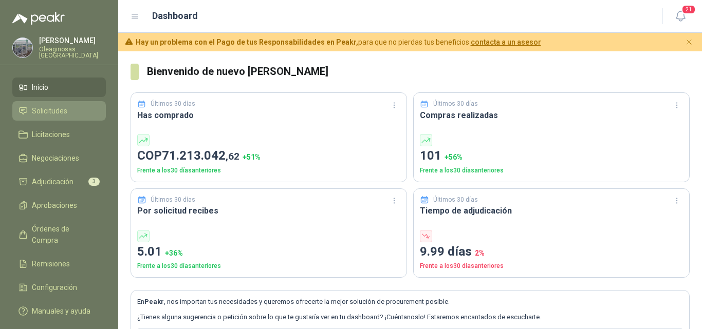
click at [80, 114] on li "Solicitudes" at bounding box center [58, 110] width 81 height 11
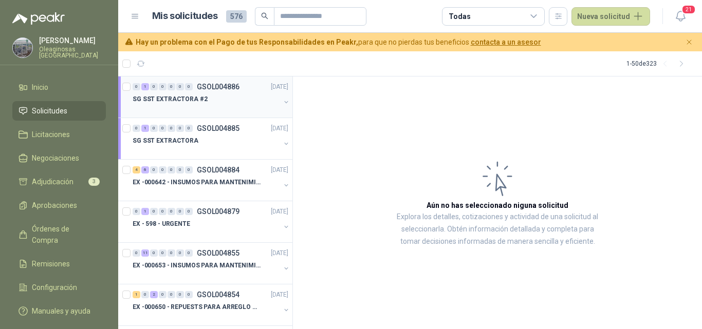
click at [195, 103] on div "SG SST EXTRACTORA #2" at bounding box center [206, 99] width 147 height 12
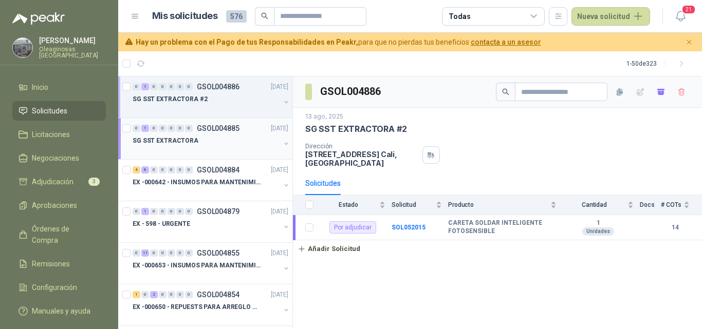
click at [194, 148] on div at bounding box center [206, 151] width 147 height 8
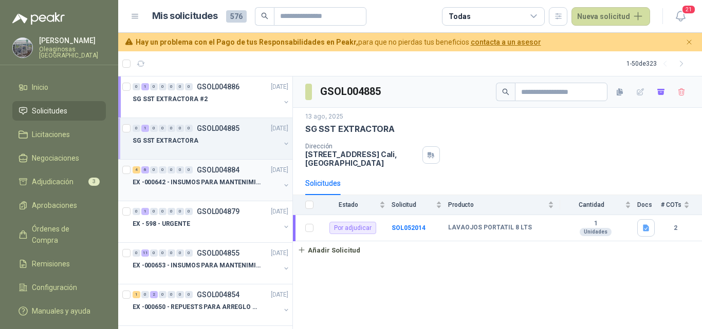
click at [199, 189] on div at bounding box center [206, 193] width 147 height 8
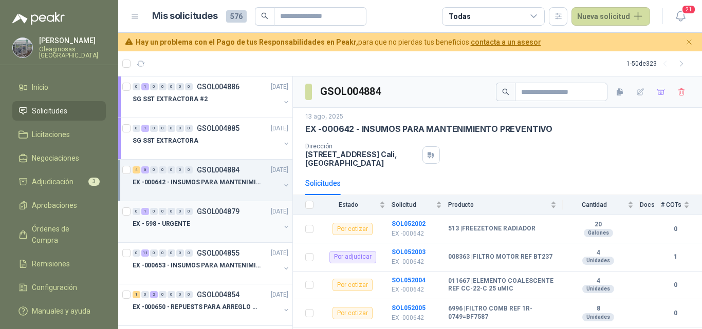
click at [199, 233] on div at bounding box center [206, 234] width 147 height 8
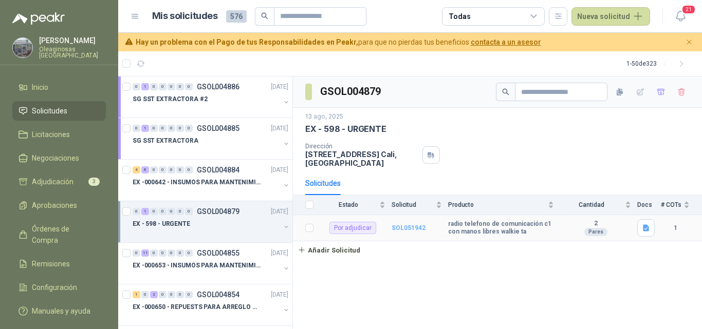
click at [397, 227] on b "SOL051942" at bounding box center [408, 227] width 34 height 7
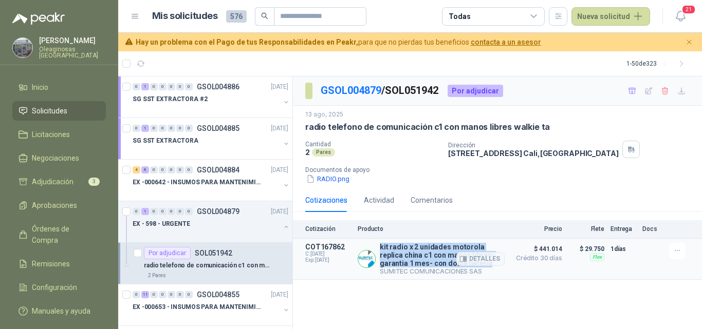
drag, startPoint x: 380, startPoint y: 245, endPoint x: 453, endPoint y: 263, distance: 74.8
click at [453, 263] on p "kit radio x 2 unidades motorola replica china c1 con manos libres-garantia 1 me…" at bounding box center [442, 255] width 125 height 25
copy p "kit radio x 2 unidades motorola replica china c1 con manos libres-garantia 1 me…"
click at [220, 195] on div at bounding box center [206, 193] width 147 height 8
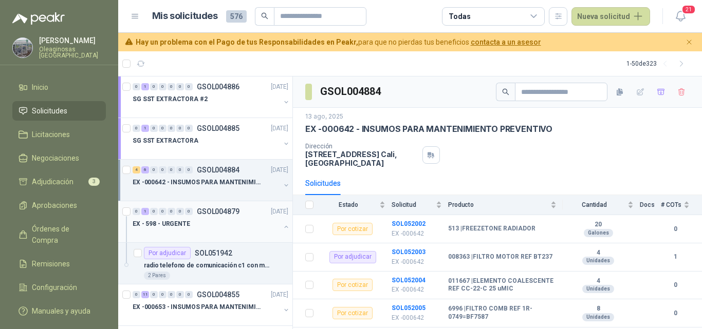
click at [221, 220] on div "EX - 598 - URGENTE" at bounding box center [206, 224] width 147 height 12
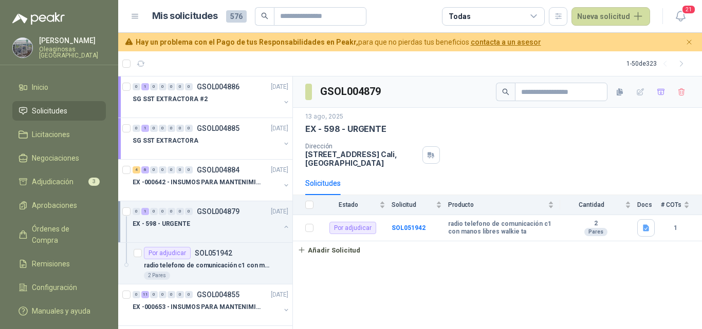
scroll to position [51, 0]
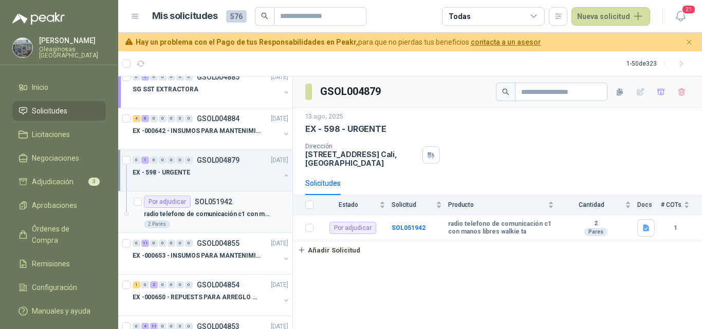
click at [220, 218] on p "radio telefono de comunicación c1 con manos libres walkie ta" at bounding box center [208, 215] width 128 height 10
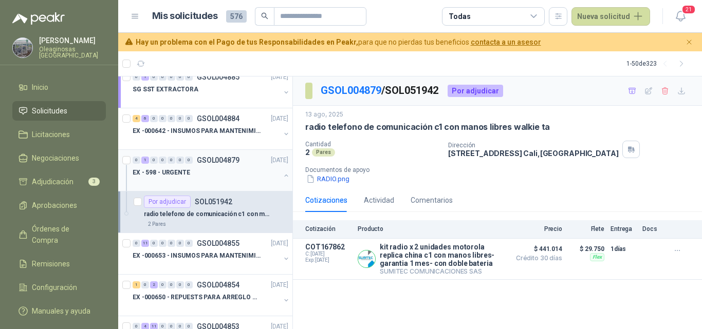
click at [230, 182] on div at bounding box center [206, 183] width 147 height 8
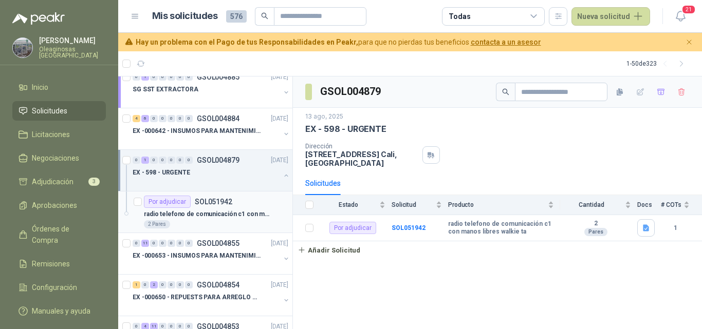
click at [223, 222] on div "2 Pares" at bounding box center [216, 224] width 144 height 8
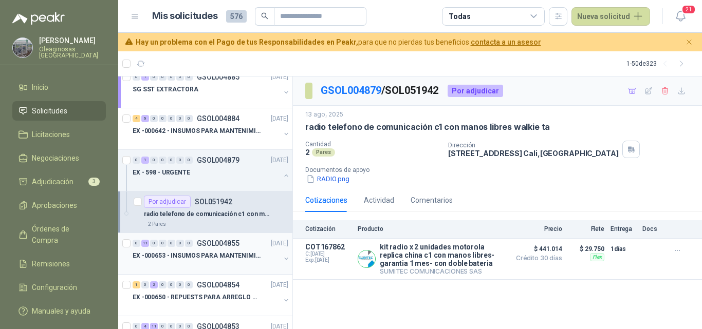
click at [222, 249] on div "0 11 0 0 0 0 0 GSOL004855 12/08/25" at bounding box center [212, 243] width 158 height 12
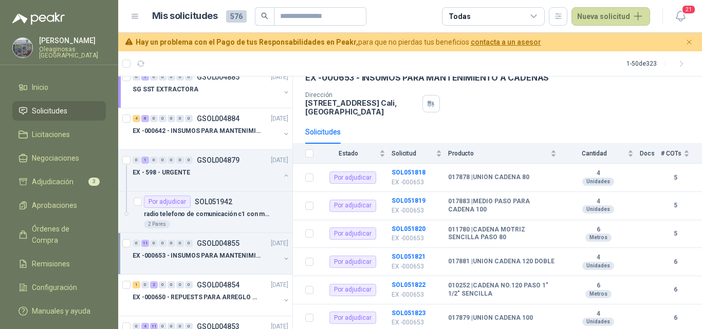
scroll to position [103, 0]
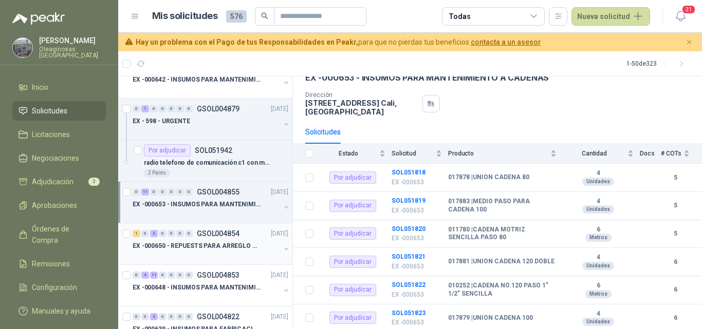
click at [207, 262] on div "1 0 2 0 0 0 0 GSOL004854 12/08/25 EX -000650 - REPUESTS PARA ARREGLO BOMBA DE P…" at bounding box center [205, 244] width 174 height 42
click at [212, 254] on div at bounding box center [206, 256] width 147 height 8
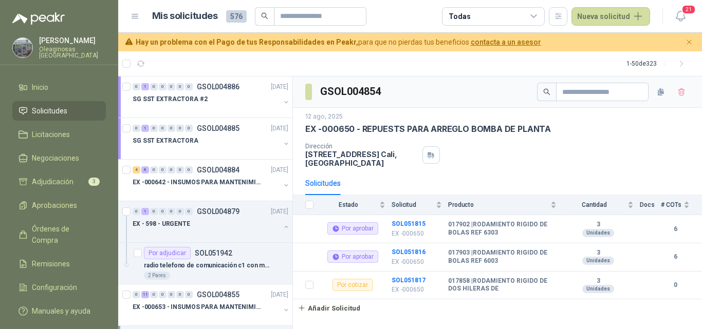
click at [62, 48] on p "Oleaginosas San Fernando" at bounding box center [72, 52] width 67 height 12
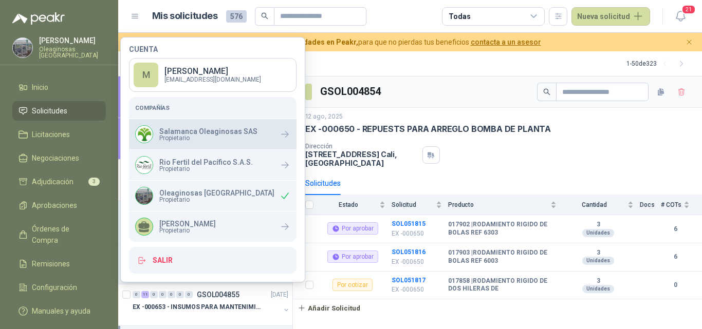
click at [185, 137] on span "Propietario" at bounding box center [208, 138] width 98 height 6
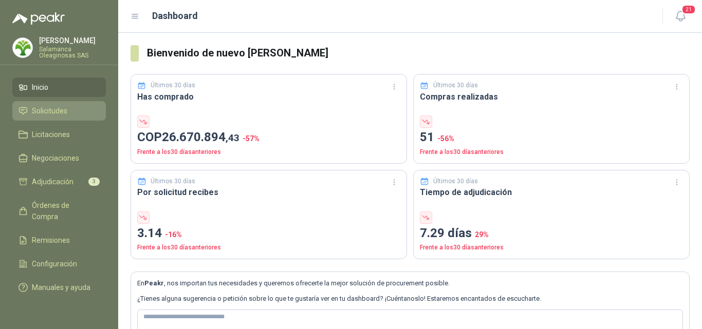
click at [65, 110] on span "Solicitudes" at bounding box center [49, 110] width 35 height 11
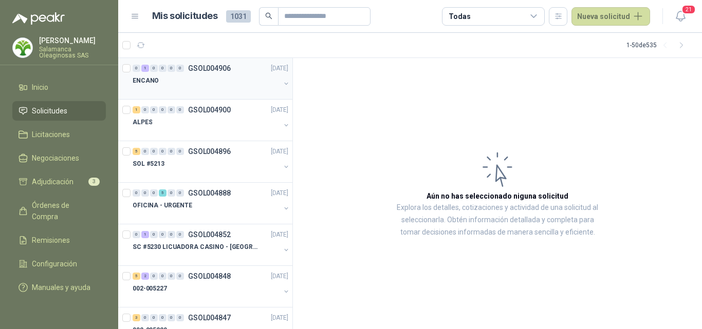
click at [173, 96] on div "0 1 0 0 0 0 GSOL004906 [DATE] ENCANO" at bounding box center [205, 79] width 174 height 42
click at [219, 93] on div at bounding box center [206, 91] width 147 height 8
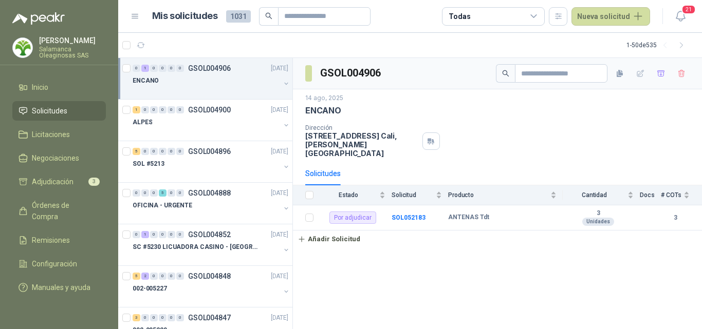
click at [217, 83] on div "ENCANO" at bounding box center [206, 80] width 147 height 12
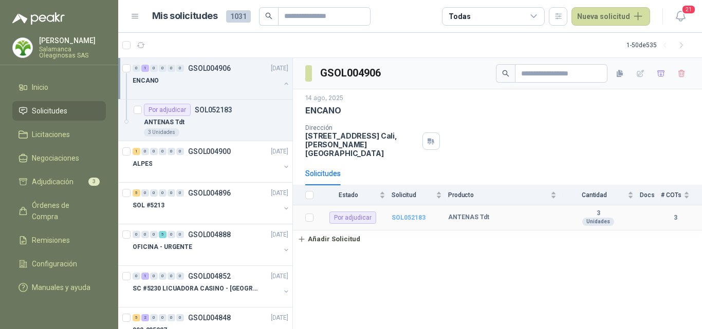
click at [401, 214] on b "SOL052183" at bounding box center [408, 217] width 34 height 7
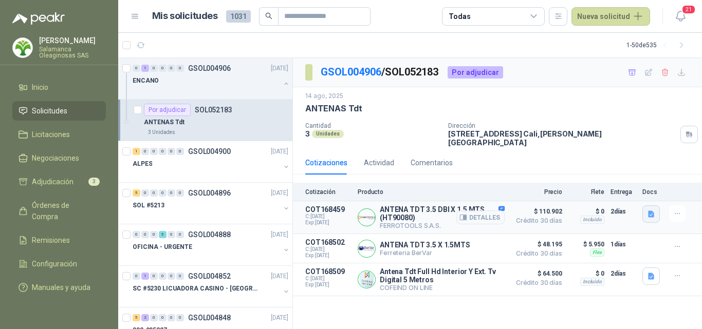
click at [649, 212] on button "button" at bounding box center [650, 213] width 17 height 17
click at [628, 185] on button "image.png" at bounding box center [630, 184] width 45 height 11
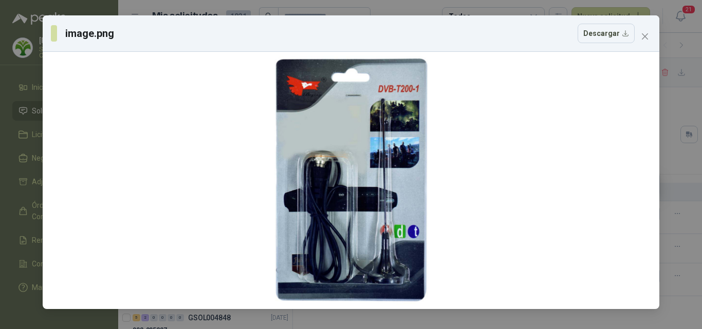
click at [646, 39] on icon "close" at bounding box center [645, 36] width 8 height 8
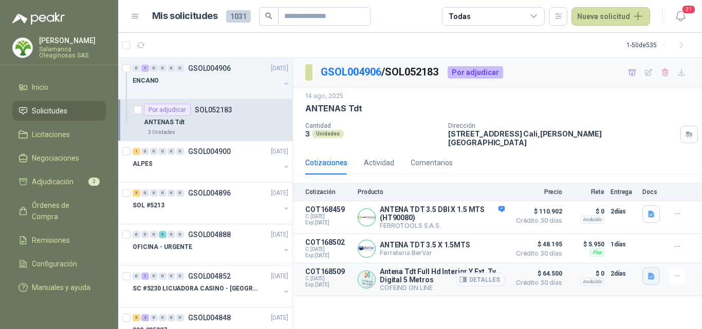
click at [650, 273] on icon "button" at bounding box center [651, 276] width 6 height 7
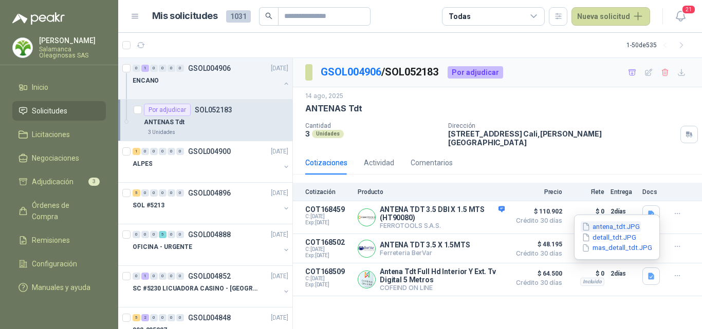
click at [628, 229] on button "antena_tdt.JPG" at bounding box center [610, 226] width 60 height 11
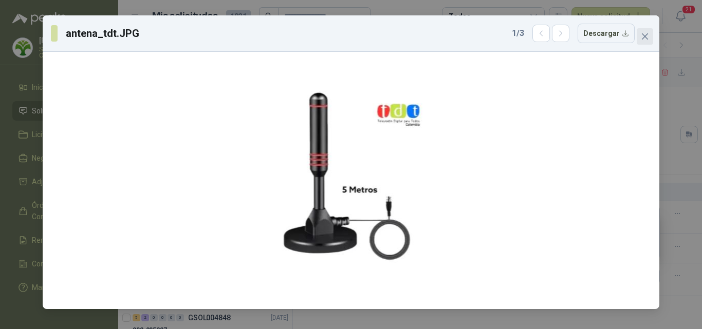
click at [644, 38] on icon "close" at bounding box center [645, 36] width 6 height 6
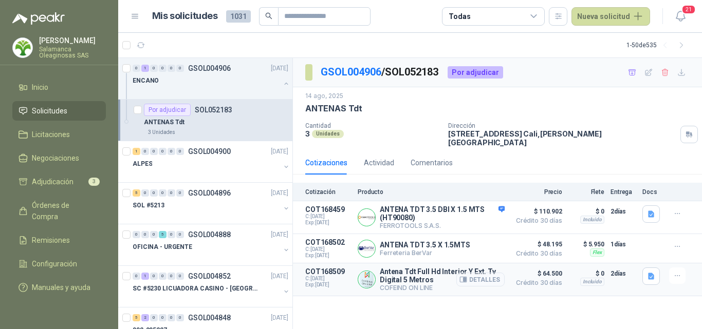
click at [494, 274] on button "Detalles" at bounding box center [480, 280] width 48 height 14
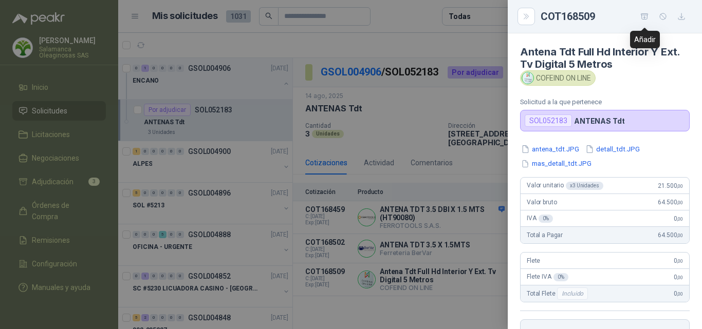
click at [647, 17] on icon "button" at bounding box center [644, 16] width 7 height 6
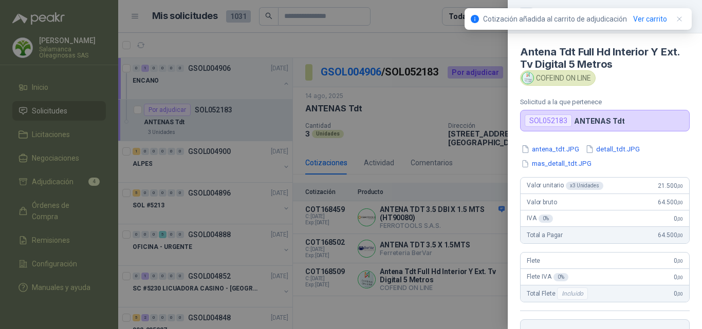
click at [463, 149] on div at bounding box center [351, 164] width 702 height 329
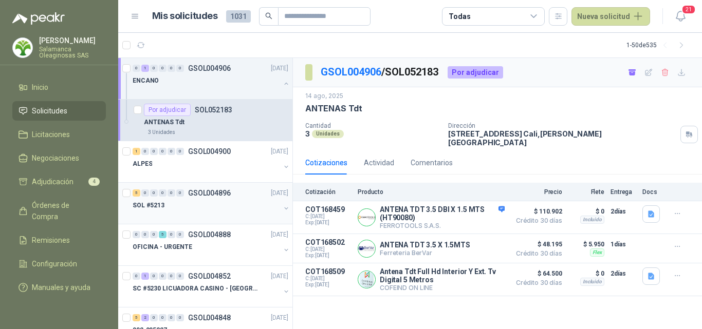
click at [212, 219] on div at bounding box center [206, 216] width 147 height 8
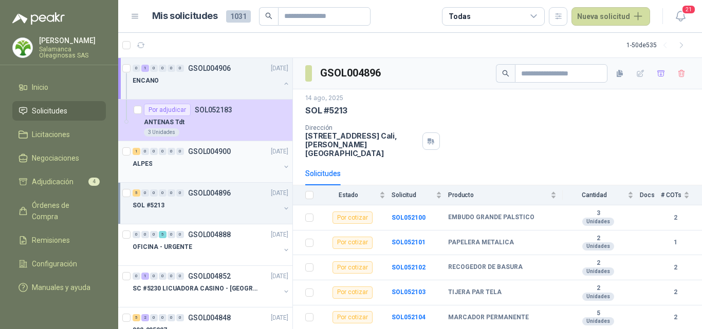
click at [209, 161] on div "ALPES" at bounding box center [206, 164] width 147 height 12
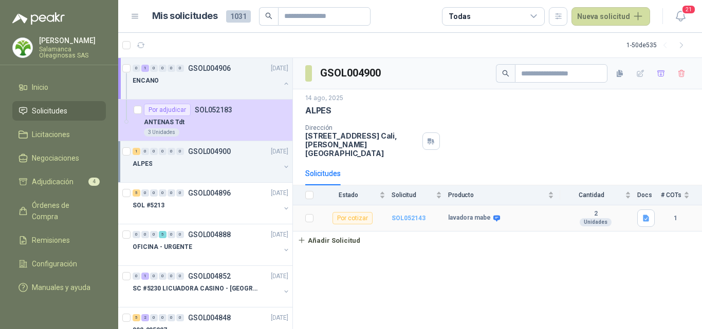
click at [408, 215] on b "SOL052143" at bounding box center [408, 218] width 34 height 7
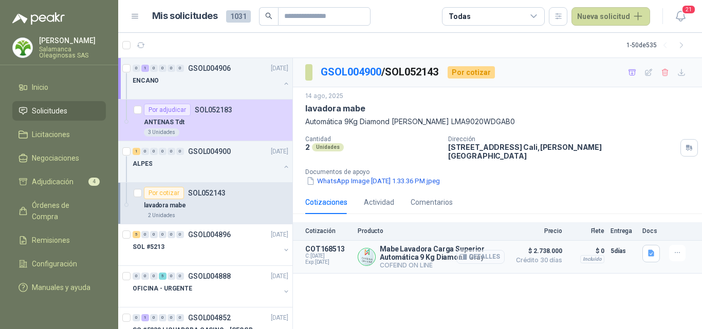
click at [488, 250] on button "Detalles" at bounding box center [480, 257] width 48 height 14
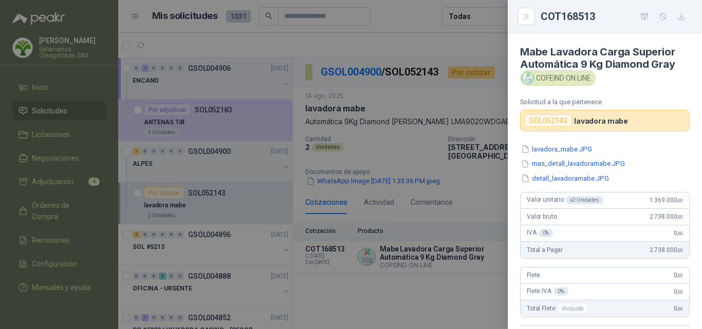
click at [481, 254] on div at bounding box center [351, 164] width 702 height 329
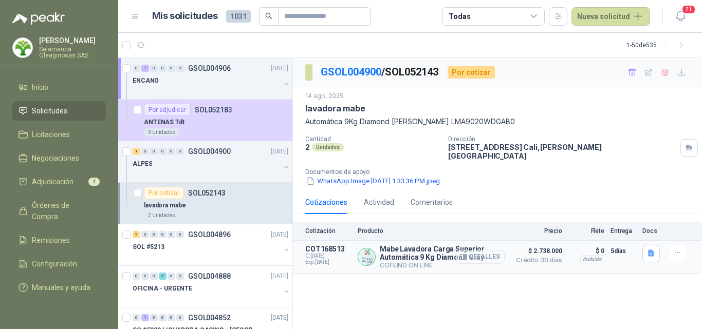
click at [492, 251] on button "Detalles" at bounding box center [480, 257] width 48 height 14
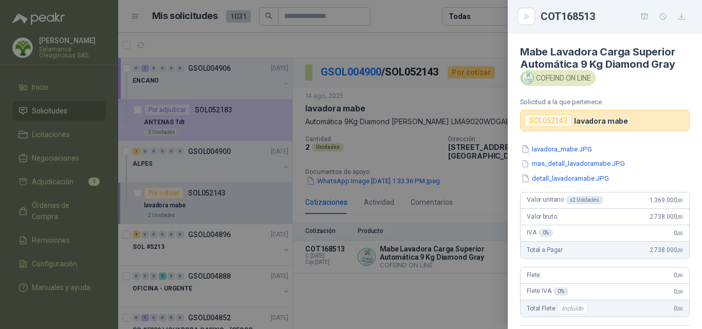
click at [484, 249] on div at bounding box center [351, 164] width 702 height 329
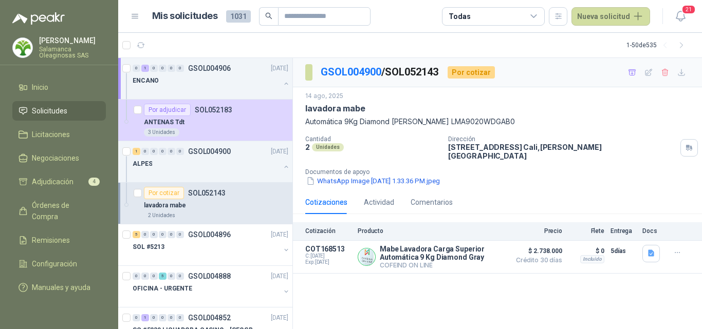
click at [0, 0] on button "Detalles" at bounding box center [0, 0] width 0 height 0
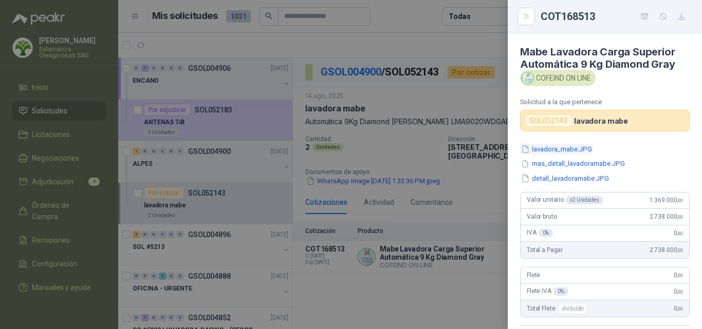
click at [540, 149] on button "lavadora_mabe.JPG" at bounding box center [556, 149] width 73 height 11
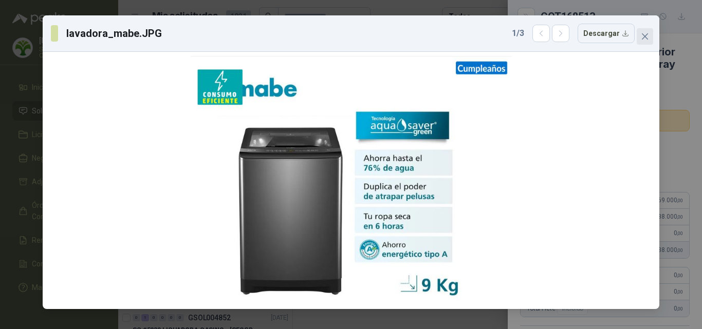
click at [646, 39] on icon "close" at bounding box center [645, 36] width 8 height 8
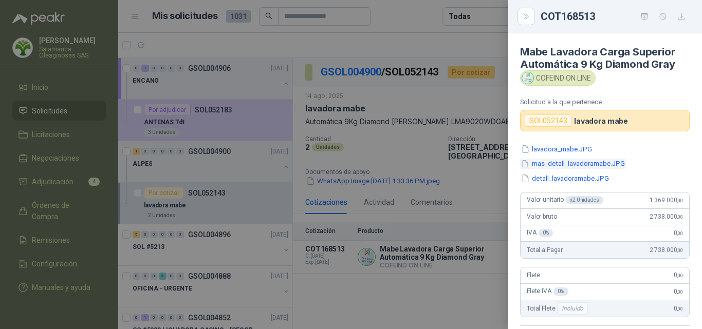
click at [577, 162] on button "mas_detall_lavadoramabe.JPG" at bounding box center [573, 164] width 106 height 11
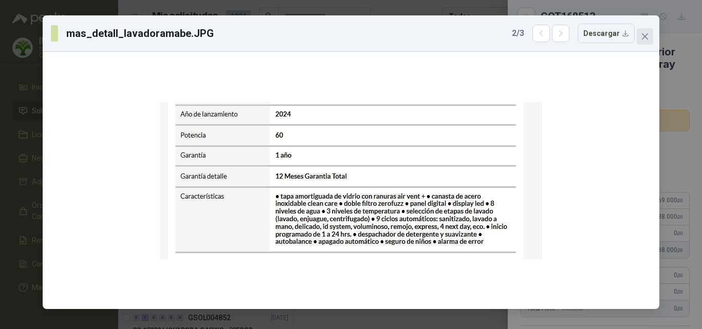
click at [650, 38] on span "Close" at bounding box center [644, 36] width 16 height 8
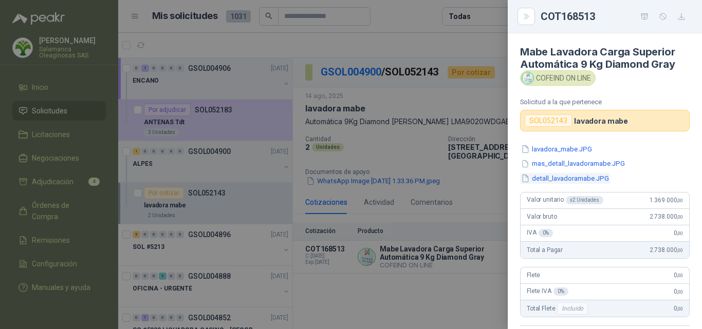
click at [589, 179] on button "detall_lavadoramabe.JPG" at bounding box center [565, 178] width 90 height 11
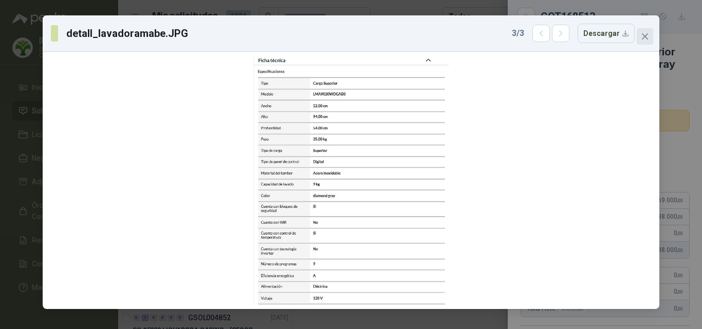
click at [646, 37] on icon "close" at bounding box center [645, 36] width 6 height 6
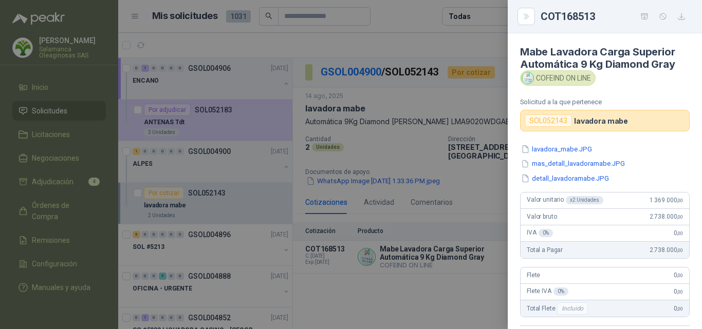
click at [455, 212] on div at bounding box center [351, 164] width 702 height 329
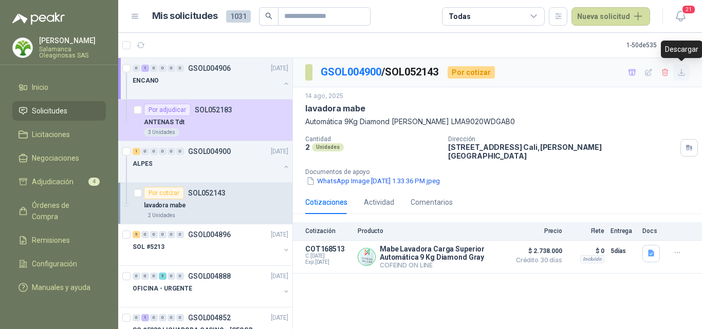
click at [680, 75] on icon "button" at bounding box center [681, 72] width 9 height 9
click at [402, 208] on div "Cotizaciones Actividad Comentarios Cotización Producto Precio Flete Entrega Doc…" at bounding box center [497, 232] width 409 height 83
click at [653, 250] on icon "button" at bounding box center [651, 253] width 6 height 7
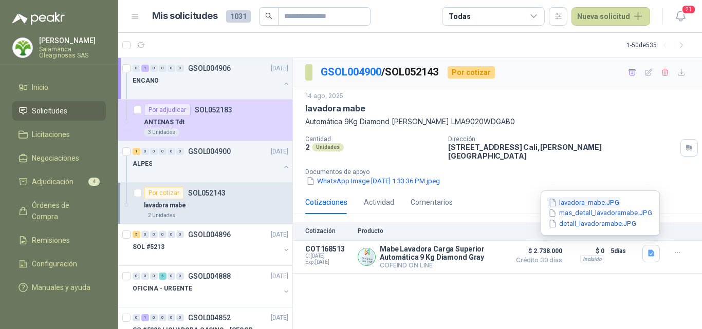
click at [602, 198] on button "lavadora_mabe.JPG" at bounding box center [583, 202] width 73 height 11
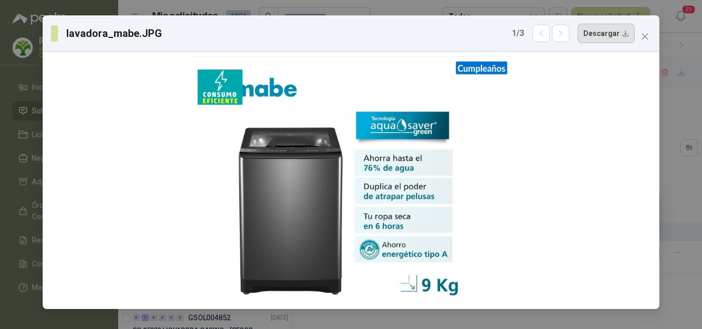
click at [620, 36] on button "Descargar" at bounding box center [605, 34] width 57 height 20
click at [684, 162] on div "lavadora_mabe.JPG 1 / 3 Descargar" at bounding box center [351, 164] width 702 height 329
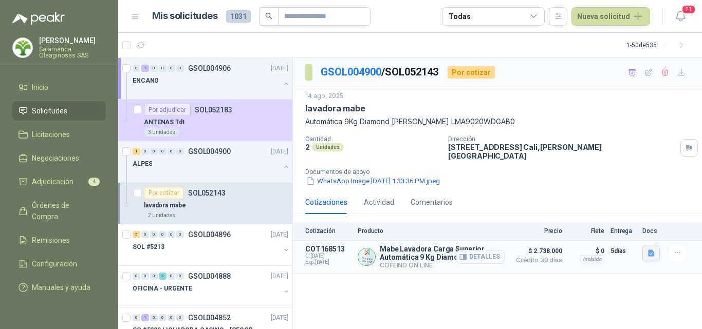
click at [651, 249] on icon "button" at bounding box center [651, 253] width 9 height 9
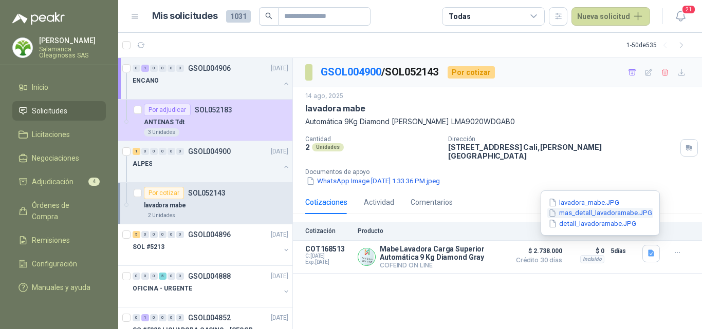
click at [594, 215] on button "mas_detall_lavadoramabe.JPG" at bounding box center [600, 213] width 106 height 11
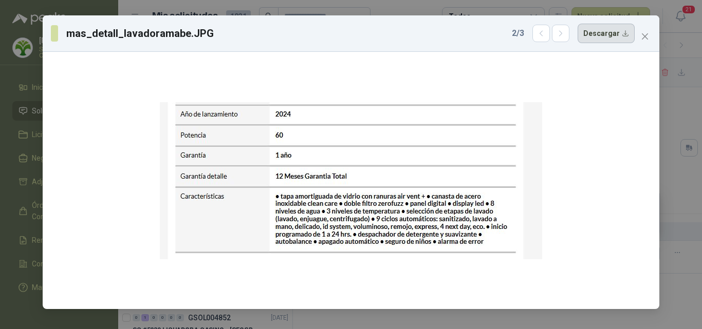
click at [615, 37] on button "Descargar" at bounding box center [605, 34] width 57 height 20
click at [646, 40] on icon "close" at bounding box center [645, 36] width 8 height 8
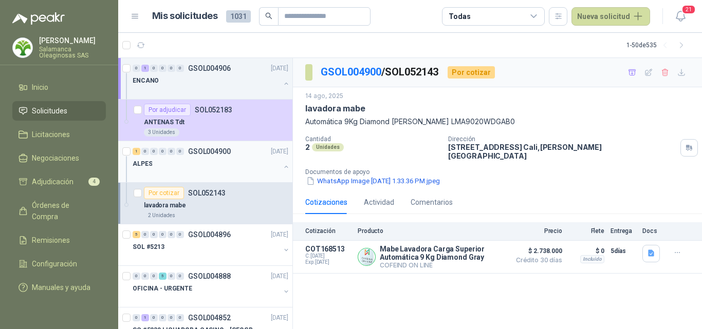
click at [187, 162] on div "ALPES" at bounding box center [206, 164] width 147 height 12
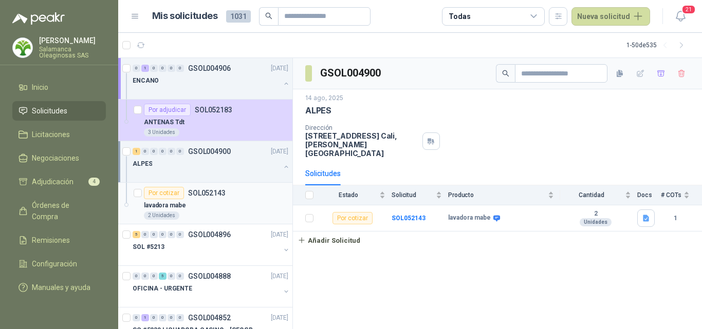
click at [207, 209] on div "lavadora mabe" at bounding box center [216, 205] width 144 height 12
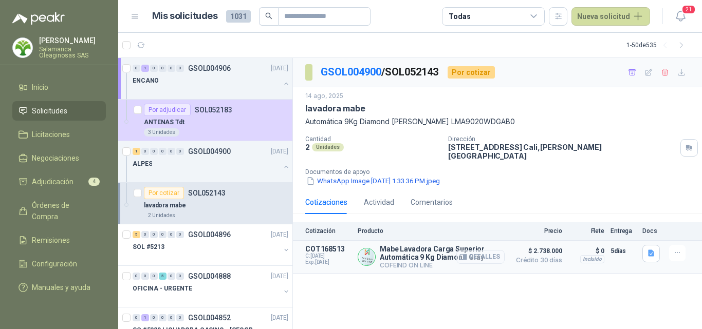
click at [467, 253] on icon "button" at bounding box center [463, 257] width 8 height 8
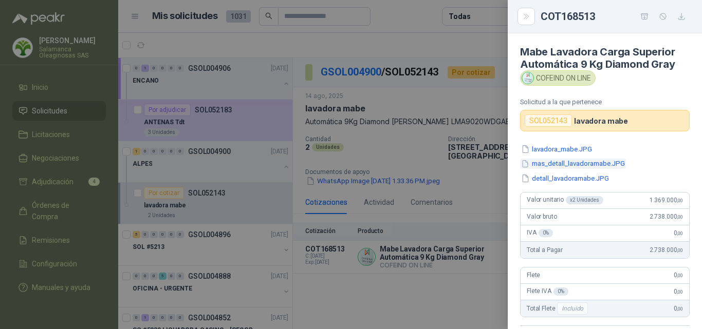
click at [567, 169] on button "mas_detall_lavadoramabe.JPG" at bounding box center [573, 164] width 106 height 11
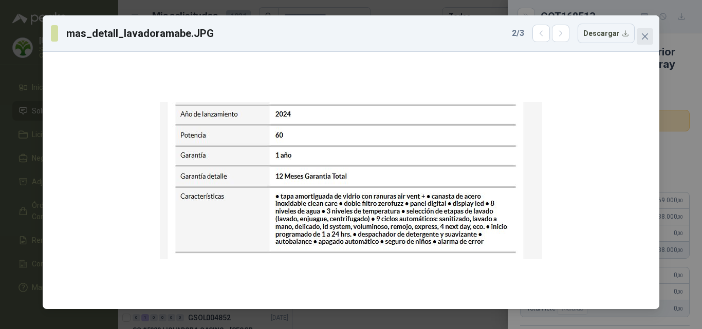
click at [647, 34] on icon "close" at bounding box center [645, 36] width 6 height 6
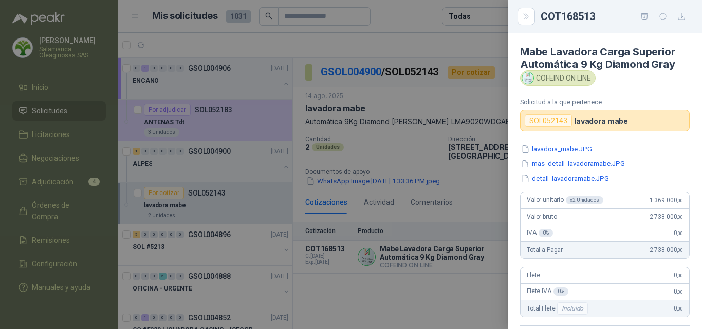
click at [226, 163] on div at bounding box center [351, 164] width 702 height 329
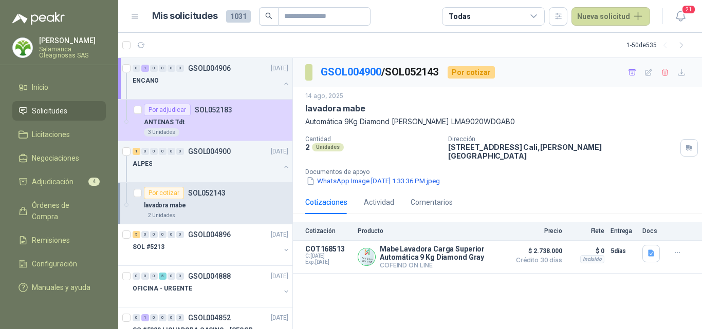
click at [199, 205] on div "lavadora mabe" at bounding box center [216, 205] width 144 height 12
click at [210, 255] on div at bounding box center [206, 257] width 147 height 8
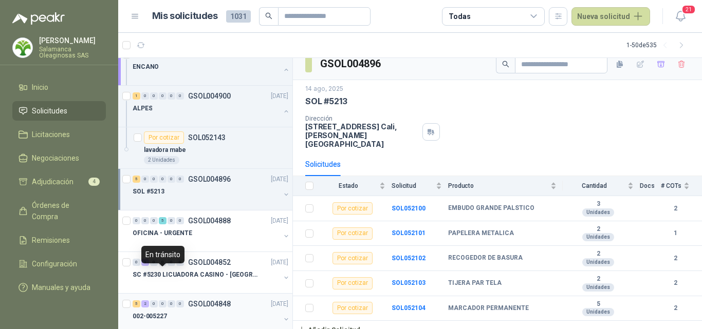
scroll to position [103, 0]
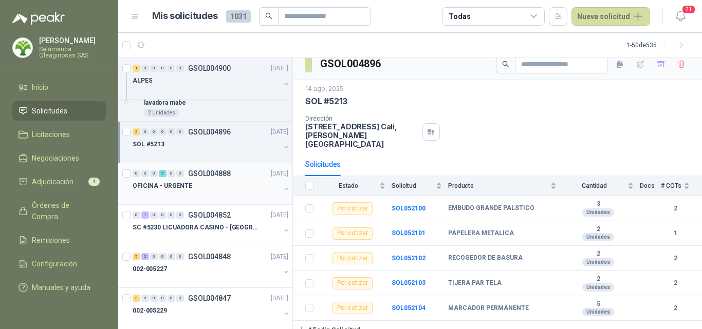
click at [194, 195] on div at bounding box center [206, 196] width 147 height 8
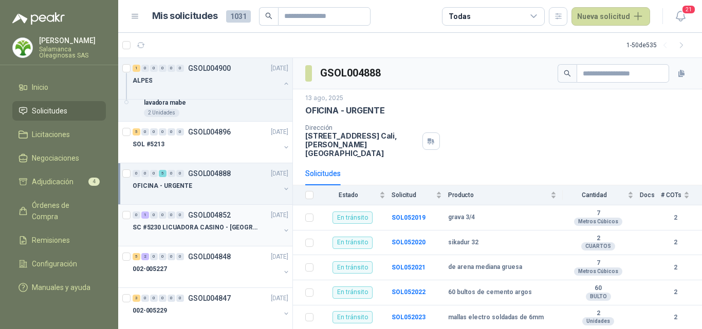
click at [200, 224] on p "SC #5230 LICUADORA CASINO - [GEOGRAPHIC_DATA]" at bounding box center [197, 228] width 128 height 10
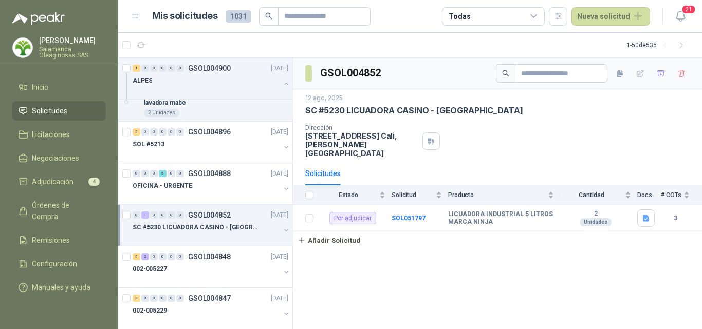
scroll to position [154, 0]
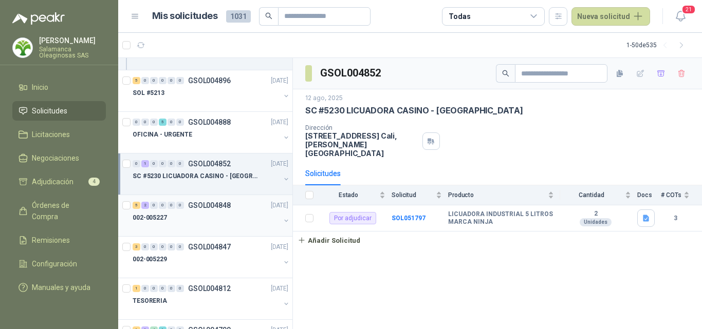
click at [202, 226] on div at bounding box center [206, 228] width 147 height 8
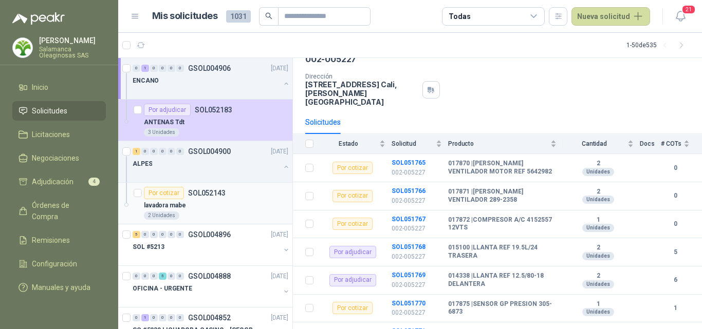
click at [207, 213] on div "2 Unidades" at bounding box center [216, 216] width 144 height 8
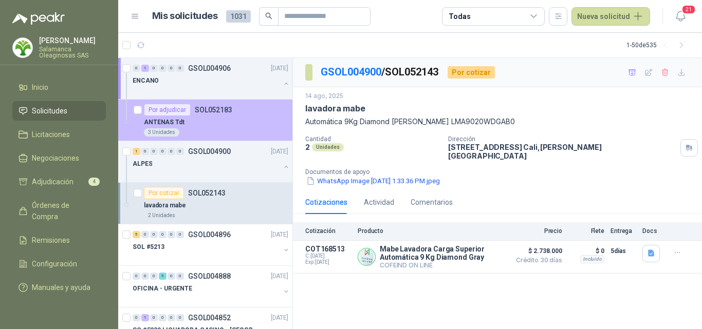
click at [200, 132] on div "3 Unidades" at bounding box center [216, 132] width 144 height 8
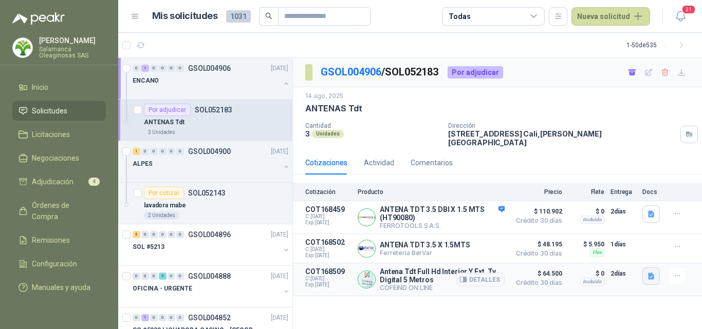
click at [651, 273] on icon "button" at bounding box center [651, 276] width 6 height 7
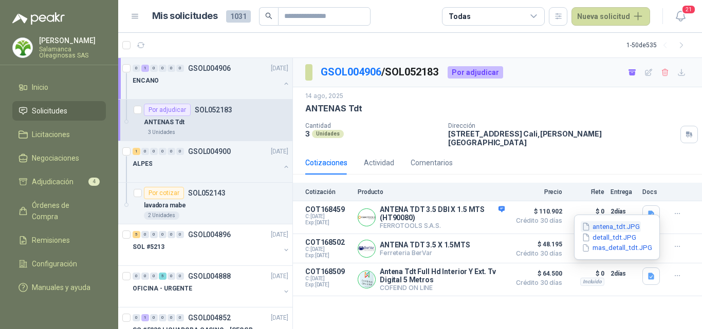
click at [616, 226] on button "antena_tdt.JPG" at bounding box center [610, 226] width 60 height 11
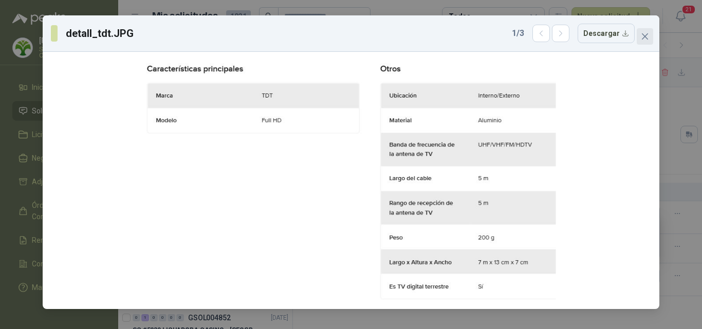
click at [648, 36] on icon "close" at bounding box center [645, 36] width 8 height 8
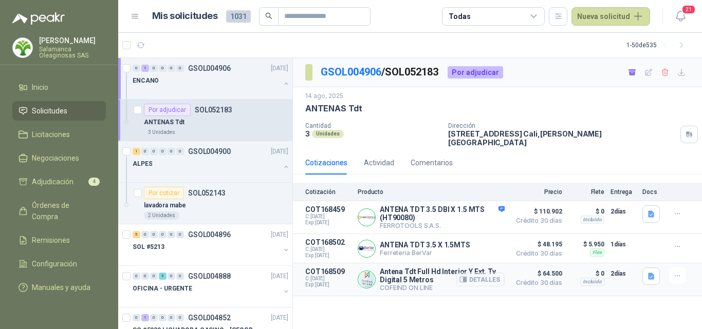
click at [492, 274] on button "Detalles" at bounding box center [480, 280] width 48 height 14
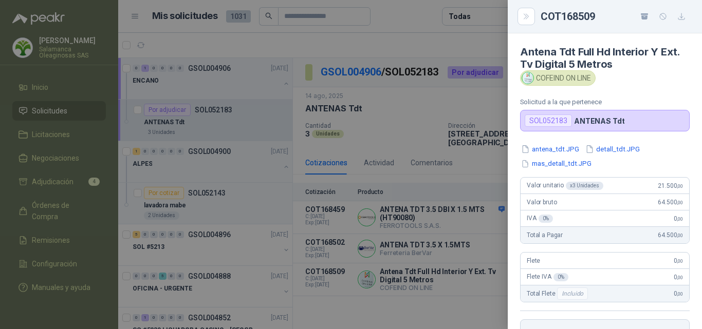
click at [433, 274] on div at bounding box center [351, 164] width 702 height 329
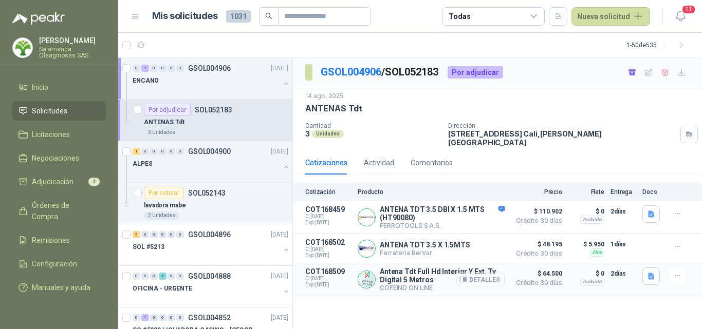
click at [501, 275] on button "Detalles" at bounding box center [480, 280] width 48 height 14
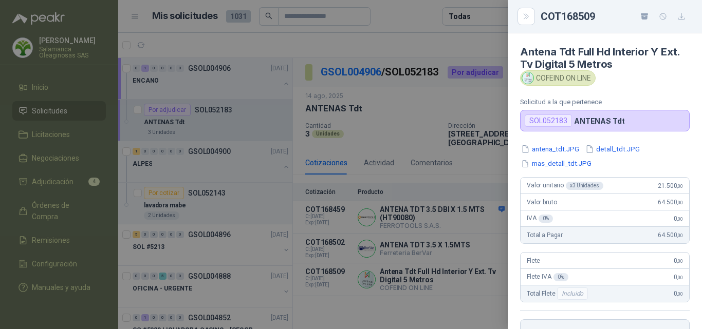
click at [499, 276] on div at bounding box center [351, 164] width 702 height 329
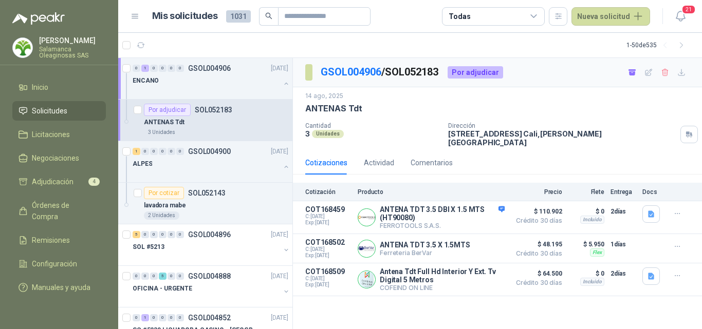
click at [0, 0] on button "Detalles" at bounding box center [0, 0] width 0 height 0
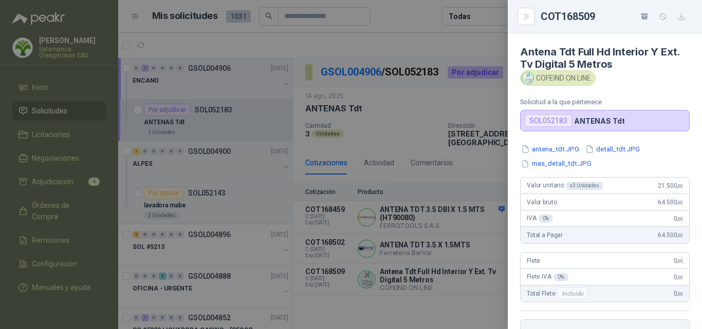
click at [50, 186] on div at bounding box center [351, 164] width 702 height 329
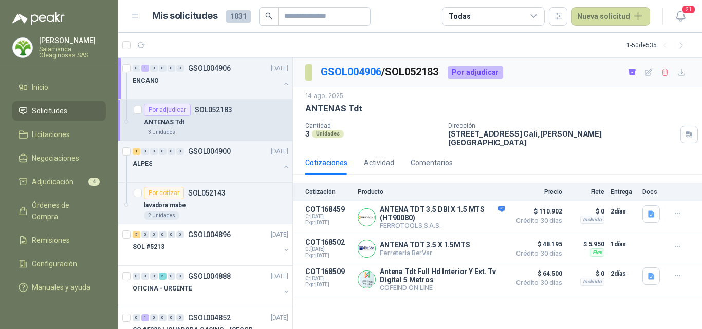
click at [50, 186] on span "Adjudicación" at bounding box center [53, 181] width 42 height 11
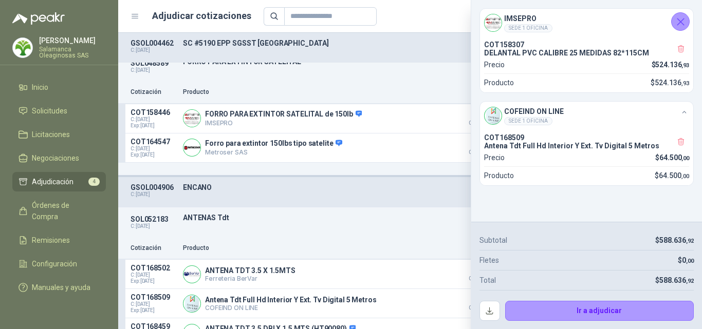
scroll to position [218, 0]
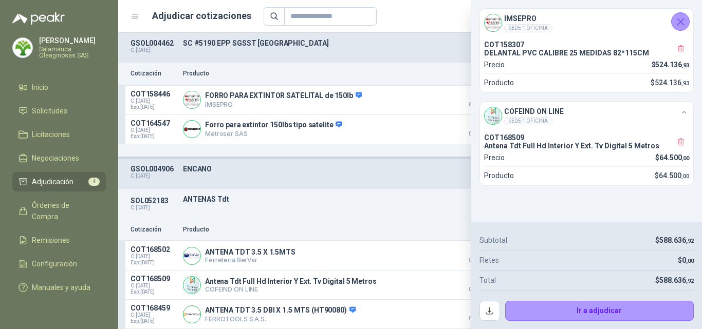
click at [681, 24] on icon "Cerrar" at bounding box center [680, 21] width 13 height 13
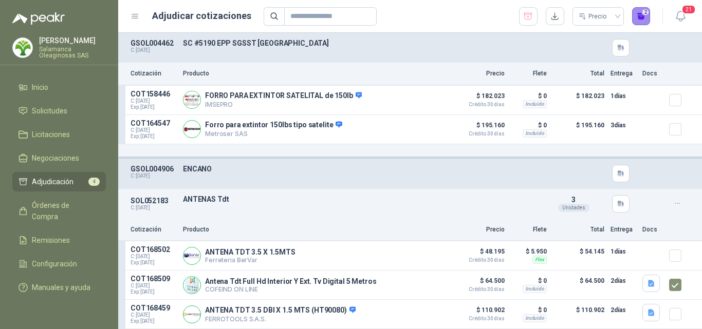
click at [641, 23] on button "2" at bounding box center [641, 16] width 18 height 18
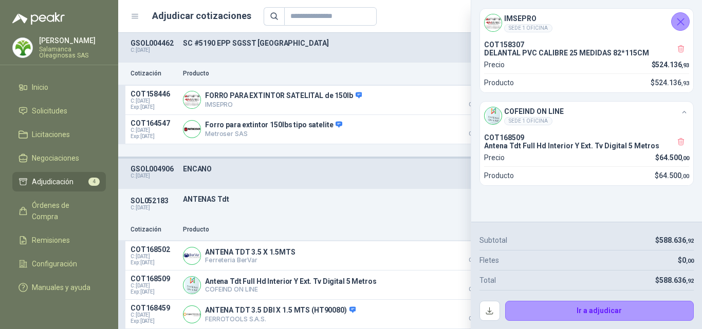
click at [397, 228] on p "Producto" at bounding box center [315, 230] width 264 height 10
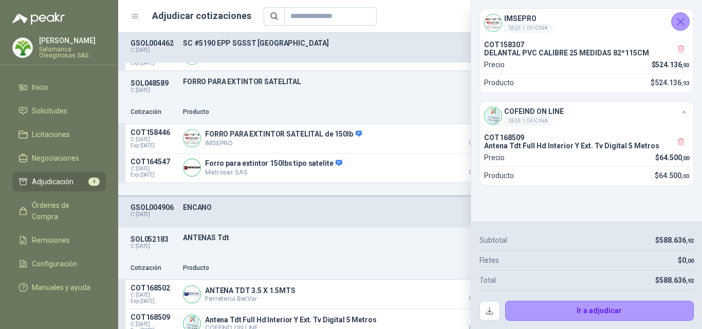
scroll to position [64, 0]
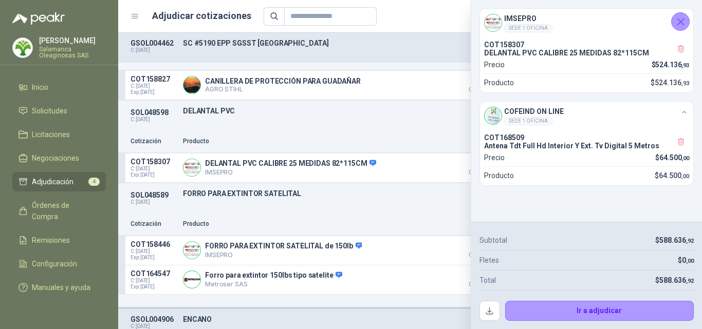
click at [679, 20] on icon "Cerrar" at bounding box center [680, 21] width 7 height 7
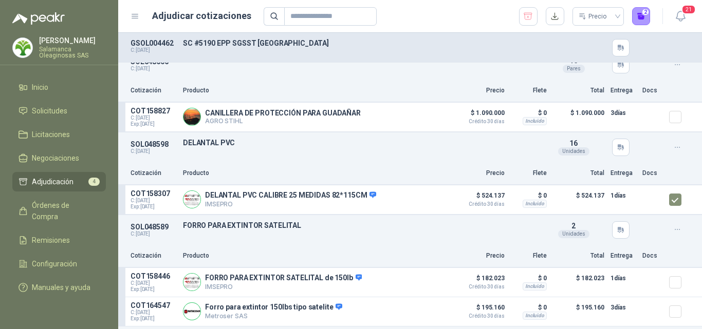
scroll to position [0, 0]
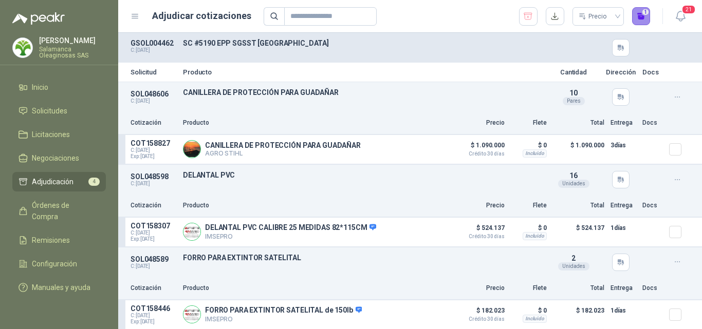
click at [642, 23] on button "1" at bounding box center [641, 16] width 18 height 18
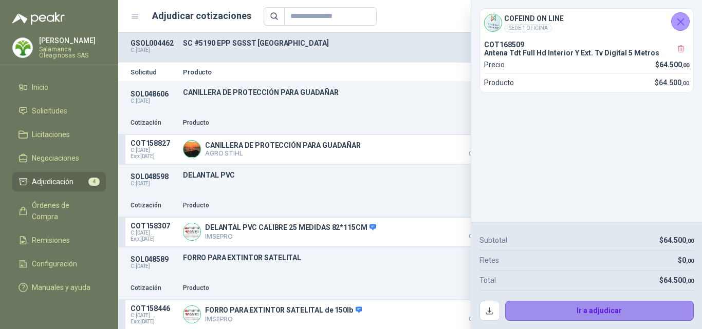
click at [535, 306] on button "Ir a adjudicar" at bounding box center [599, 311] width 189 height 21
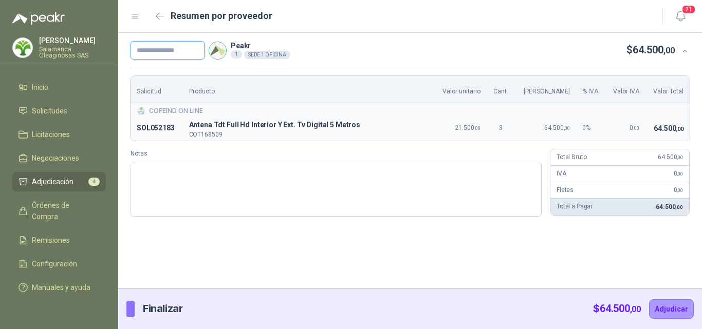
click at [189, 46] on input "text" at bounding box center [167, 50] width 74 height 18
type input "**********"
click at [158, 17] on icon "button" at bounding box center [160, 16] width 8 height 6
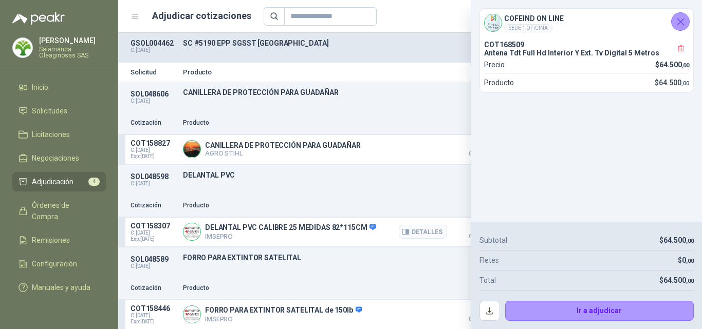
click at [389, 246] on article "COT158307 C: [DATE] Exp: [DATE] DELANTAL PVC CALIBRE 25 MEDIDAS 82*115CM IMSEPR…" at bounding box center [410, 232] width 584 height 29
click at [683, 27] on icon "Cerrar" at bounding box center [680, 21] width 13 height 13
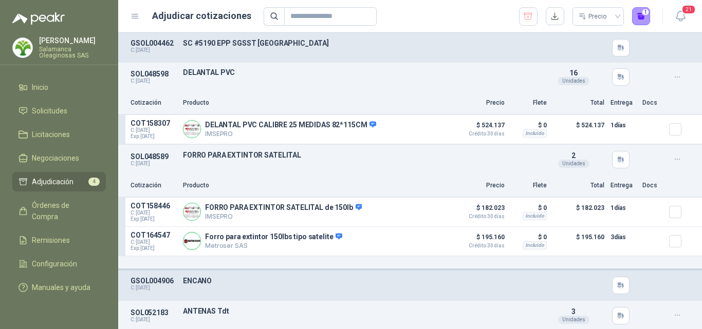
scroll to position [218, 0]
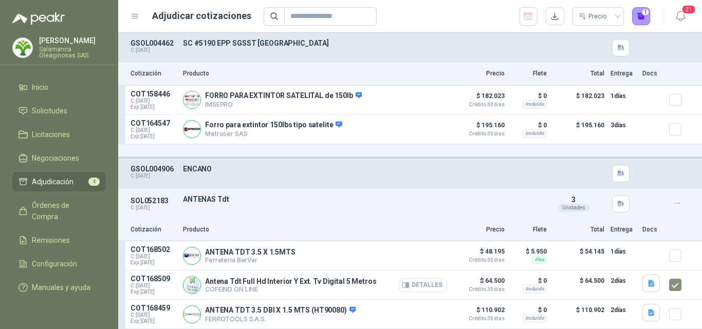
click at [425, 286] on button "Detalles" at bounding box center [423, 285] width 48 height 14
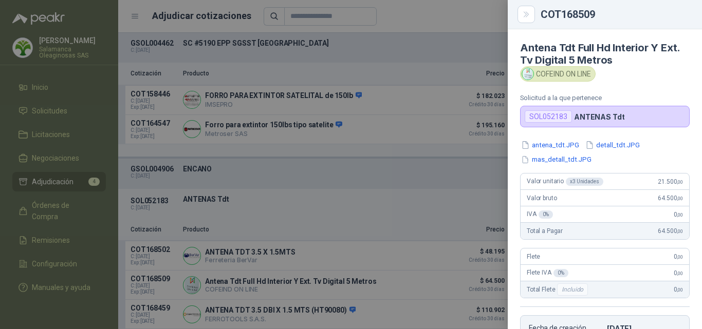
click at [421, 254] on div at bounding box center [351, 164] width 702 height 329
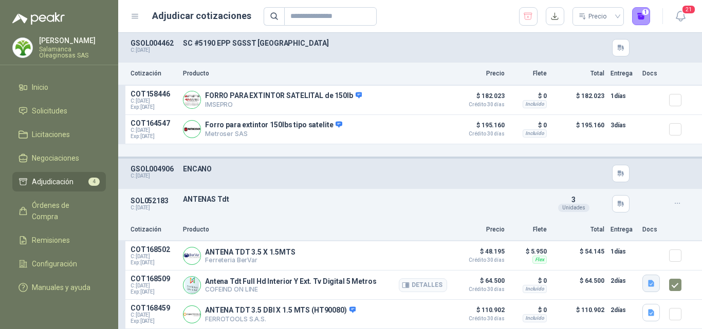
click at [648, 284] on icon "button" at bounding box center [651, 283] width 6 height 7
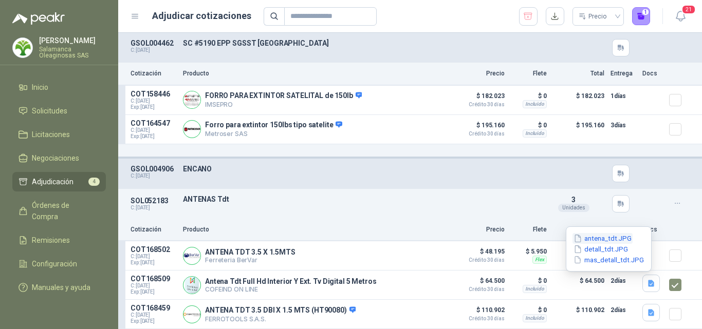
click at [595, 241] on button "antena_tdt.JPG" at bounding box center [602, 238] width 60 height 11
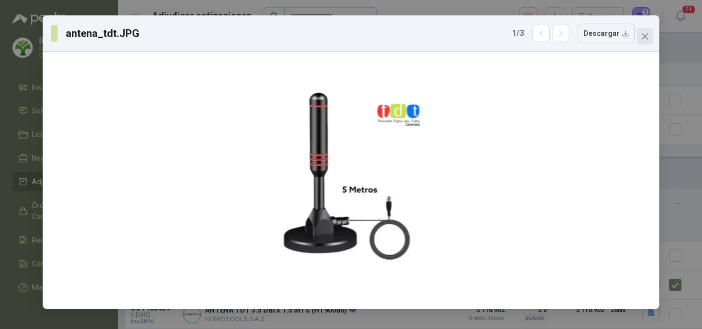
click at [645, 39] on icon "close" at bounding box center [645, 36] width 8 height 8
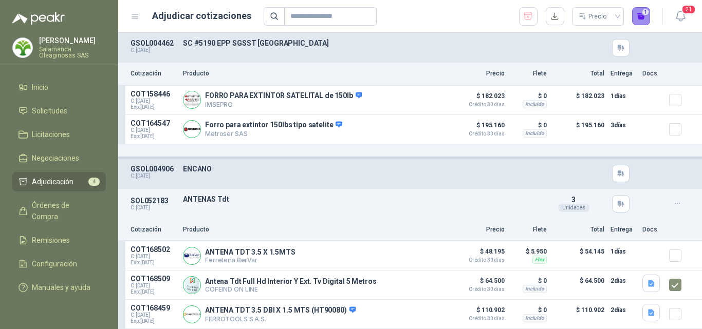
click at [642, 14] on button "1" at bounding box center [641, 16] width 18 height 18
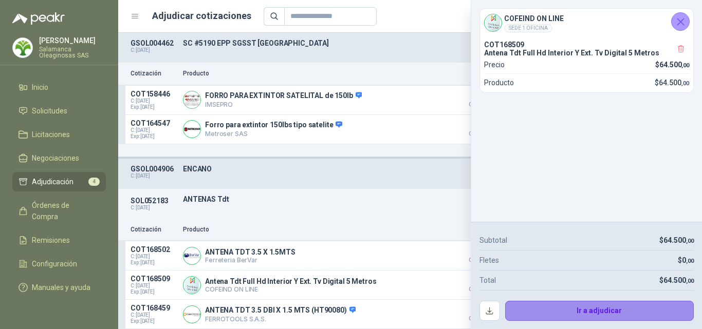
click at [564, 312] on button "Ir a adjudicar" at bounding box center [599, 311] width 189 height 21
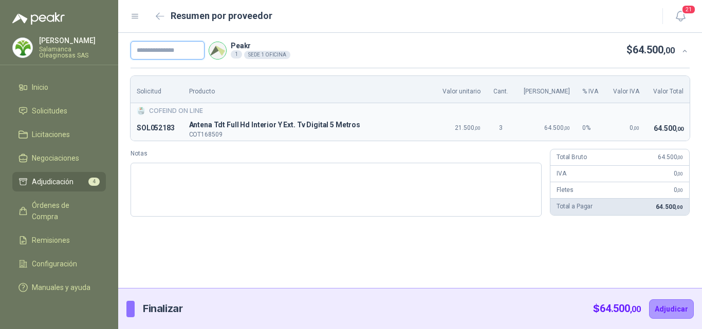
click at [142, 52] on input "text" at bounding box center [167, 50] width 74 height 18
type input "**********"
click at [672, 310] on button "Adjudicar" at bounding box center [671, 309] width 45 height 20
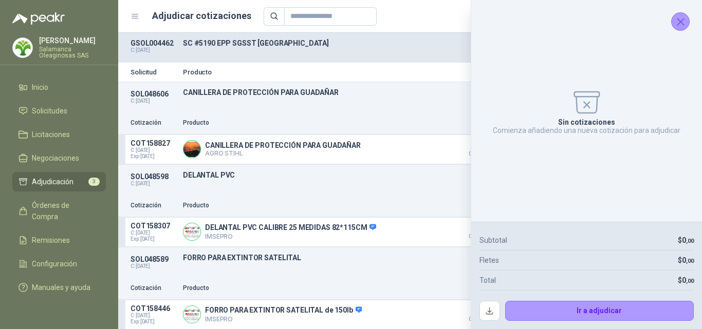
click at [683, 21] on icon "Cerrar" at bounding box center [680, 21] width 13 height 13
